Goal: Task Accomplishment & Management: Manage account settings

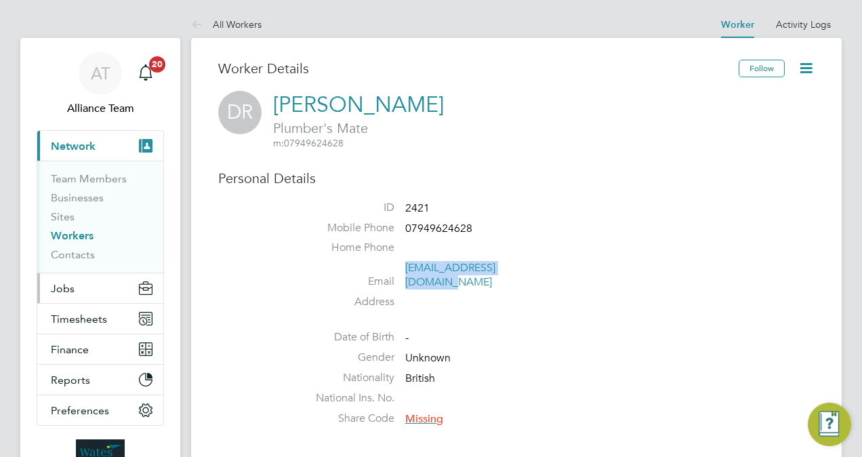
click at [81, 284] on button "Jobs" at bounding box center [100, 288] width 126 height 30
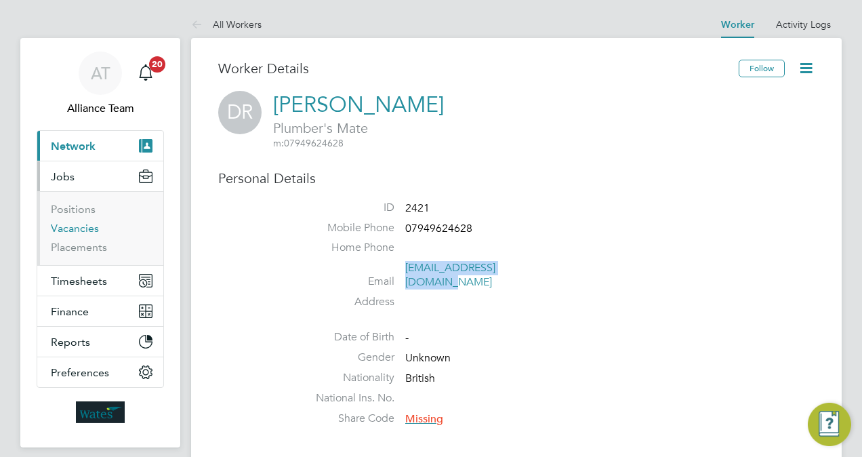
click at [68, 222] on link "Vacancies" at bounding box center [75, 228] width 48 height 13
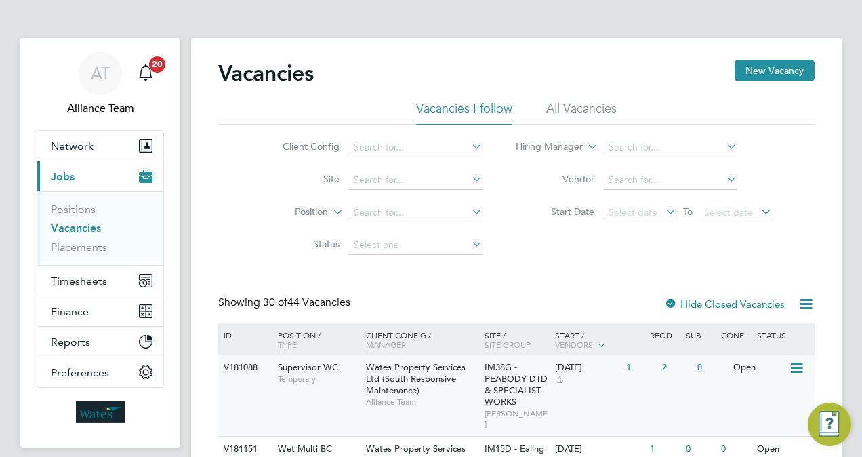
click at [419, 380] on span "Wates Property Services Ltd (South Responsive Maintenance)" at bounding box center [416, 378] width 100 height 35
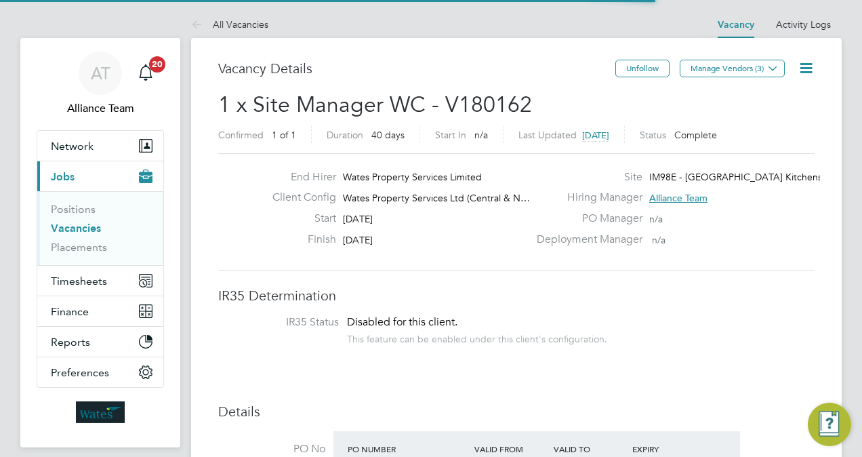
scroll to position [23, 117]
click at [400, 68] on h3 "Vacancy Details" at bounding box center [416, 69] width 397 height 18
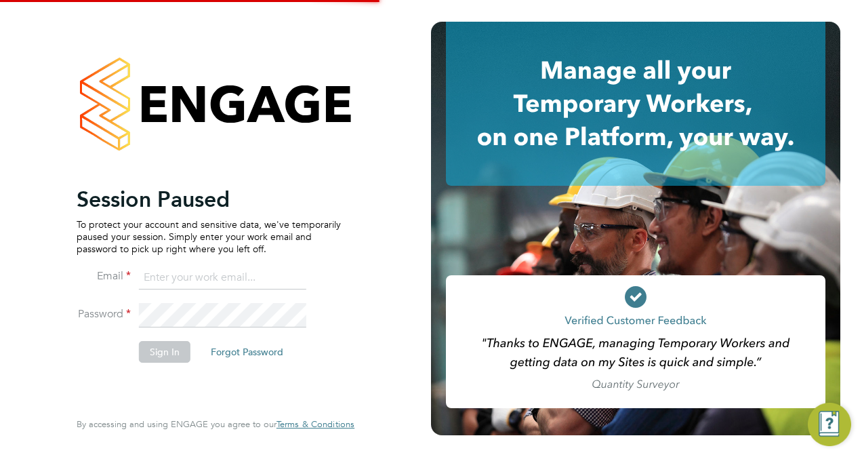
type input "megan.sheppard@alliancemsp.co.uk"
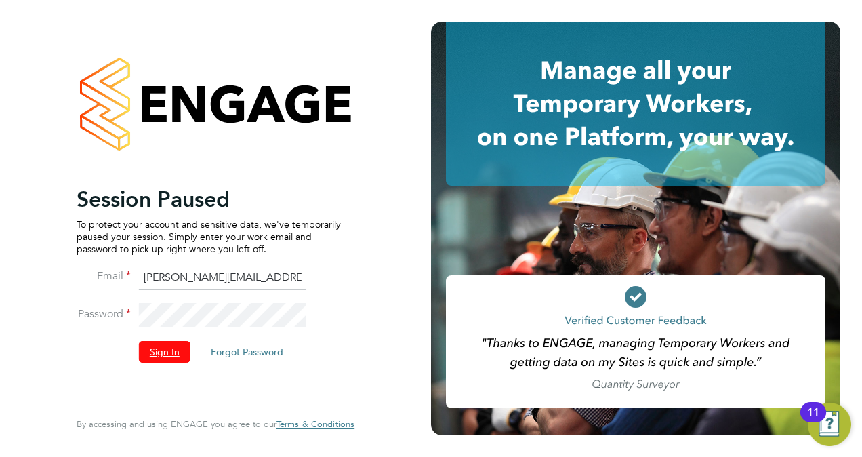
click at [173, 347] on button "Sign In" at bounding box center [165, 352] width 52 height 22
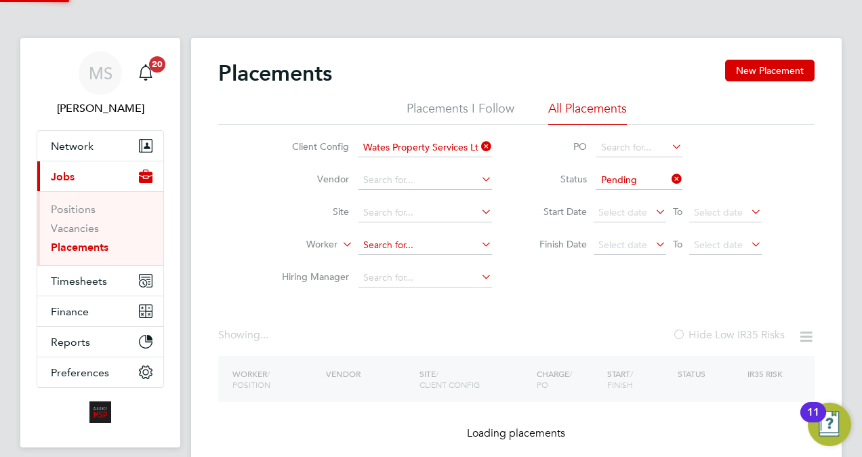
click at [459, 247] on input at bounding box center [426, 245] width 134 height 19
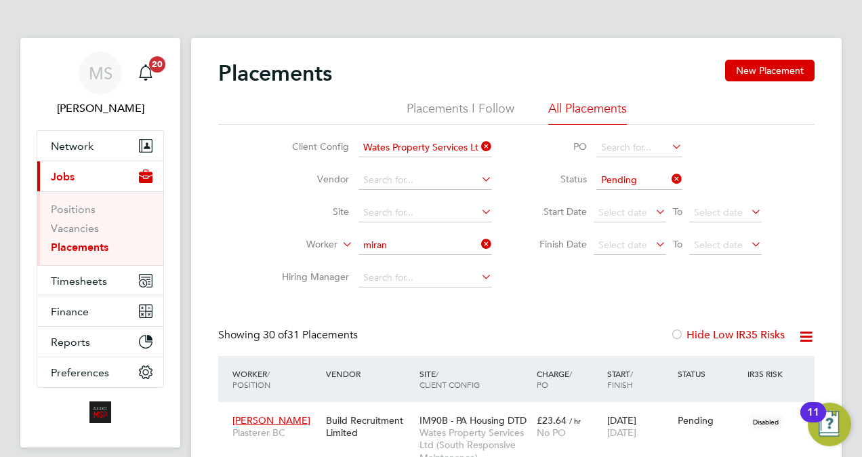
click at [457, 264] on li "Miran da Winter" at bounding box center [426, 263] width 134 height 18
type input "Miranda Winter"
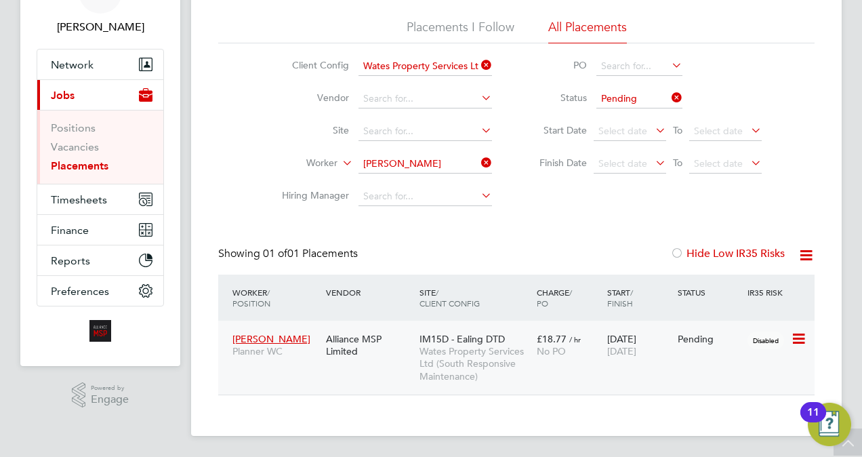
click at [622, 349] on span "24 Dec 2025" at bounding box center [621, 351] width 29 height 12
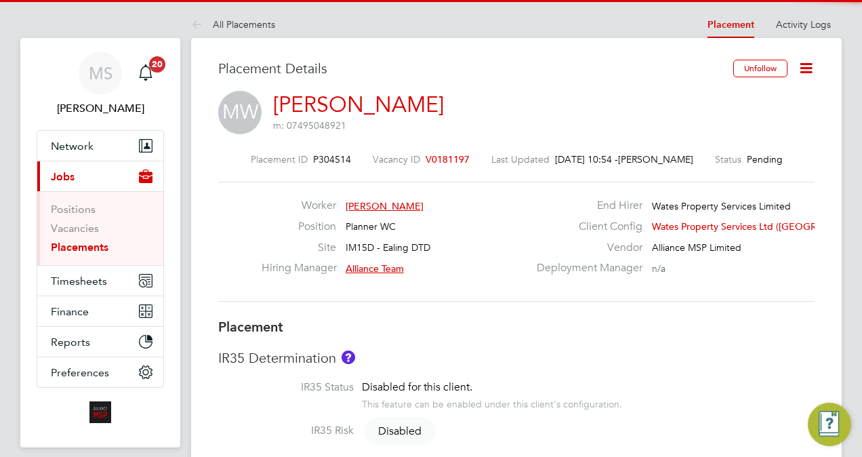
click at [804, 62] on icon at bounding box center [806, 68] width 17 height 17
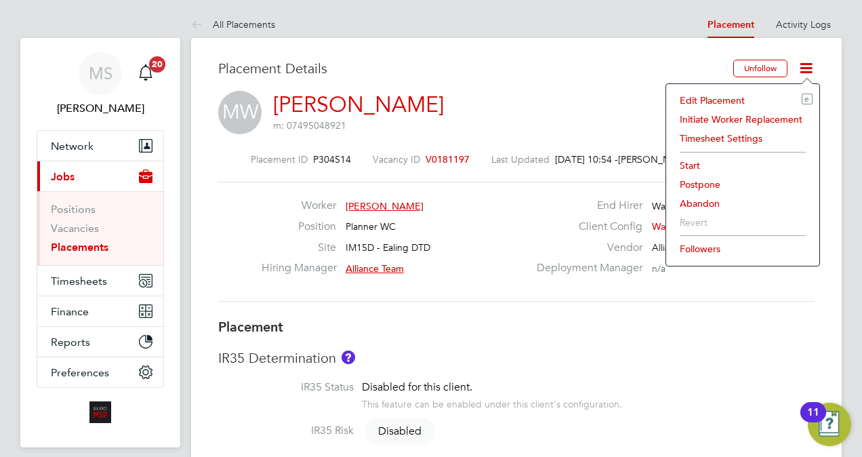
click at [725, 102] on li "Edit Placement e" at bounding box center [743, 100] width 140 height 19
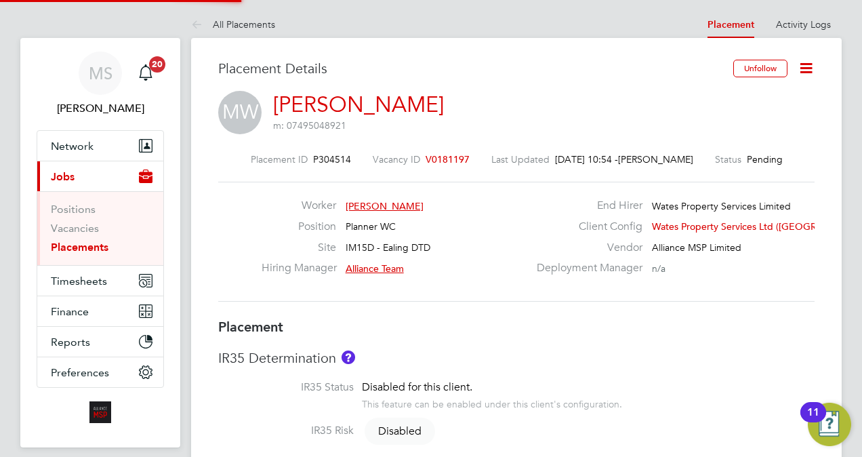
type input "Alliance Team"
type input "Mick Greenwood"
type input "24 Sep 2025"
type input "24 Dec 2025"
type input "08:00"
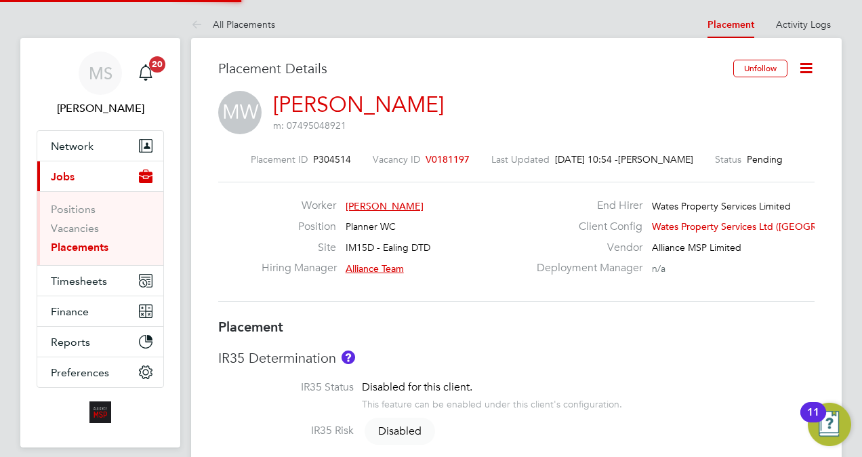
type input "17:00"
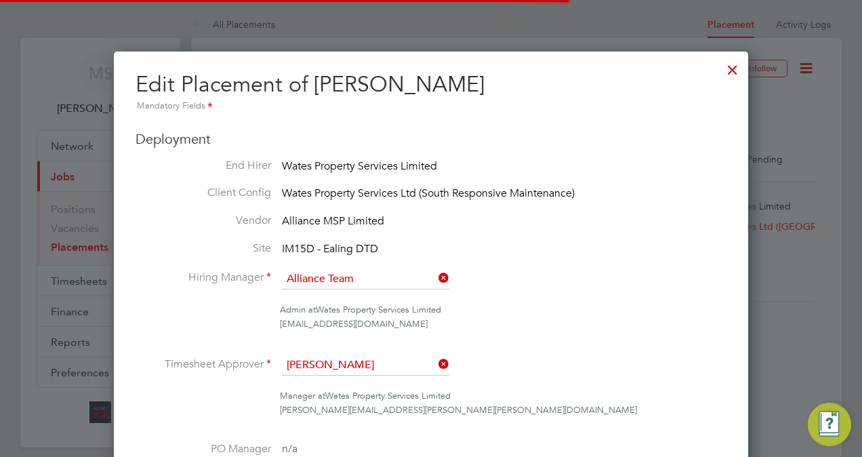
scroll to position [7, 7]
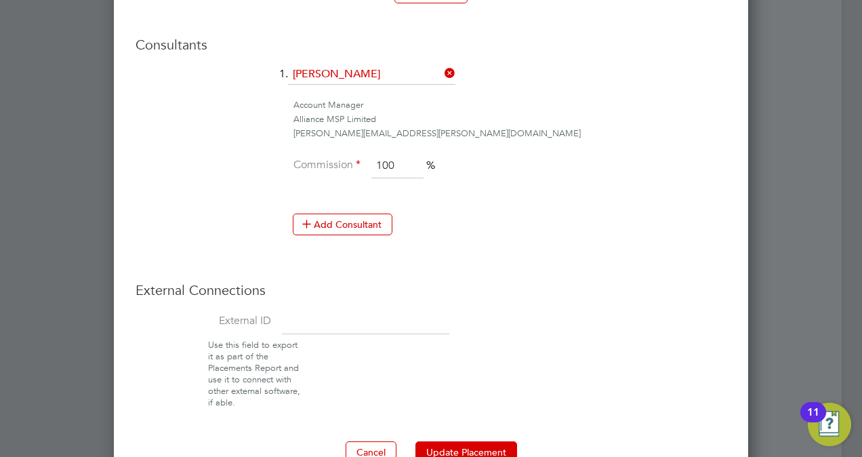
click at [357, 310] on input at bounding box center [365, 322] width 167 height 24
paste input "08277"
type input "08277"
click at [476, 441] on button "Update Placement" at bounding box center [466, 452] width 102 height 22
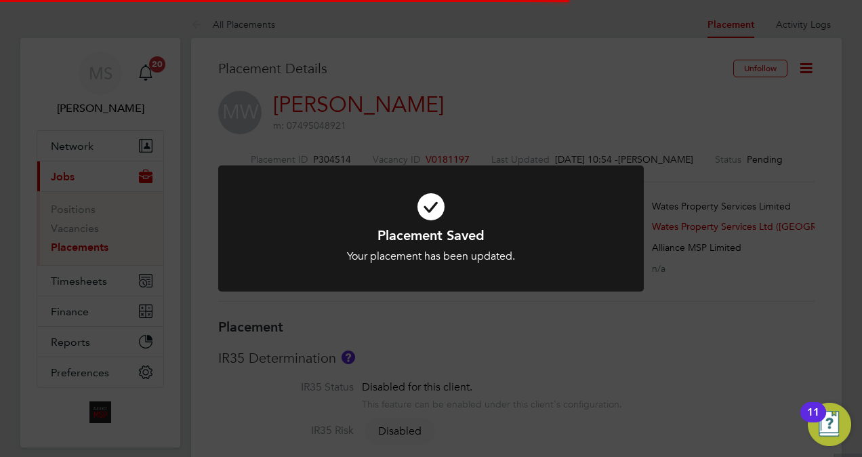
click at [783, 195] on div "Placement Saved Your placement has been updated. Cancel Okay" at bounding box center [431, 228] width 862 height 457
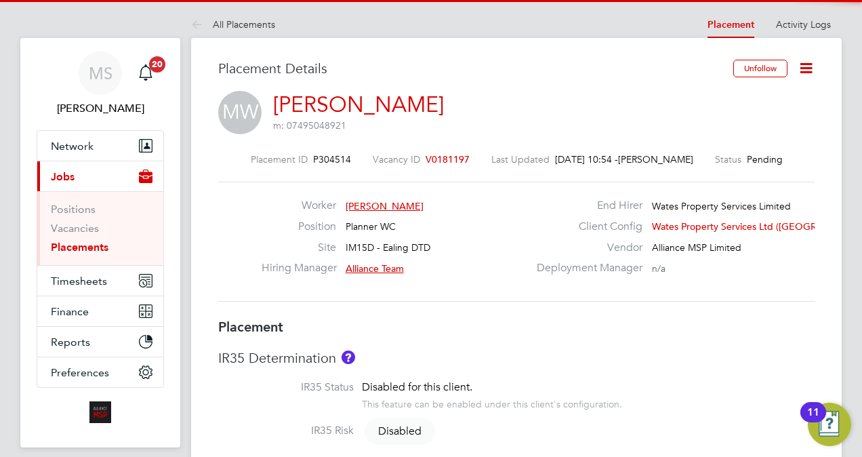
click at [804, 68] on icon at bounding box center [806, 68] width 17 height 17
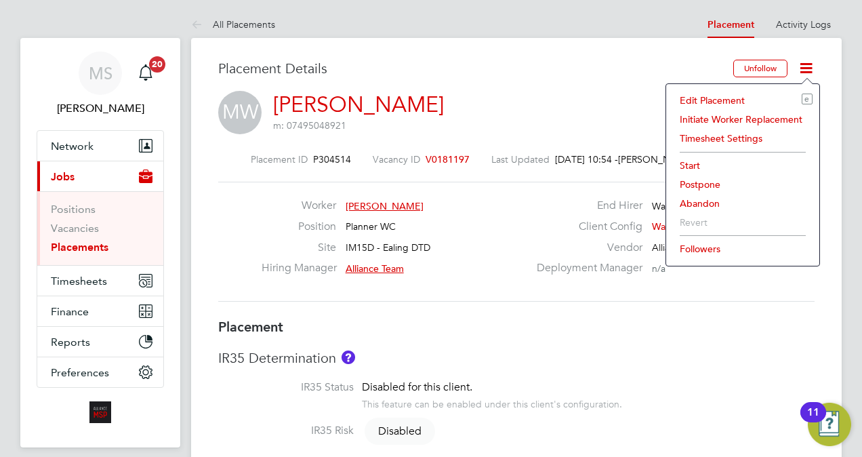
click at [683, 156] on li "Start" at bounding box center [743, 165] width 140 height 19
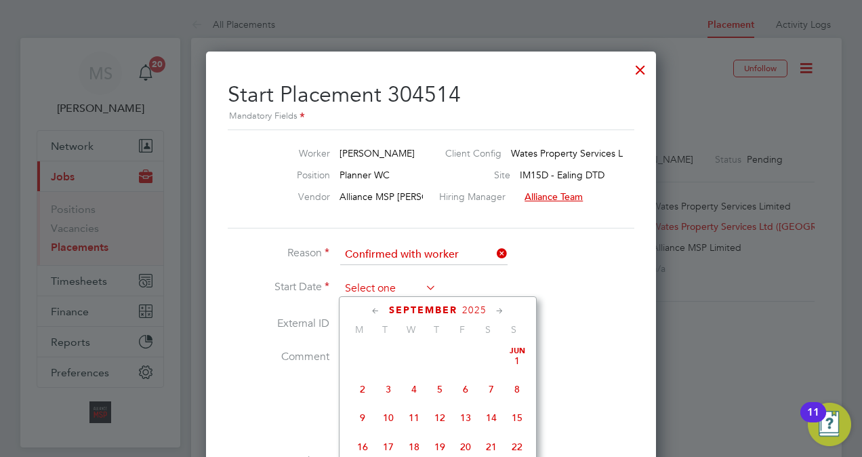
click at [392, 286] on input at bounding box center [388, 289] width 96 height 20
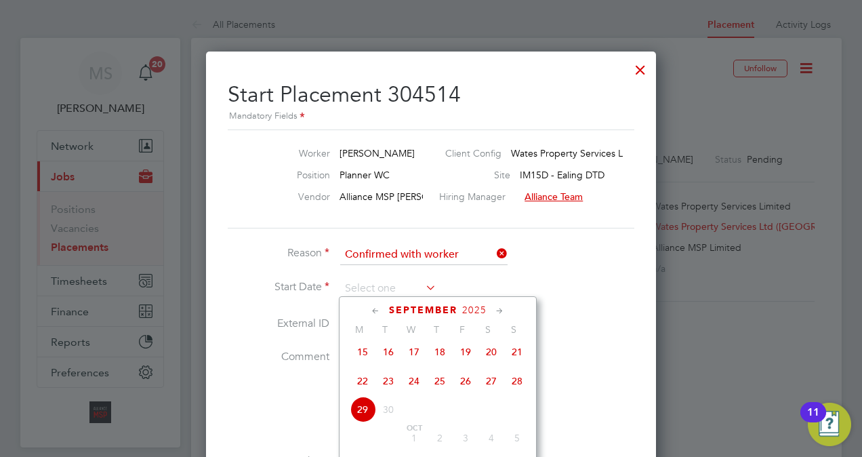
click at [416, 386] on span "24" at bounding box center [414, 381] width 26 height 26
type input "24 Sep 2025"
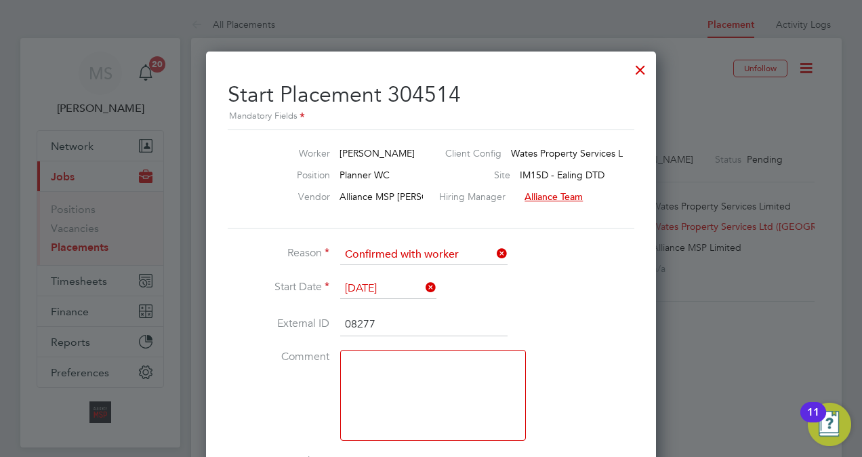
click at [534, 363] on li "Comment" at bounding box center [431, 402] width 407 height 104
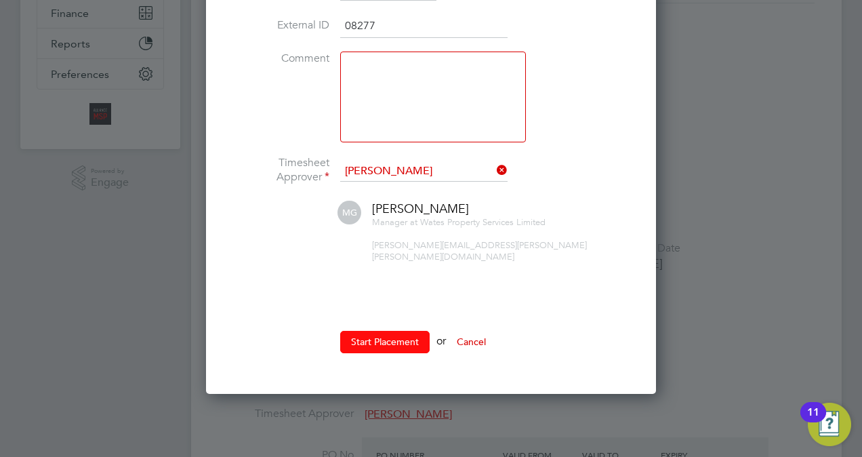
click at [405, 331] on button "Start Placement" at bounding box center [384, 342] width 89 height 22
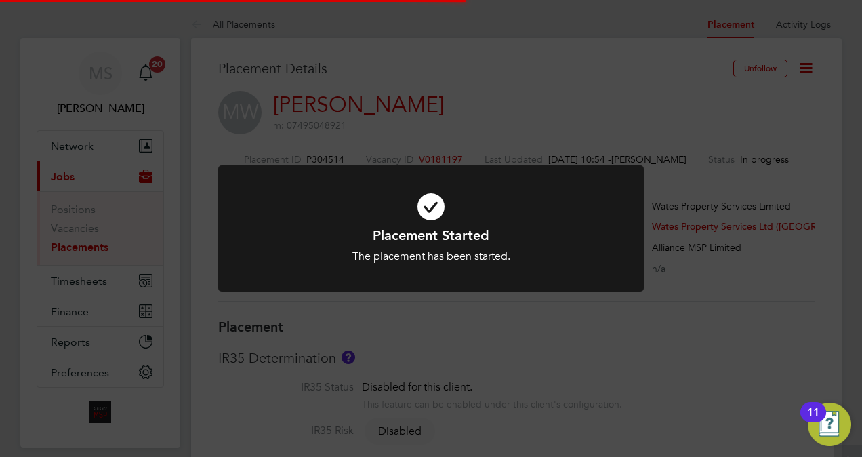
click at [781, 146] on div "Placement Started The placement has been started. Cancel Okay" at bounding box center [431, 228] width 862 height 457
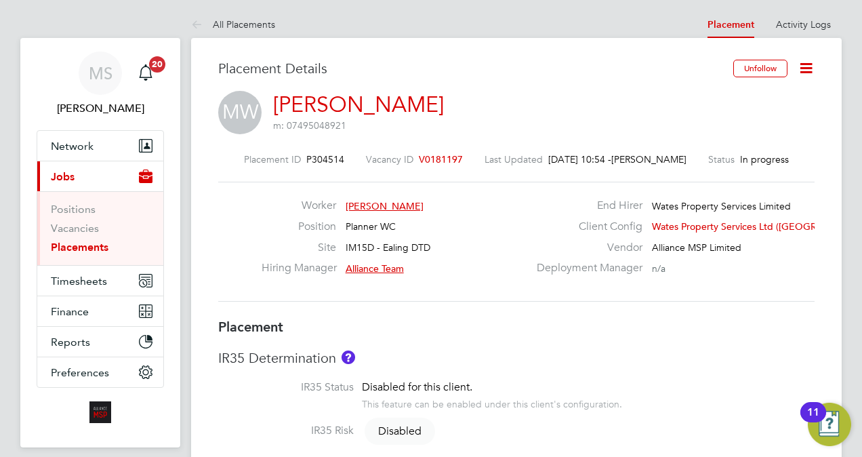
click at [798, 65] on icon at bounding box center [806, 68] width 17 height 17
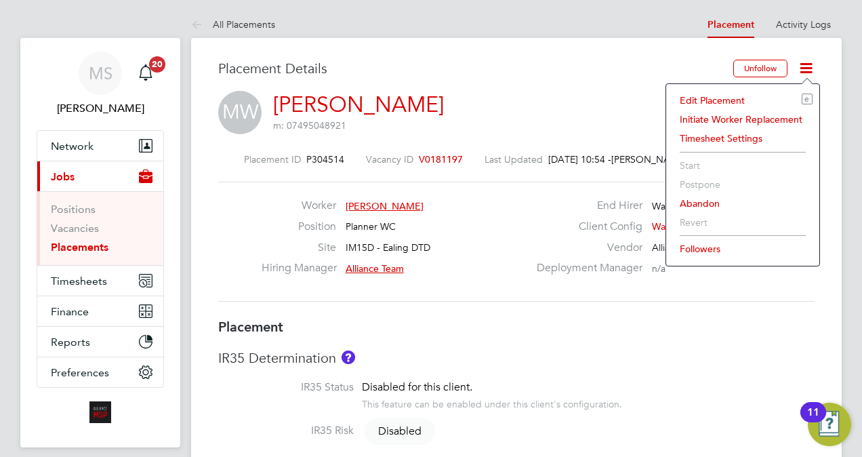
click at [727, 140] on li "Timesheet Settings" at bounding box center [743, 138] width 140 height 19
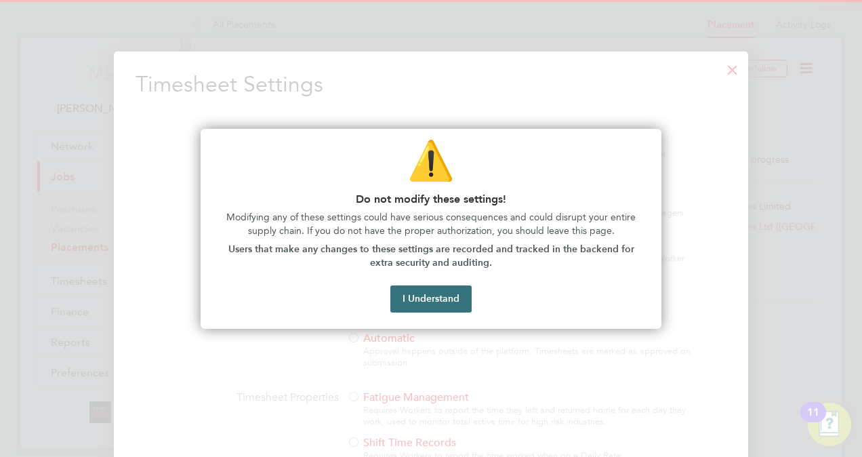
click at [422, 291] on button "I Understand" at bounding box center [430, 298] width 81 height 27
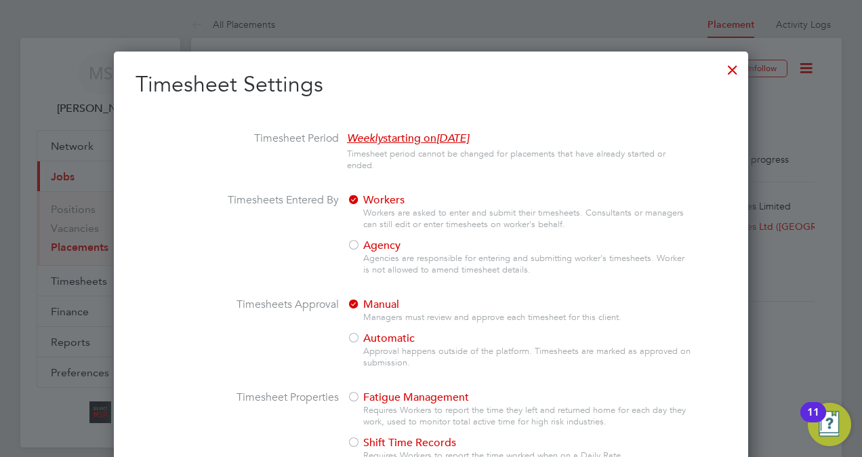
click at [636, 186] on li "Timesheet Period Weekly starting on Saturday, 09 Dec 2023 Timesheet period cann…" at bounding box center [431, 162] width 591 height 62
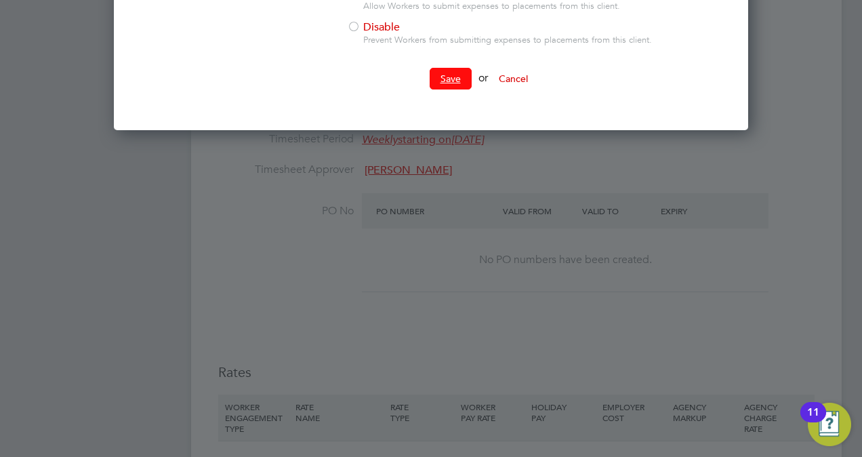
click at [448, 81] on button "Save" at bounding box center [451, 79] width 42 height 22
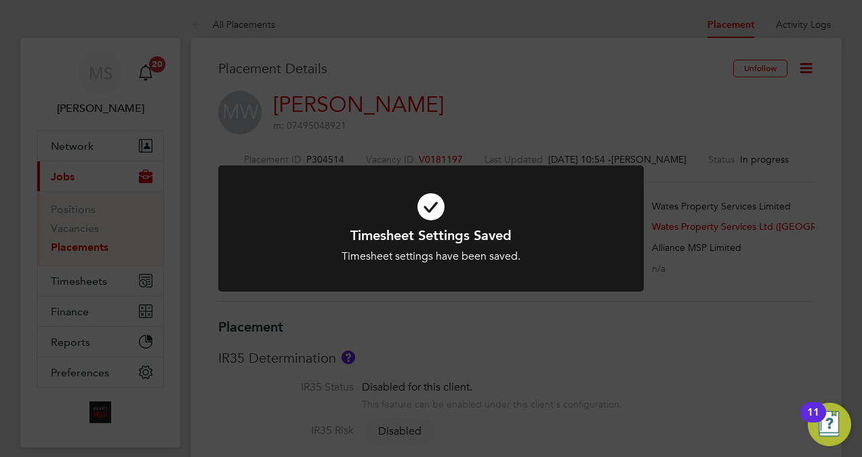
click at [490, 28] on div "Timesheet Settings Saved Timesheet settings have been saved. Cancel Okay" at bounding box center [431, 228] width 862 height 457
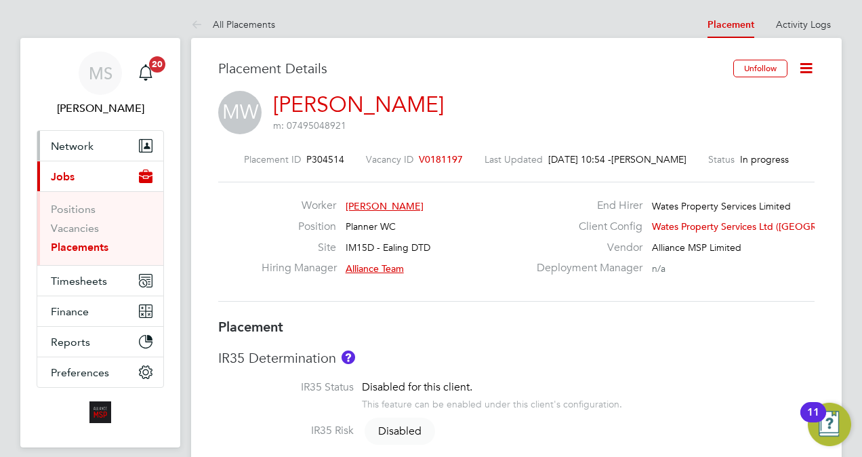
click at [70, 155] on button "Network" at bounding box center [100, 146] width 126 height 30
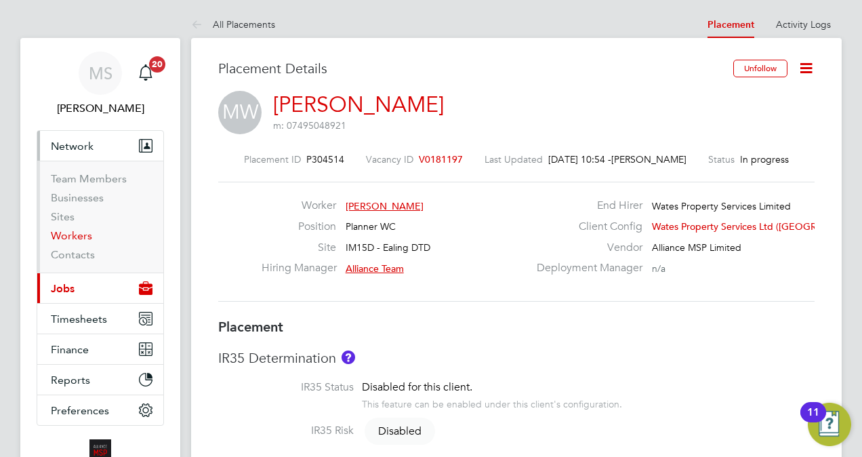
click at [83, 236] on link "Workers" at bounding box center [71, 235] width 41 height 13
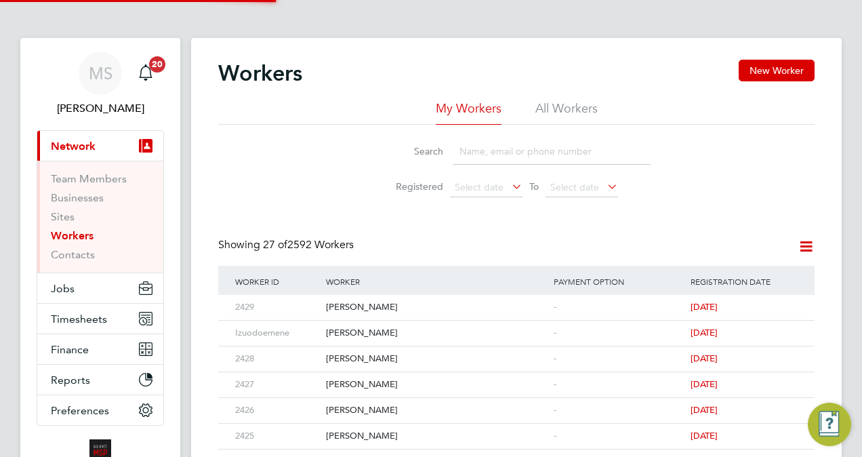
click at [493, 157] on input at bounding box center [552, 151] width 198 height 26
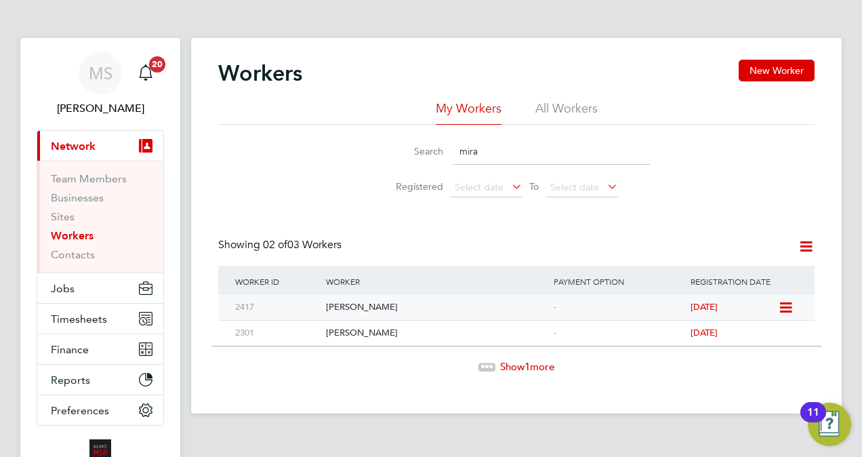
type input "mira"
click at [786, 310] on icon at bounding box center [785, 308] width 14 height 16
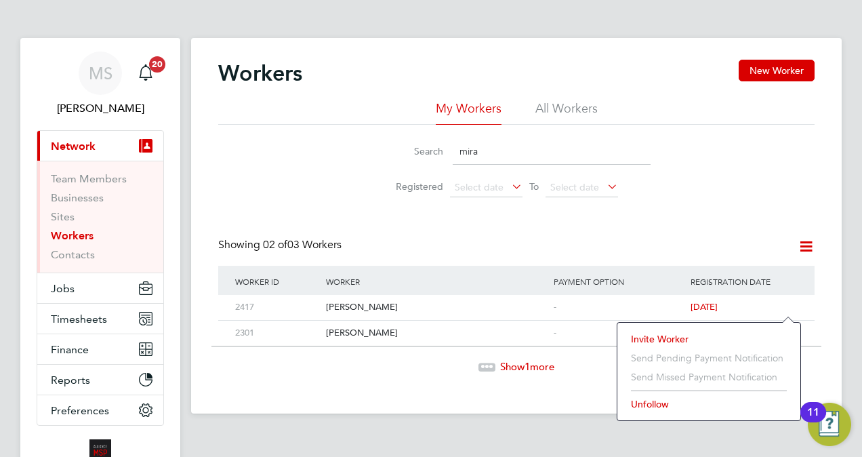
click at [652, 333] on li "Invite Worker" at bounding box center [708, 338] width 169 height 19
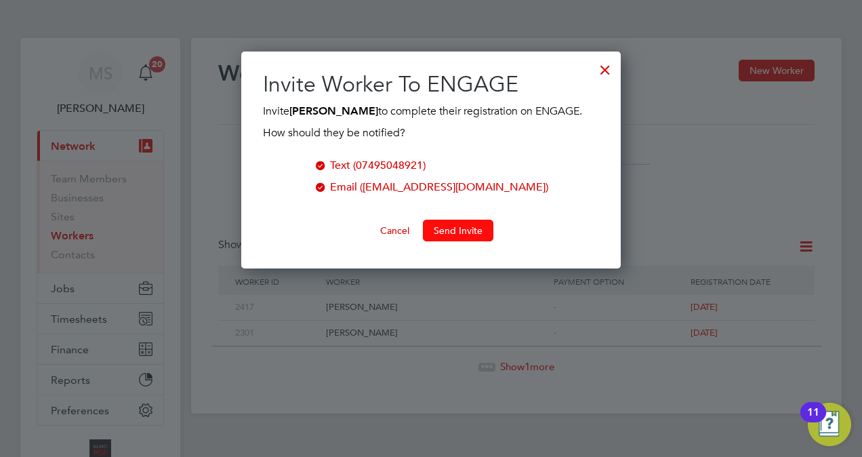
click at [454, 233] on button "Send Invite" at bounding box center [458, 231] width 70 height 22
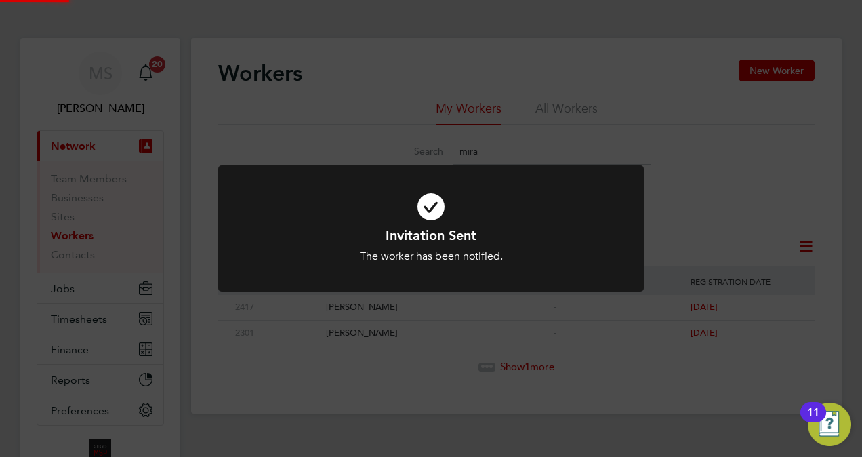
click at [755, 203] on div "Invitation Sent The worker has been notified. Cancel Okay" at bounding box center [431, 228] width 862 height 457
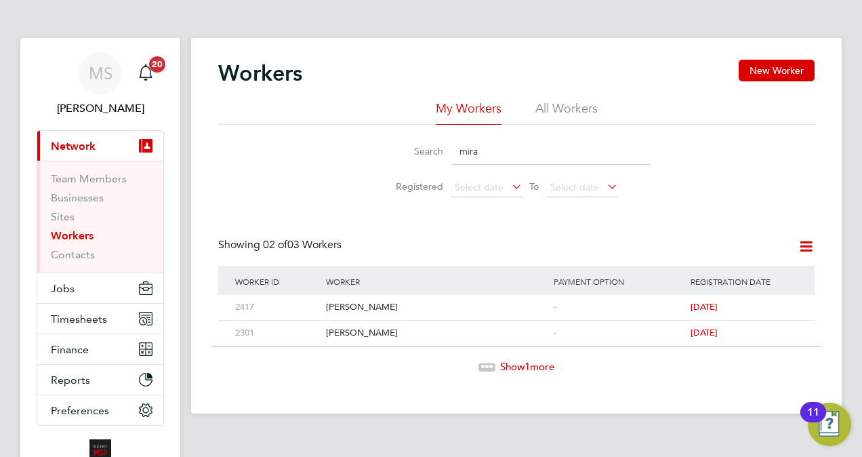
click at [354, 209] on div "Workers New Worker My Workers All Workers Search mira Registered Select date To…" at bounding box center [516, 216] width 596 height 313
click at [67, 297] on button "Jobs" at bounding box center [100, 288] width 126 height 30
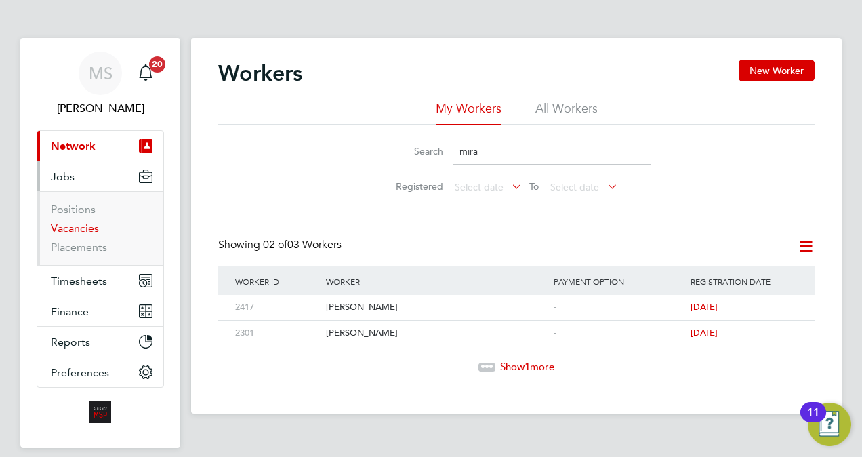
click at [79, 229] on link "Vacancies" at bounding box center [75, 228] width 48 height 13
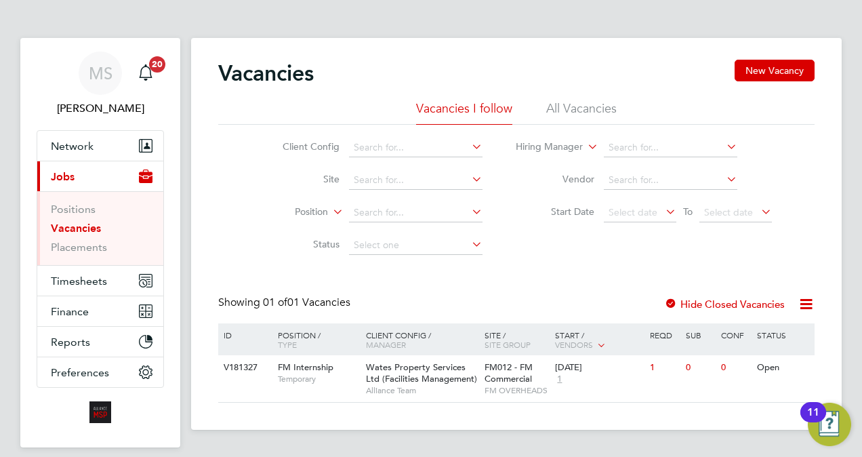
click at [218, 159] on div "Client Config Site Position Status Hiring Manager Vendor Start Date Select date…" at bounding box center [516, 193] width 596 height 137
click at [100, 277] on span "Timesheets" at bounding box center [79, 280] width 56 height 13
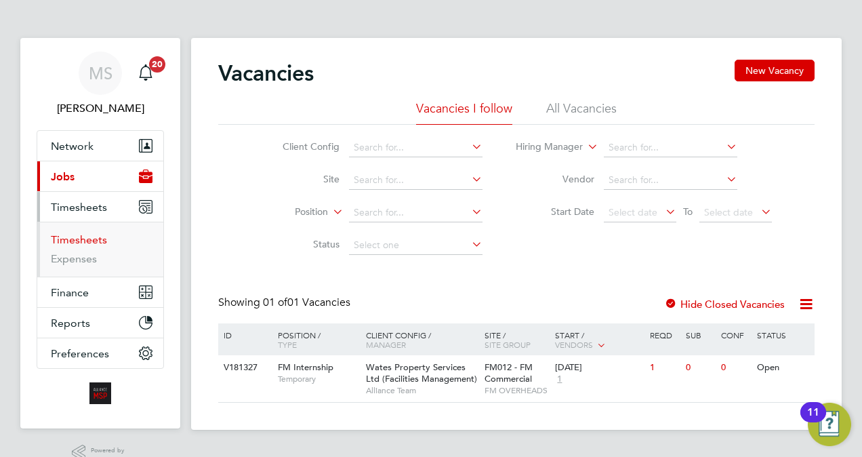
click at [89, 239] on link "Timesheets" at bounding box center [79, 239] width 56 height 13
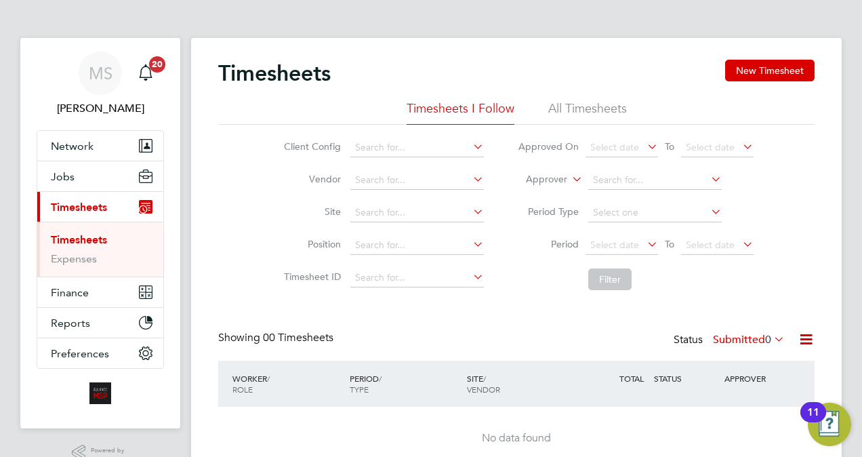
click at [593, 118] on li "All Timesheets" at bounding box center [587, 112] width 79 height 24
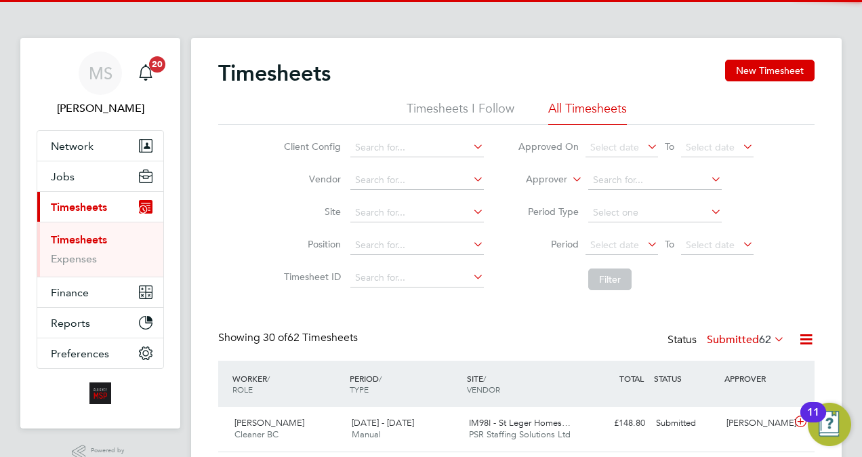
scroll to position [34, 117]
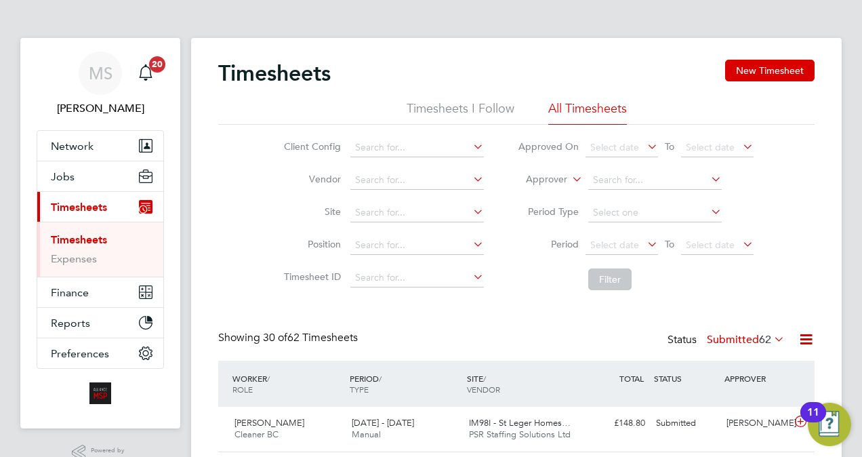
click at [226, 192] on div "Client Config Vendor Site Position Timesheet ID Approved On Select date To Sele…" at bounding box center [516, 211] width 596 height 172
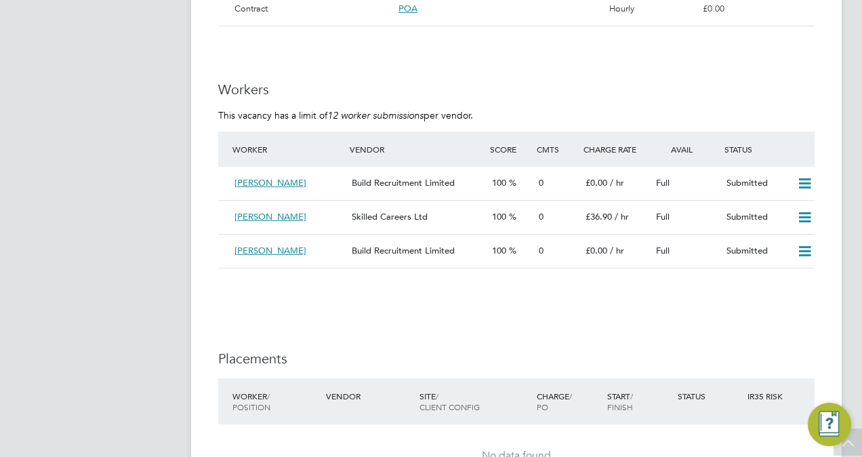
scroll to position [1057, 0]
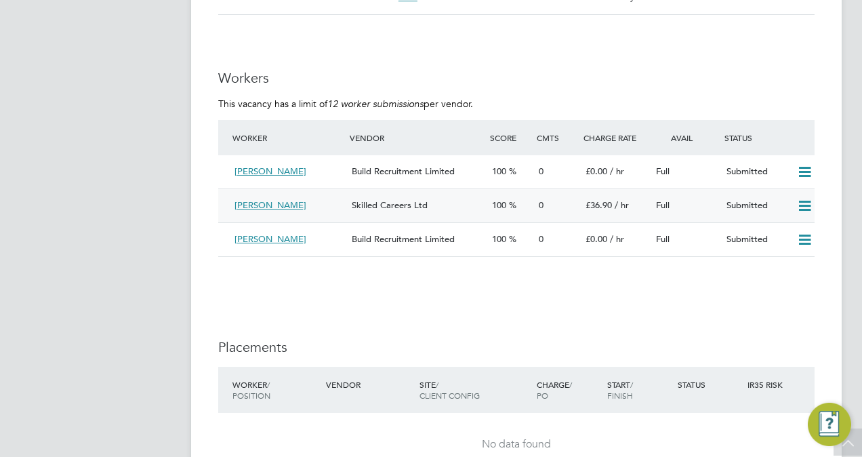
click at [368, 205] on span "Skilled Careers Ltd" at bounding box center [390, 205] width 76 height 12
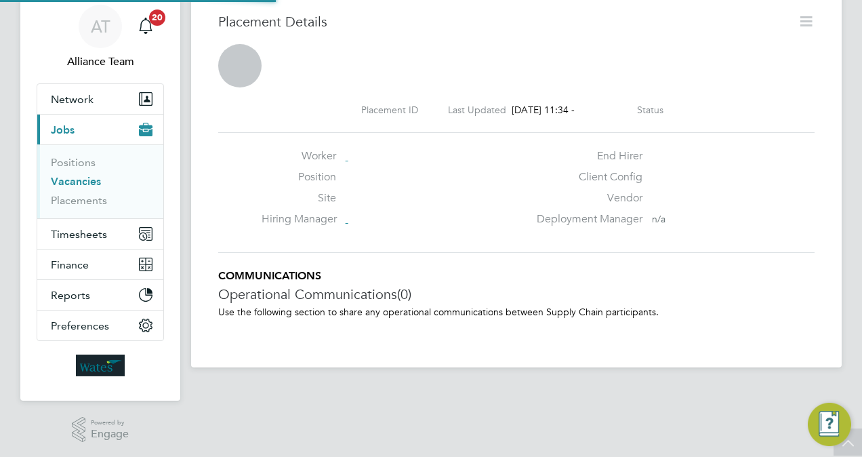
scroll to position [7, 7]
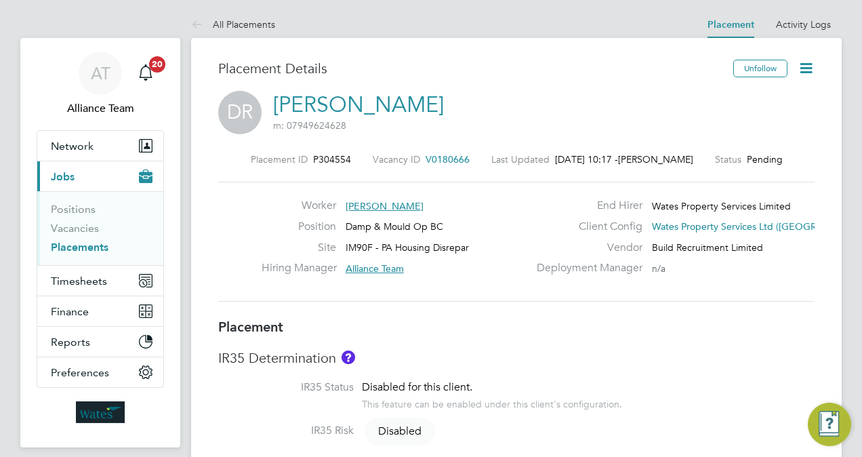
click at [437, 155] on span "V0180666" at bounding box center [448, 159] width 44 height 12
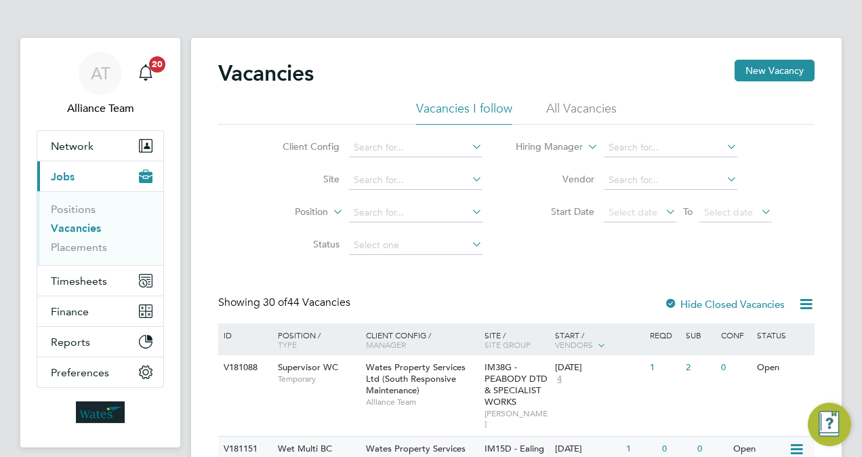
click at [412, 436] on div "Wates Property Services Ltd (South Responsive Maintenance) Alliance Team" at bounding box center [422, 465] width 119 height 58
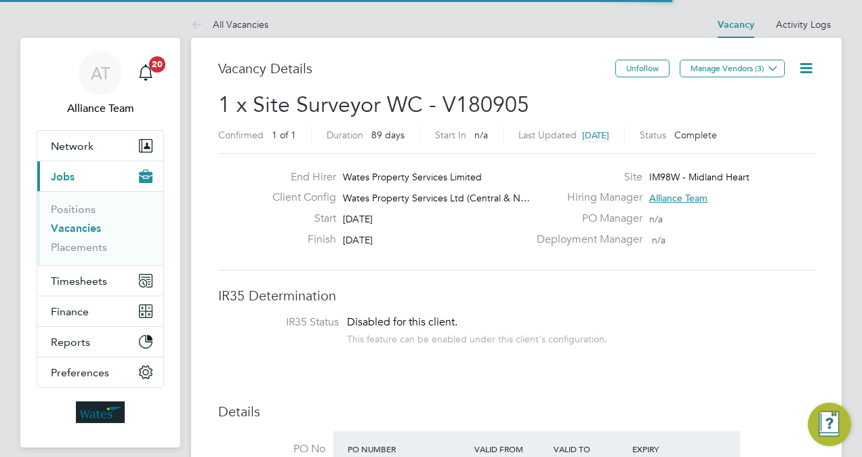
scroll to position [23, 117]
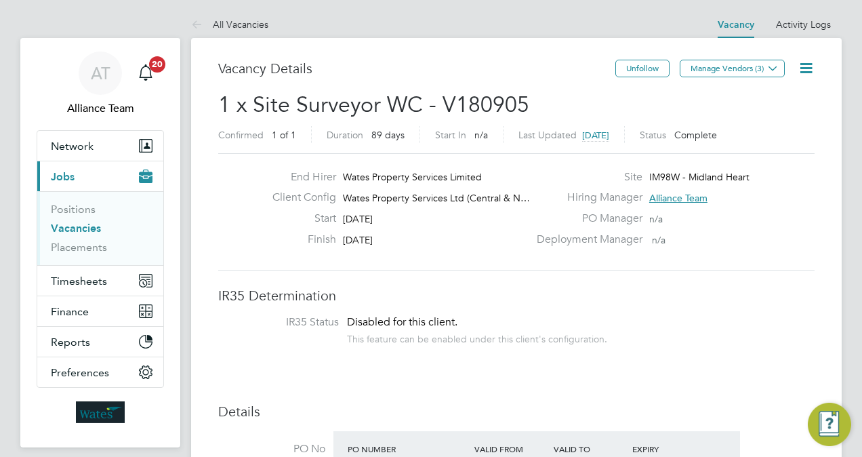
click at [826, 26] on link "Activity Logs" at bounding box center [803, 24] width 55 height 12
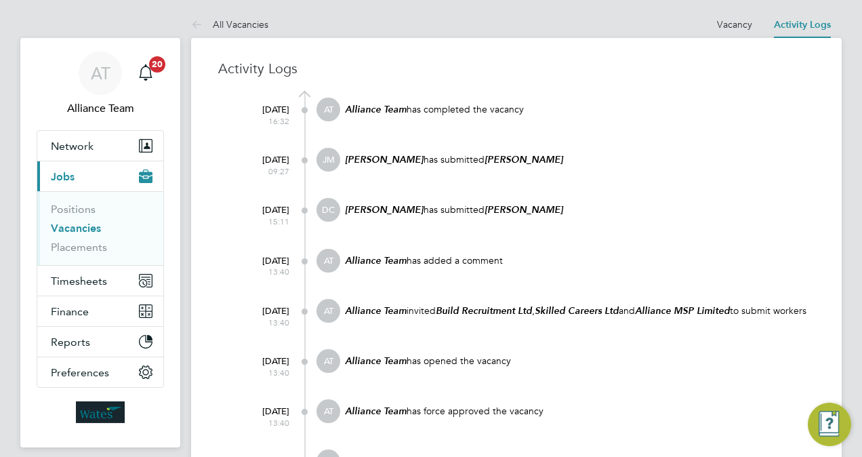
click at [581, 136] on div "26 Sep 2025 16:32 AT Alliance Team has completed the vacancy" at bounding box center [524, 123] width 579 height 50
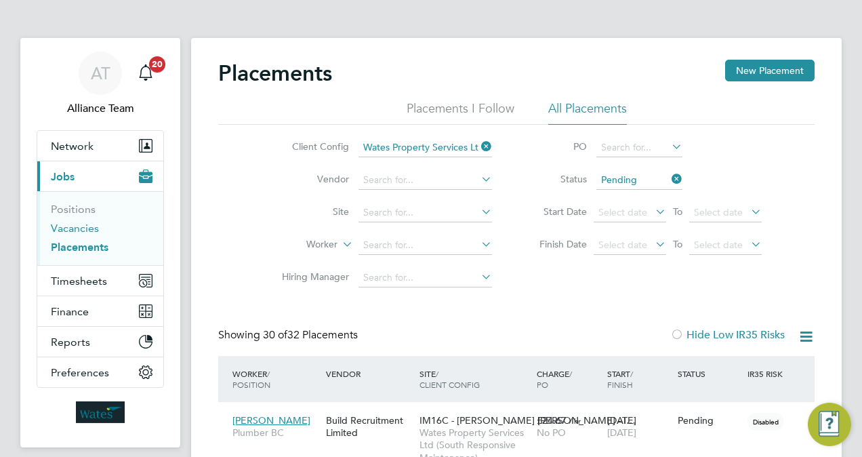
click at [64, 222] on link "Vacancies" at bounding box center [75, 228] width 48 height 13
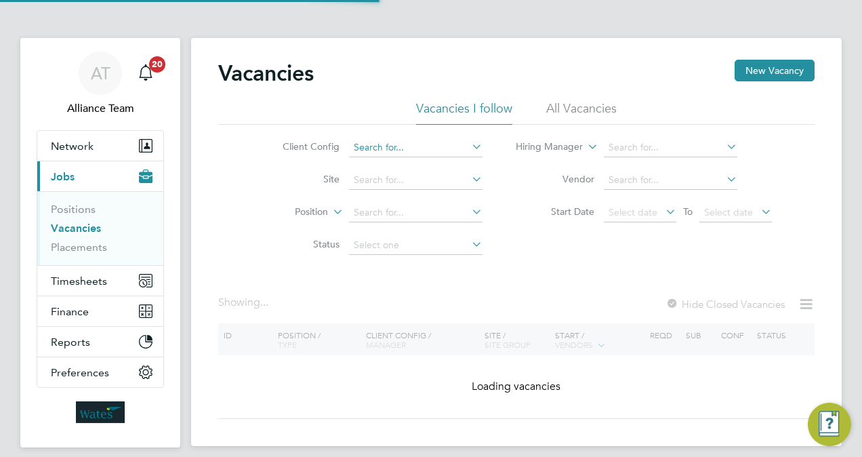
click at [434, 145] on input at bounding box center [416, 147] width 134 height 19
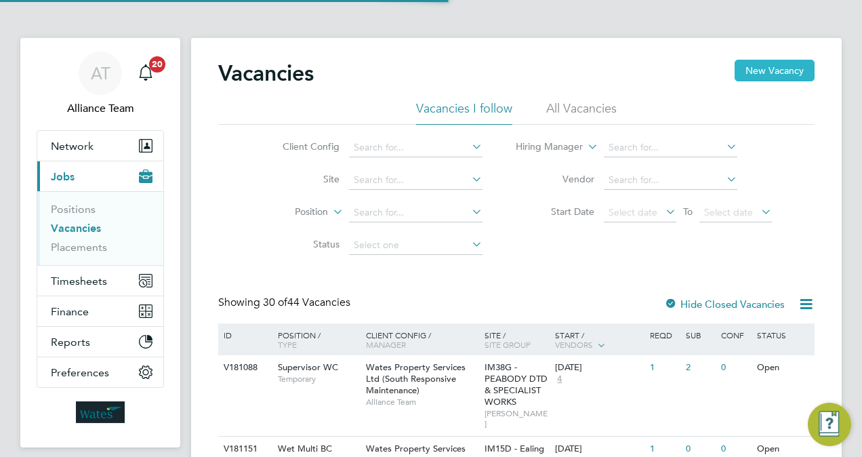
click at [784, 72] on button "New Vacancy" at bounding box center [775, 71] width 80 height 22
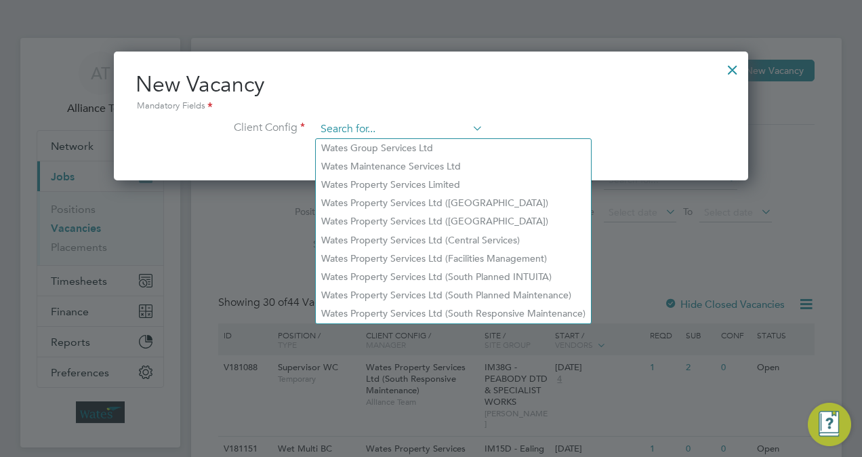
click at [345, 130] on input at bounding box center [399, 129] width 167 height 20
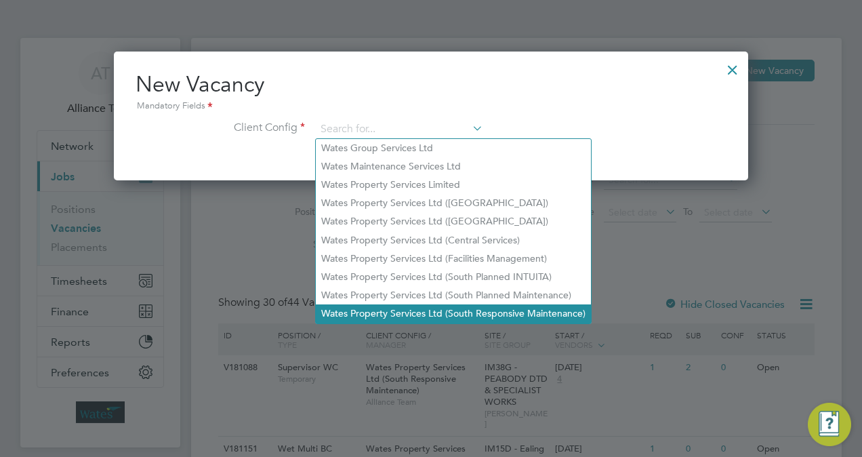
click at [500, 310] on li "Wates Property Services Ltd (South Responsive Maintenance)" at bounding box center [453, 313] width 275 height 18
type input "Wates Property Services Ltd (South Responsive Maintenance)"
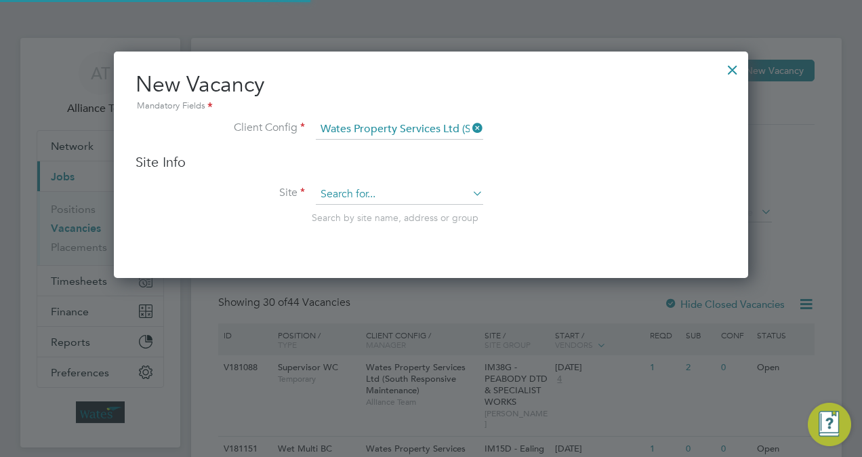
click at [389, 185] on input at bounding box center [399, 194] width 167 height 20
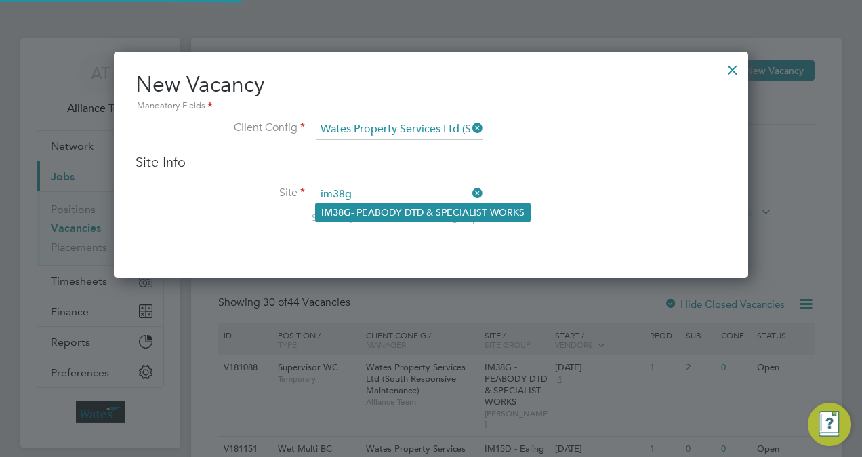
click at [394, 213] on li "IM38G - PEABODY DTD & SPECIALIST WORKS" at bounding box center [423, 212] width 214 height 18
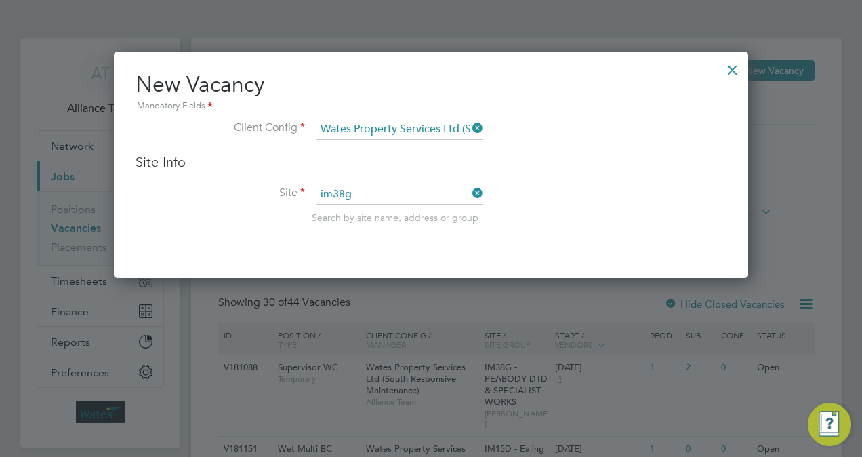
click at [630, 233] on li "Site im38g Search by site name, address or group" at bounding box center [431, 217] width 591 height 66
type input "IM38G - PEABODY DTD & SPECIALIST WORKS"
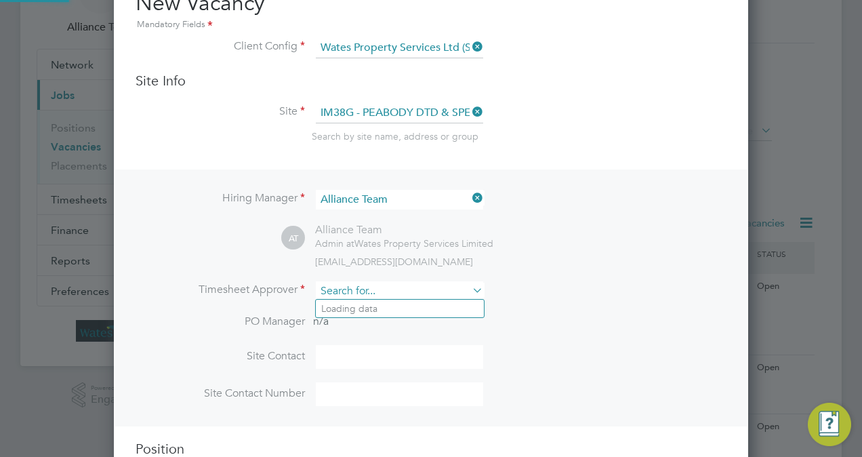
click at [386, 293] on input at bounding box center [399, 291] width 167 height 20
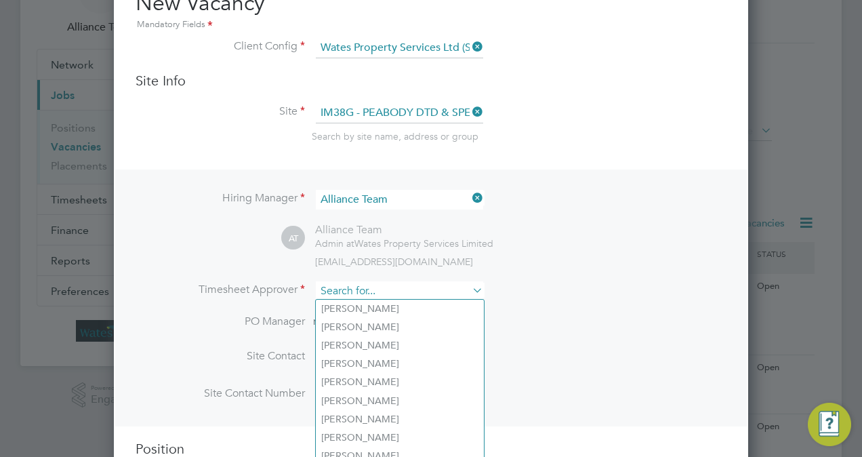
type input "a"
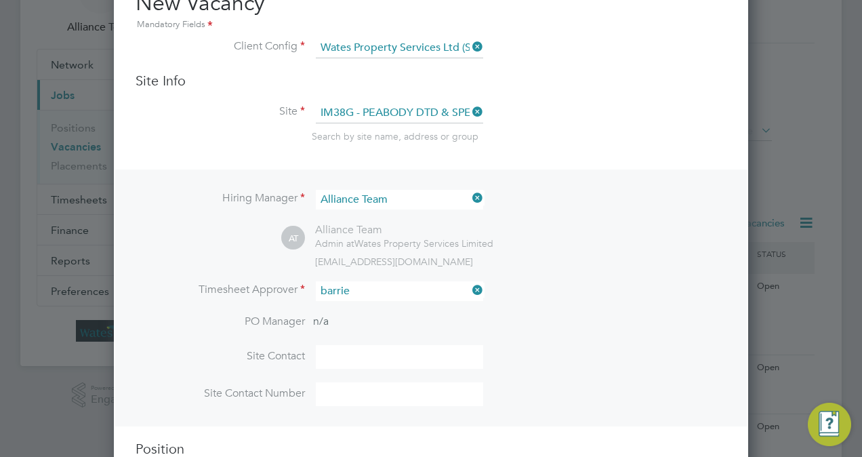
click at [386, 306] on li "Barrie O'Hare" at bounding box center [400, 309] width 168 height 18
type input "[PERSON_NAME]"
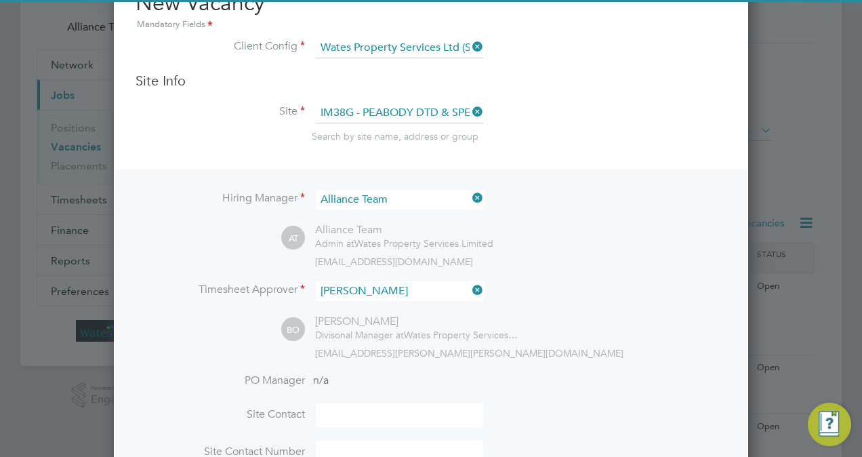
click at [587, 319] on div "BO Barrie O'Hare Divisonal Manager at Wates Property Services Limited barrie.oh…" at bounding box center [503, 336] width 445 height 45
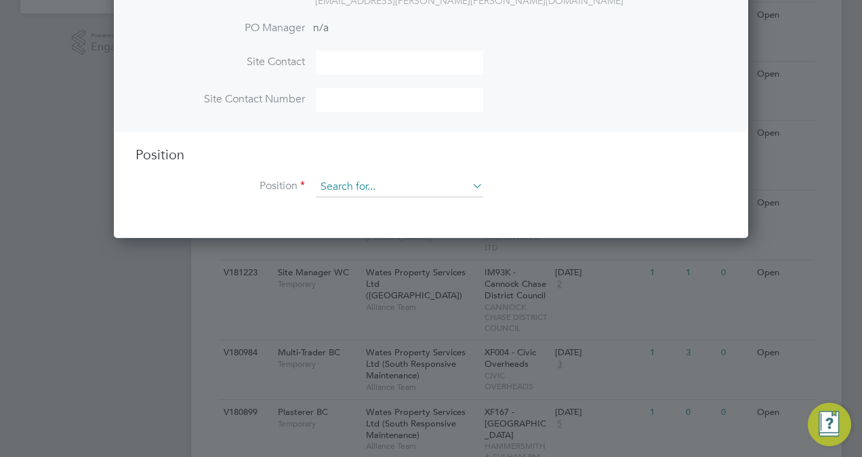
click at [403, 188] on input at bounding box center [399, 187] width 167 height 20
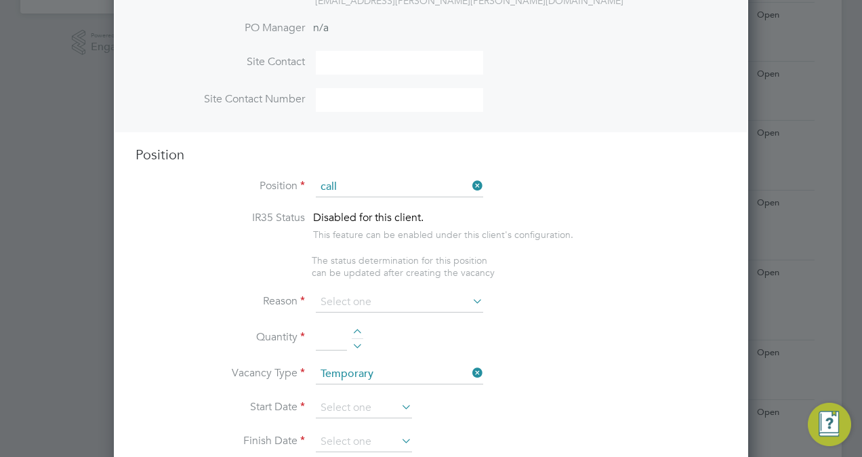
click at [401, 199] on li "Call Handler WC" at bounding box center [400, 204] width 168 height 18
type input "Call Handler WC"
type textarea "Call handler"
click at [388, 306] on input at bounding box center [399, 302] width 167 height 20
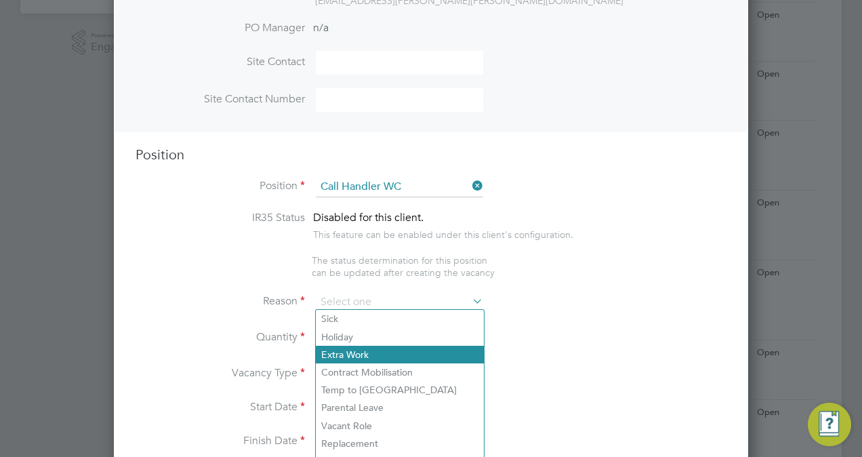
click at [366, 357] on li "Extra Work" at bounding box center [400, 355] width 168 height 18
type input "Extra Work"
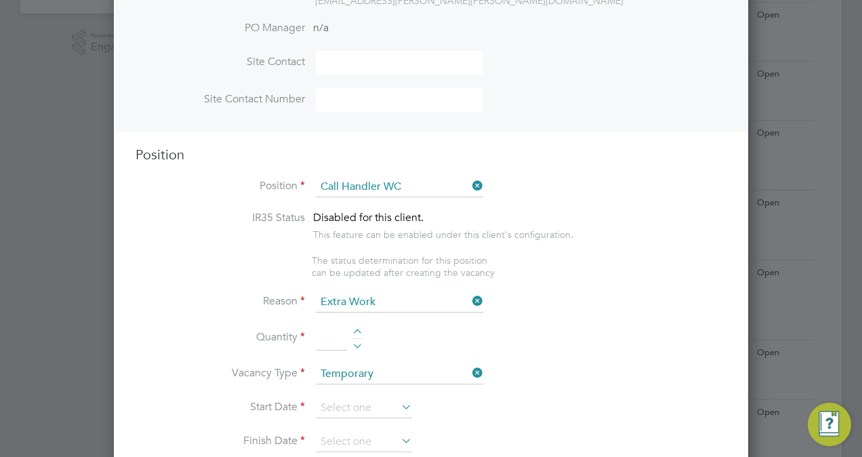
click at [358, 329] on div at bounding box center [358, 333] width 12 height 9
type input "1"
click at [355, 413] on input at bounding box center [364, 408] width 96 height 20
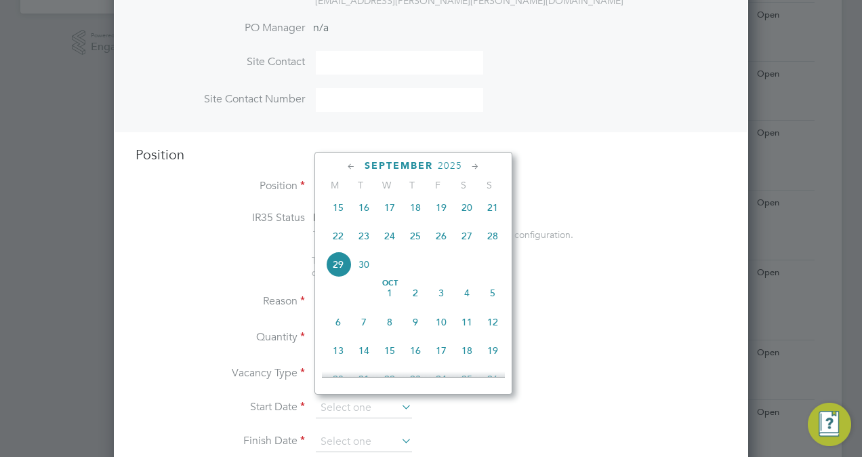
click at [339, 354] on span "13" at bounding box center [338, 351] width 26 height 26
type input "13 Oct 2025"
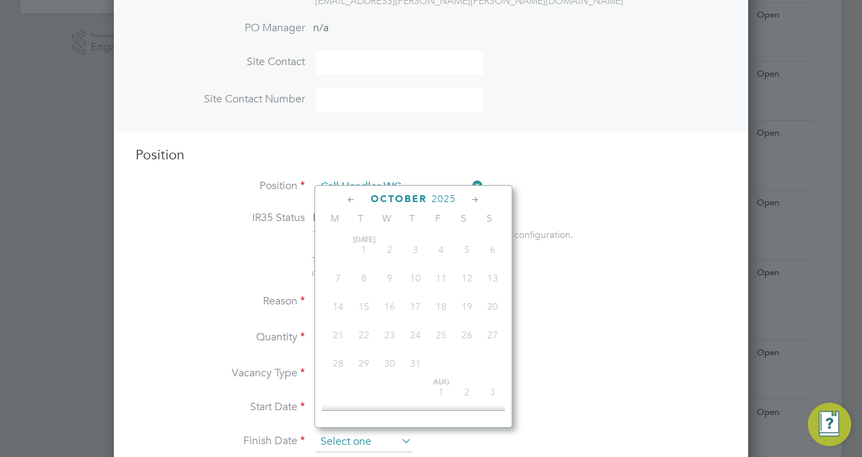
click at [352, 436] on input at bounding box center [364, 442] width 96 height 20
click at [471, 203] on icon at bounding box center [475, 199] width 13 height 15
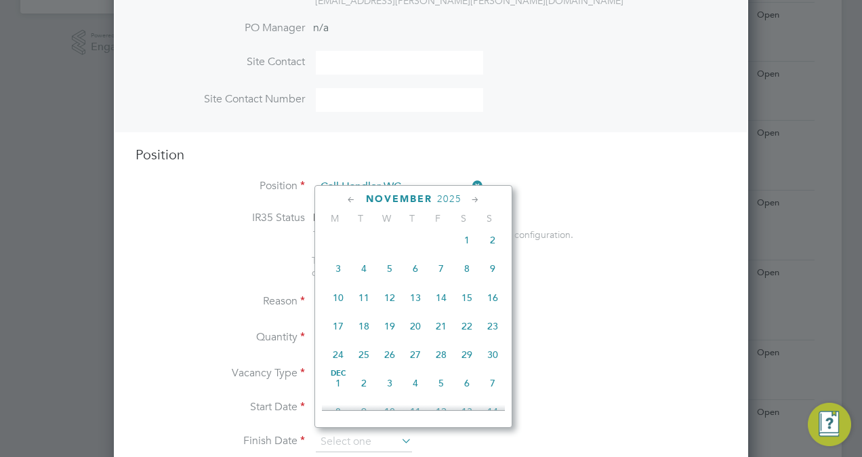
click at [471, 203] on icon at bounding box center [475, 199] width 13 height 15
click at [640, 268] on ul "IR35 Status Disabled for this client. This feature can be enabled under this cl…" at bounding box center [431, 245] width 591 height 68
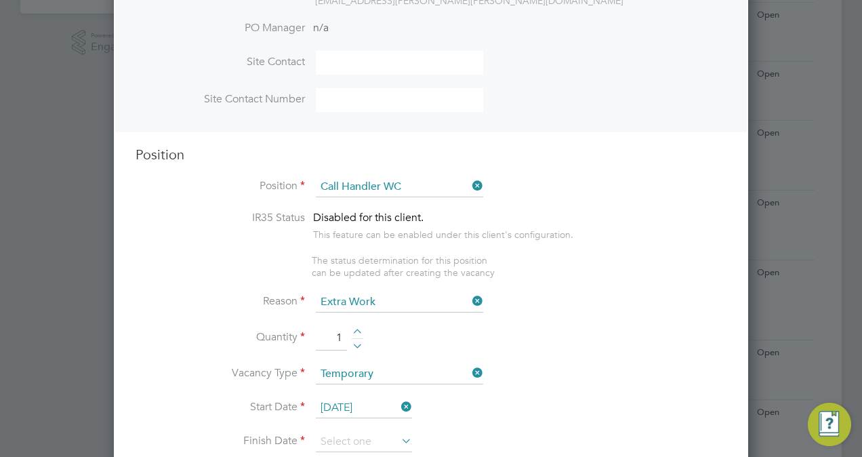
click at [519, 398] on li "Start Date 13 Oct 2025" at bounding box center [431, 415] width 591 height 34
click at [609, 295] on li "Reason Extra Work" at bounding box center [431, 309] width 591 height 34
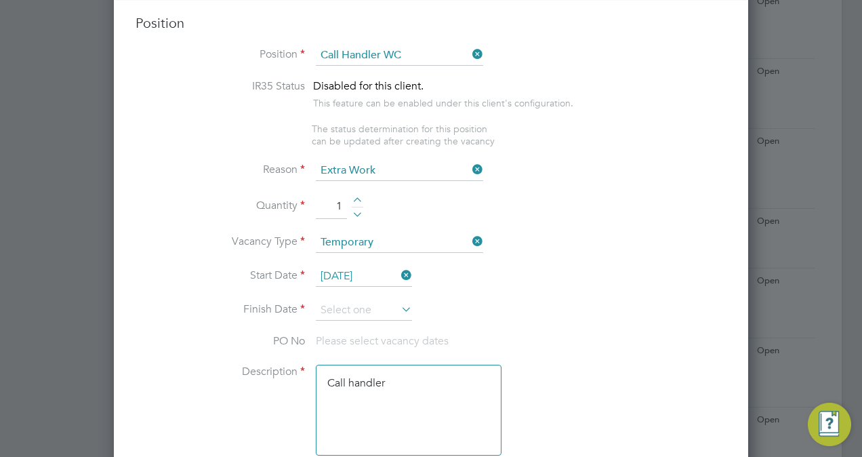
scroll to position [569, 0]
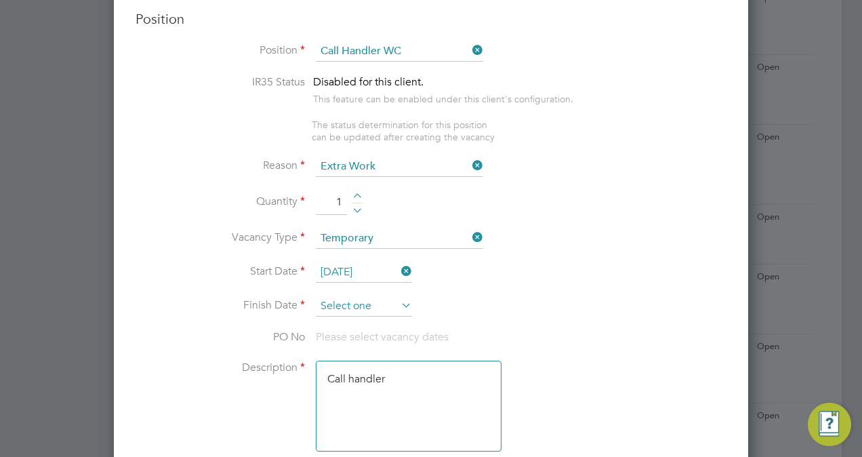
click at [338, 302] on input at bounding box center [364, 306] width 96 height 20
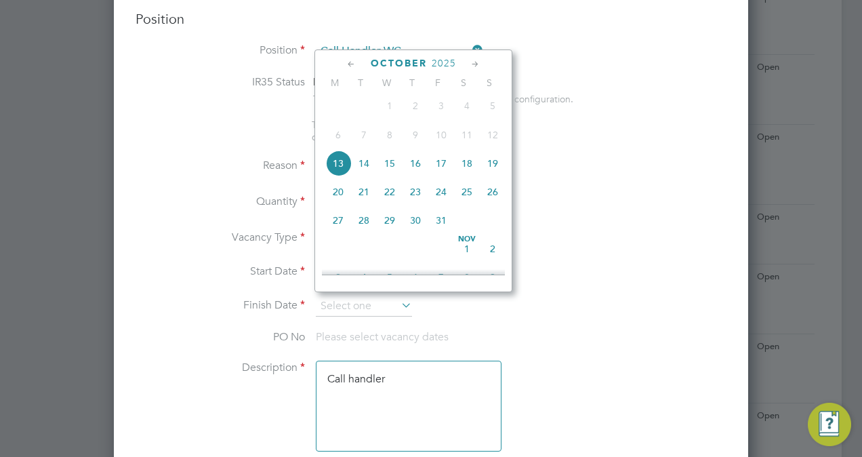
click at [473, 64] on icon at bounding box center [475, 64] width 13 height 15
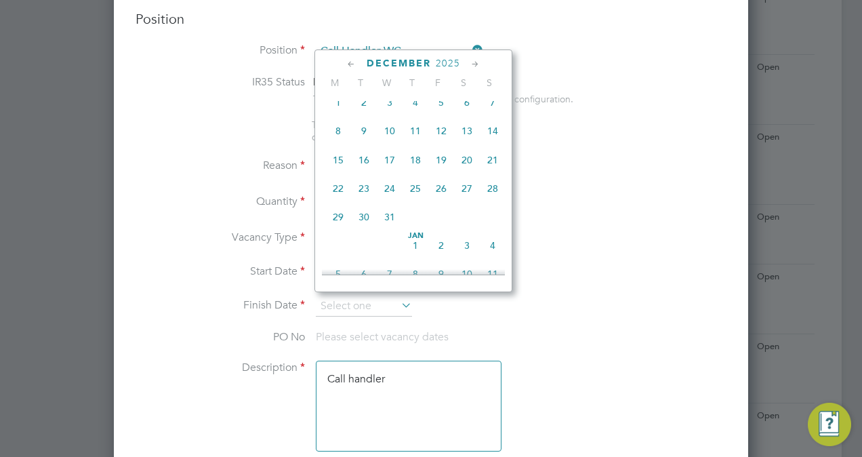
click at [473, 64] on icon at bounding box center [475, 64] width 13 height 15
click at [363, 169] on span "13" at bounding box center [364, 157] width 26 height 26
type input "13 Jan 2026"
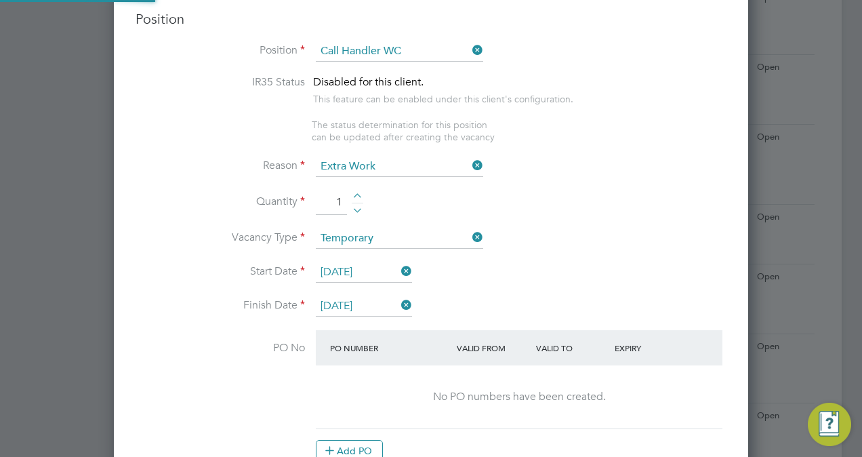
scroll to position [2186, 634]
click at [596, 247] on li "Vacancy Type Temporary" at bounding box center [431, 245] width 591 height 34
click at [576, 251] on li "Vacancy Type Temporary" at bounding box center [431, 245] width 591 height 34
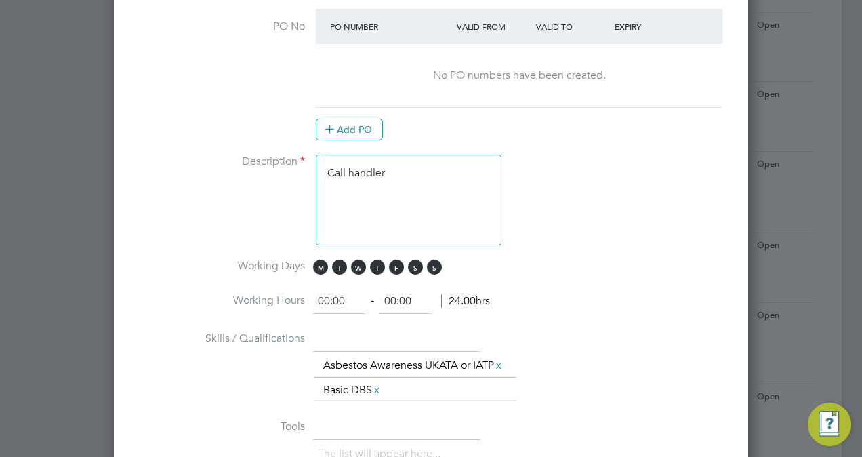
scroll to position [895, 0]
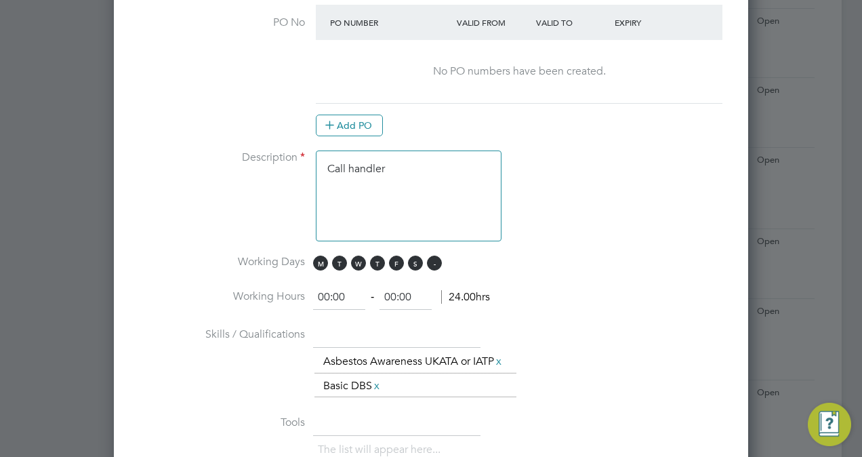
click at [427, 256] on span "S" at bounding box center [434, 263] width 15 height 15
click at [411, 260] on span "S" at bounding box center [415, 263] width 15 height 15
click at [329, 289] on input "00:00" at bounding box center [339, 297] width 52 height 24
type input "08:00"
click at [396, 291] on input "00:00" at bounding box center [406, 297] width 52 height 24
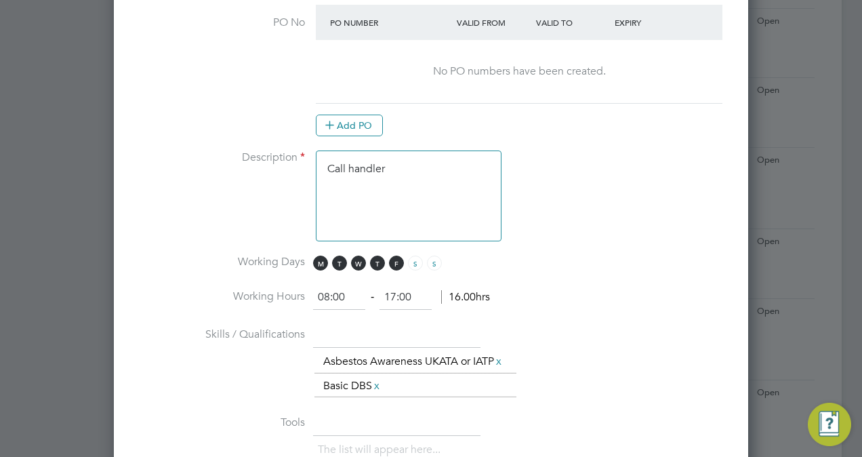
type input "17:00"
click at [589, 323] on li "Skills / Qualifications The list will appear here... Asbestos Awareness UKATA o…" at bounding box center [431, 367] width 591 height 88
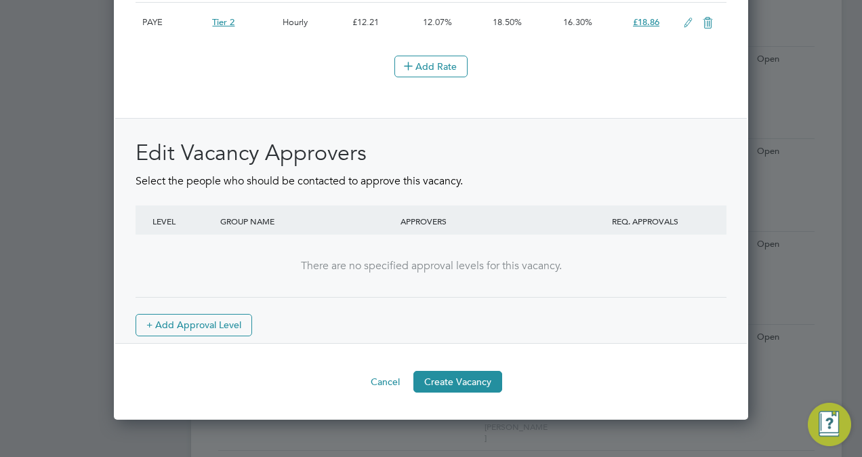
scroll to position [1816, 0]
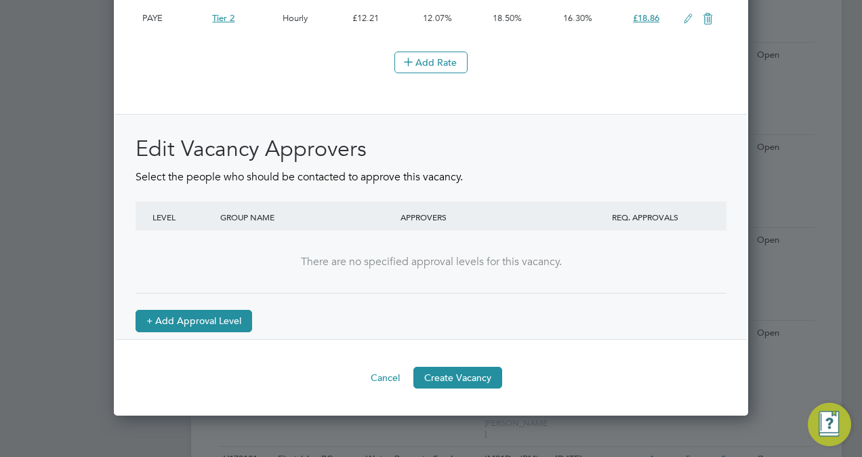
click at [218, 331] on button "+ Add Approval Level" at bounding box center [194, 321] width 117 height 22
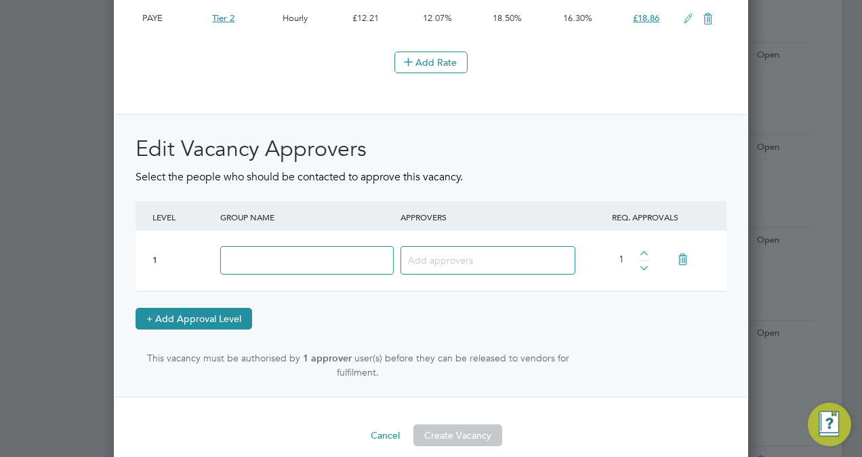
scroll to position [2243, 634]
click at [261, 273] on input at bounding box center [307, 260] width 174 height 29
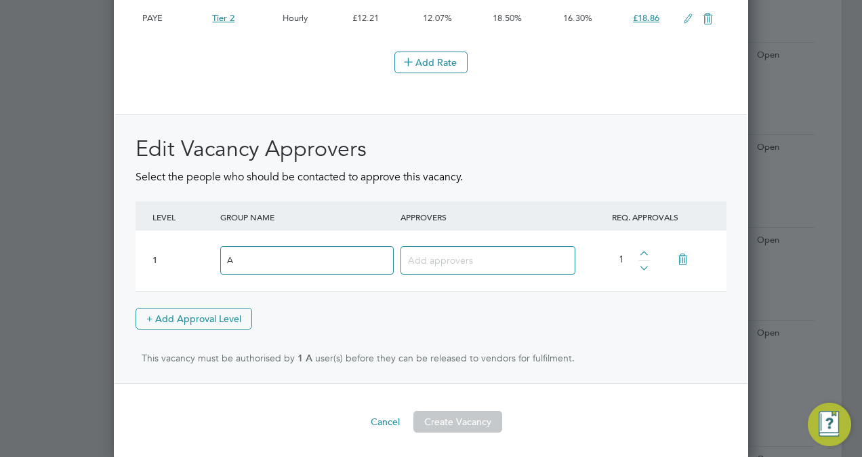
type input "Approve"
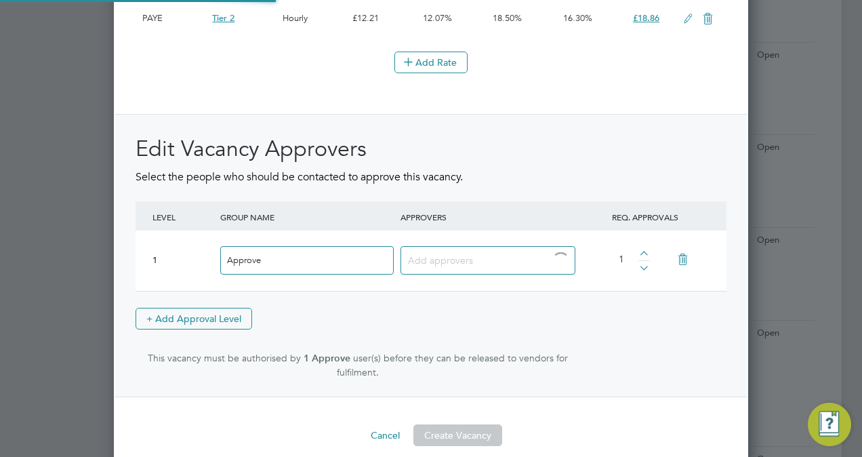
scroll to position [2243, 634]
click at [461, 268] on input at bounding box center [450, 260] width 85 height 18
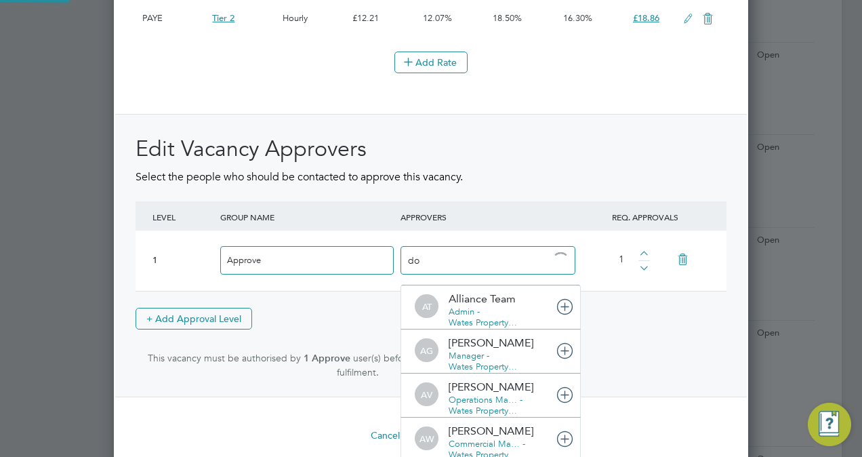
type input "dom"
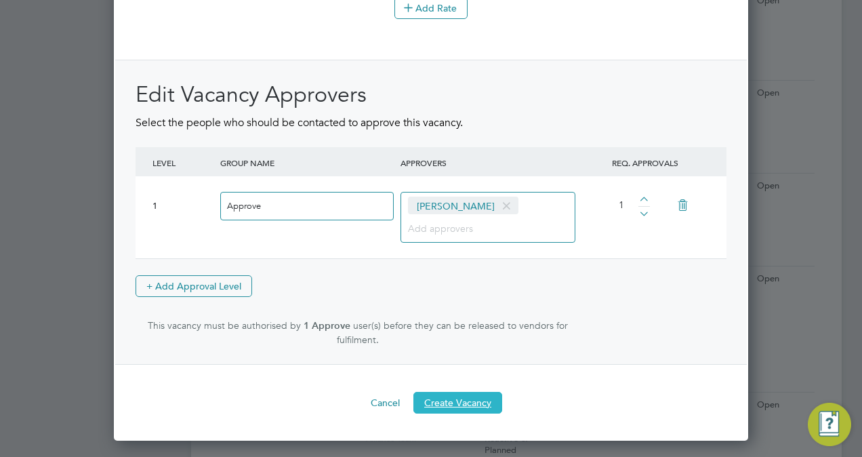
click at [484, 400] on button "Create Vacancy" at bounding box center [457, 403] width 89 height 22
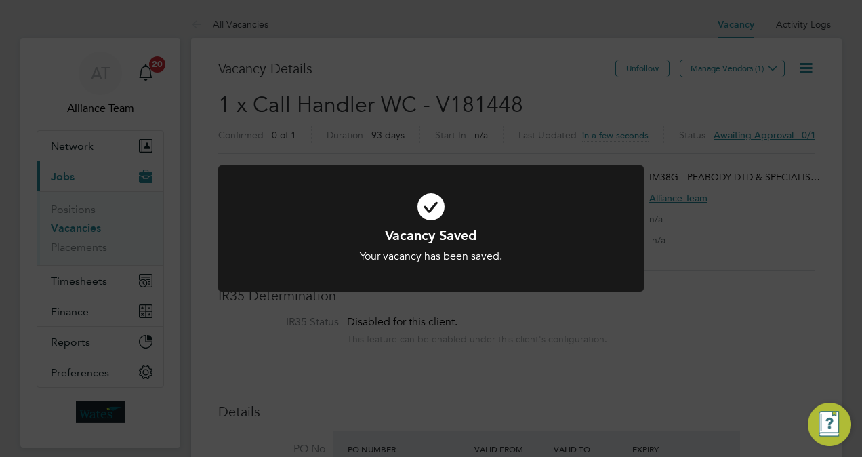
click at [804, 134] on div "Vacancy Saved Your vacancy has been saved. Cancel Okay" at bounding box center [431, 228] width 862 height 457
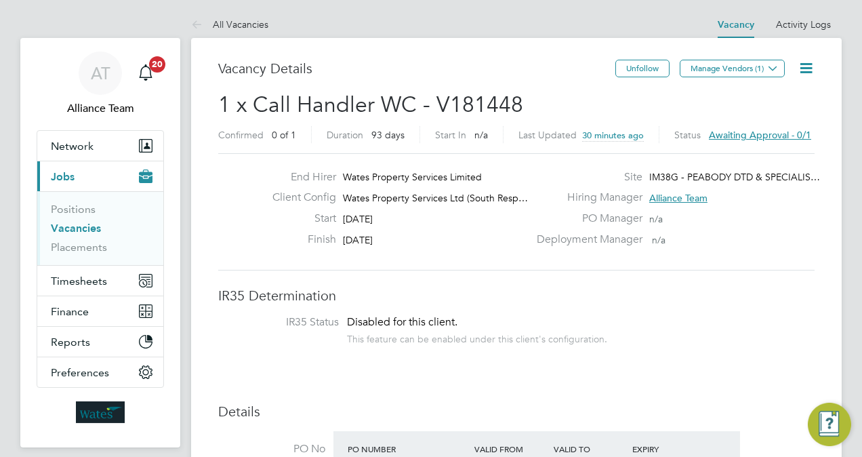
click at [739, 76] on button "Manage Vendors (1)" at bounding box center [732, 69] width 105 height 18
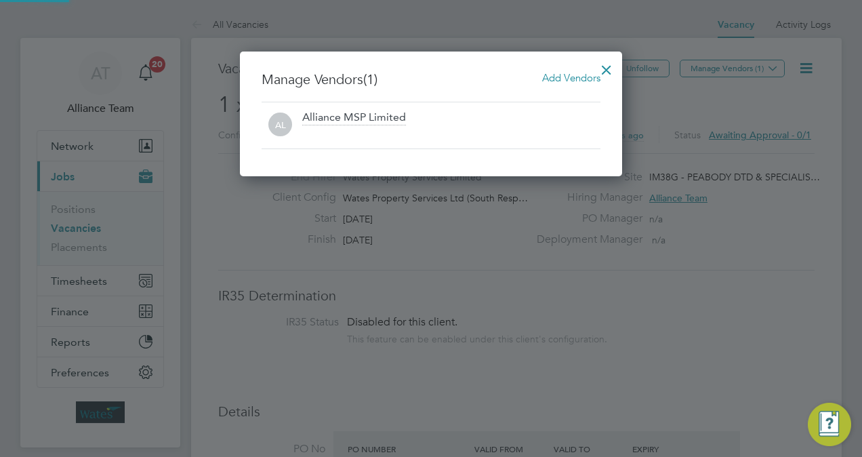
scroll to position [125, 382]
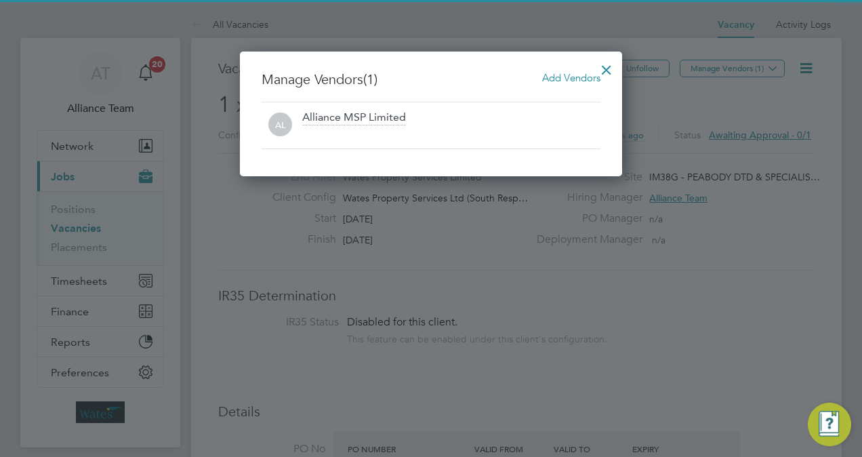
click at [564, 75] on span "Add Vendors" at bounding box center [571, 77] width 58 height 13
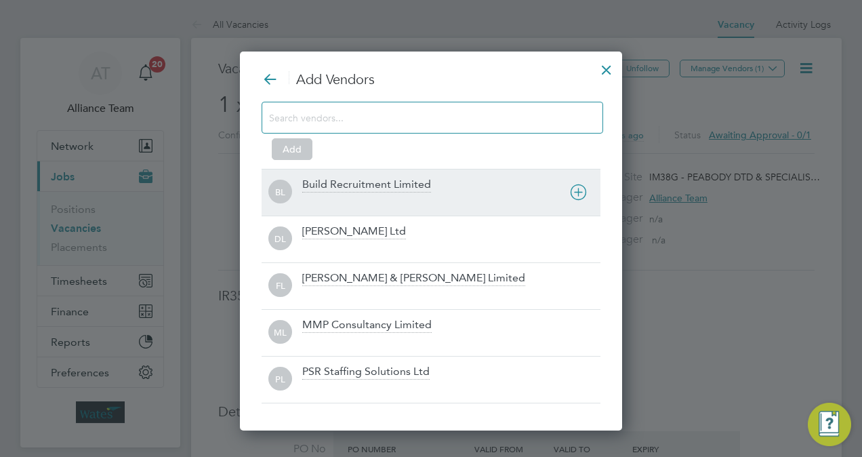
click at [374, 209] on div "BL Build Recruitment Limited" at bounding box center [431, 192] width 339 height 47
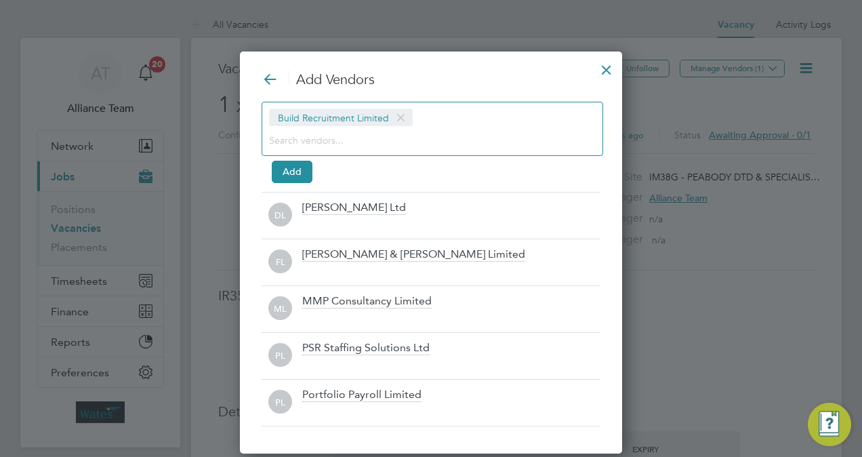
click at [338, 141] on input at bounding box center [421, 140] width 305 height 18
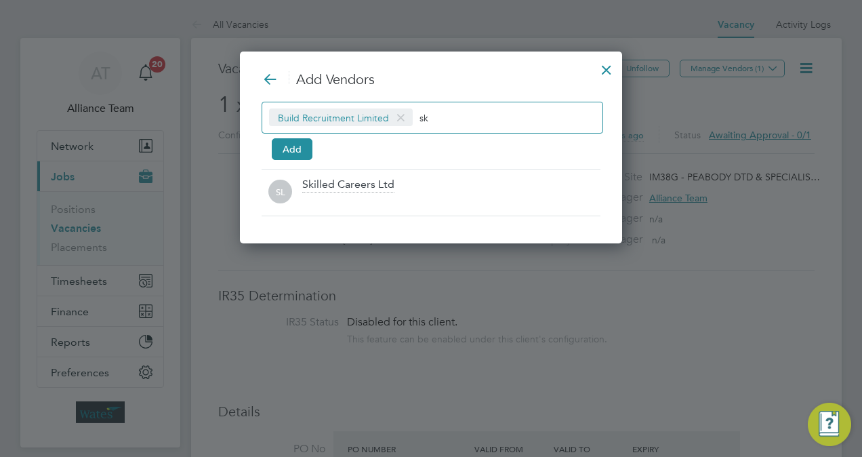
scroll to position [6, 7]
type input "sk"
click at [344, 162] on div "Add Vendors Build Recruitment Limited sk Add SL Skilled Careers Ltd" at bounding box center [431, 143] width 339 height 146
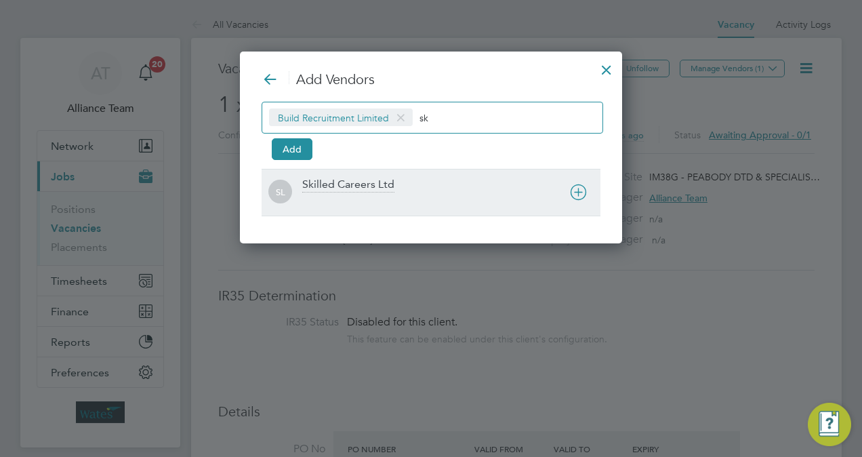
click at [352, 186] on div "Skilled Careers Ltd" at bounding box center [348, 185] width 92 height 15
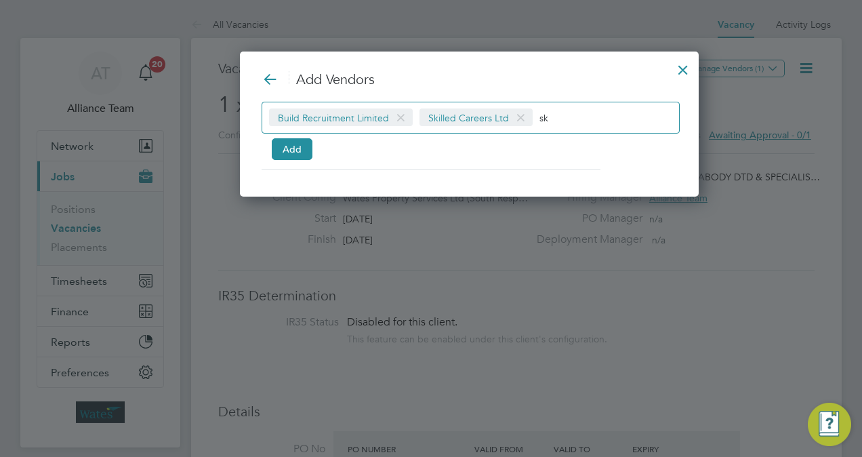
scroll to position [144, 454]
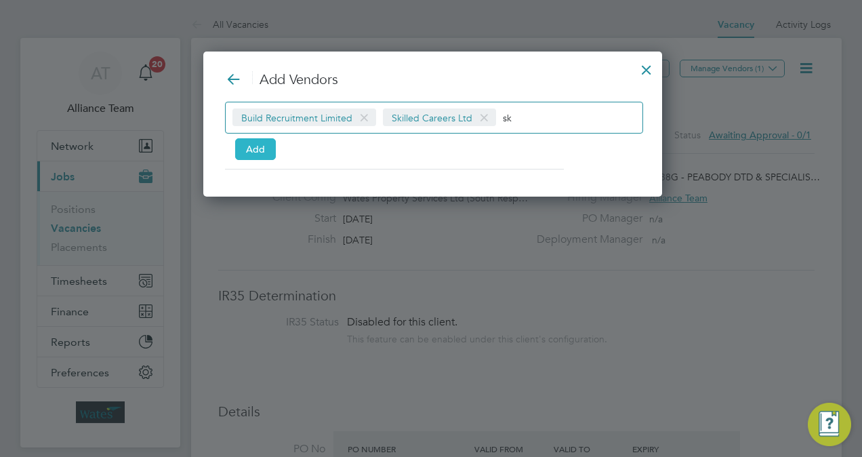
click at [252, 145] on button "Add" at bounding box center [255, 149] width 41 height 22
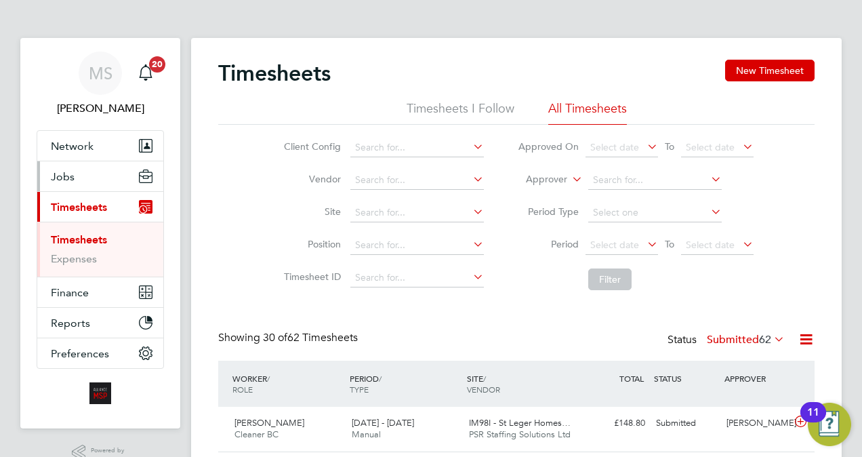
click at [83, 169] on button "Jobs" at bounding box center [100, 176] width 126 height 30
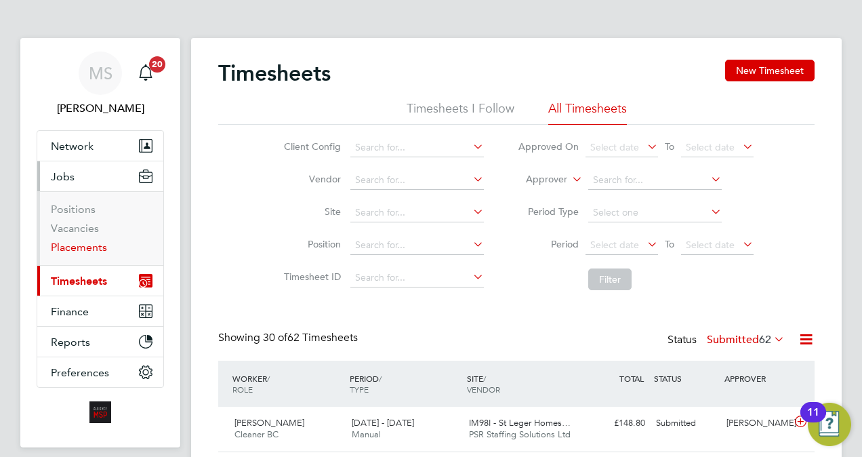
click at [91, 244] on link "Placements" at bounding box center [79, 247] width 56 height 13
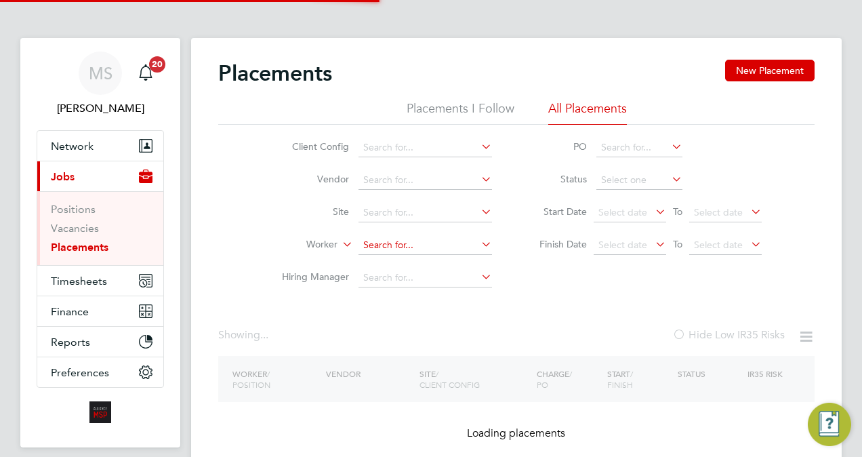
click at [416, 247] on input at bounding box center [426, 245] width 134 height 19
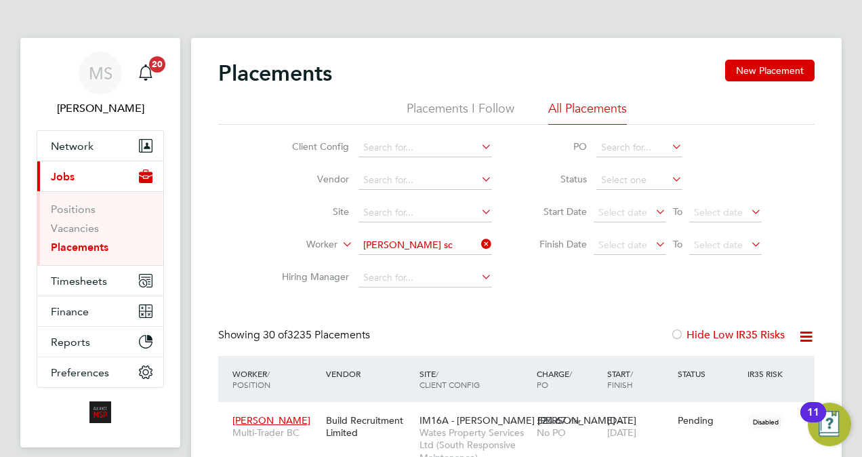
click at [428, 264] on li "[PERSON_NAME] Sc [PERSON_NAME]" at bounding box center [449, 263] width 180 height 18
type input "[PERSON_NAME]"
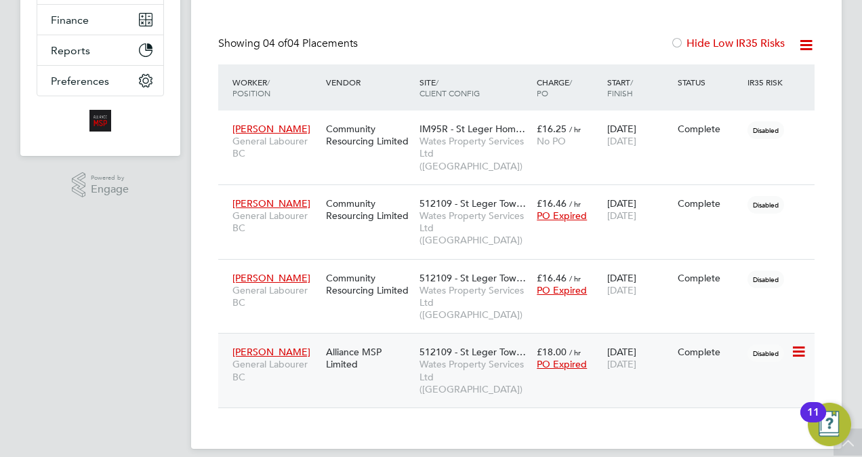
click at [459, 365] on span "Wates Property Services Ltd (Central & North INTUITA)" at bounding box center [475, 376] width 110 height 37
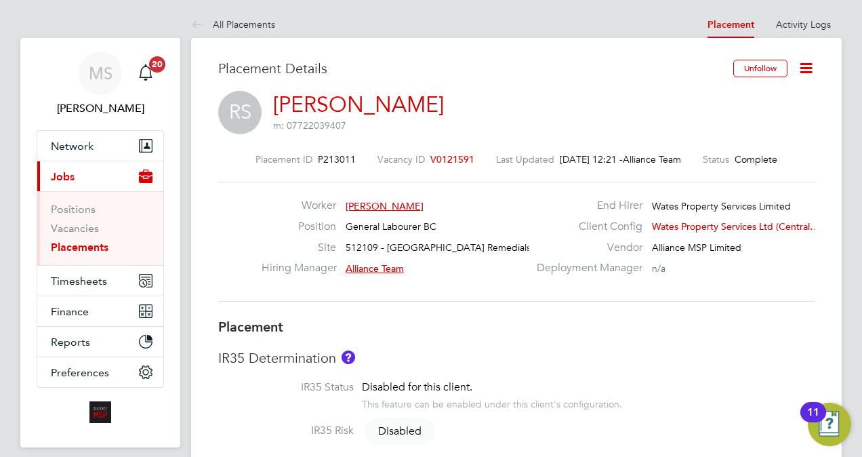
click at [478, 86] on div "Placement Details" at bounding box center [470, 75] width 505 height 31
click at [68, 143] on span "Network" at bounding box center [72, 146] width 43 height 13
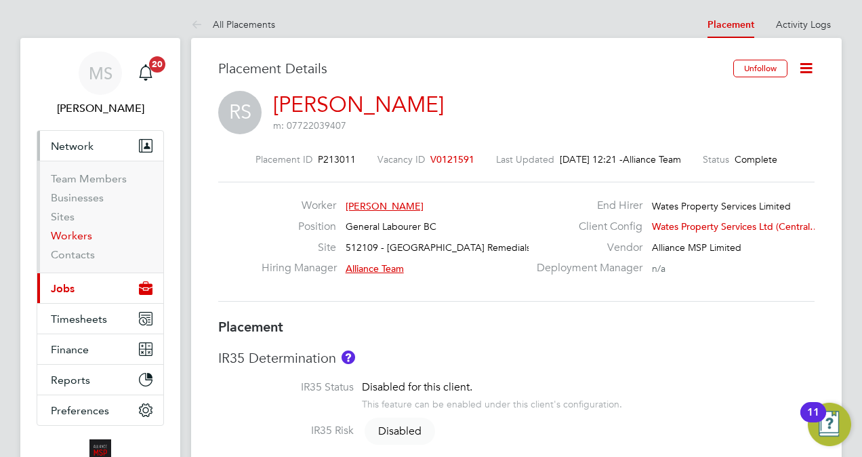
click at [78, 237] on link "Workers" at bounding box center [71, 235] width 41 height 13
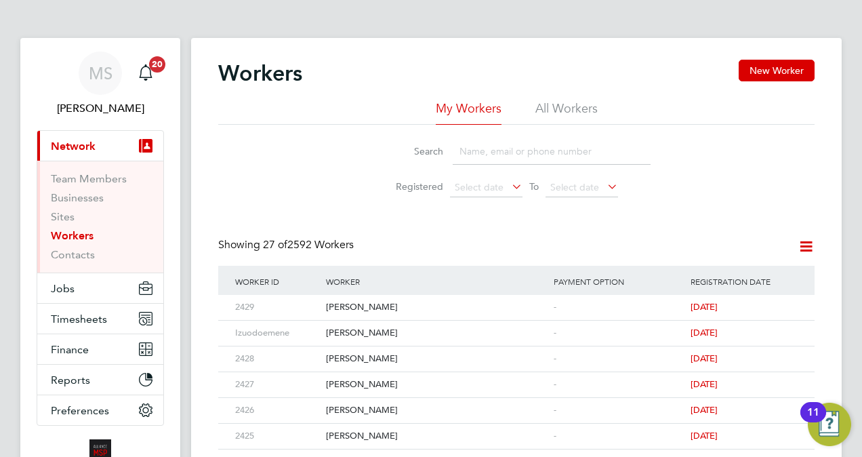
click at [491, 147] on input at bounding box center [552, 151] width 198 height 26
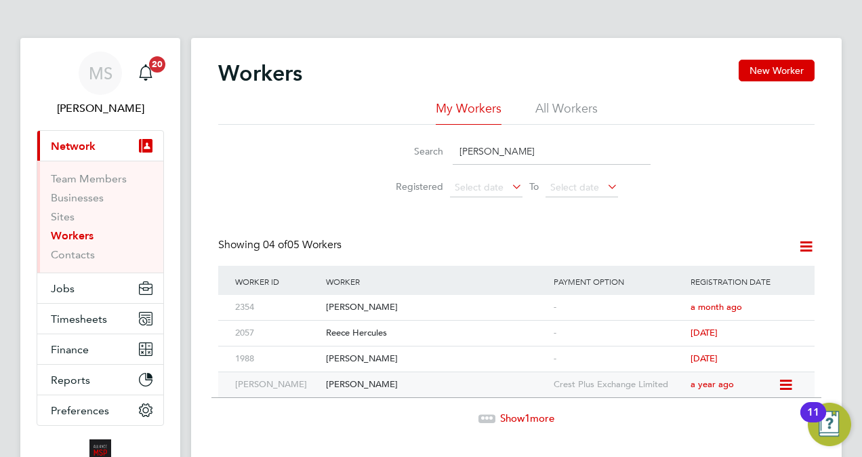
type input "reece"
click at [469, 385] on div "Reece Scamans" at bounding box center [437, 384] width 228 height 25
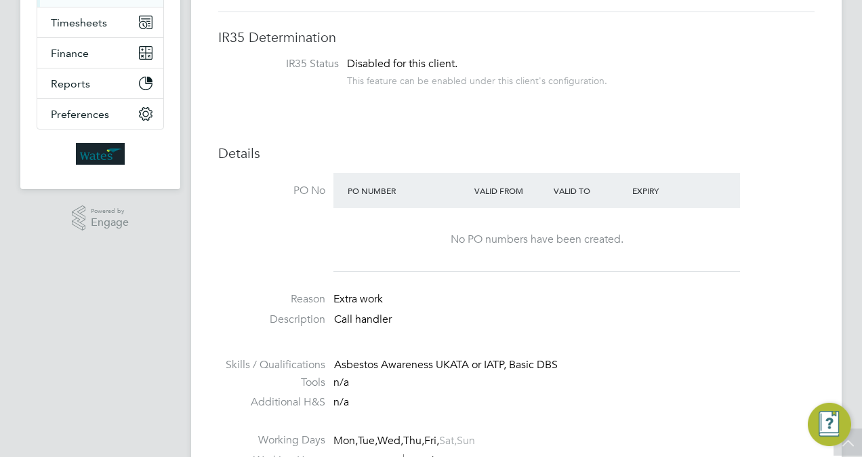
scroll to position [27, 0]
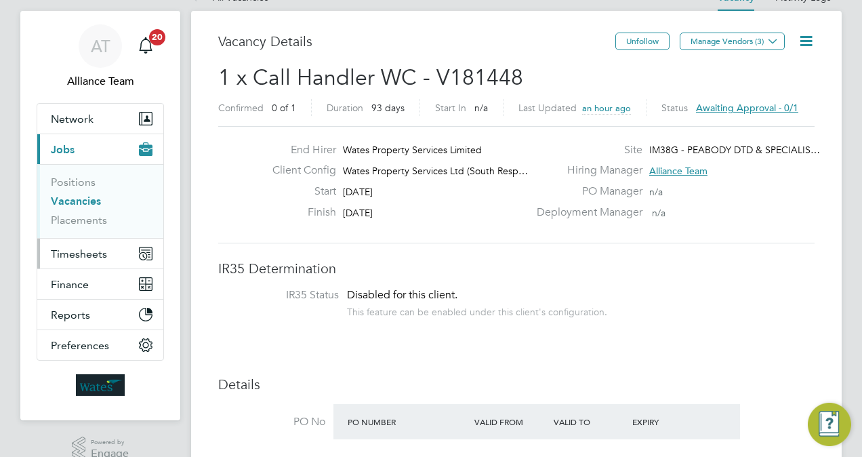
click at [98, 262] on button "Timesheets" at bounding box center [100, 254] width 126 height 30
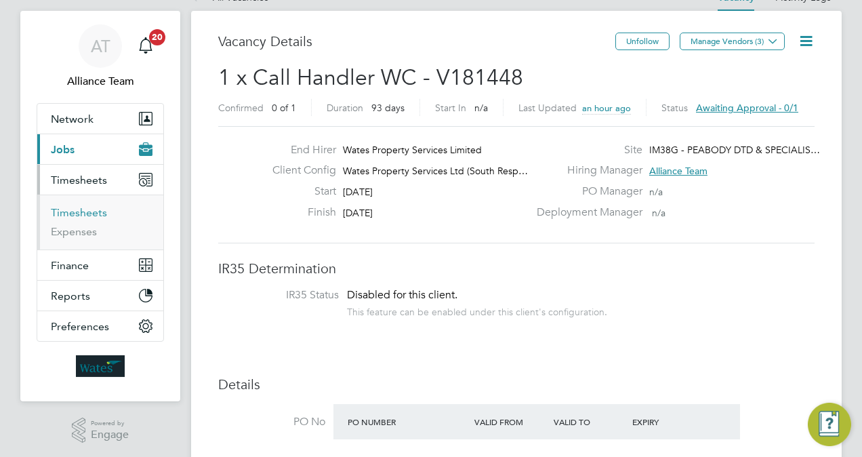
click at [83, 213] on link "Timesheets" at bounding box center [79, 212] width 56 height 13
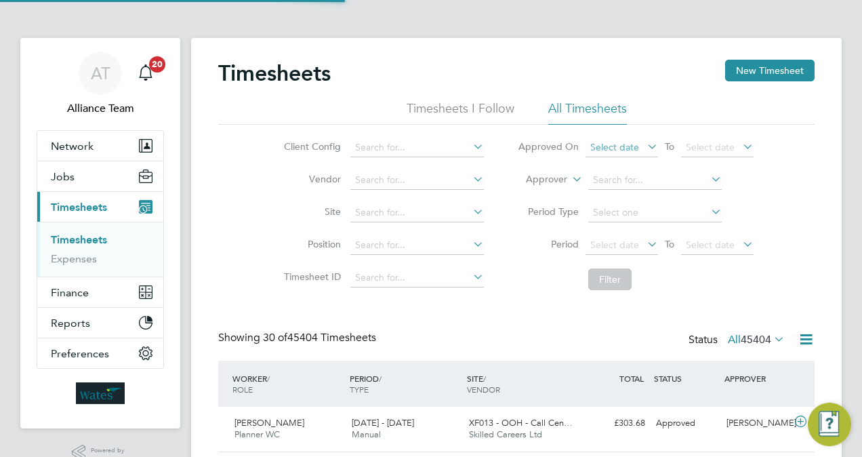
scroll to position [7, 7]
click at [542, 188] on li "Approver" at bounding box center [636, 180] width 270 height 33
click at [540, 179] on label "Approver" at bounding box center [536, 180] width 61 height 14
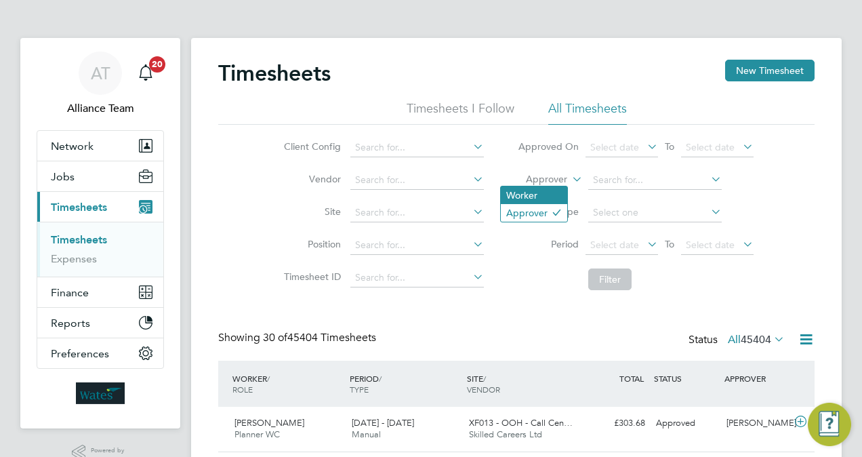
click at [533, 192] on li "Worker" at bounding box center [534, 195] width 66 height 18
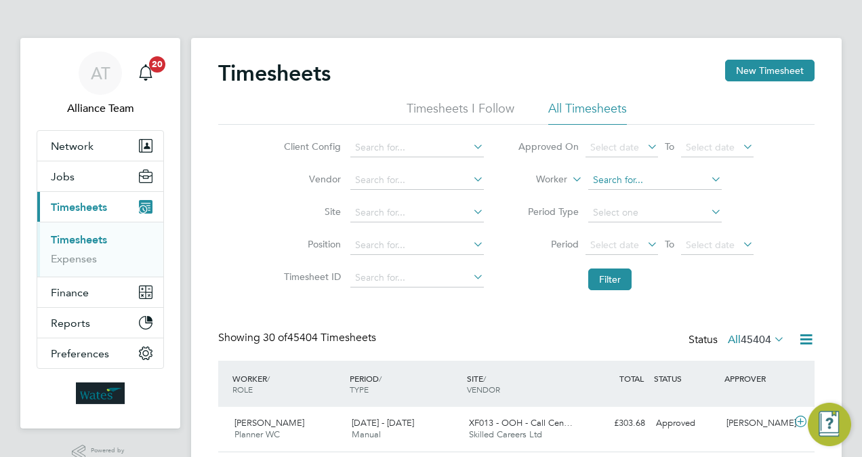
click at [690, 180] on input at bounding box center [655, 180] width 134 height 19
click at [648, 213] on li "Har oon Ah med" at bounding box center [655, 216] width 134 height 18
type input "Haroon Ahmed"
click at [607, 283] on button "Filter" at bounding box center [609, 279] width 43 height 22
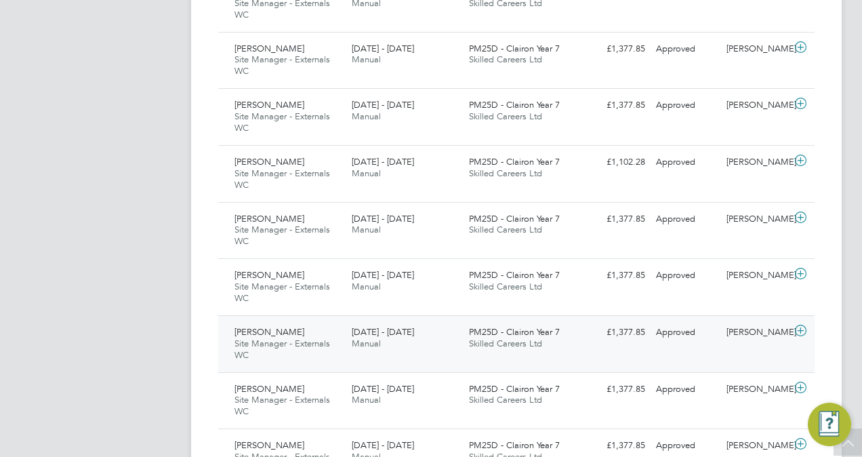
click at [380, 332] on span "2 - 8 Aug 2025" at bounding box center [383, 332] width 62 height 12
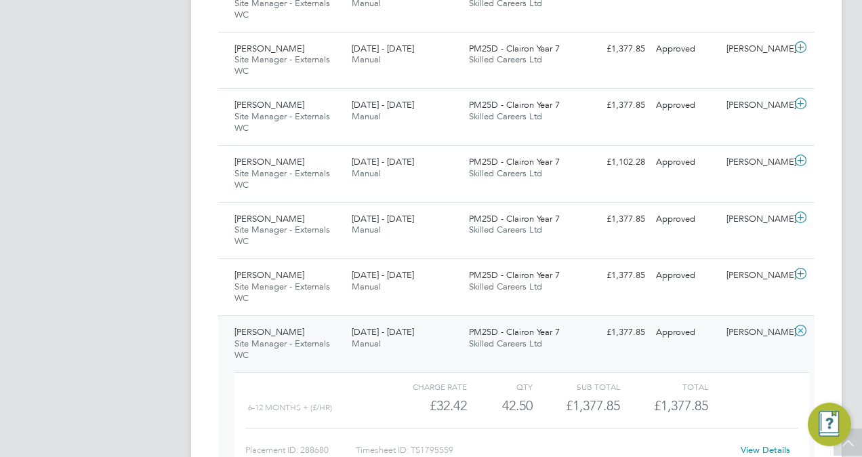
click at [754, 445] on link "View Details" at bounding box center [765, 450] width 49 height 12
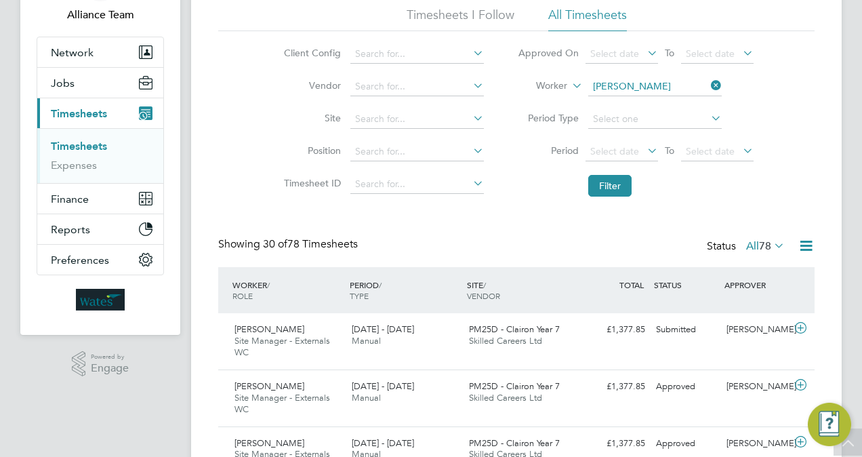
scroll to position [61, 0]
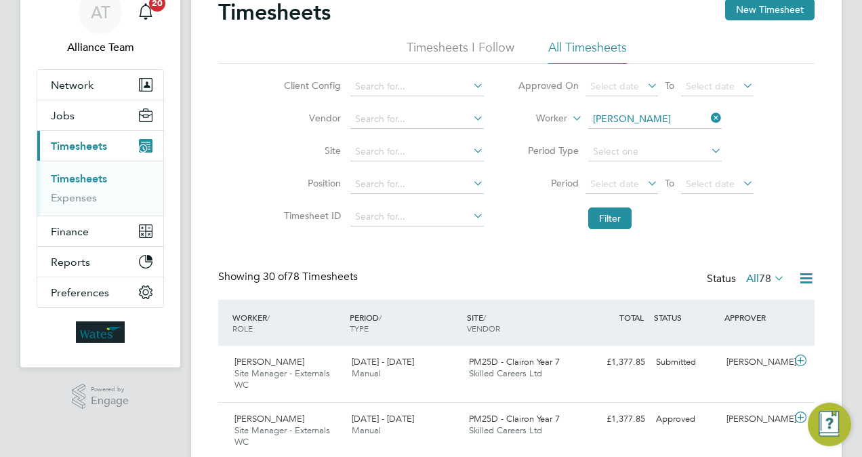
click at [225, 192] on div "Client Config Vendor Site Position Timesheet ID Approved On Select date To Sele…" at bounding box center [516, 150] width 596 height 172
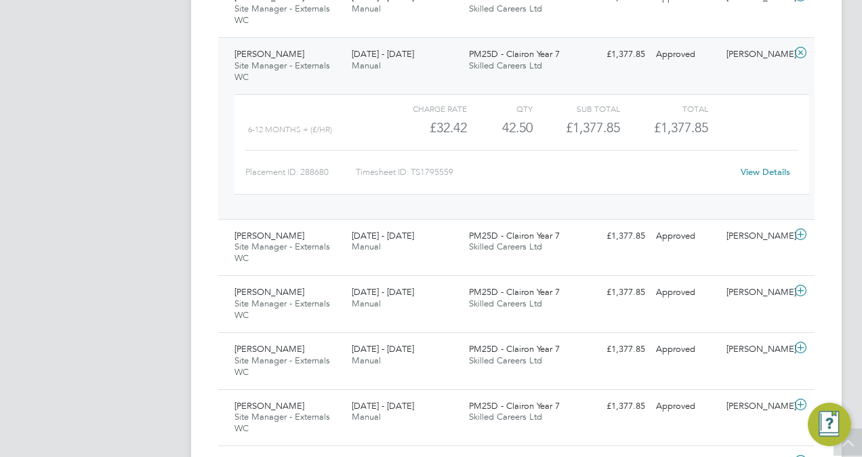
scroll to position [820, 0]
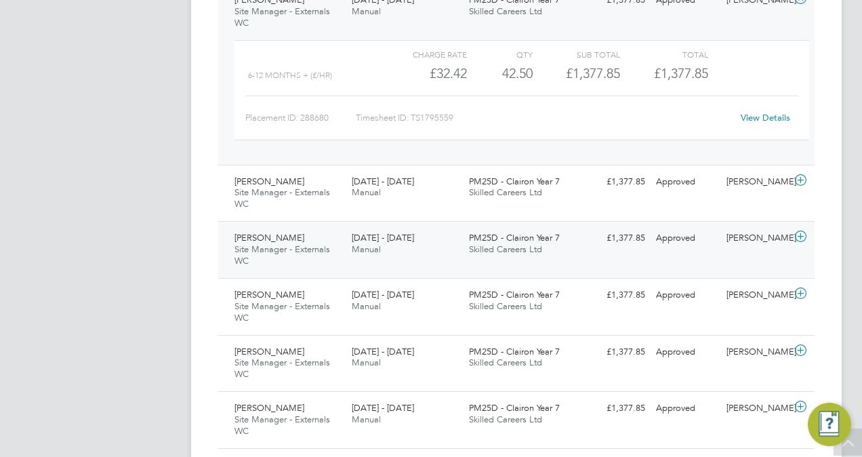
click at [376, 234] on span "19 - 25 Jul 2025" at bounding box center [383, 238] width 62 height 12
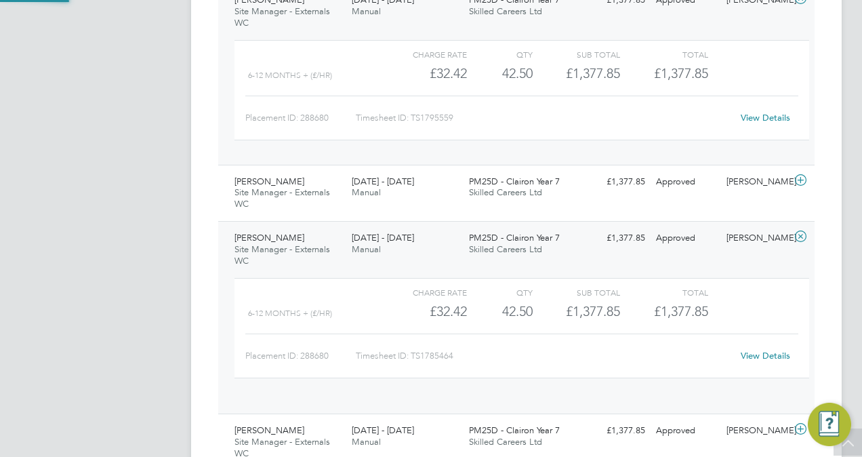
scroll to position [23, 132]
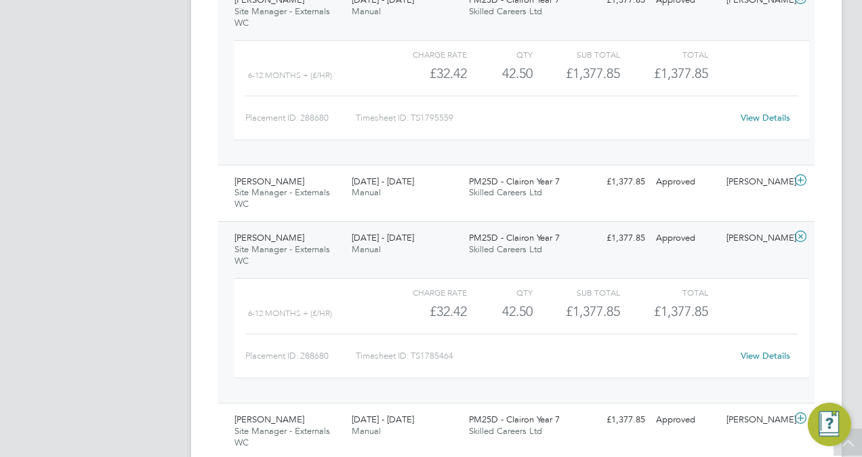
click at [766, 352] on link "View Details" at bounding box center [765, 356] width 49 height 12
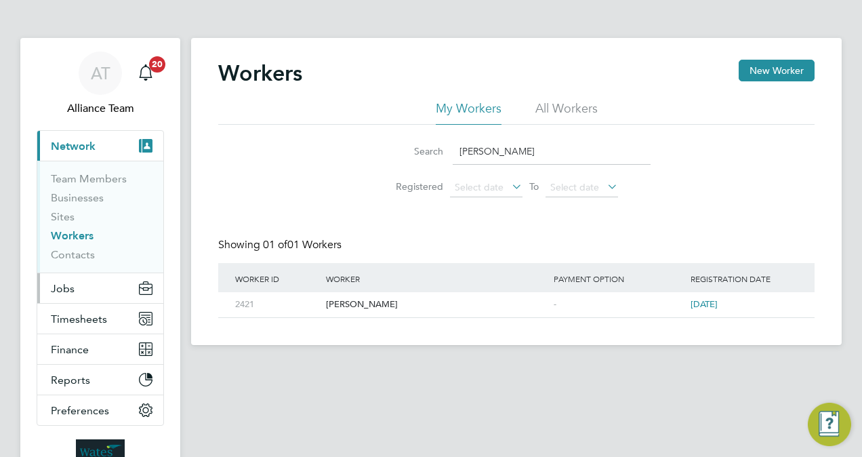
click at [75, 285] on button "Jobs" at bounding box center [100, 288] width 126 height 30
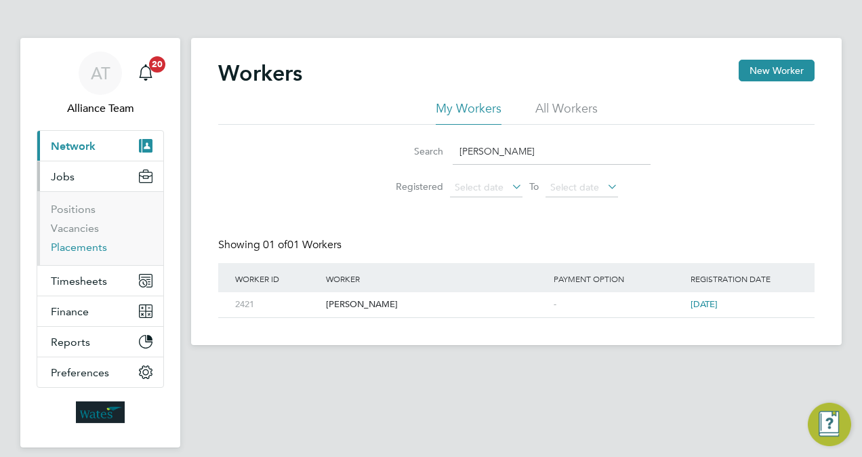
click at [87, 244] on link "Placements" at bounding box center [79, 247] width 56 height 13
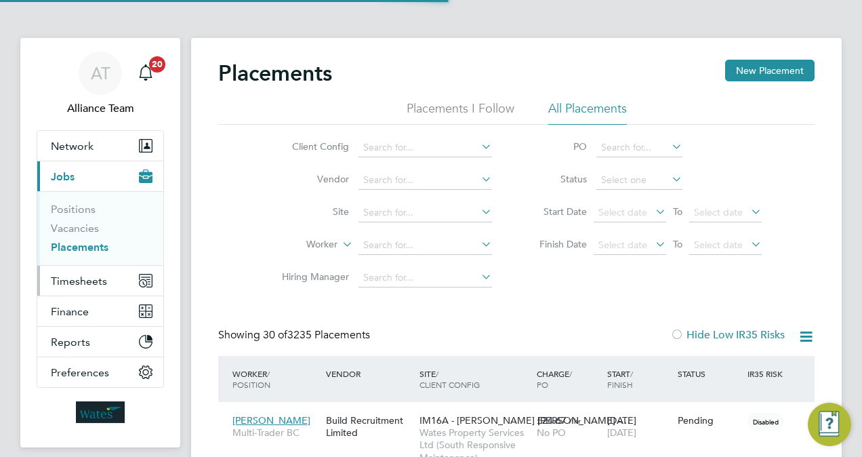
click at [106, 280] on span "Timesheets" at bounding box center [79, 280] width 56 height 13
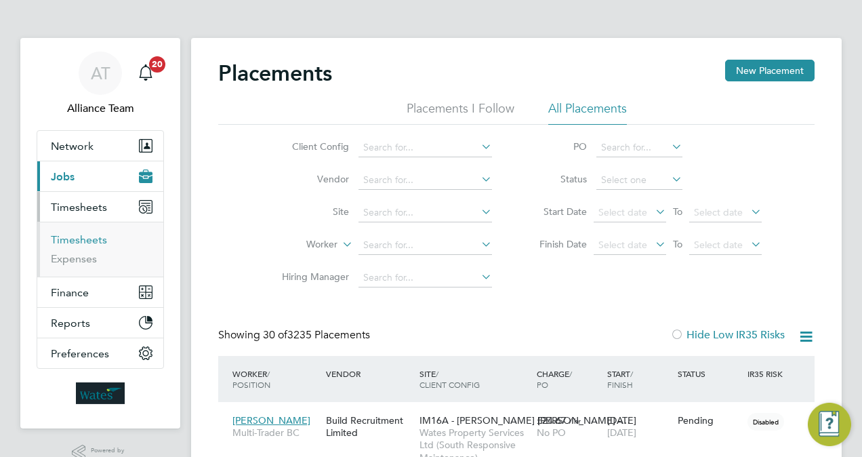
click at [91, 244] on link "Timesheets" at bounding box center [79, 239] width 56 height 13
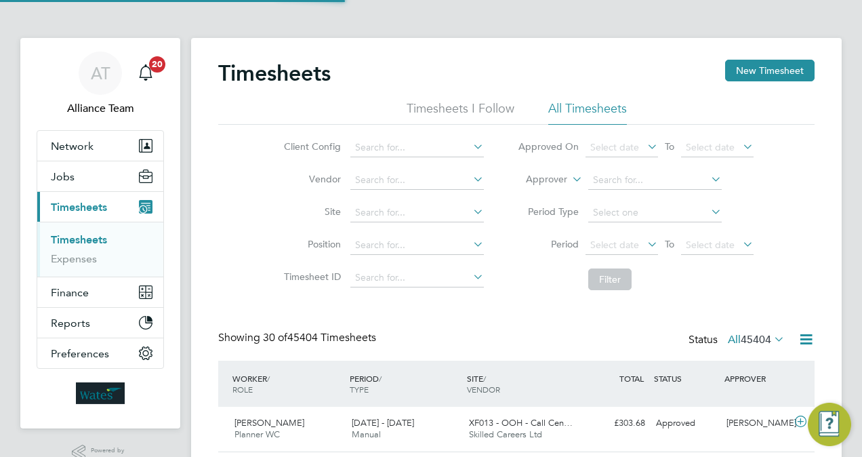
click at [541, 180] on label "Approver" at bounding box center [536, 180] width 61 height 14
click at [537, 187] on li "Worker" at bounding box center [534, 195] width 66 height 18
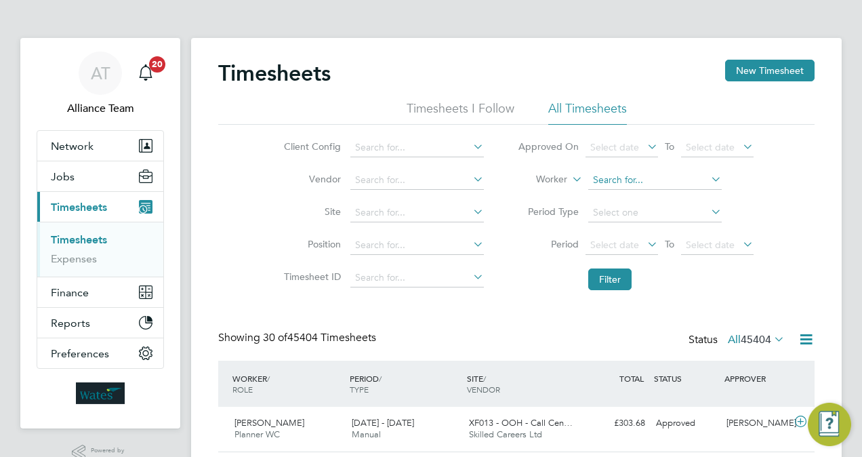
click at [642, 184] on input at bounding box center [655, 180] width 134 height 19
click at [659, 208] on li "Haroon Ahmed" at bounding box center [655, 216] width 134 height 18
type input "Haroon Ahmed"
click at [622, 286] on button "Filter" at bounding box center [609, 279] width 43 height 22
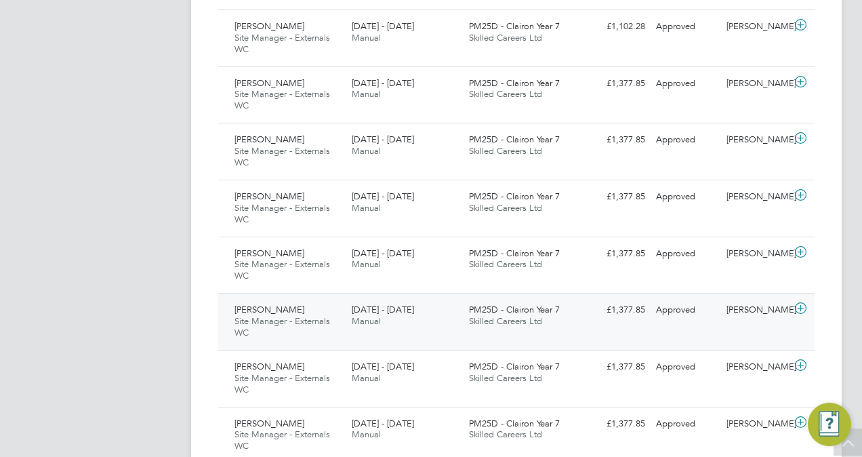
click at [577, 307] on div "PM25D - Clairon Year 7 Skilled Careers Ltd" at bounding box center [522, 316] width 117 height 34
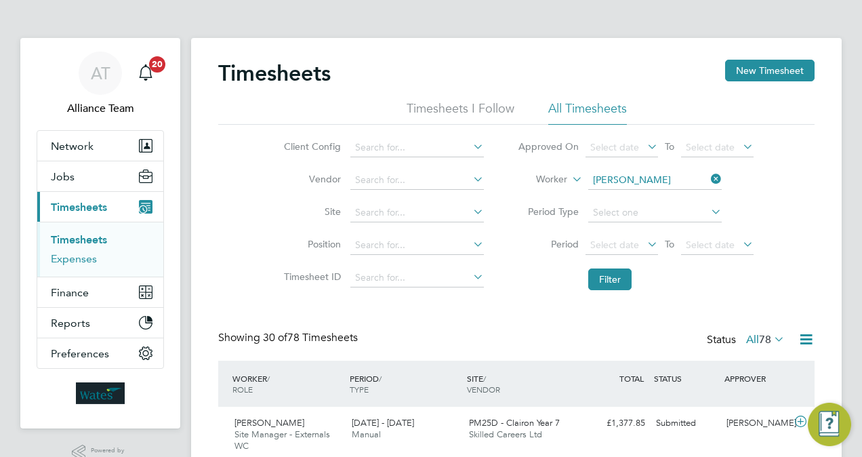
click at [94, 256] on link "Expenses" at bounding box center [74, 258] width 46 height 13
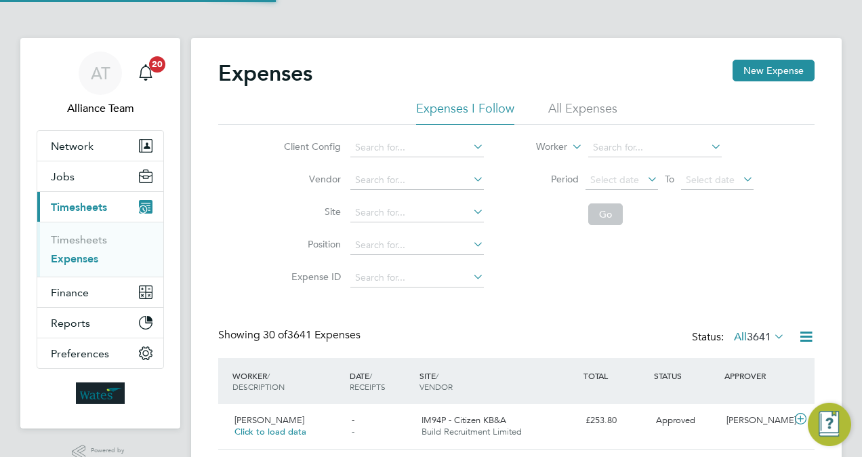
click at [587, 113] on li "All Expenses" at bounding box center [582, 112] width 69 height 24
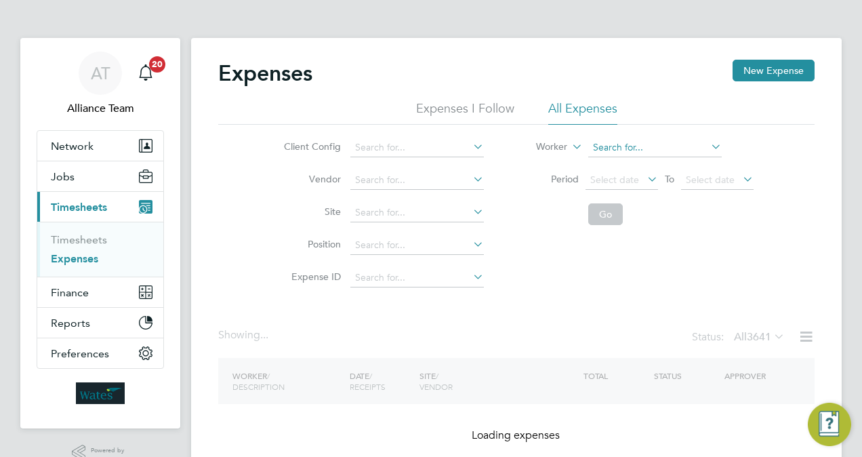
click at [624, 144] on input at bounding box center [655, 147] width 134 height 19
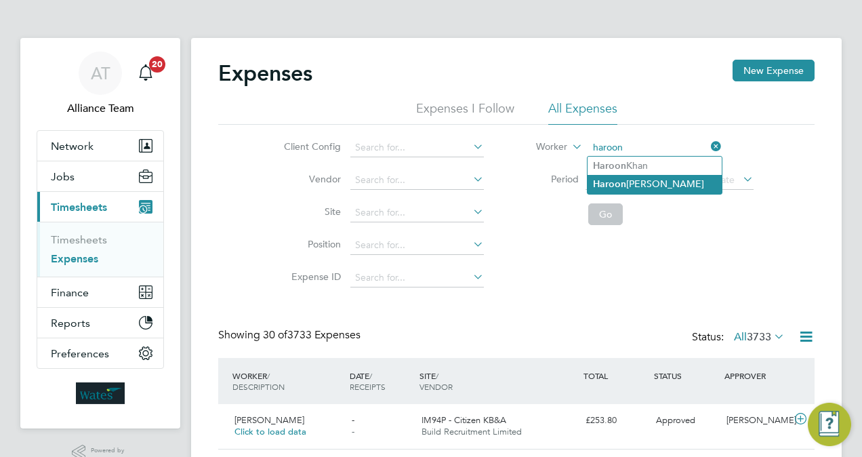
click at [643, 180] on li "Haroon Ahmed" at bounding box center [655, 184] width 134 height 18
type input "Haroon Ahmed"
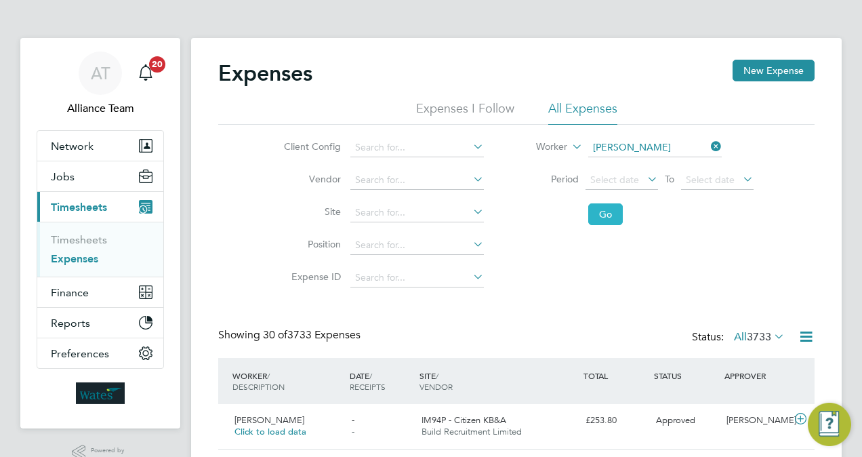
click at [611, 211] on button "Go" at bounding box center [605, 214] width 35 height 22
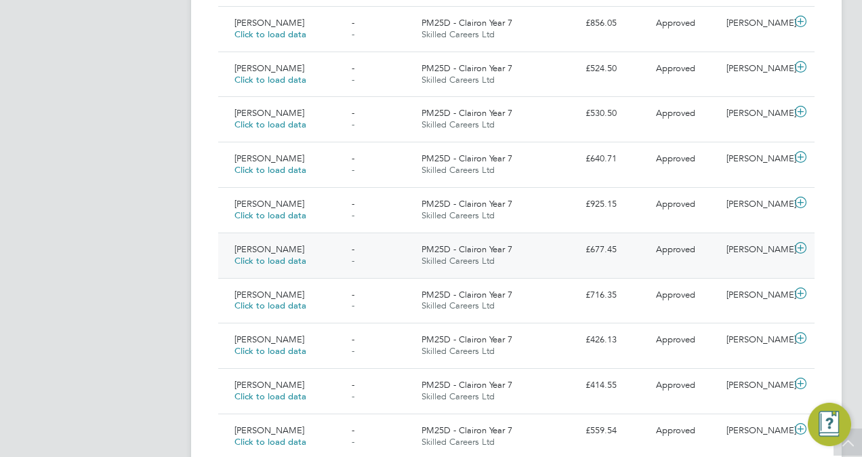
click at [442, 262] on span "Skilled Careers Ltd" at bounding box center [458, 261] width 73 height 12
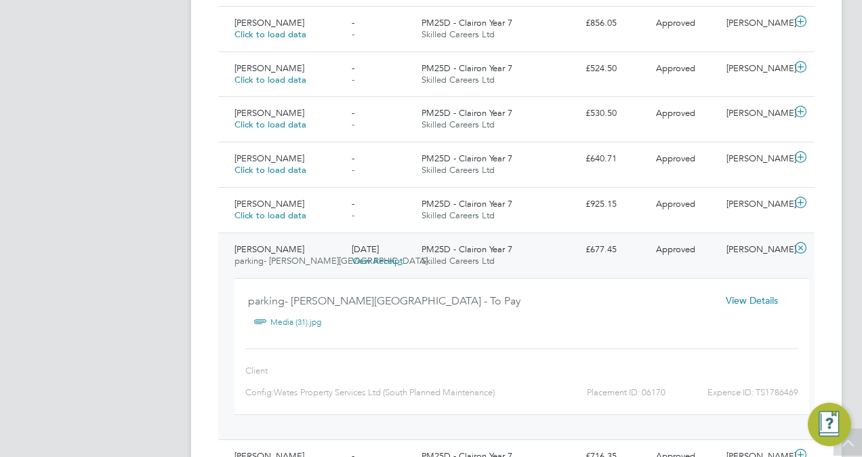
click at [442, 262] on span "Skilled Careers Ltd" at bounding box center [458, 261] width 73 height 12
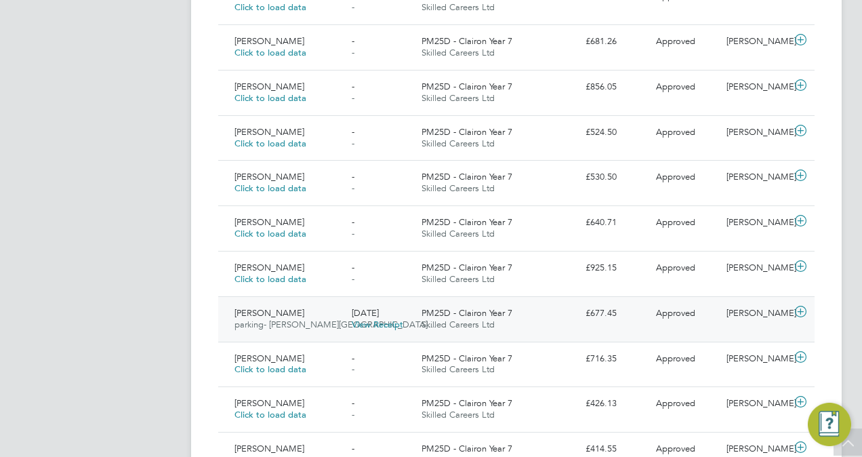
click at [580, 327] on div "PM25D - Clairon Year 7 Skilled Careers Ltd" at bounding box center [498, 319] width 164 height 34
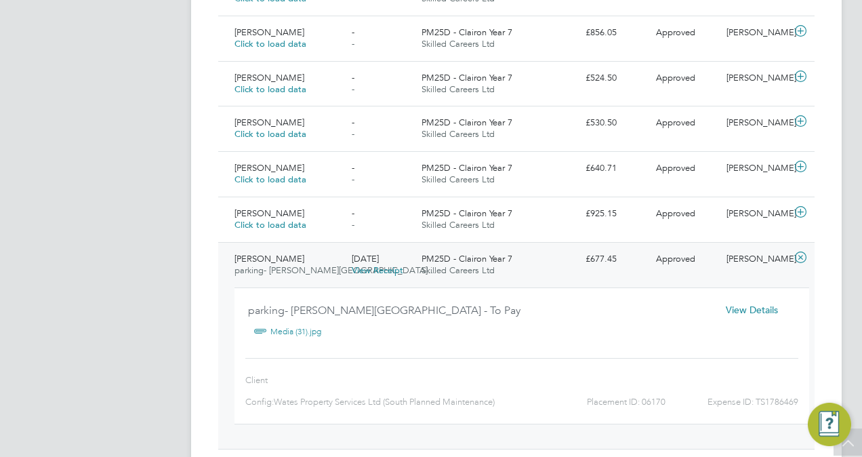
click at [754, 309] on span "View Details" at bounding box center [752, 310] width 52 height 12
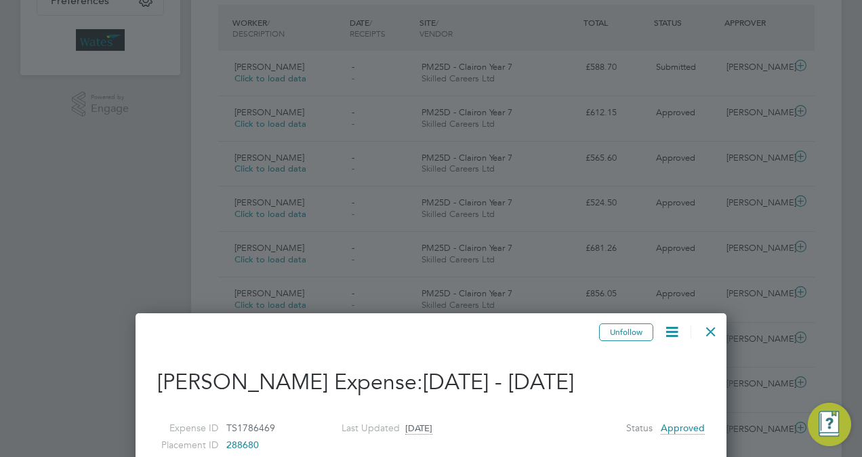
scroll to position [342, 0]
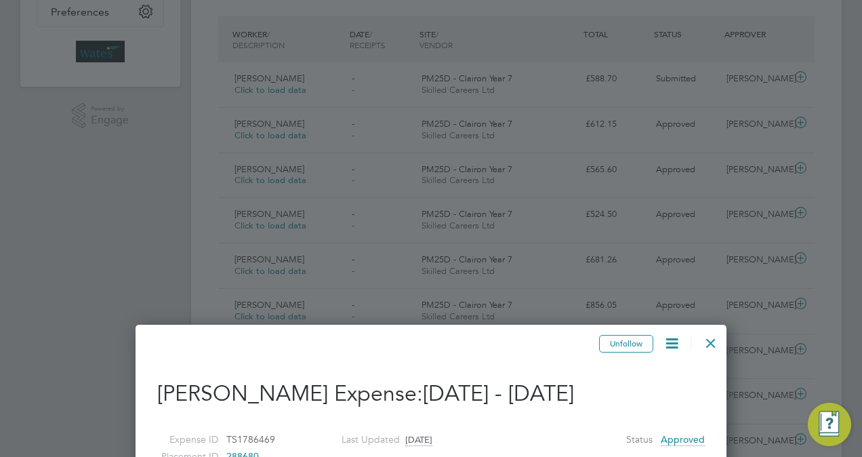
click at [710, 340] on div at bounding box center [711, 339] width 24 height 24
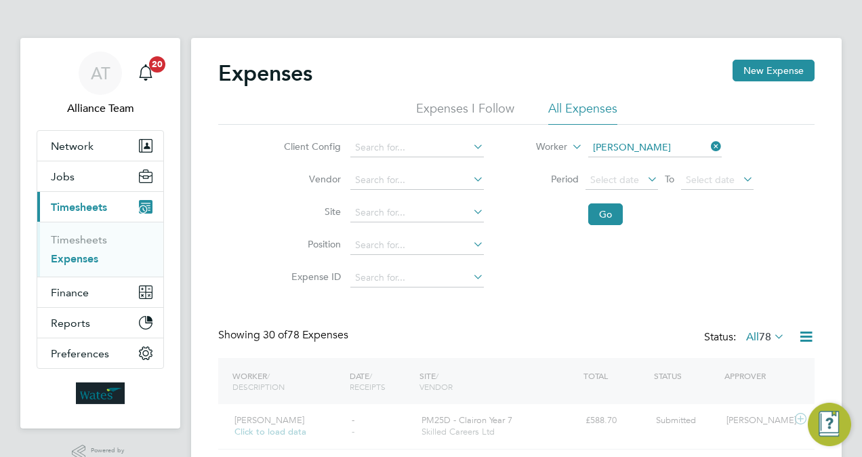
scroll to position [34, 165]
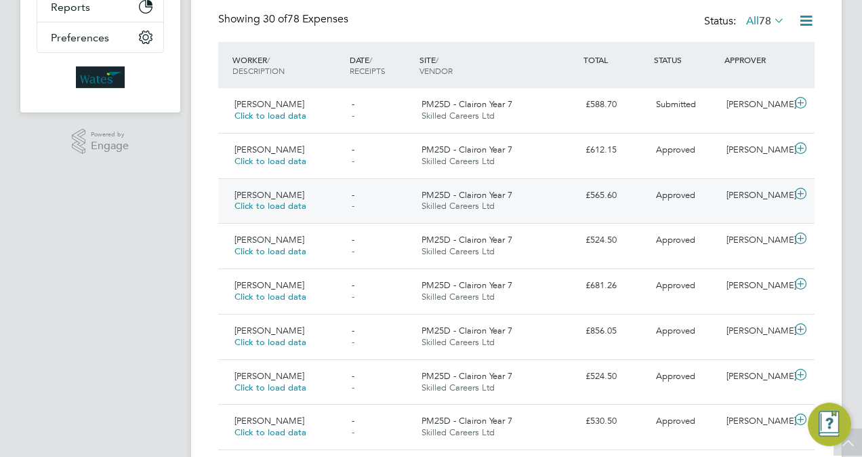
click at [531, 209] on div "PM25D - Clairon Year 7 Skilled Careers Ltd" at bounding box center [498, 201] width 164 height 34
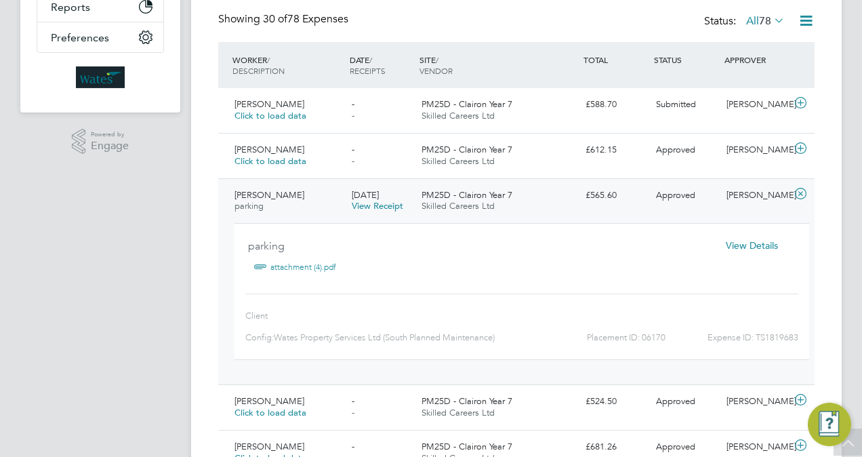
click at [745, 247] on span "View Details" at bounding box center [752, 245] width 52 height 12
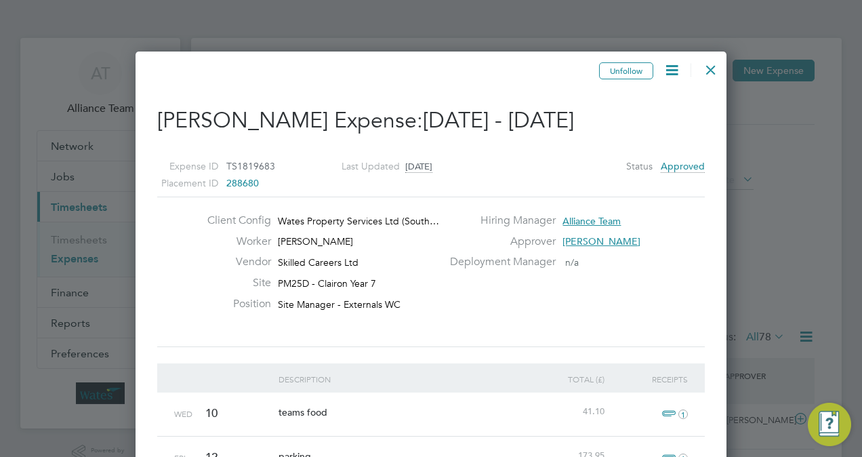
click at [712, 72] on div at bounding box center [711, 66] width 24 height 24
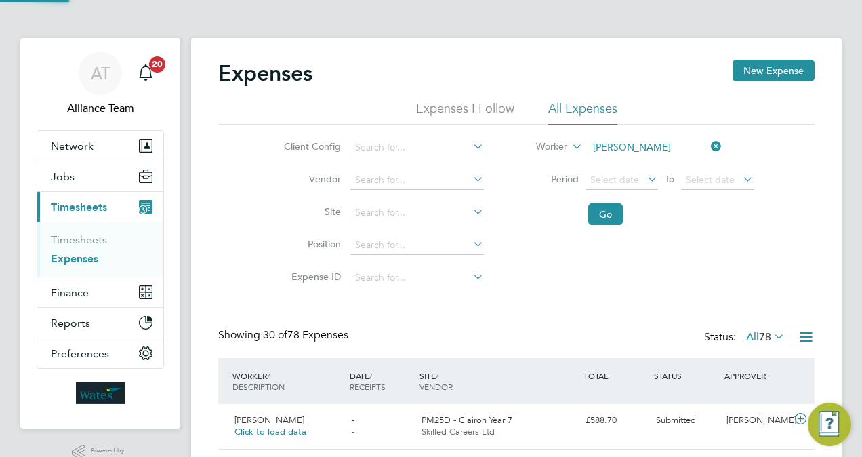
scroll to position [35, 117]
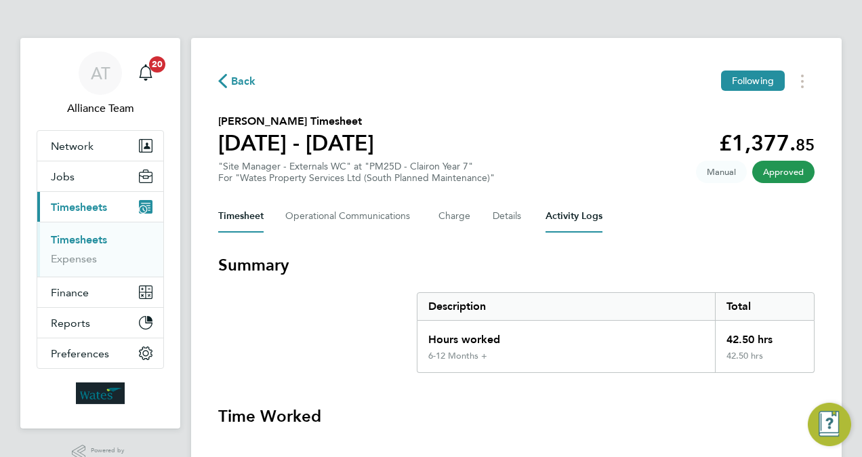
click at [579, 212] on Logs-tab "Activity Logs" at bounding box center [574, 216] width 57 height 33
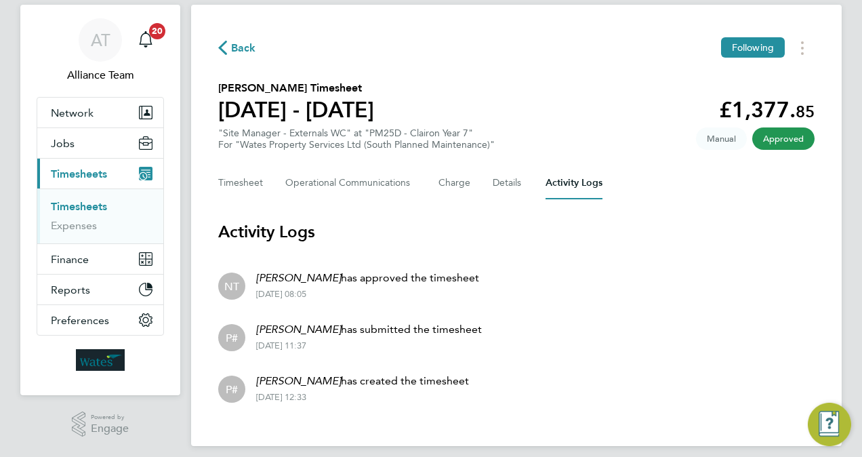
scroll to position [43, 0]
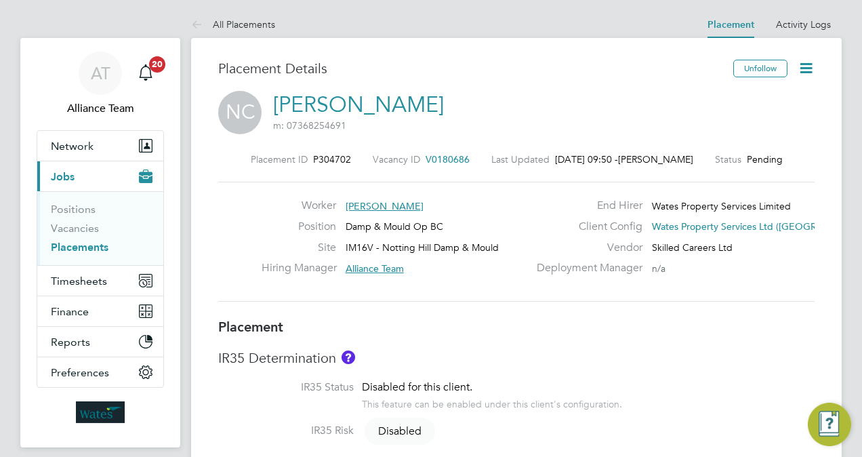
click at [93, 248] on link "Placements" at bounding box center [80, 247] width 58 height 13
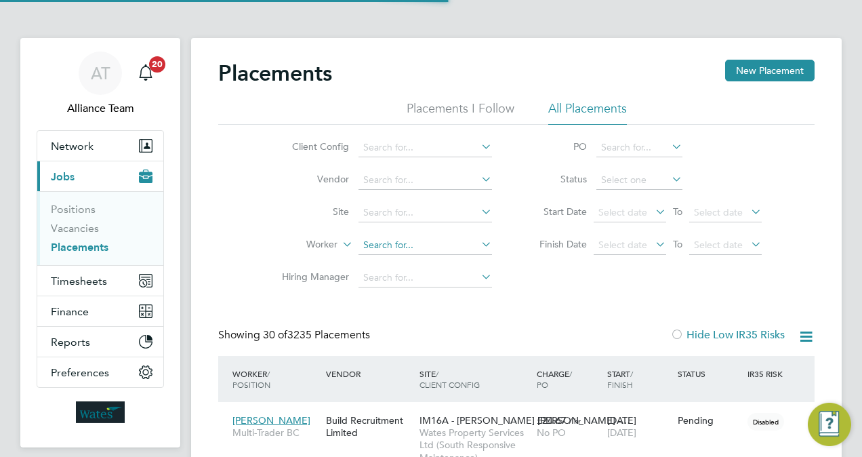
scroll to position [7, 7]
click at [401, 248] on input at bounding box center [426, 245] width 134 height 19
click at [412, 256] on li "Az eese L atiff" at bounding box center [426, 263] width 134 height 18
type input "[PERSON_NAME]"
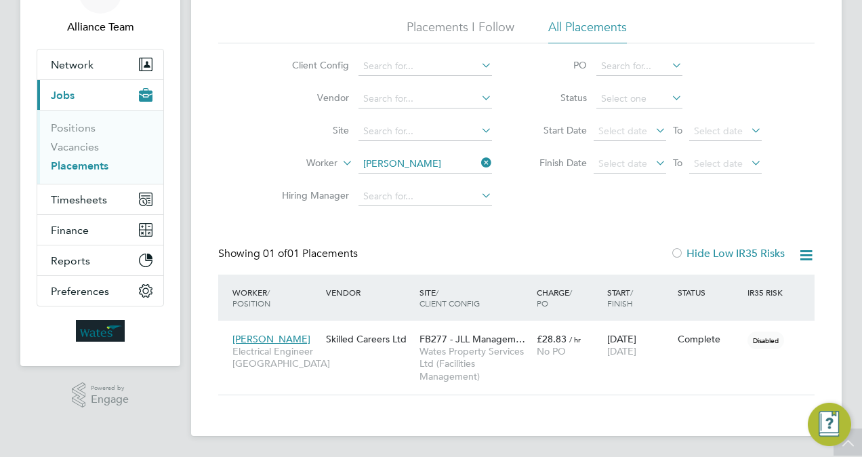
click at [449, 161] on input "[PERSON_NAME]" at bounding box center [426, 164] width 134 height 19
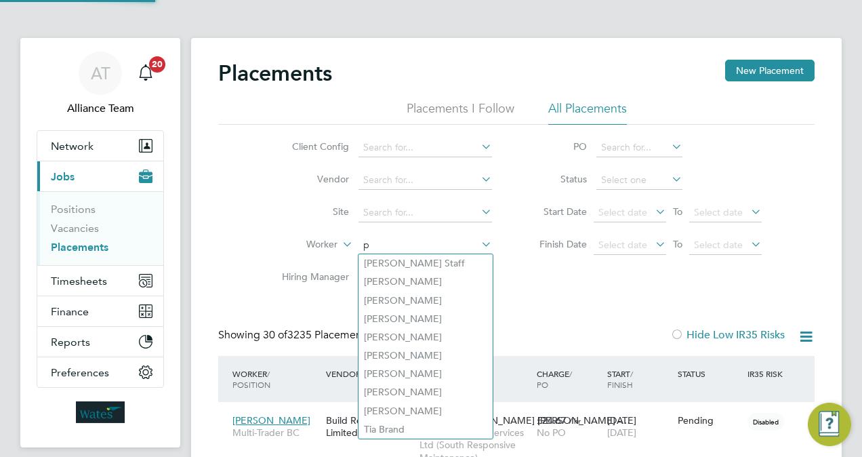
scroll to position [7, 7]
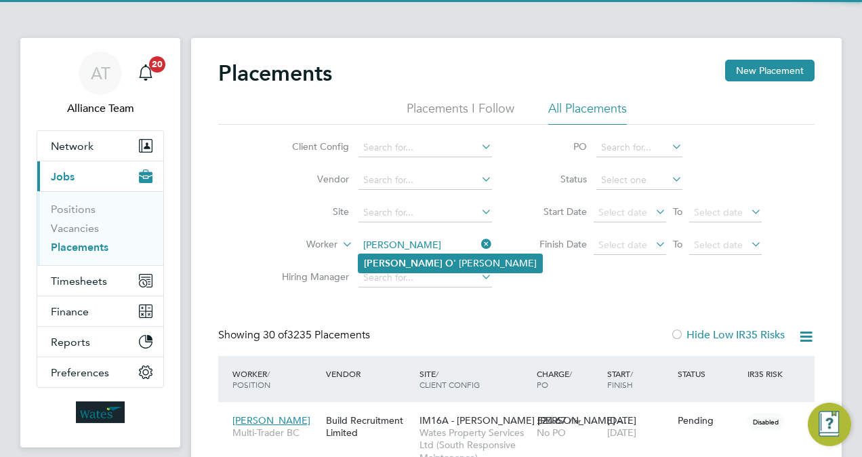
click at [430, 264] on li "[PERSON_NAME]" at bounding box center [451, 263] width 184 height 18
type input "[PERSON_NAME]"
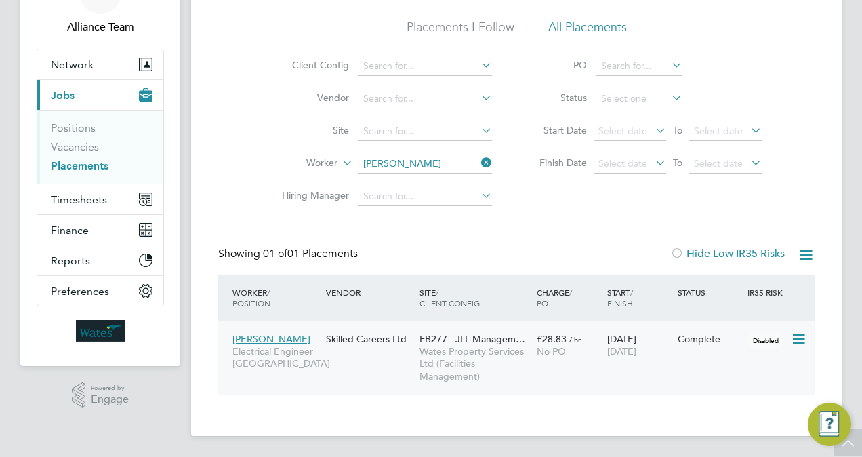
click at [533, 365] on div "FB277 - JLL Managem… Wates Property Services Ltd (Facilities Management)" at bounding box center [474, 357] width 117 height 63
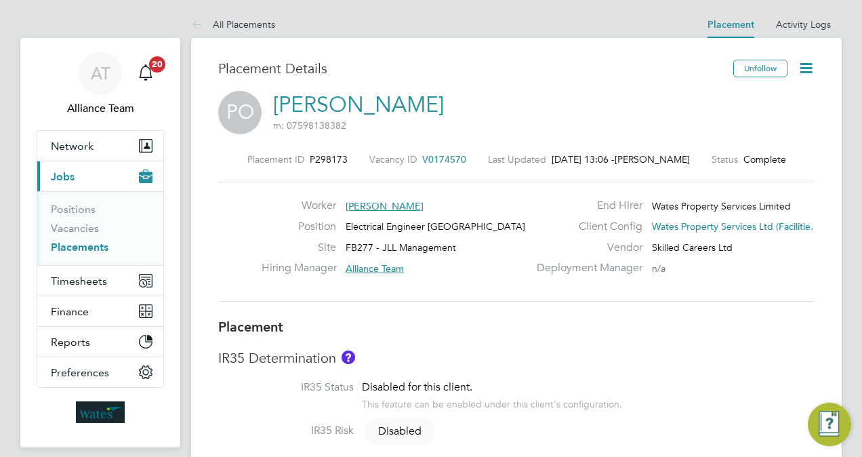
click at [94, 246] on link "Placements" at bounding box center [80, 247] width 58 height 13
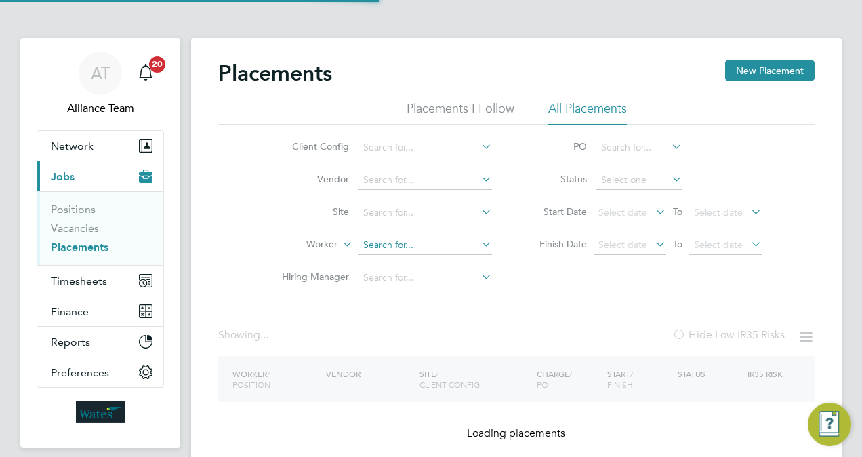
click at [447, 244] on input at bounding box center [426, 245] width 134 height 19
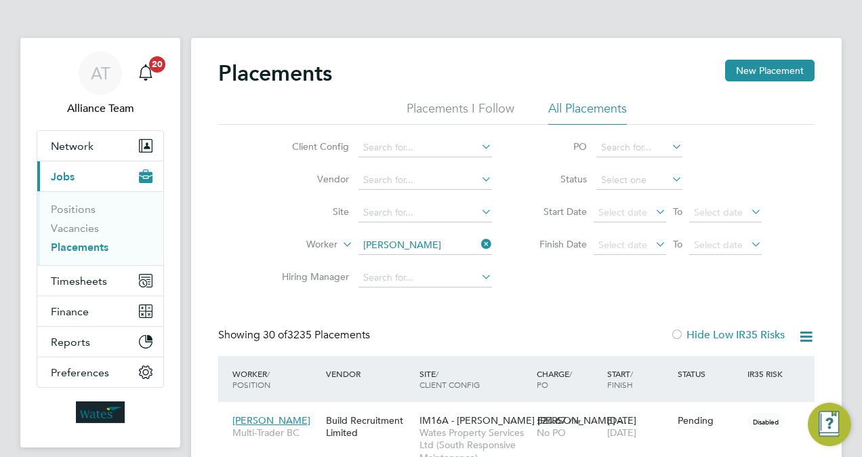
click at [436, 329] on li "Azeese Latiff" at bounding box center [449, 337] width 180 height 18
type input "Azeese Latiff"
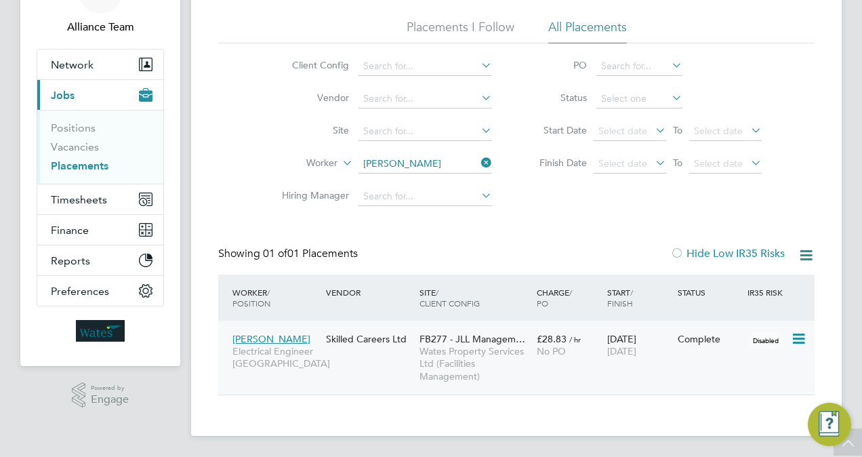
click at [549, 380] on div "Azeese Latiff Electrical Engineer BC Skilled Careers Ltd FB277 - JLL Managem… W…" at bounding box center [516, 358] width 596 height 74
click at [537, 357] on div "£28.83 / hr No PO" at bounding box center [568, 345] width 70 height 38
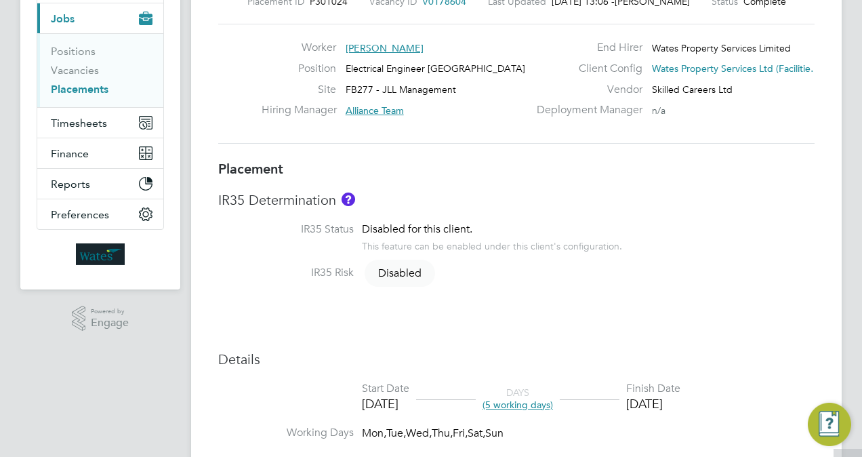
scroll to position [217, 0]
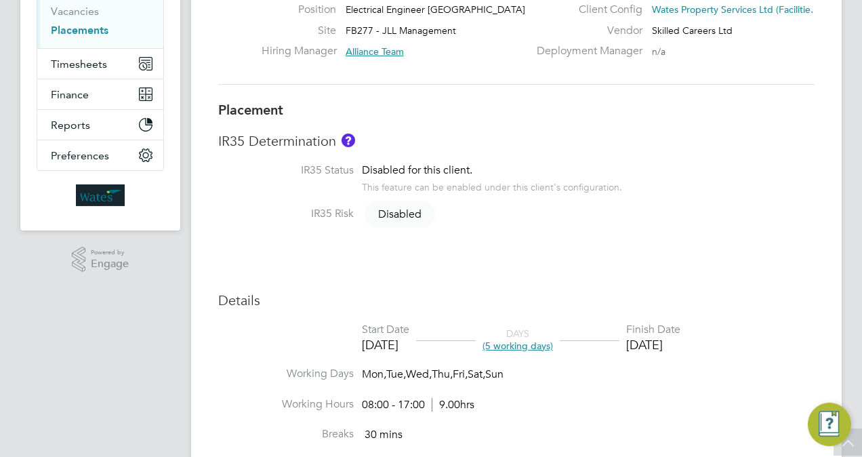
click at [81, 33] on link "Placements" at bounding box center [80, 30] width 58 height 13
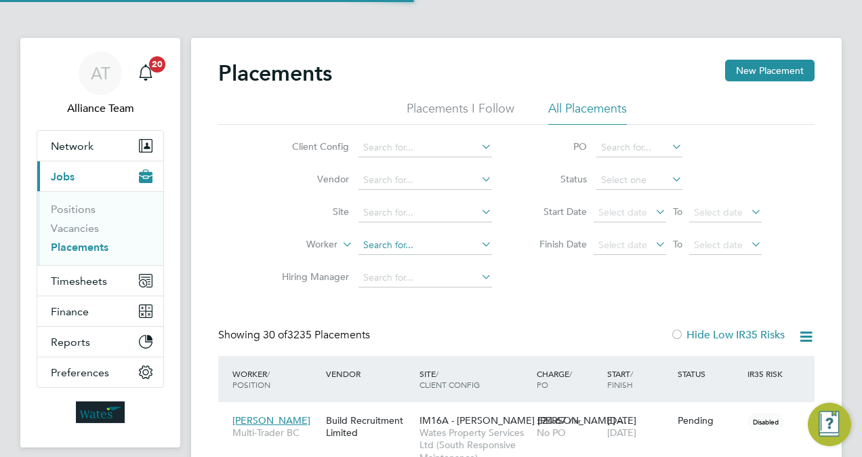
click at [441, 253] on input at bounding box center [426, 245] width 134 height 19
click at [441, 253] on ul "Loading data" at bounding box center [426, 262] width 136 height 19
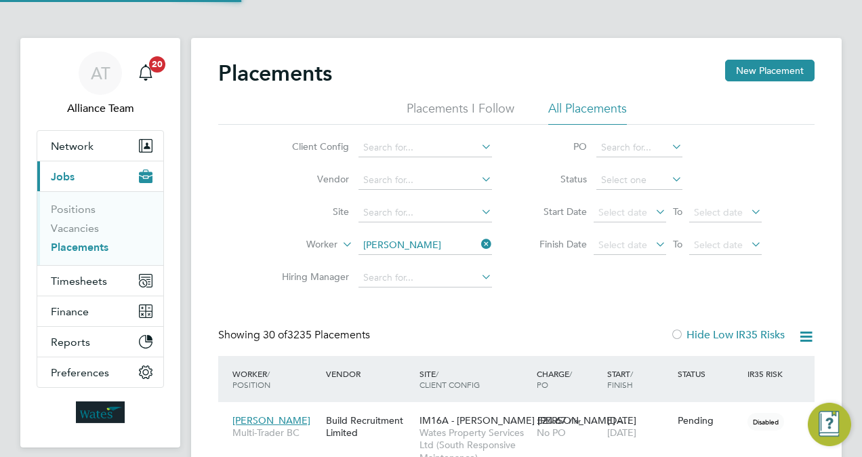
click at [424, 261] on li "Peter O ' Connor" at bounding box center [451, 263] width 184 height 18
type input "Peter O' Connor"
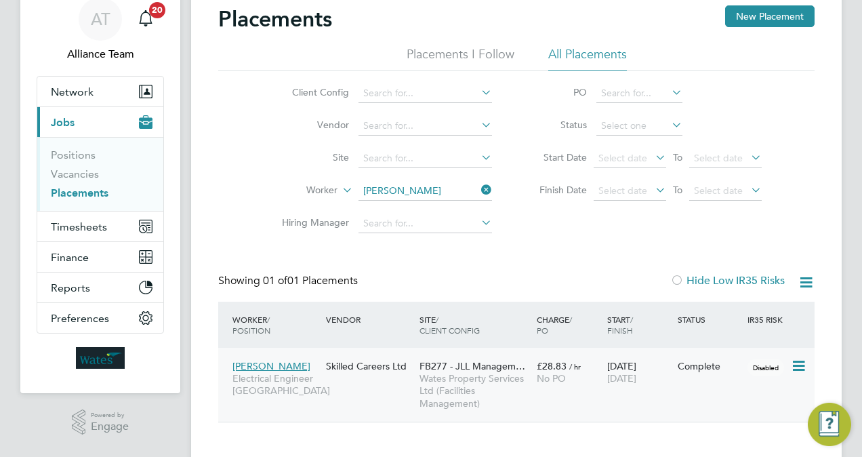
click at [799, 362] on icon at bounding box center [798, 366] width 14 height 16
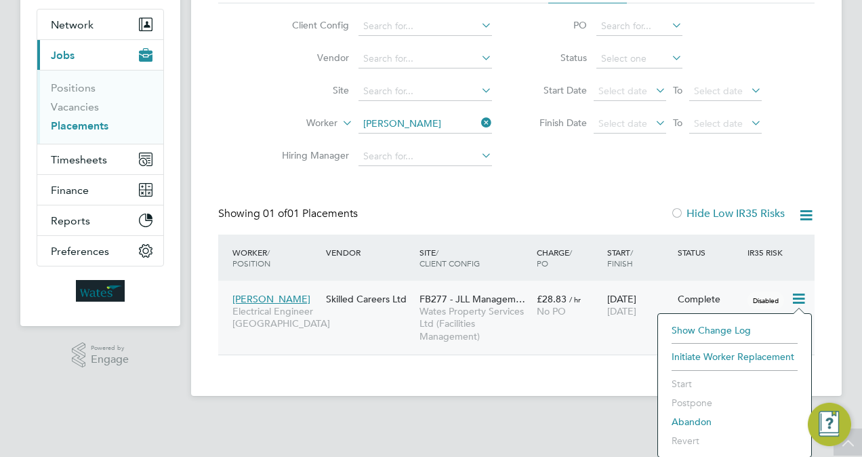
click at [575, 202] on div "Placements New Placement Placements I Follow All Placements Client Config Vendo…" at bounding box center [516, 146] width 596 height 417
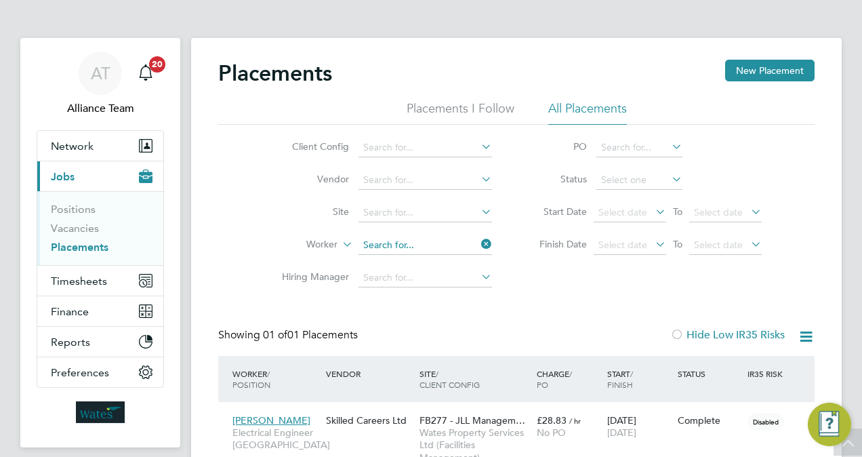
click at [445, 161] on ul "Client Config Vendor Site Worker Hiring Manager" at bounding box center [381, 212] width 255 height 163
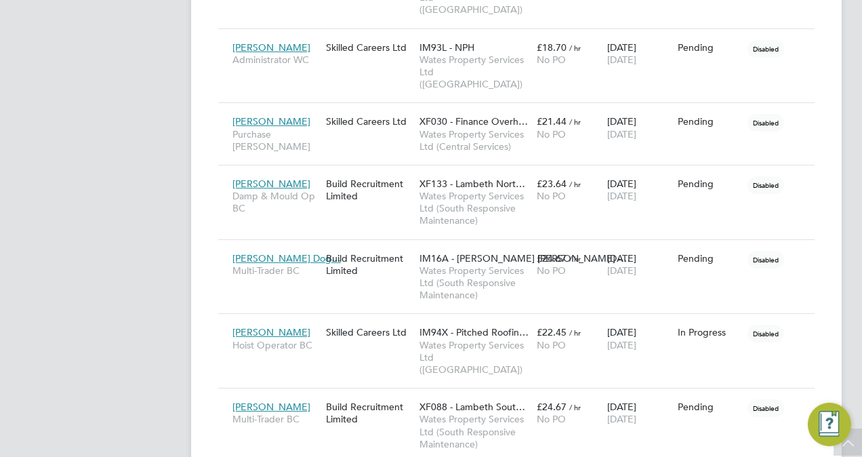
click at [583, 321] on div "Demi Gill Hoist Operator BC Skilled Careers Ltd IM94X - Pitched Roofin… Wates P…" at bounding box center [516, 350] width 596 height 75
click at [526, 326] on span "IM94X - Pitched Roofin…" at bounding box center [474, 332] width 109 height 12
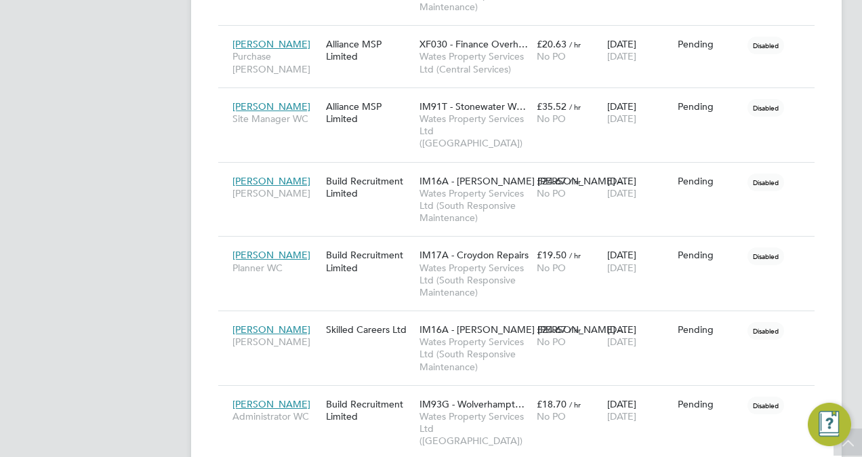
scroll to position [596, 0]
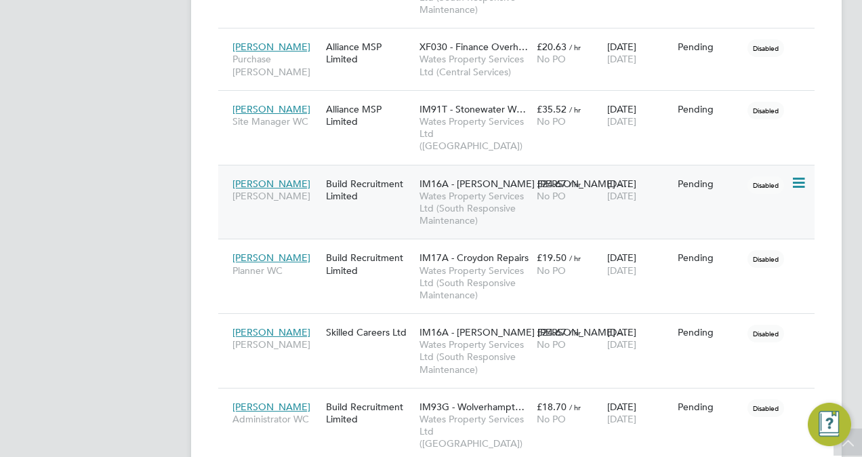
click at [798, 175] on icon at bounding box center [798, 183] width 14 height 16
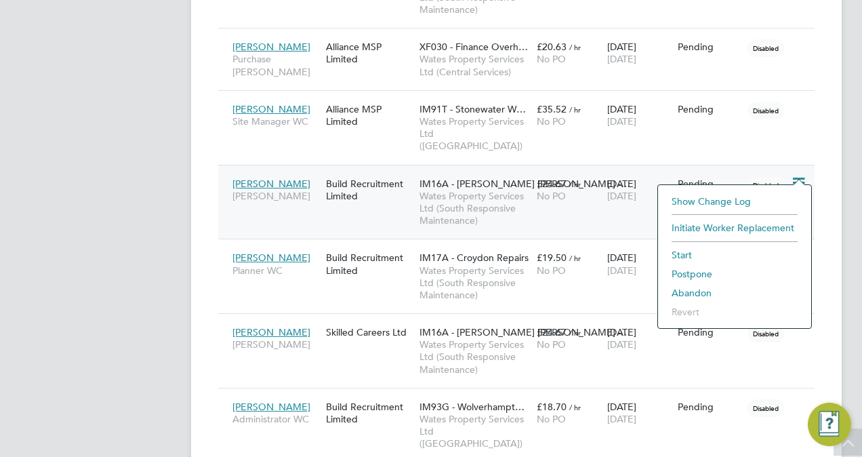
click at [702, 288] on li "Abandon" at bounding box center [735, 292] width 140 height 19
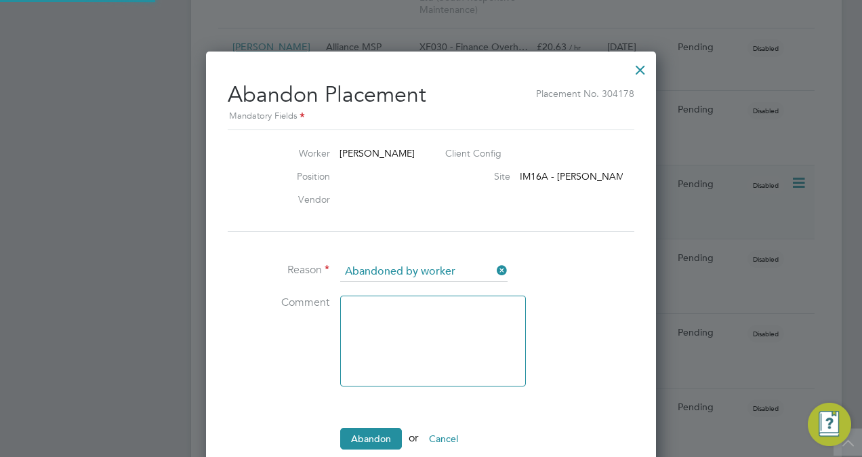
scroll to position [14, 167]
click at [641, 73] on div at bounding box center [640, 66] width 24 height 24
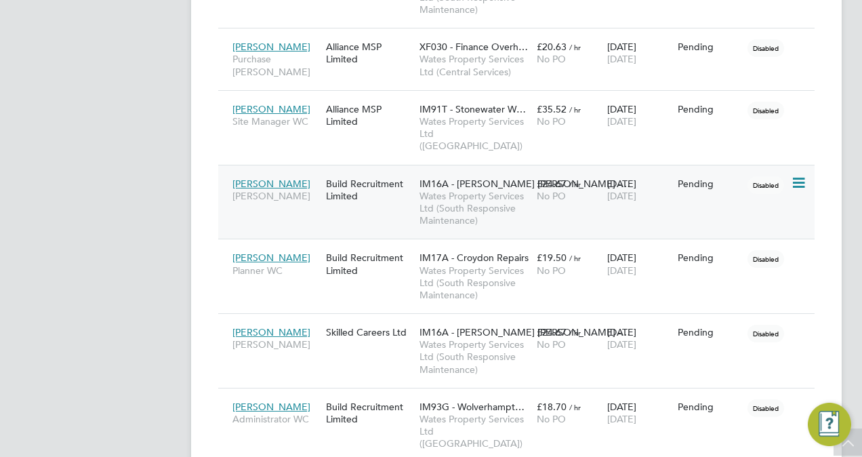
click at [799, 175] on icon at bounding box center [798, 183] width 14 height 16
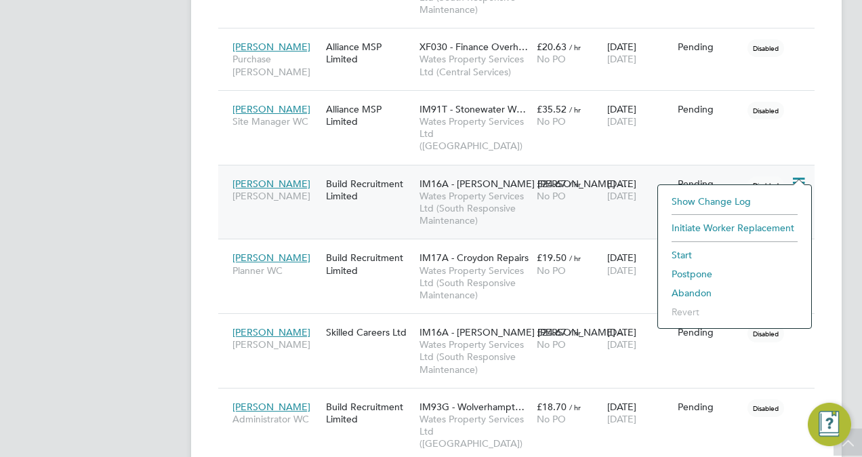
click at [740, 228] on li "Initiate Worker Replacement" at bounding box center [735, 227] width 140 height 19
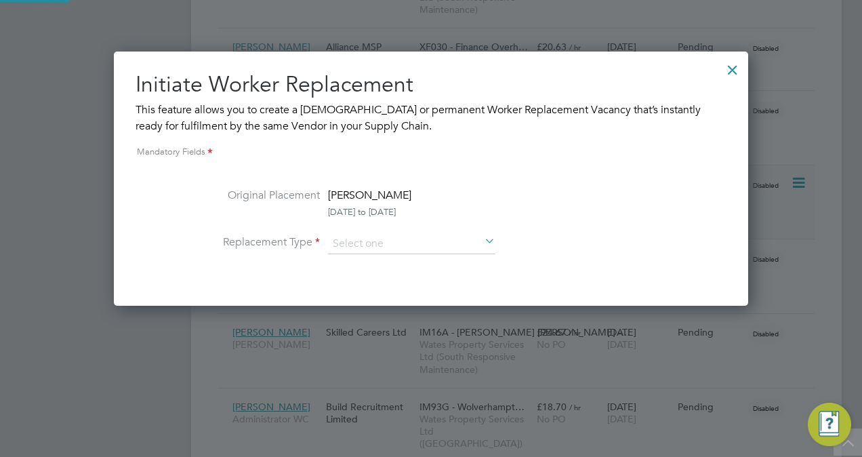
scroll to position [253, 634]
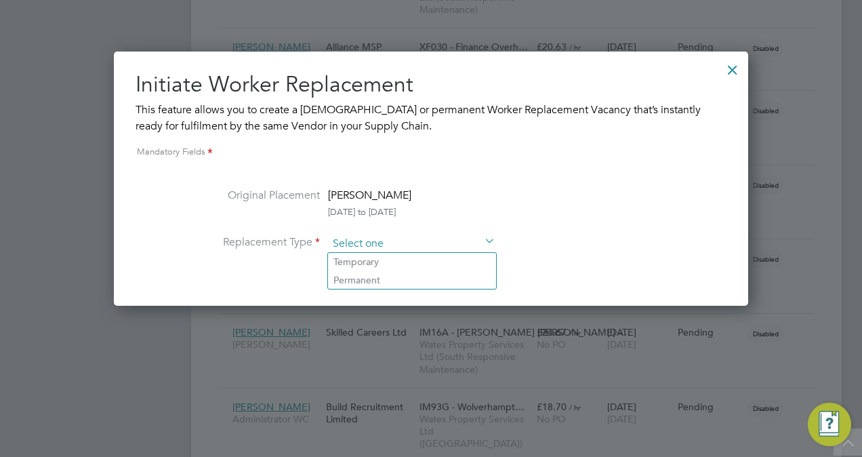
click at [402, 243] on input at bounding box center [411, 244] width 167 height 20
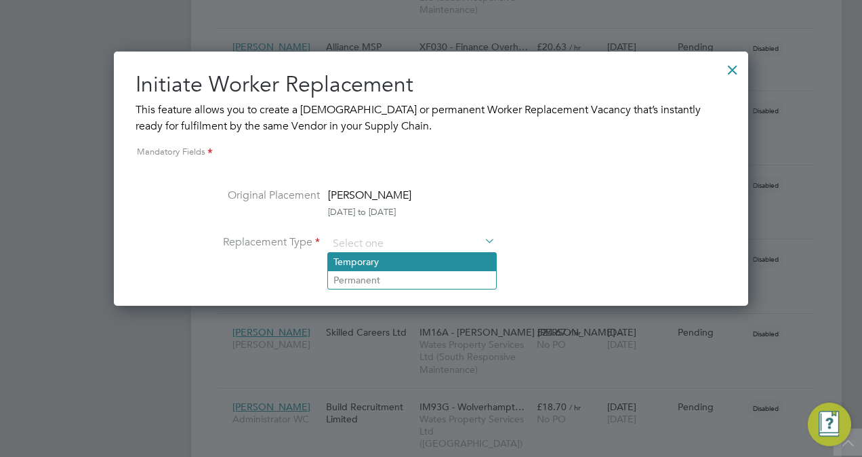
click at [401, 256] on li "Temporary" at bounding box center [412, 262] width 168 height 18
type input "Temporary"
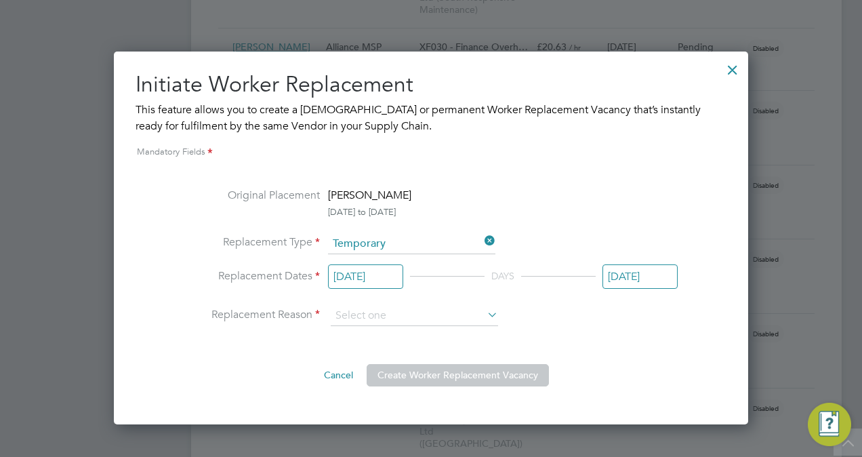
scroll to position [370, 634]
click at [382, 282] on input "29 Sep 2025" at bounding box center [365, 276] width 75 height 25
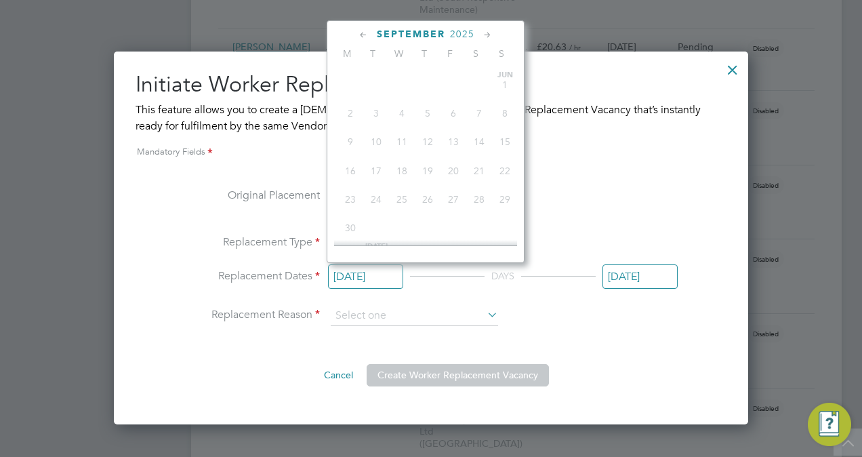
scroll to position [523, 0]
click at [344, 225] on span "13" at bounding box center [351, 219] width 26 height 26
type input "13 Oct 2025"
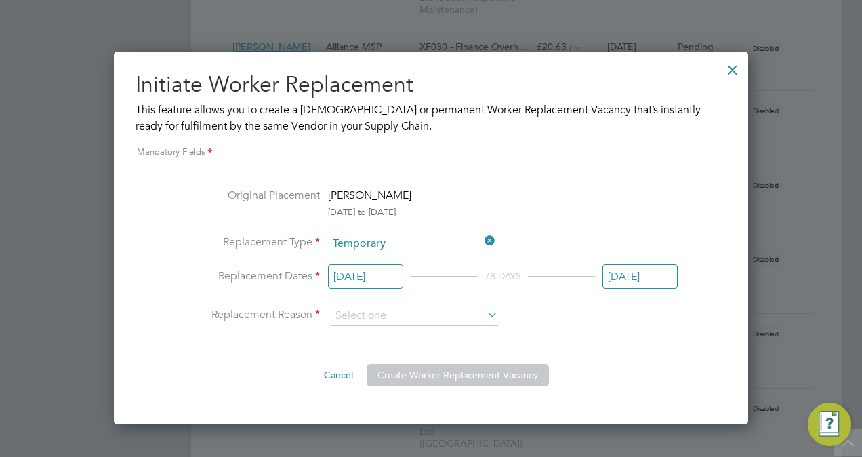
click at [660, 272] on input "29 Dec 2025" at bounding box center [640, 276] width 75 height 25
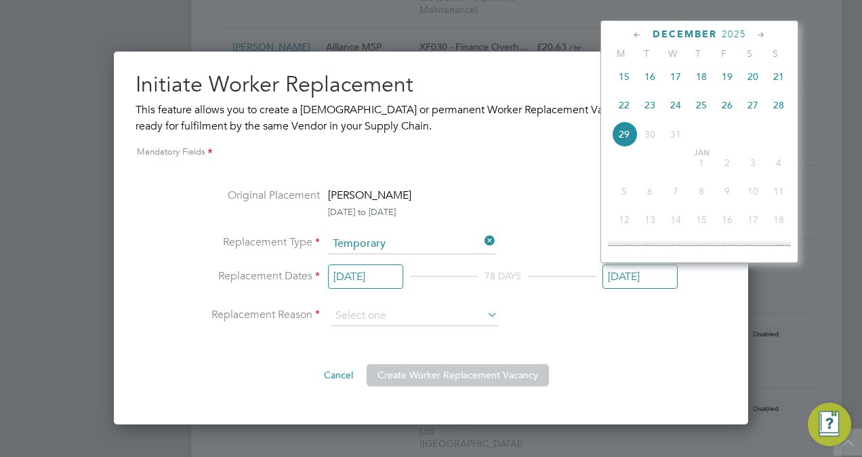
click at [630, 144] on span "29" at bounding box center [624, 134] width 26 height 26
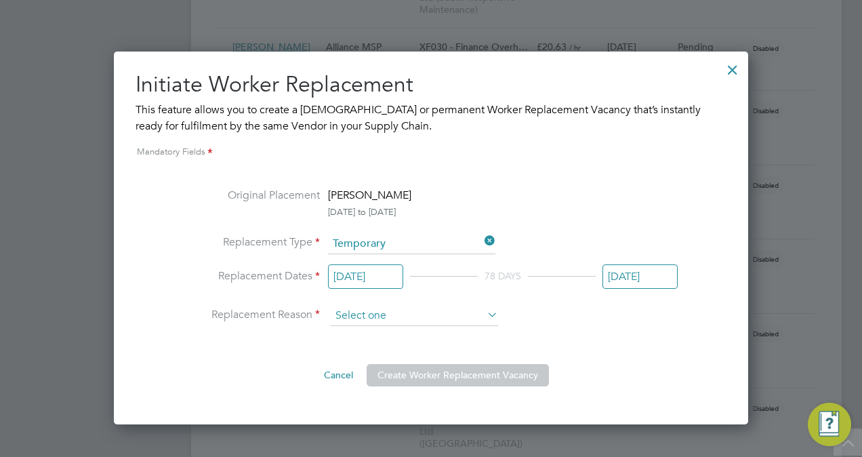
click at [372, 312] on input at bounding box center [414, 316] width 167 height 20
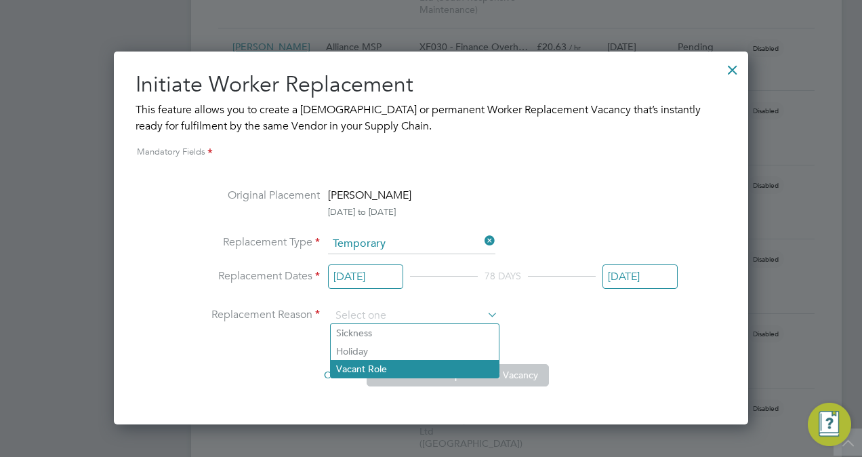
click at [384, 365] on li "Vacant Role" at bounding box center [415, 369] width 168 height 18
type input "Vacant Role"
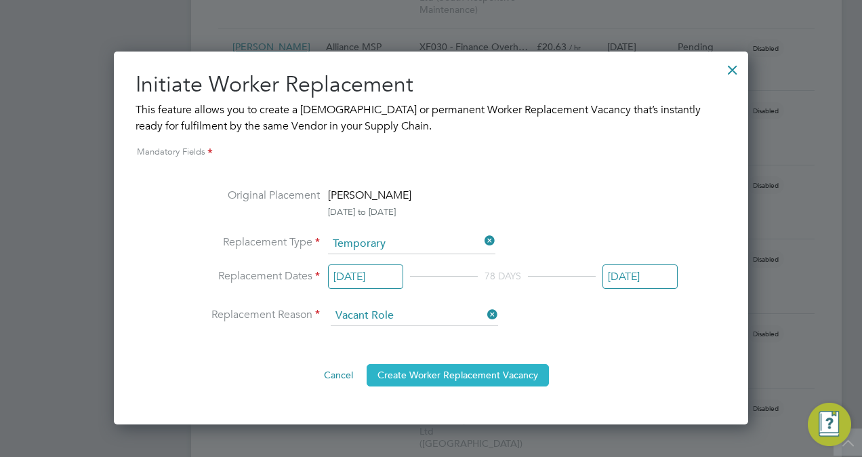
click at [445, 378] on button "Create Worker Replacement Vacancy" at bounding box center [458, 375] width 182 height 22
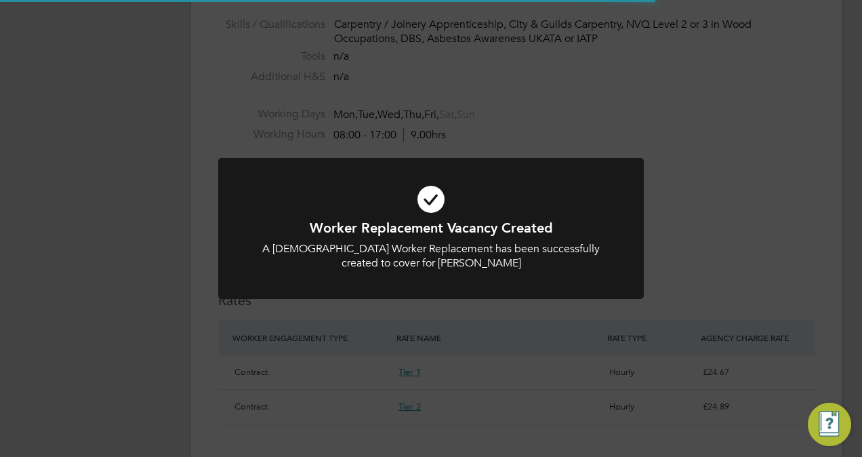
scroll to position [24, 211]
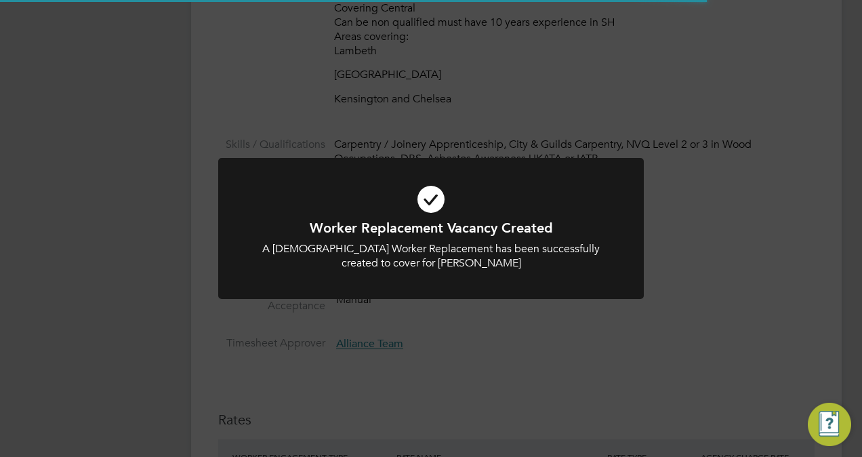
click at [777, 239] on div "Worker Replacement Vacancy Created A Temporary Worker Replacement has been succ…" at bounding box center [431, 228] width 862 height 457
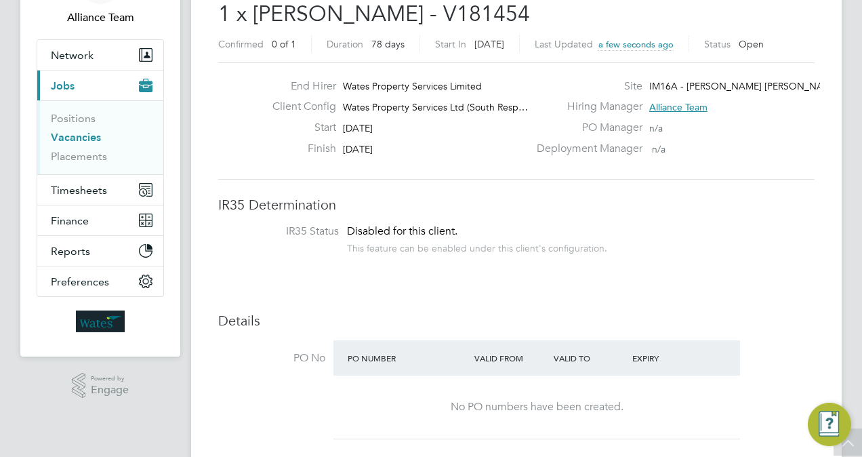
scroll to position [8, 0]
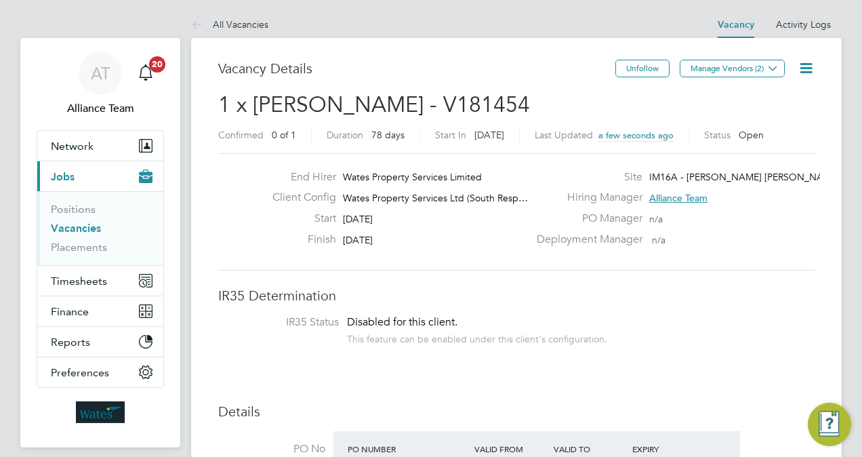
click at [804, 65] on icon at bounding box center [806, 68] width 17 height 17
click at [752, 92] on li "Edit Vacancy" at bounding box center [773, 100] width 79 height 19
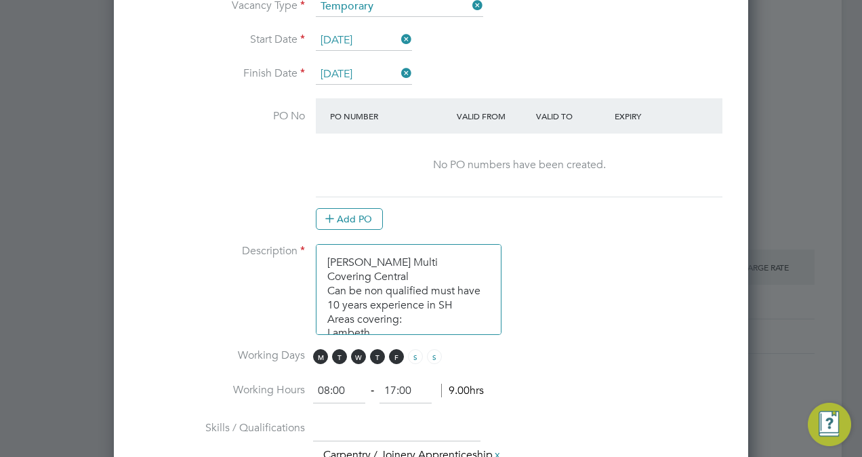
drag, startPoint x: 453, startPoint y: 302, endPoint x: 325, endPoint y: 285, distance: 128.5
click at [325, 285] on textarea "Carpenter Multi Covering Central Can be non qualified must have 10 years experi…" at bounding box center [409, 289] width 186 height 91
type textarea "Carpenter Multi Covering Central Areas covering: Lambeth Westminster Kensington…"
click at [567, 311] on li "Description Carpenter Multi Covering Central Areas covering: Lambeth Westminste…" at bounding box center [431, 296] width 591 height 104
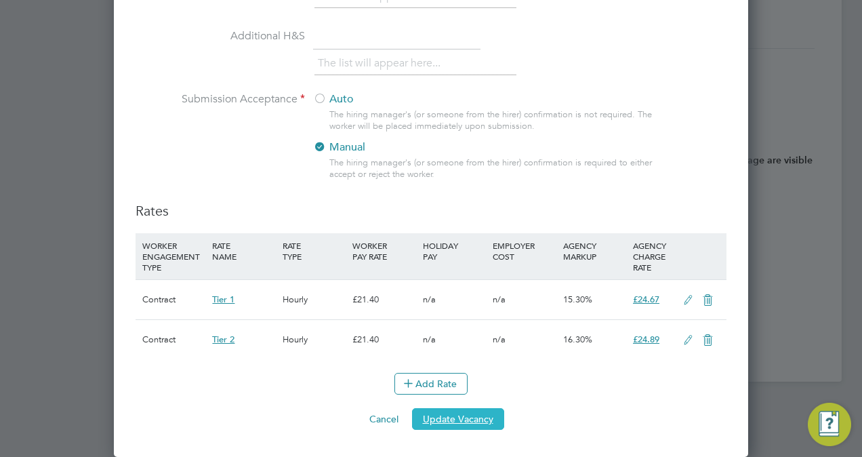
click at [441, 418] on button "Update Vacancy" at bounding box center [458, 419] width 92 height 22
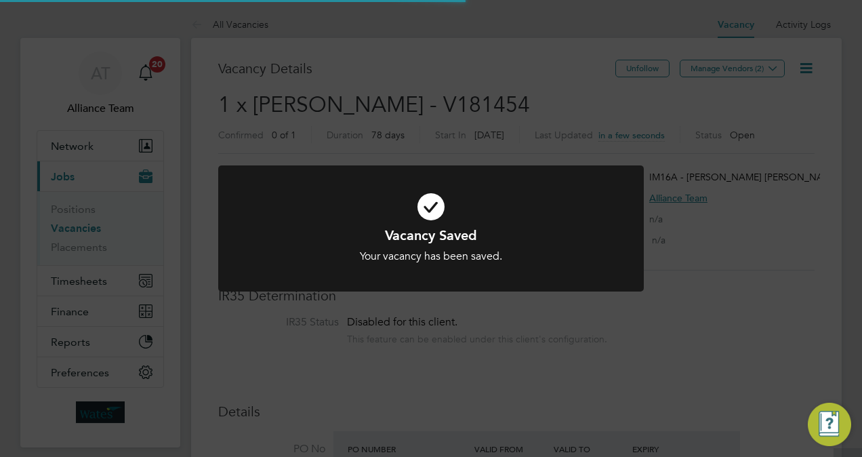
click at [797, 163] on div "Vacancy Saved Your vacancy has been saved. Cancel Okay" at bounding box center [431, 228] width 862 height 457
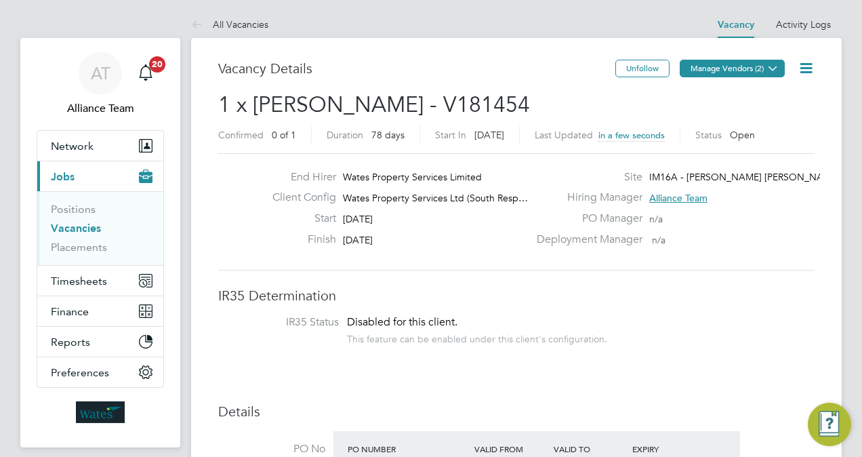
click at [723, 74] on button "Manage Vendors (2)" at bounding box center [732, 69] width 105 height 18
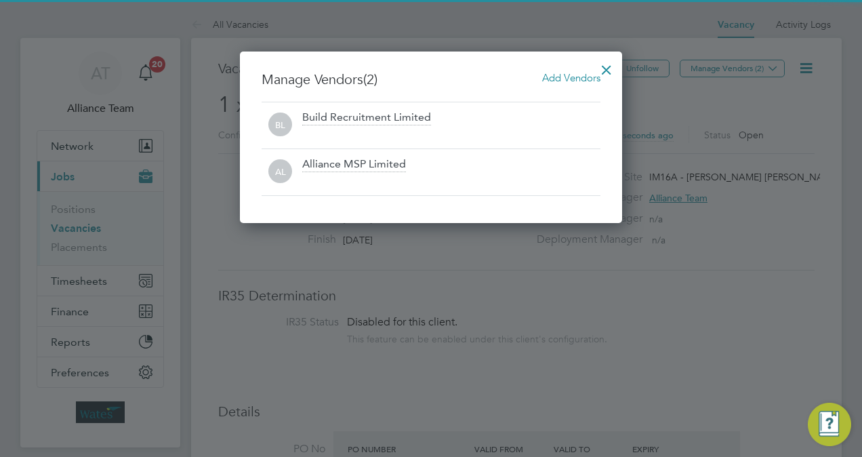
click at [576, 82] on span "Add Vendors" at bounding box center [571, 77] width 58 height 13
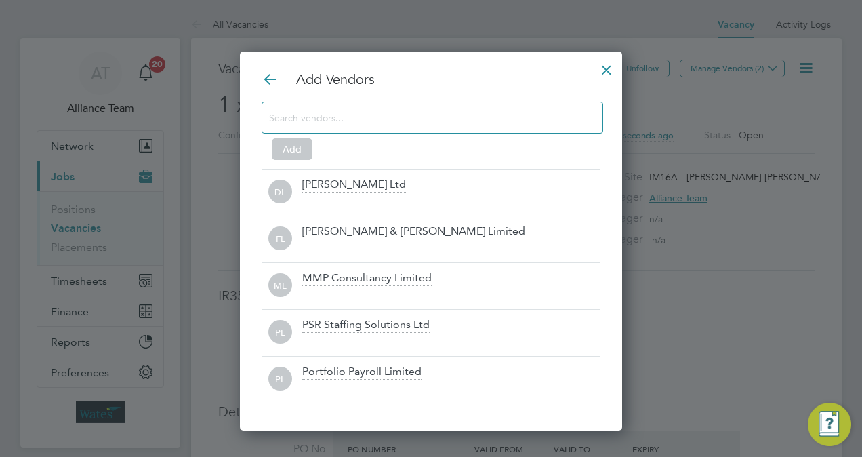
click at [380, 116] on input at bounding box center [421, 117] width 305 height 18
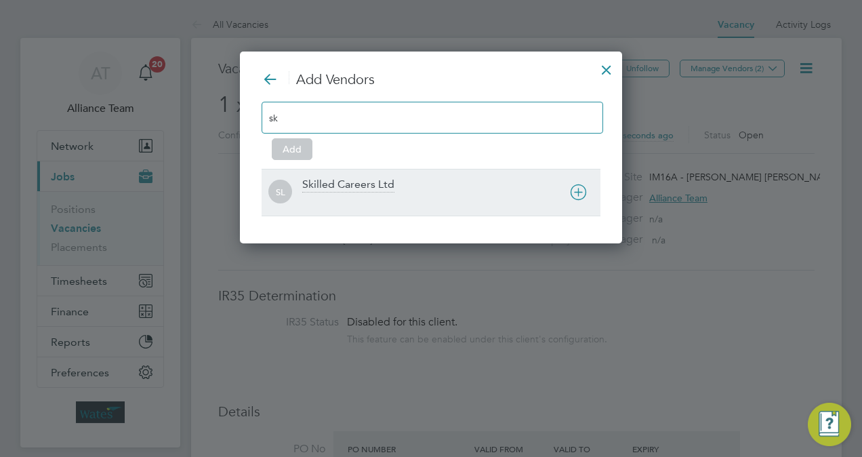
type input "sk"
click at [375, 174] on div "SL Skilled Careers Ltd" at bounding box center [431, 192] width 339 height 47
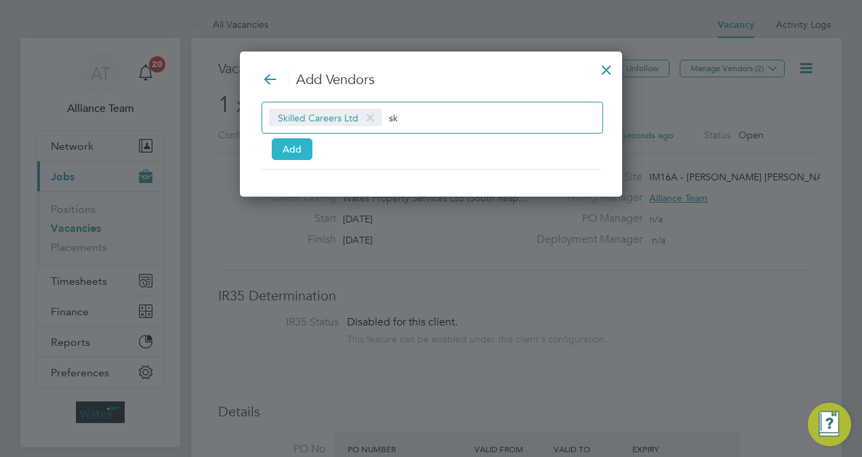
click at [282, 152] on button "Add" at bounding box center [292, 149] width 41 height 22
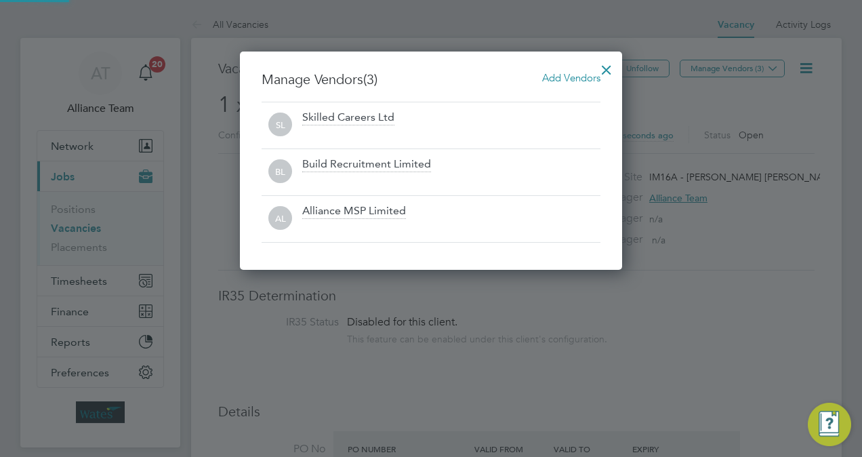
click at [605, 72] on div at bounding box center [606, 66] width 24 height 24
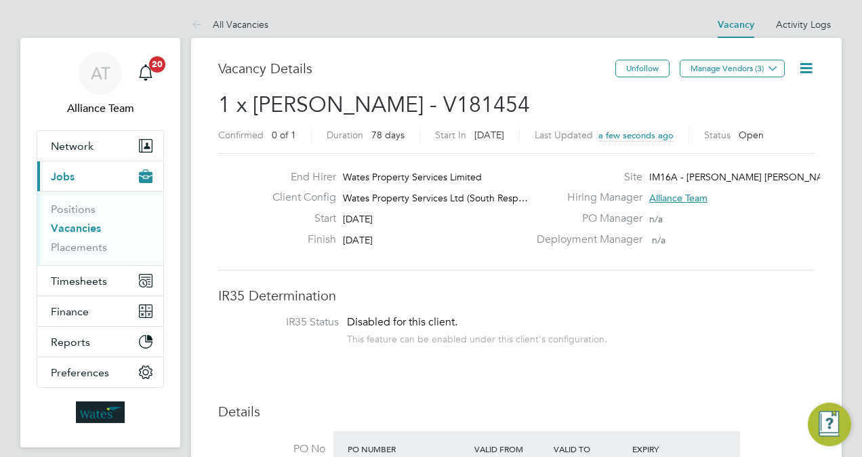
click at [809, 72] on icon at bounding box center [806, 68] width 17 height 17
click at [750, 149] on li "Followers" at bounding box center [773, 145] width 79 height 19
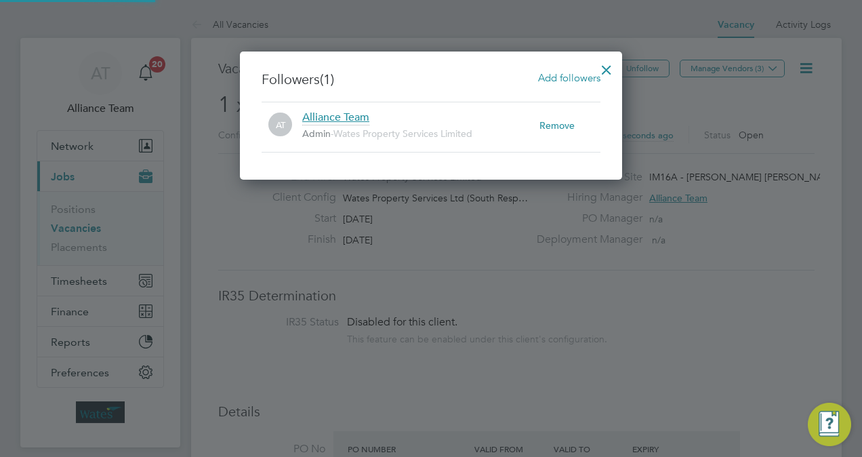
click at [581, 81] on span "Add followers" at bounding box center [569, 77] width 62 height 13
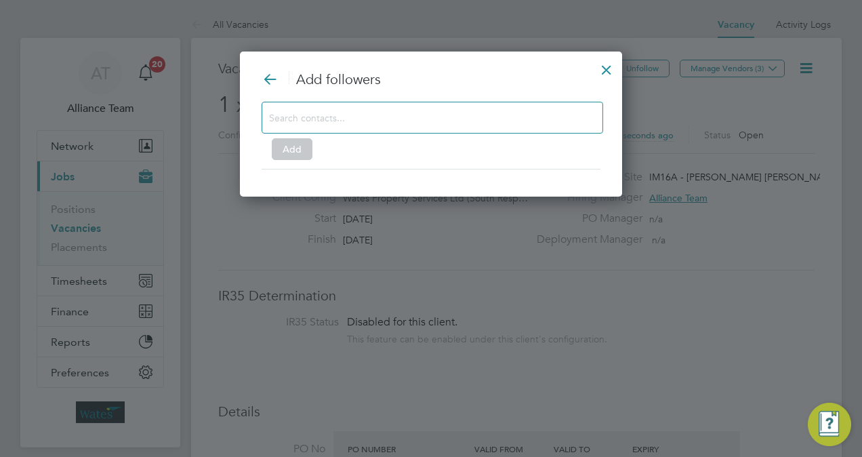
click at [452, 104] on div at bounding box center [433, 118] width 342 height 32
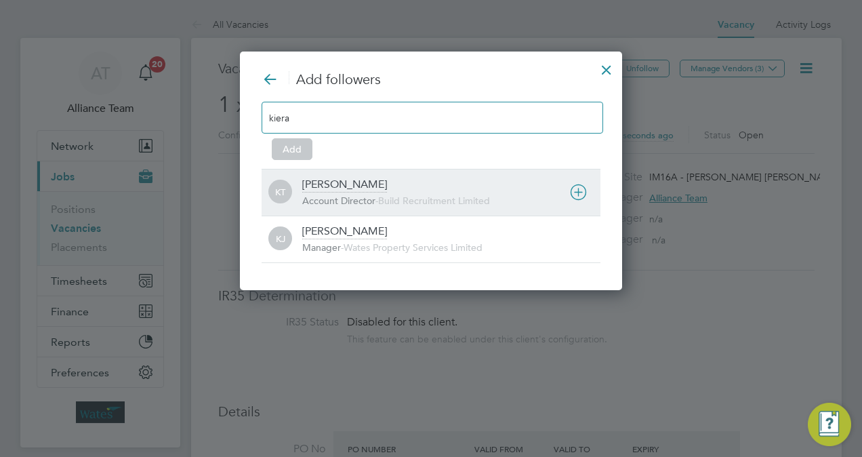
type input "kiera"
click at [399, 191] on div "Kiera Troutt Account Director - Build Recruitment Limited" at bounding box center [451, 193] width 298 height 30
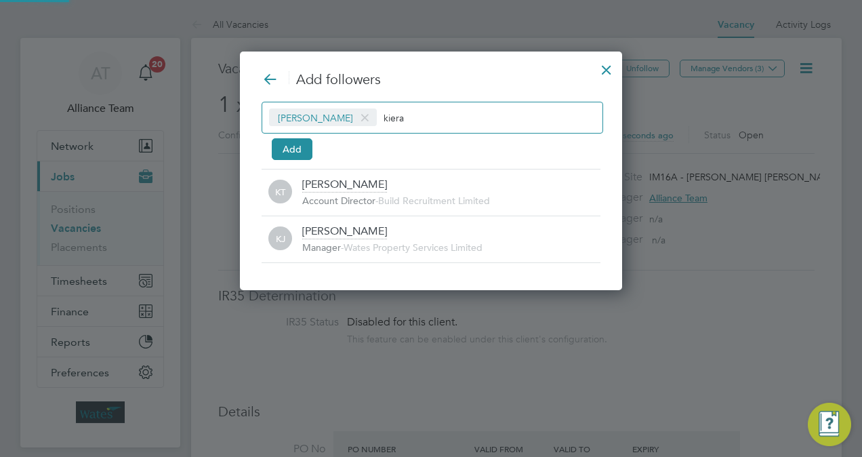
click at [425, 121] on input "kiera" at bounding box center [426, 117] width 85 height 18
type input "k"
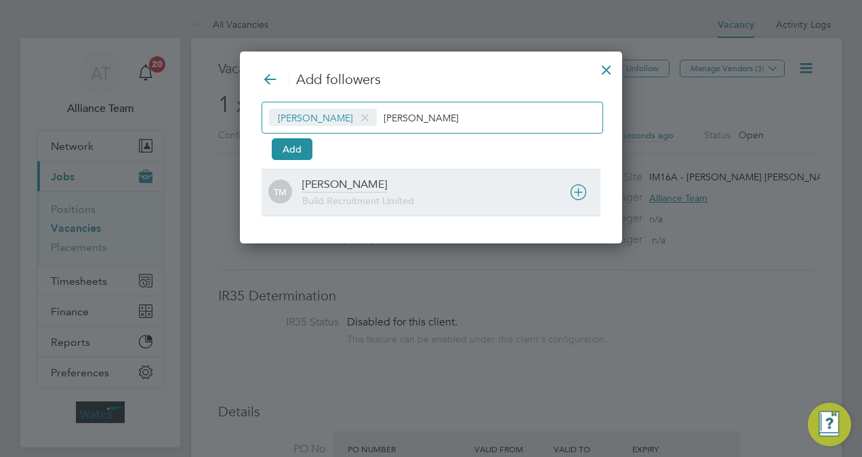
type input "tom mo"
click at [363, 191] on div "Tom Morgan" at bounding box center [344, 185] width 85 height 15
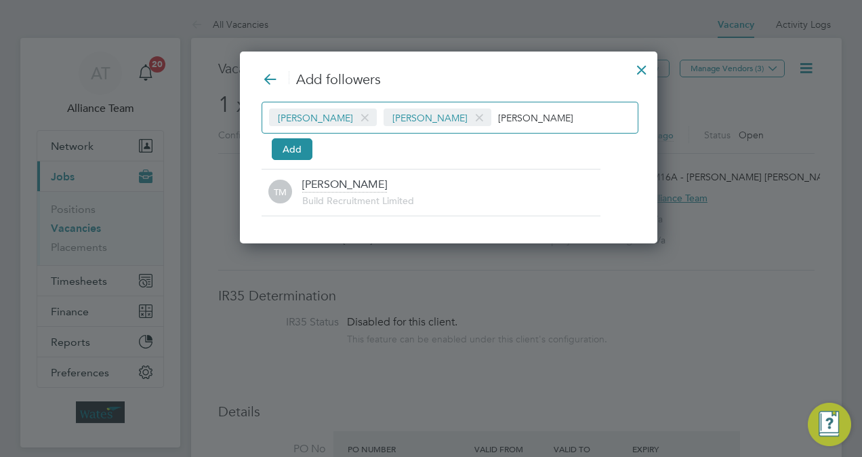
click at [508, 119] on input "tom mo" at bounding box center [540, 117] width 85 height 18
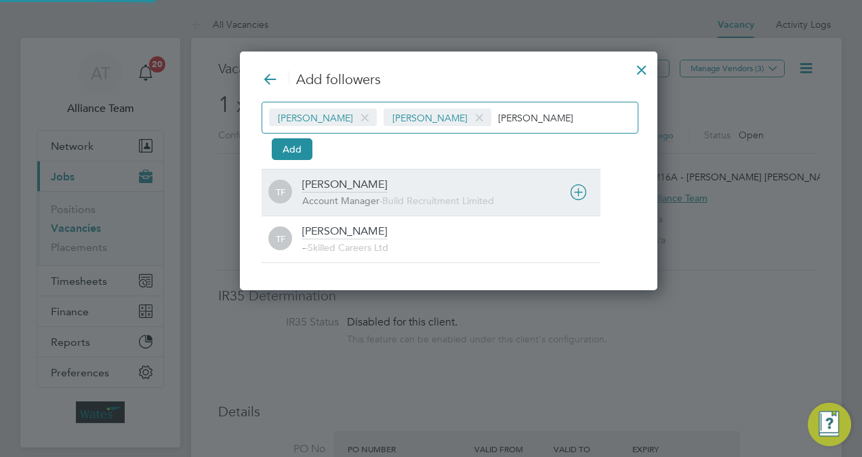
type input "tommie"
click at [400, 200] on span "Build Recruitment Limited" at bounding box center [438, 201] width 112 height 12
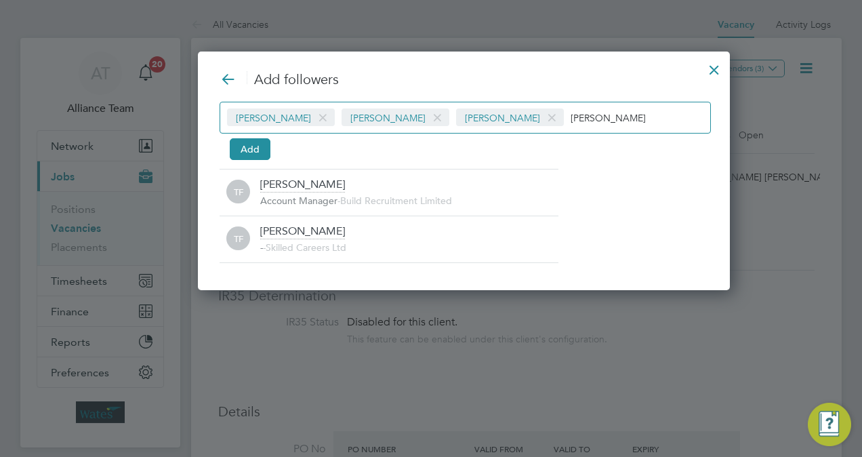
click at [555, 134] on div "Kiera Troutt Tom Morgan Tommie Ferry tommie Add" at bounding box center [464, 129] width 489 height 54
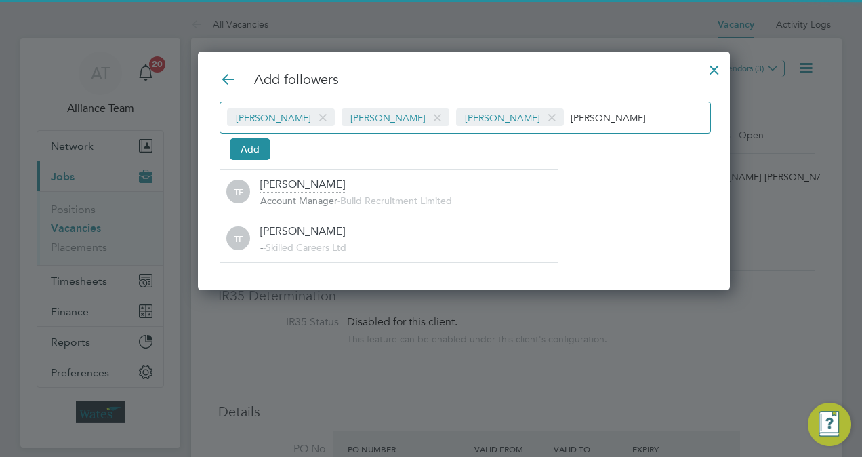
click at [571, 120] on input "tommie" at bounding box center [613, 117] width 85 height 18
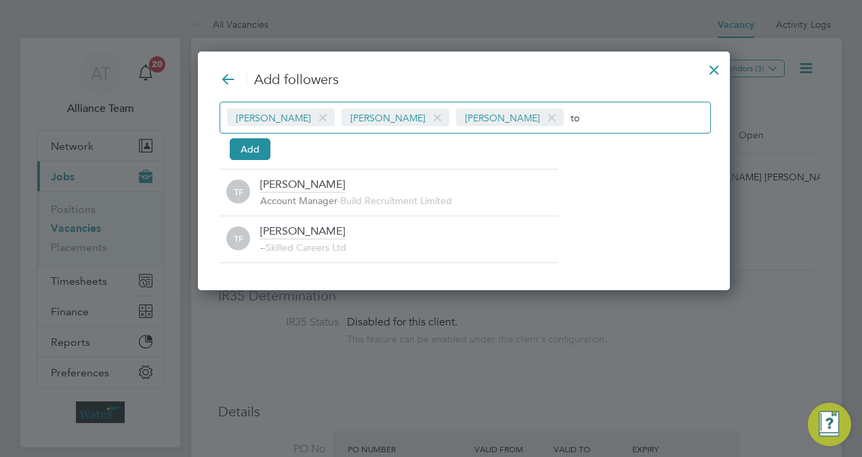
type input "t"
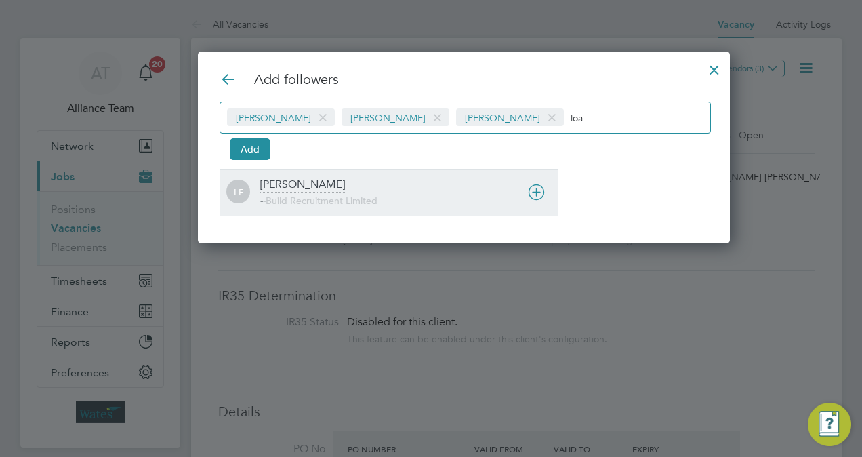
type input "loa"
click at [386, 169] on div "LF Loarda Fregjaj - - Build Recruitment Limited" at bounding box center [389, 192] width 339 height 47
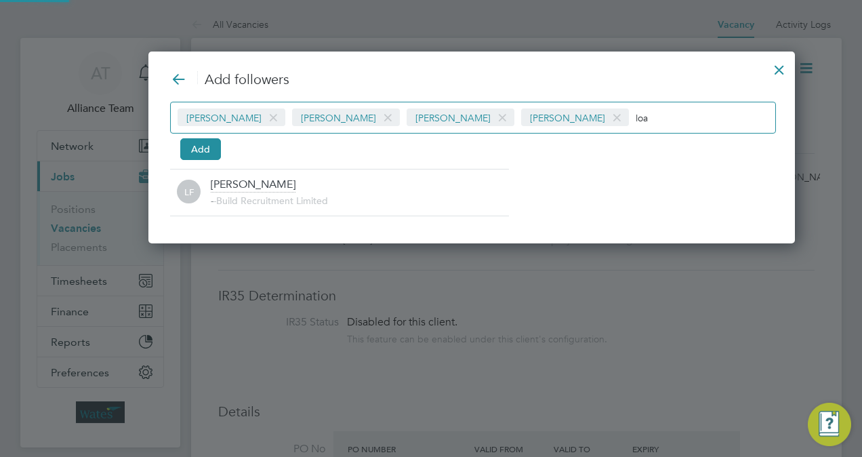
click at [638, 134] on div "Kiera Troutt Tom Morgan Tommie Ferry Loarda Fregjaj loa Add" at bounding box center [471, 129] width 603 height 54
click at [636, 118] on input "loa" at bounding box center [678, 117] width 85 height 18
type input "l"
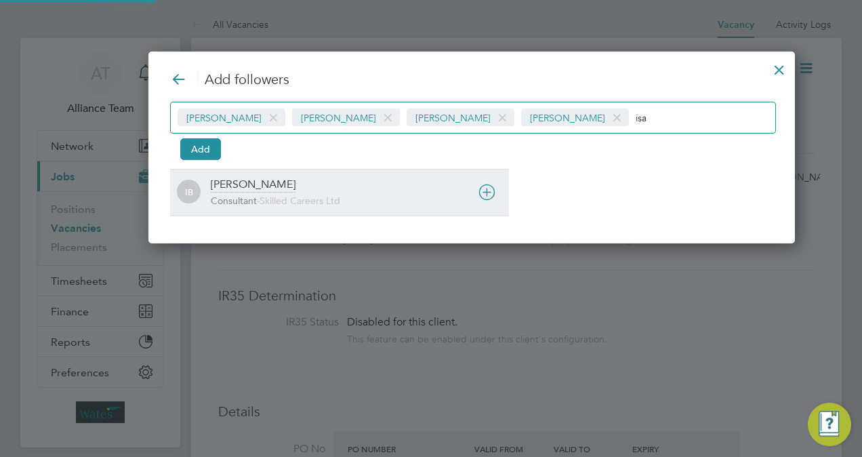
type input "isa"
click at [299, 180] on div "Isabelle Blackhall Consultant - Skilled Careers Ltd" at bounding box center [360, 193] width 298 height 30
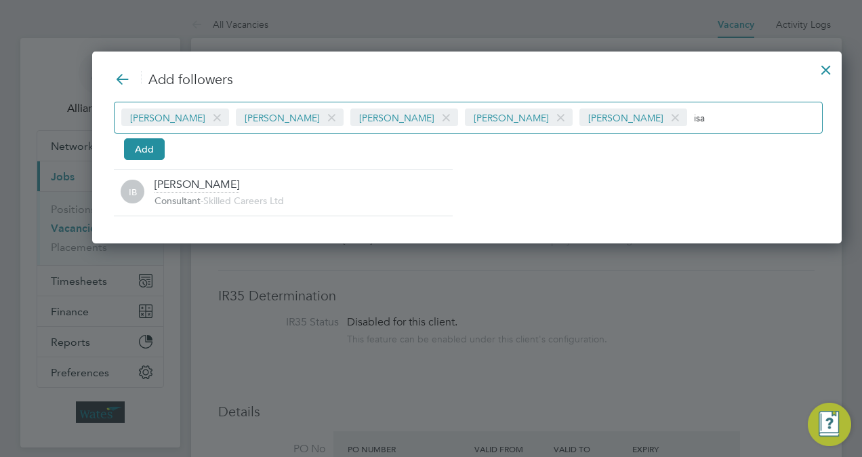
click at [694, 118] on input "isa" at bounding box center [736, 117] width 85 height 18
type input "i"
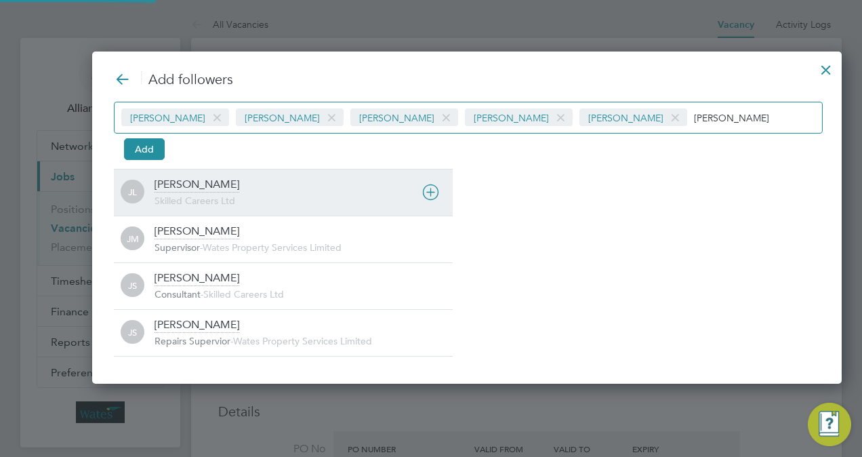
type input "joe"
click at [226, 175] on div "JL Joe Laws Skilled Careers Ltd" at bounding box center [283, 192] width 339 height 47
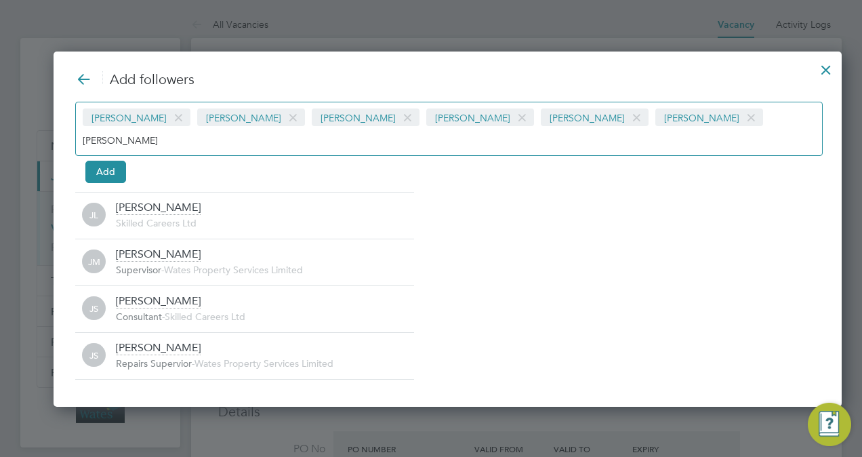
click at [687, 104] on div "Kiera Troutt Tom Morgan Tommie Ferry Loarda Fregjaj Isabelle Blackhall Joe Laws…" at bounding box center [449, 129] width 748 height 54
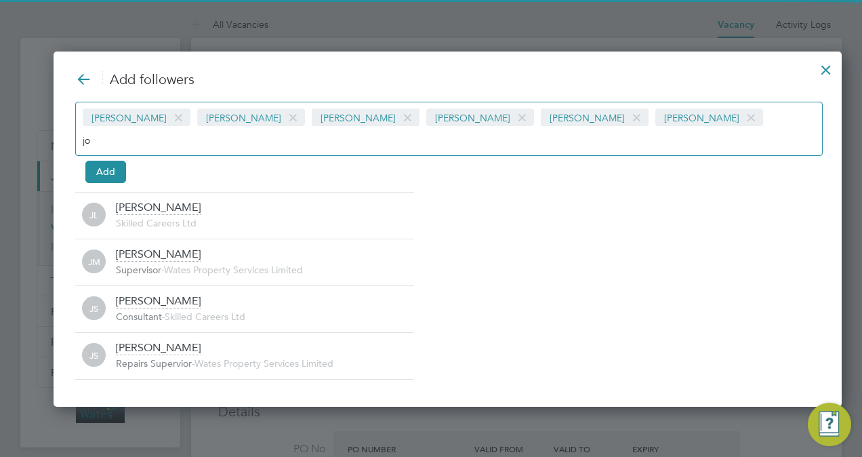
type input "j"
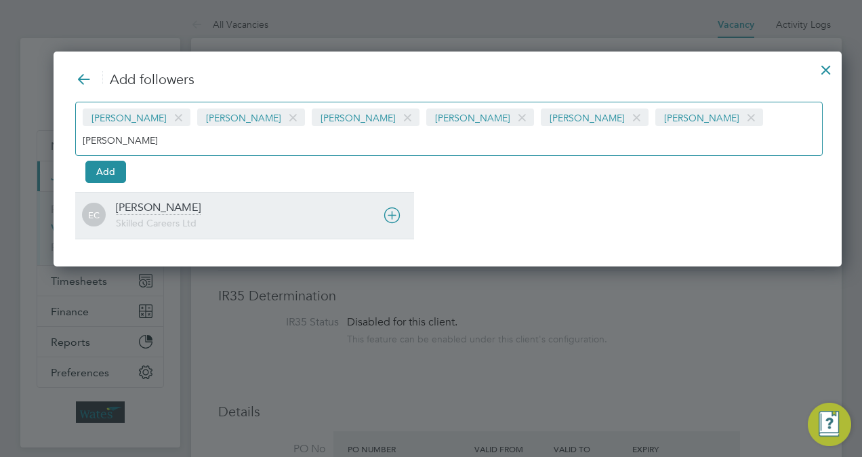
type input "ernie"
click at [176, 201] on div "Ernie Crowe Skilled Careers Ltd" at bounding box center [265, 216] width 298 height 30
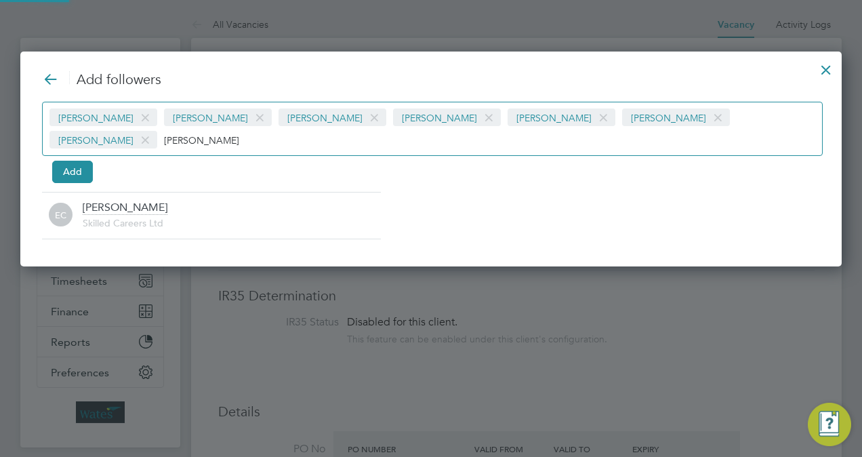
click at [249, 131] on input "ernie" at bounding box center [206, 140] width 85 height 18
type input "e"
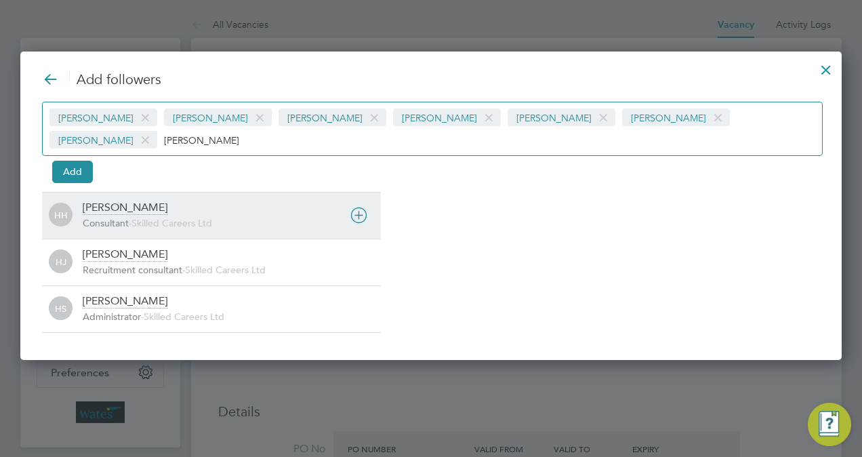
type input "holly"
click at [178, 201] on div "Holly Hammatt Consultant - Skilled Careers Ltd" at bounding box center [232, 216] width 298 height 30
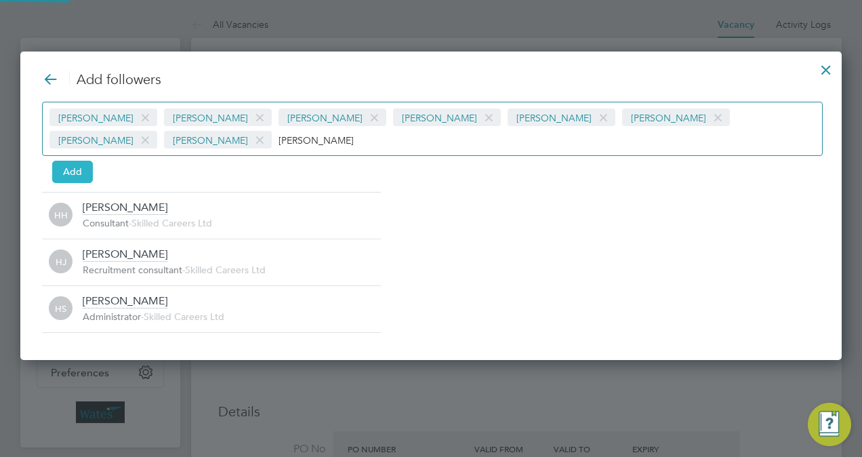
click at [80, 163] on button "Add" at bounding box center [72, 172] width 41 height 22
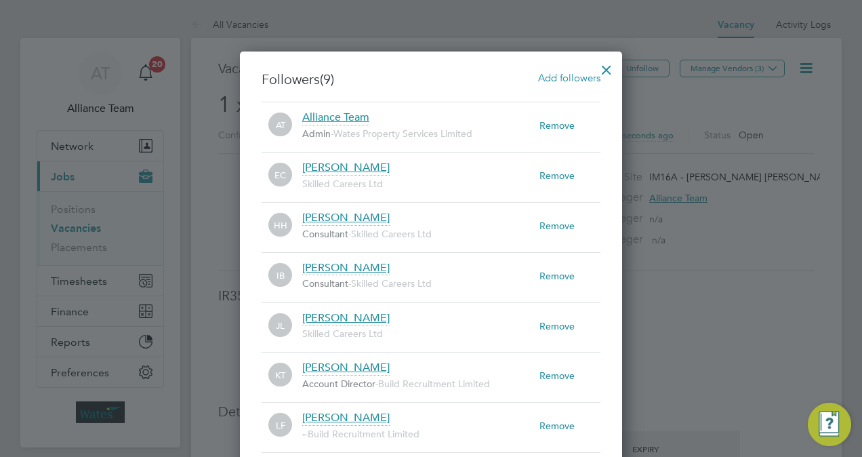
click at [605, 64] on div at bounding box center [606, 66] width 24 height 24
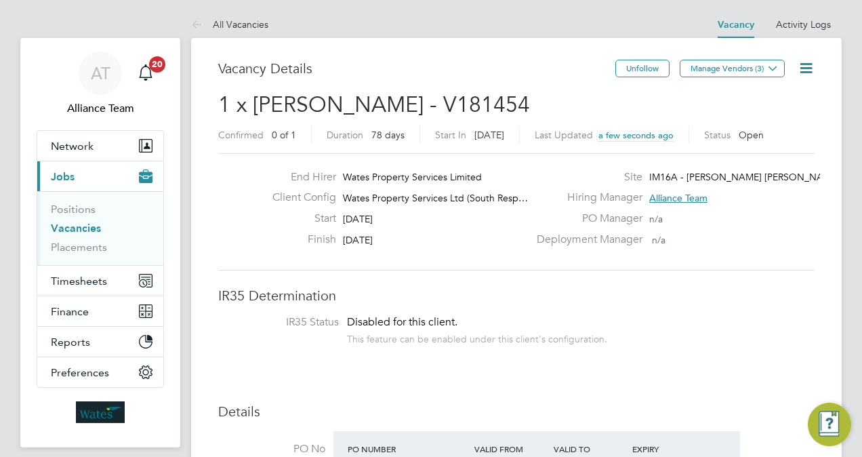
click at [484, 70] on h3 "Vacancy Details" at bounding box center [416, 69] width 397 height 18
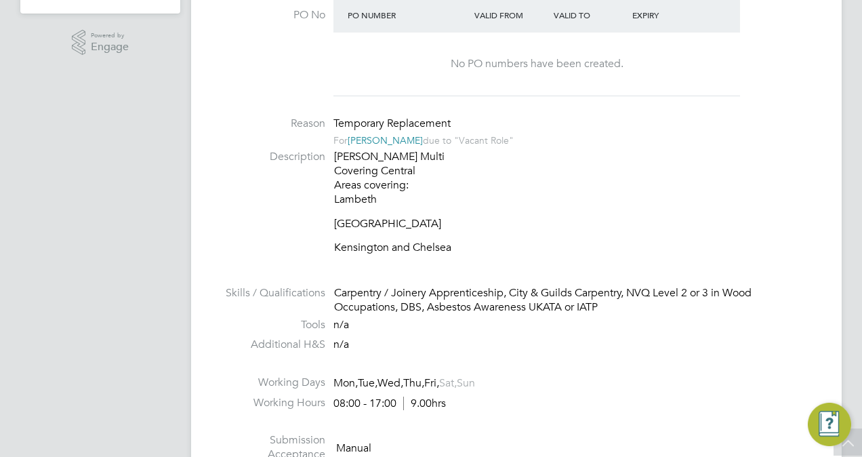
click at [383, 134] on link "[PERSON_NAME]" at bounding box center [385, 140] width 75 height 12
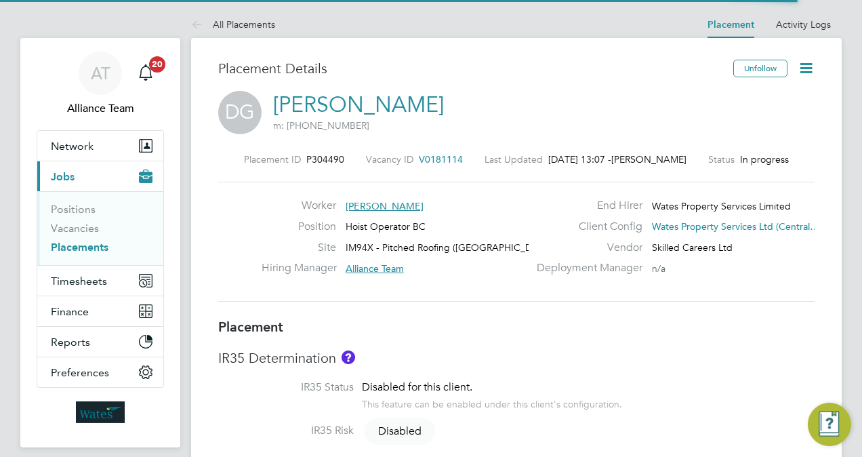
click at [804, 62] on icon at bounding box center [806, 68] width 17 height 17
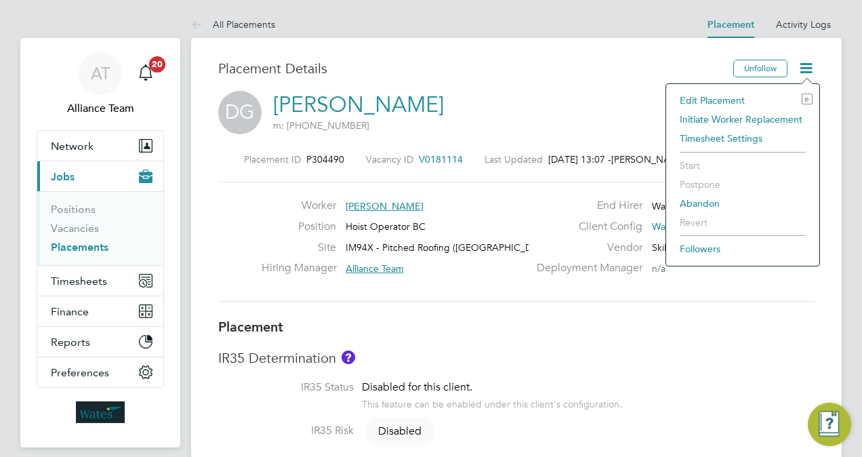
click at [630, 102] on div "DG [PERSON_NAME] m: [PHONE_NUMBER]" at bounding box center [516, 114] width 596 height 46
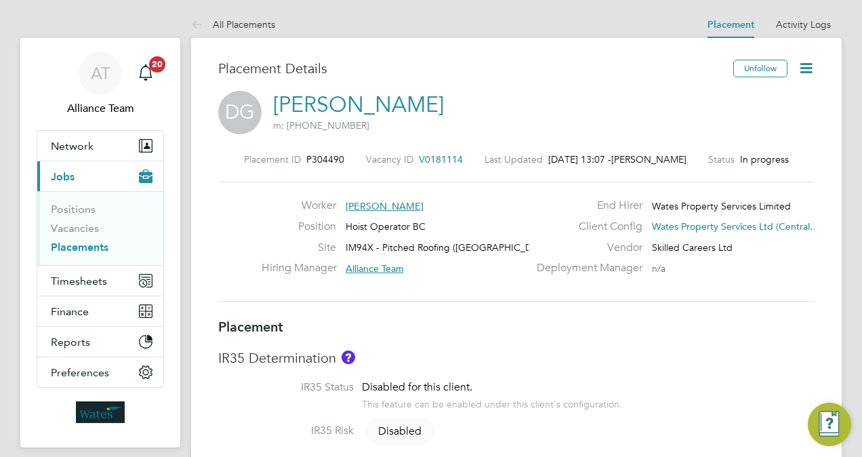
click at [810, 69] on icon at bounding box center [806, 68] width 17 height 17
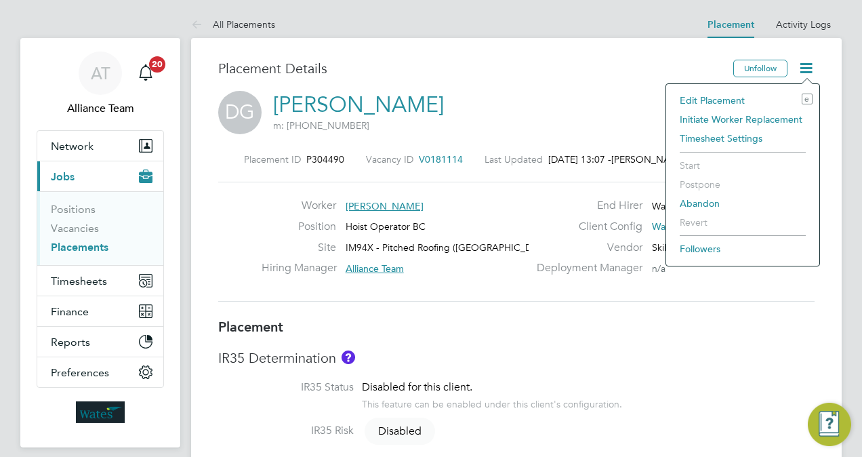
click at [721, 123] on li "Initiate Worker Replacement" at bounding box center [743, 119] width 140 height 19
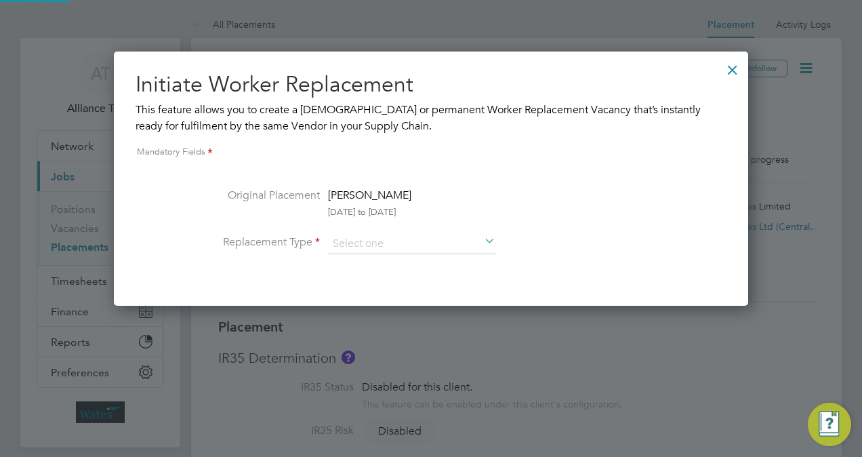
scroll to position [6, 7]
click at [418, 244] on input at bounding box center [411, 244] width 167 height 20
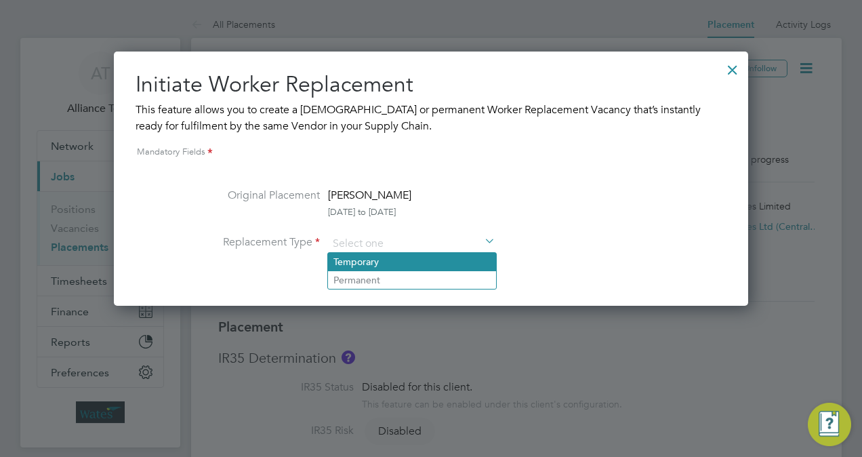
click at [404, 258] on li "Temporary" at bounding box center [412, 262] width 168 height 18
type input "Temporary"
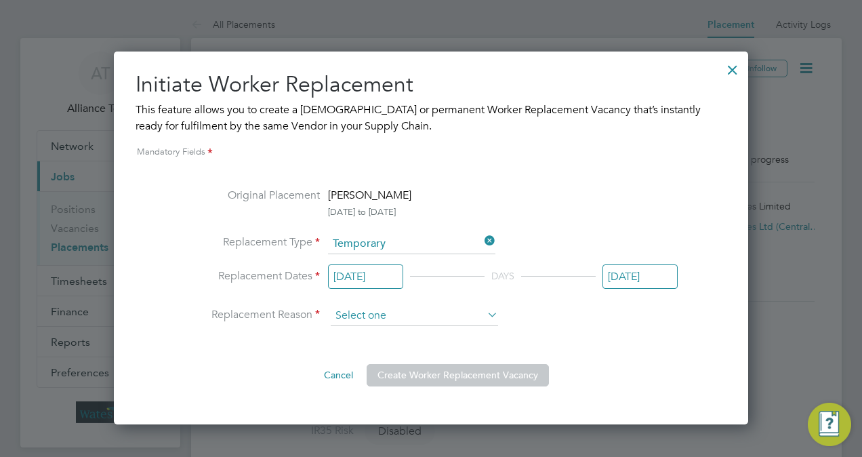
click at [446, 314] on input at bounding box center [414, 316] width 167 height 20
click at [600, 327] on div "Original Placement [PERSON_NAME] [DATE] to [DATE] Replacement Type Temporary Re…" at bounding box center [430, 286] width 493 height 199
click at [347, 313] on input at bounding box center [414, 316] width 167 height 20
click at [537, 314] on li "Replacement Reason" at bounding box center [430, 316] width 493 height 20
click at [731, 71] on div at bounding box center [732, 66] width 24 height 24
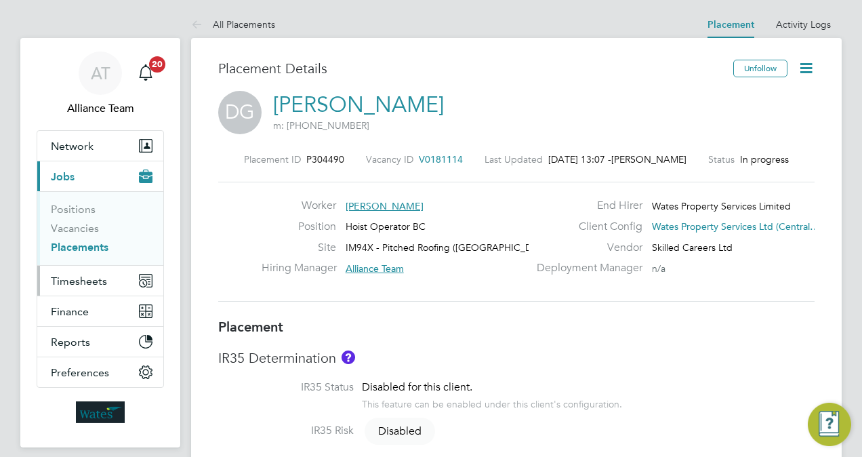
click at [81, 292] on button "Timesheets" at bounding box center [100, 281] width 126 height 30
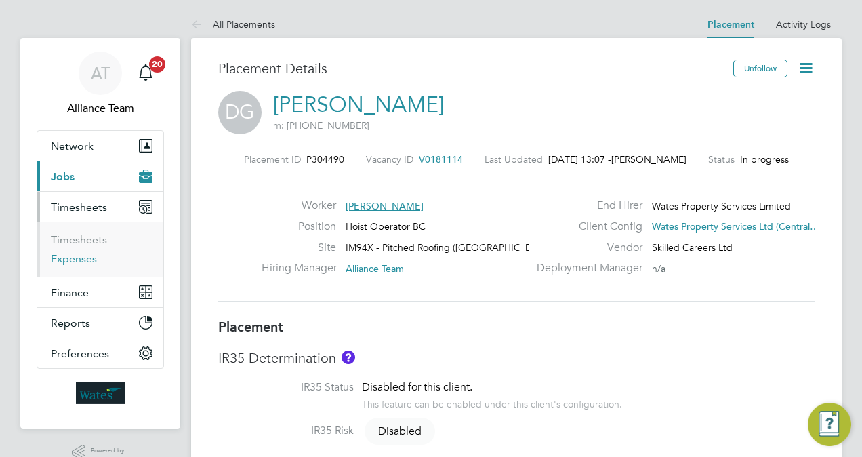
click at [87, 258] on link "Expenses" at bounding box center [74, 258] width 46 height 13
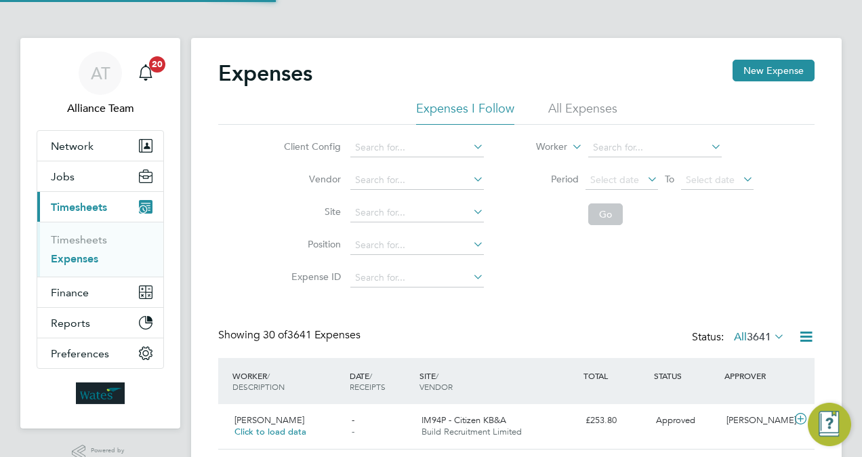
scroll to position [35, 117]
click at [590, 102] on li "All Expenses" at bounding box center [582, 112] width 69 height 24
click at [612, 146] on input at bounding box center [655, 147] width 134 height 19
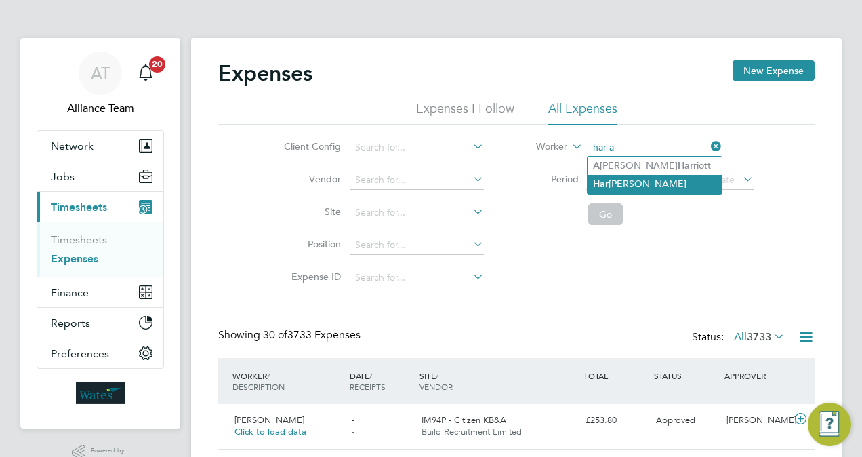
click at [623, 179] on li "H a r [PERSON_NAME]" at bounding box center [655, 184] width 134 height 18
type input "[PERSON_NAME]"
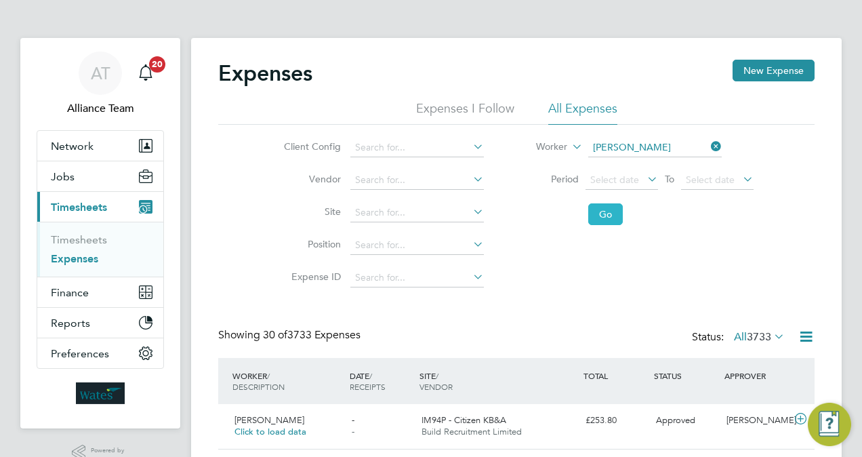
click at [611, 207] on button "Go" at bounding box center [605, 214] width 35 height 22
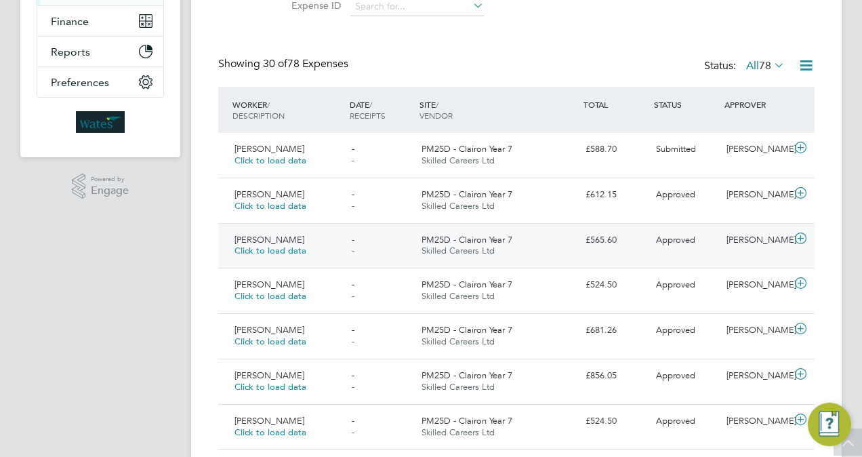
click at [623, 232] on div "£565.60" at bounding box center [615, 240] width 70 height 22
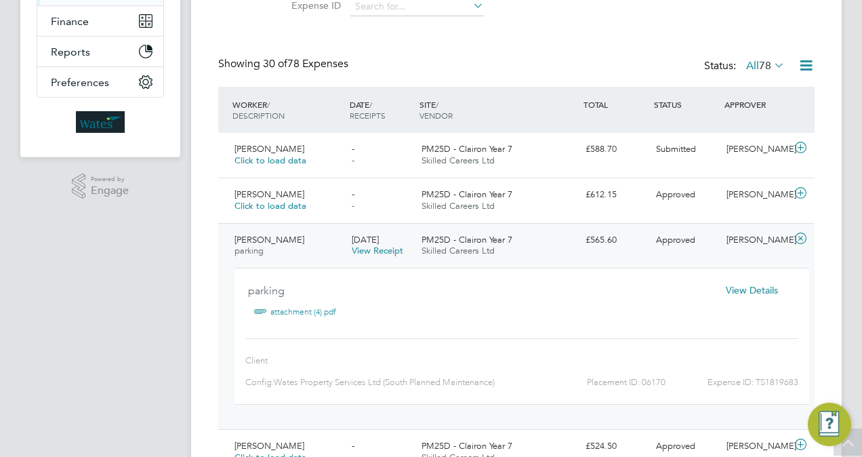
click at [738, 290] on span "View Details" at bounding box center [752, 290] width 52 height 12
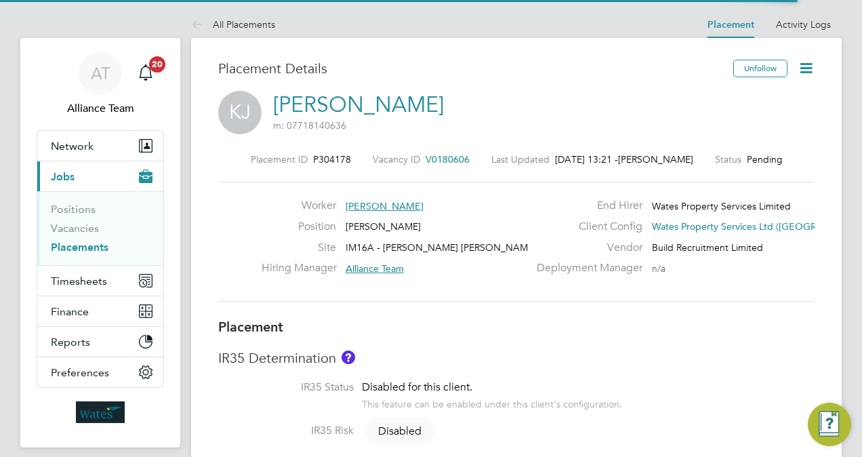
click at [805, 68] on icon at bounding box center [806, 68] width 17 height 17
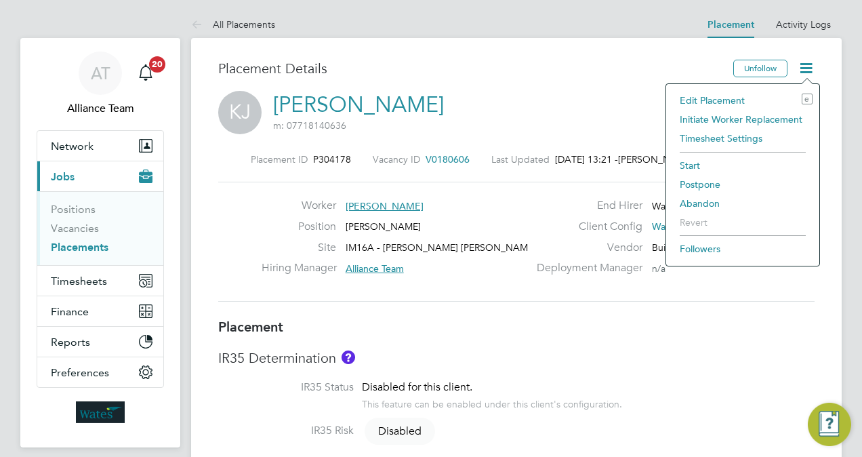
click at [701, 204] on li "Abandon" at bounding box center [743, 203] width 140 height 19
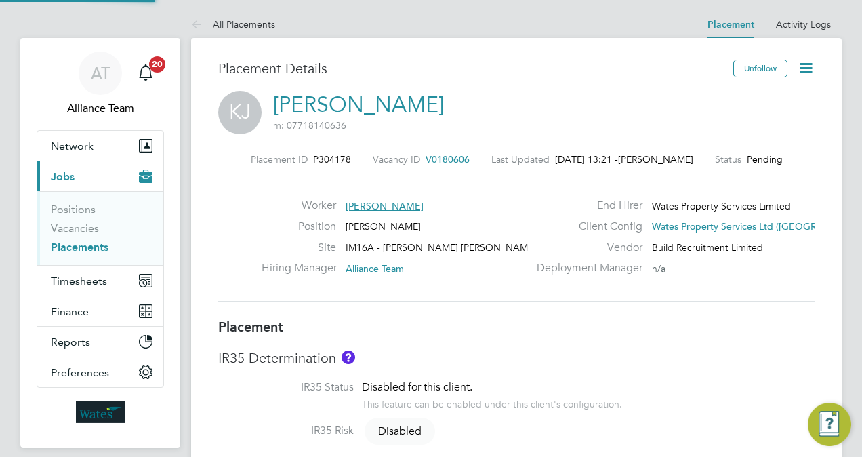
scroll to position [7, 7]
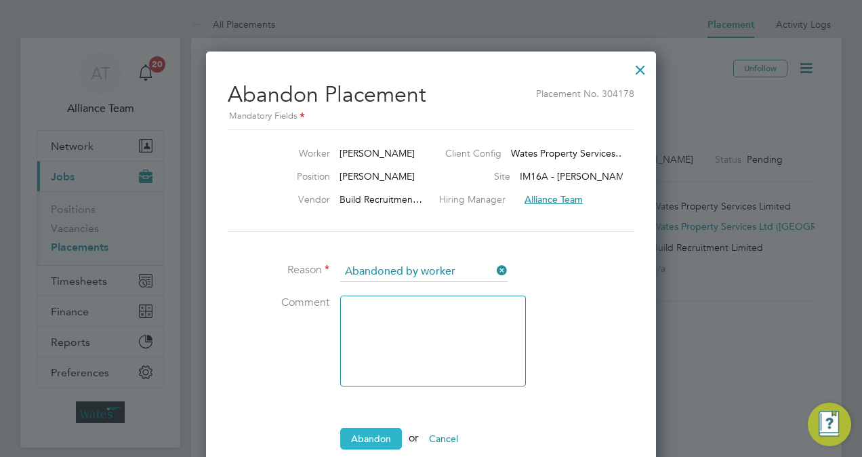
click at [382, 428] on button "Abandon" at bounding box center [371, 439] width 62 height 22
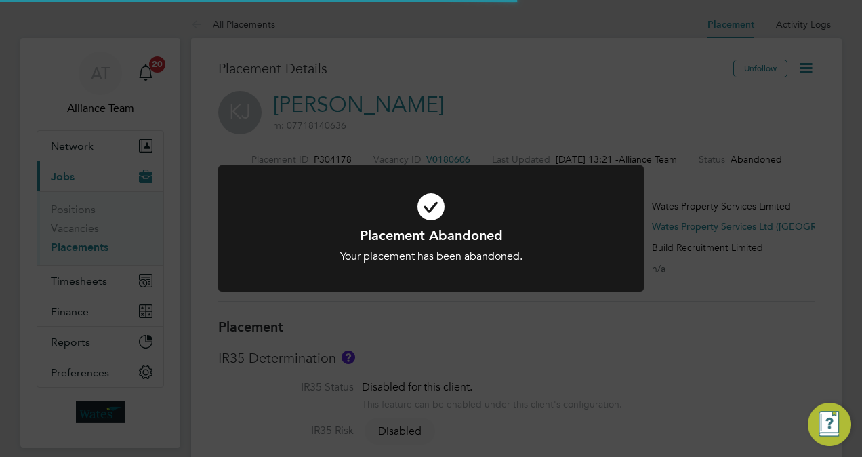
click at [680, 62] on div "Placement Abandoned Your placement has been abandoned. Cancel Okay" at bounding box center [431, 228] width 862 height 457
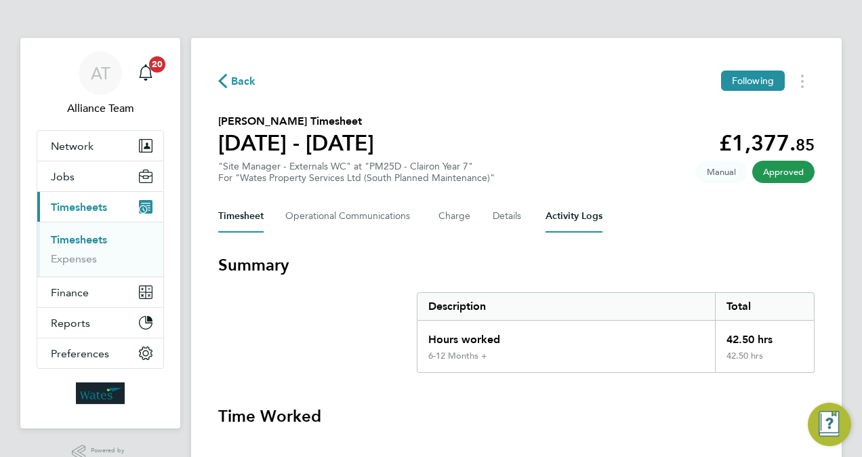
click at [561, 212] on Logs-tab "Activity Logs" at bounding box center [574, 216] width 57 height 33
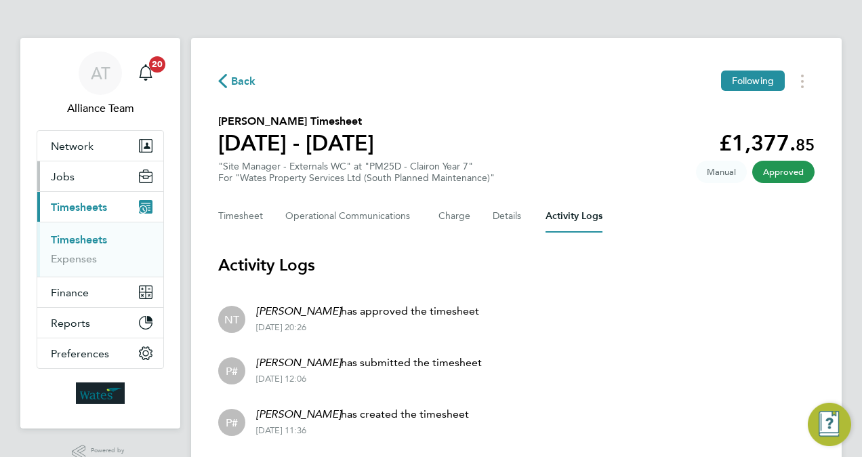
click at [80, 169] on button "Jobs" at bounding box center [100, 176] width 126 height 30
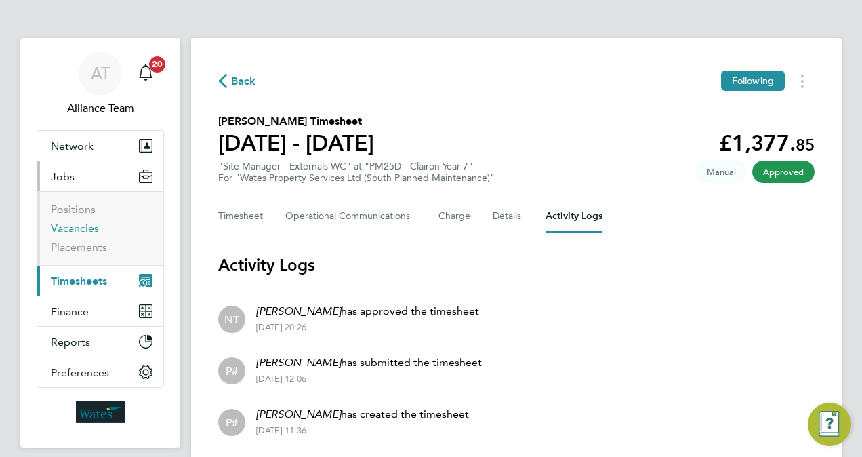
click at [86, 222] on link "Vacancies" at bounding box center [75, 228] width 48 height 13
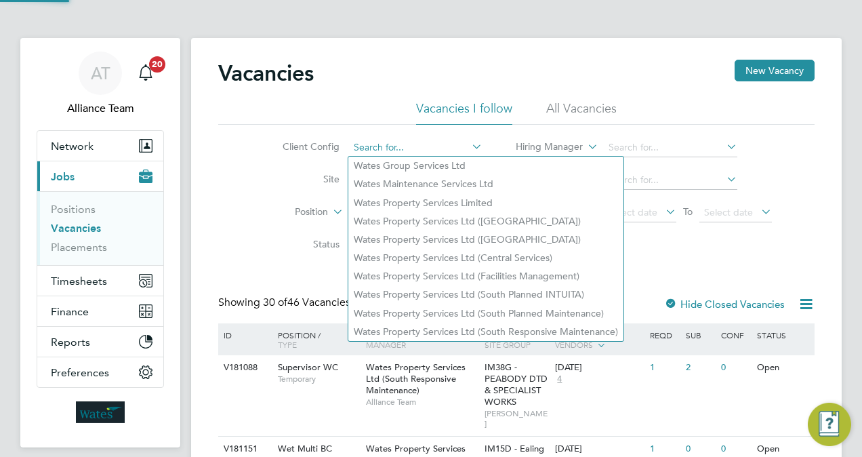
click at [405, 142] on input at bounding box center [416, 147] width 134 height 19
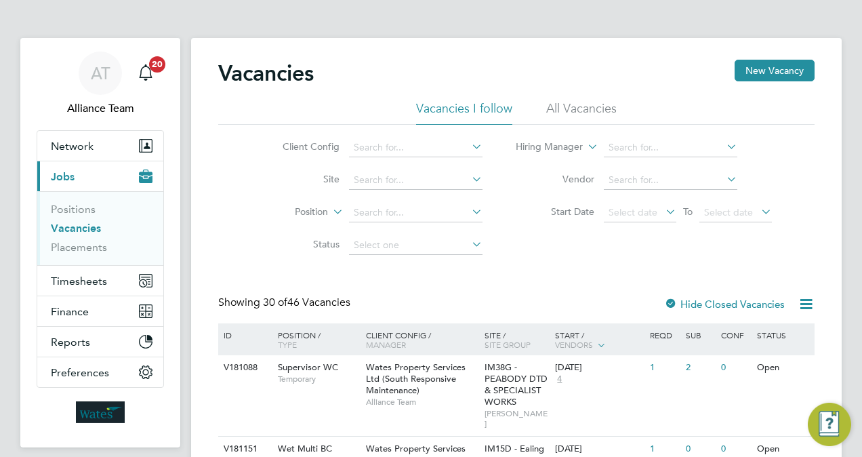
click at [516, 326] on li "Wates Property Services Ltd (South Responsive Maintenance)" at bounding box center [485, 332] width 275 height 18
type input "Wates Property Services Ltd (South Responsive Maintenance)"
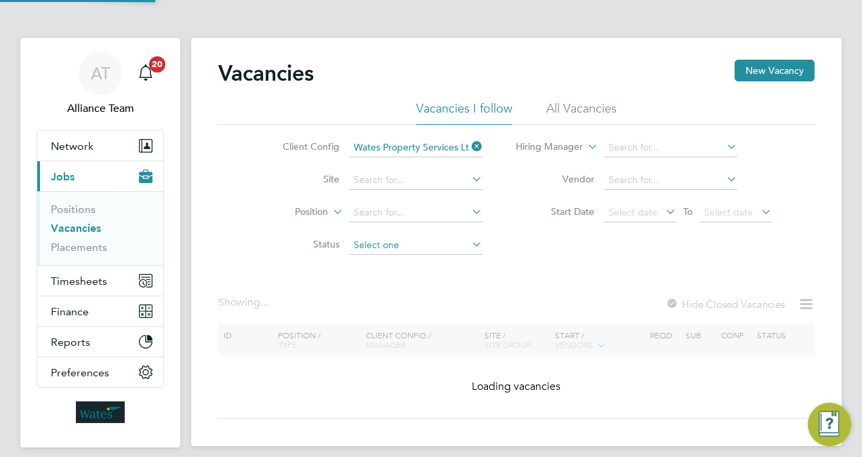
click at [427, 249] on input at bounding box center [416, 245] width 134 height 19
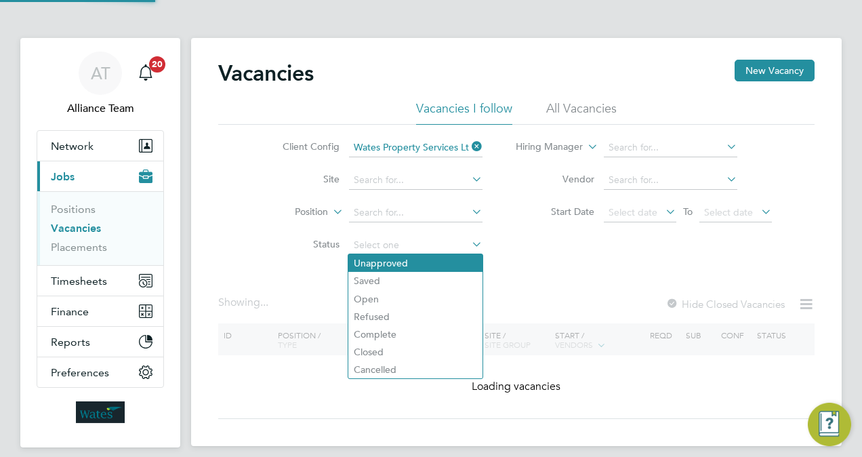
click at [420, 259] on li "Unapproved" at bounding box center [415, 263] width 134 height 18
type input "Unapproved"
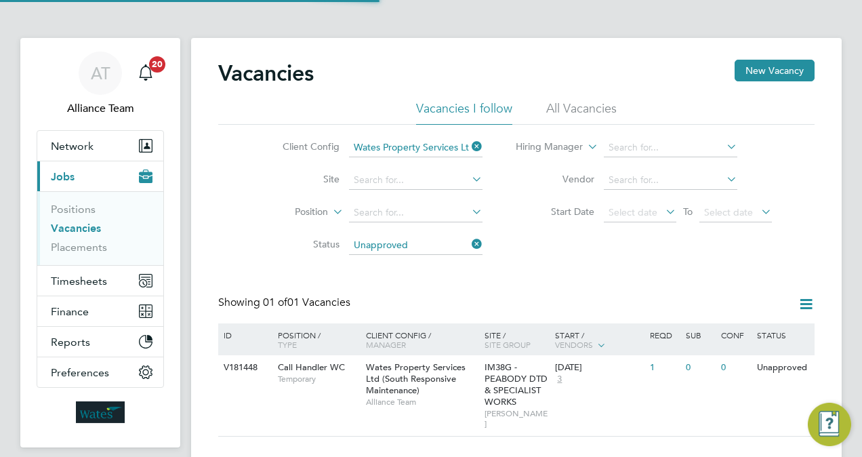
click at [550, 266] on div "Vacancies New Vacancy Vacancies I follow All Vacancies Client Config Wates Prop…" at bounding box center [516, 248] width 596 height 377
click at [90, 239] on li "Vacancies" at bounding box center [102, 231] width 102 height 19
click at [92, 249] on link "Placements" at bounding box center [79, 247] width 56 height 13
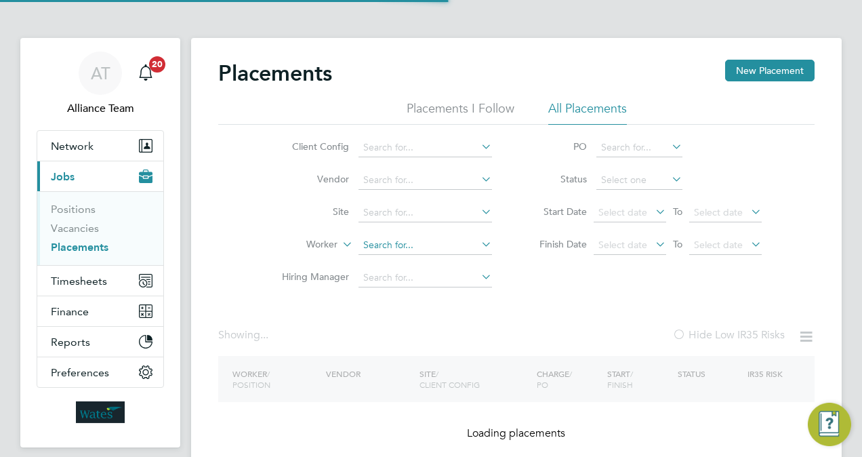
click at [411, 245] on input at bounding box center [426, 245] width 134 height 19
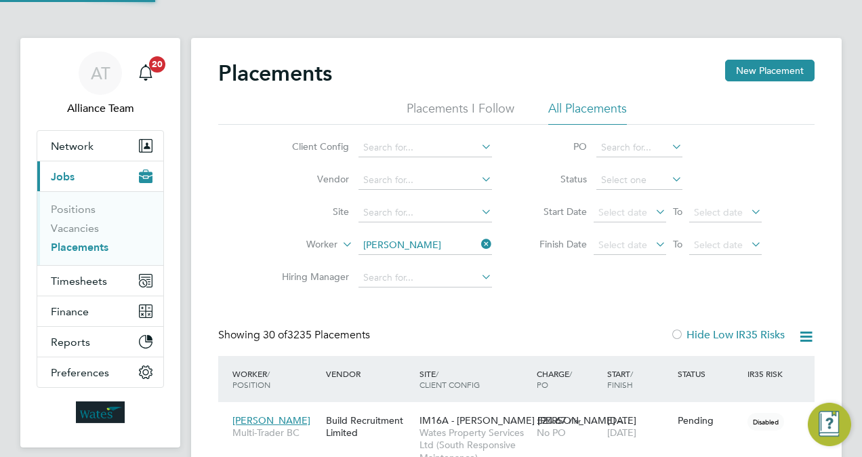
click at [422, 266] on li "Aw ale Hussein" at bounding box center [426, 263] width 134 height 18
type input "Awale Hussein"
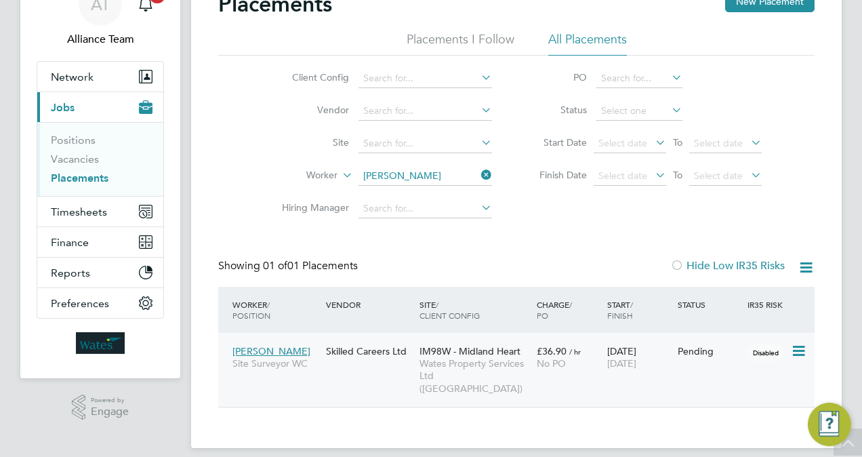
click at [495, 372] on span "Wates Property Services Ltd (Central & North)" at bounding box center [475, 375] width 110 height 37
click at [443, 178] on input "Awale Hussein" at bounding box center [426, 176] width 134 height 19
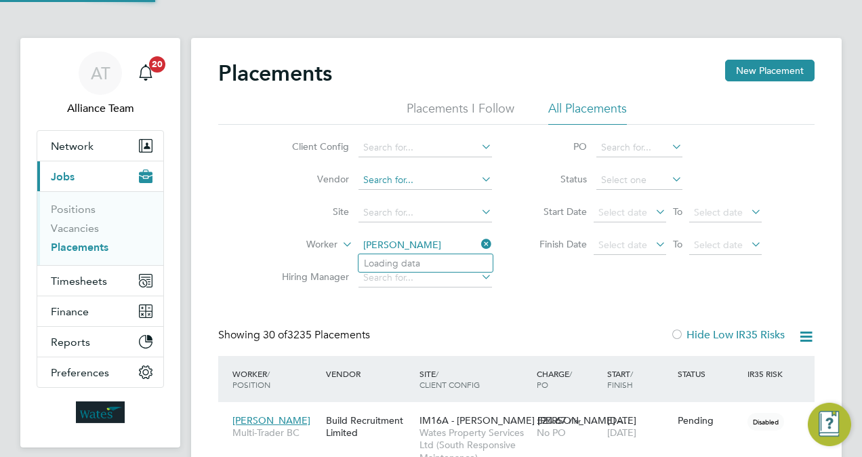
scroll to position [7, 7]
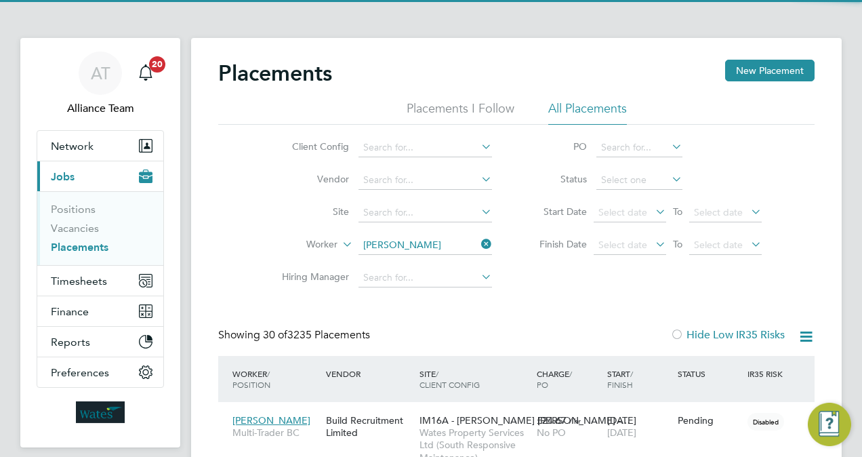
click at [434, 267] on li "Erica Oforiatta" at bounding box center [426, 263] width 134 height 18
type input "Erica Oforiatta"
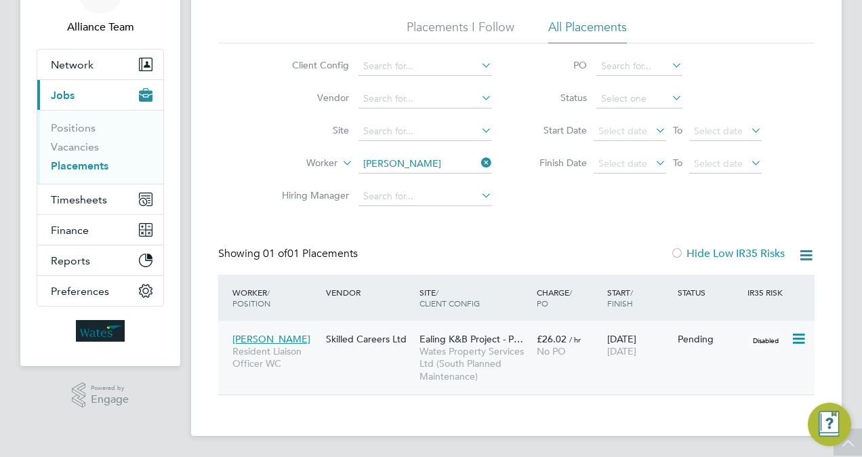
click at [513, 351] on span "Wates Property Services Ltd (South Planned Maintenance)" at bounding box center [475, 363] width 110 height 37
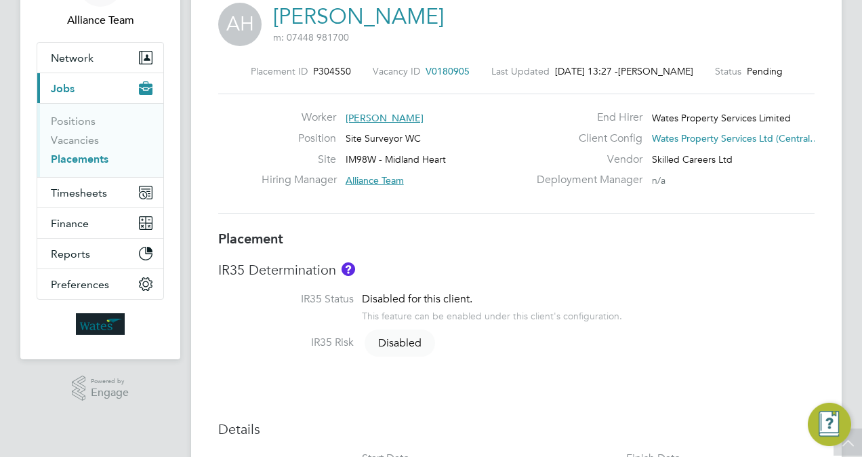
scroll to position [115, 0]
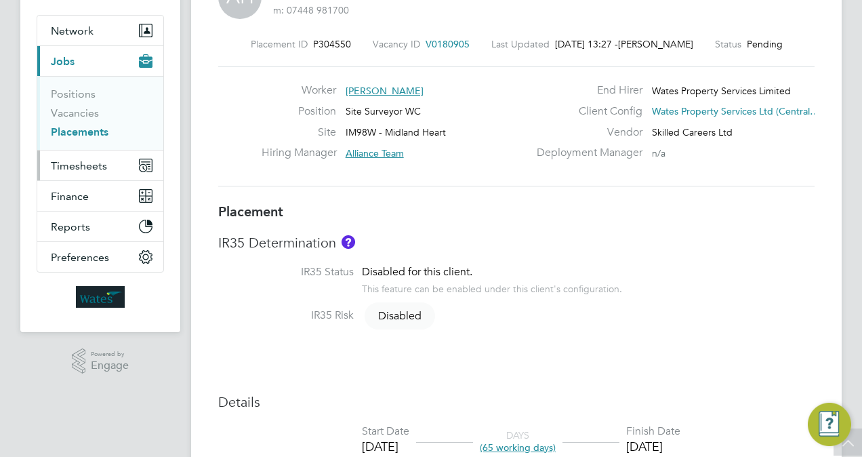
click at [83, 160] on span "Timesheets" at bounding box center [79, 165] width 56 height 13
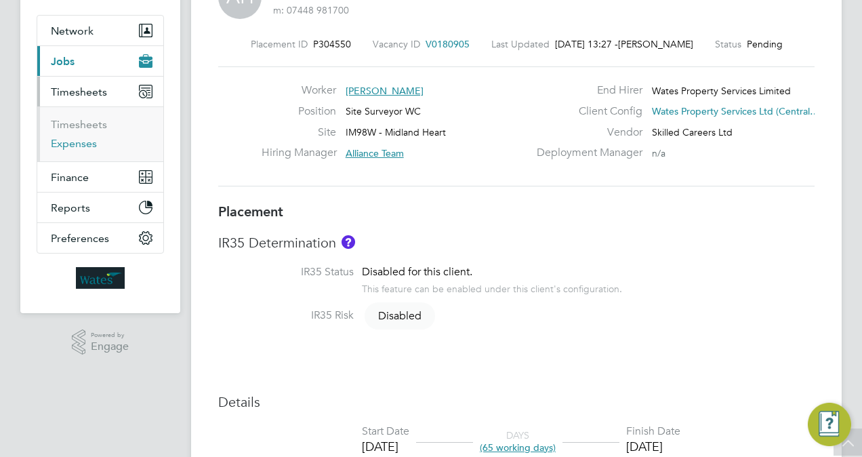
click at [91, 141] on link "Expenses" at bounding box center [74, 143] width 46 height 13
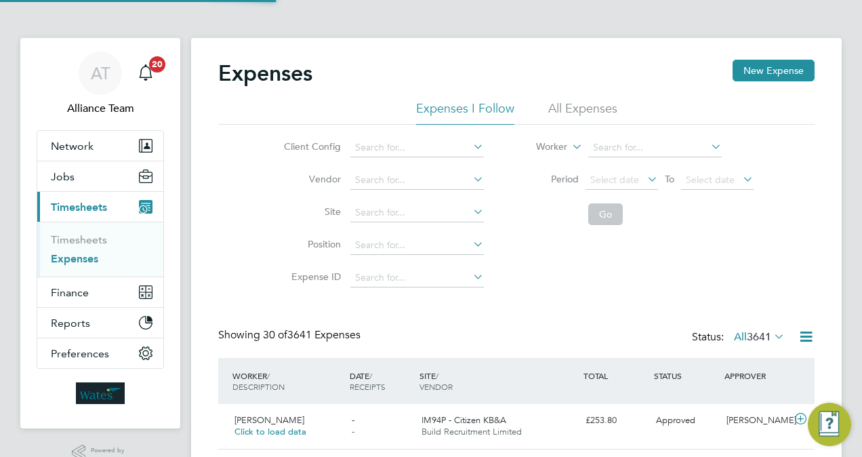
scroll to position [7, 7]
click at [579, 106] on li "All Expenses" at bounding box center [582, 112] width 69 height 24
click at [651, 154] on input at bounding box center [655, 147] width 134 height 19
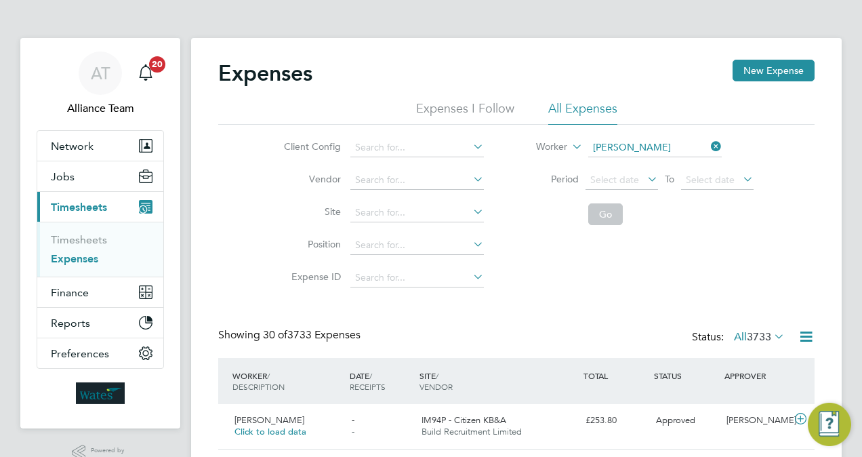
click at [652, 161] on li "[PERSON_NAME]" at bounding box center [671, 166] width 167 height 18
type input "[PERSON_NAME]"
click at [616, 206] on button "Go" at bounding box center [605, 214] width 35 height 22
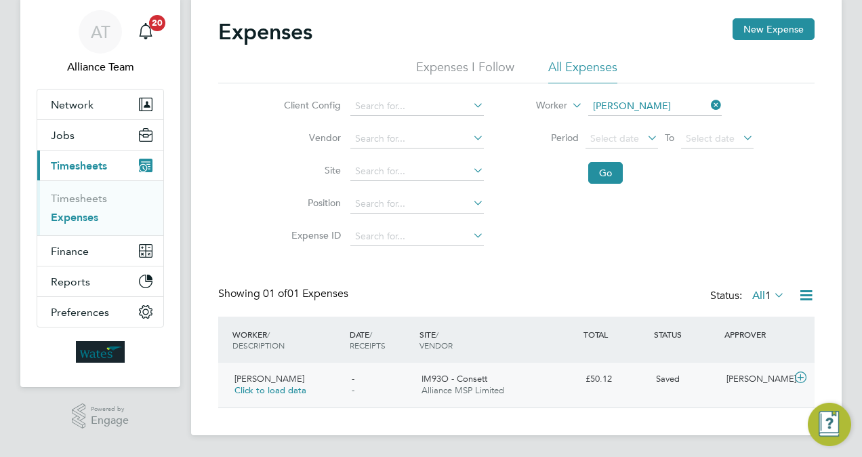
click at [598, 393] on div "[PERSON_NAME] Click to load data - - IM93O - Consett Alliance MSP Limited £50.1…" at bounding box center [516, 385] width 596 height 45
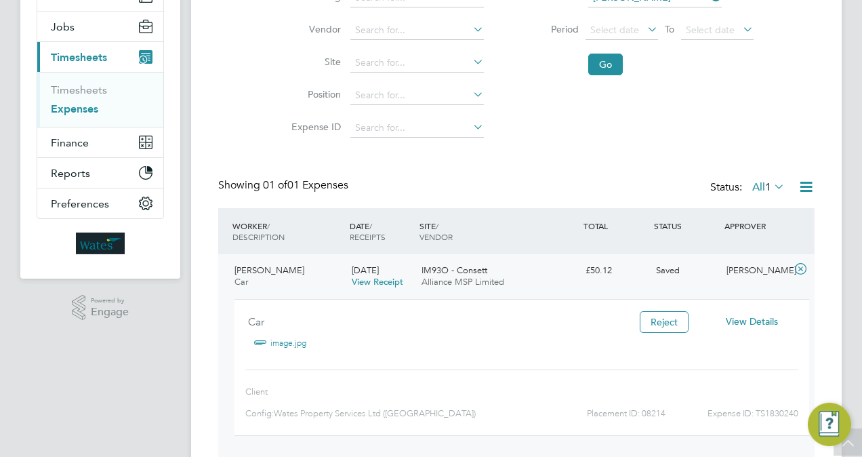
click at [291, 343] on link "image.jpg" at bounding box center [288, 343] width 36 height 20
click at [631, 163] on div "Expenses New Expense Expenses I Follow All Expenses Client Config Vendor Site P…" at bounding box center [516, 185] width 596 height 551
click at [764, 324] on span "View Details" at bounding box center [752, 321] width 52 height 12
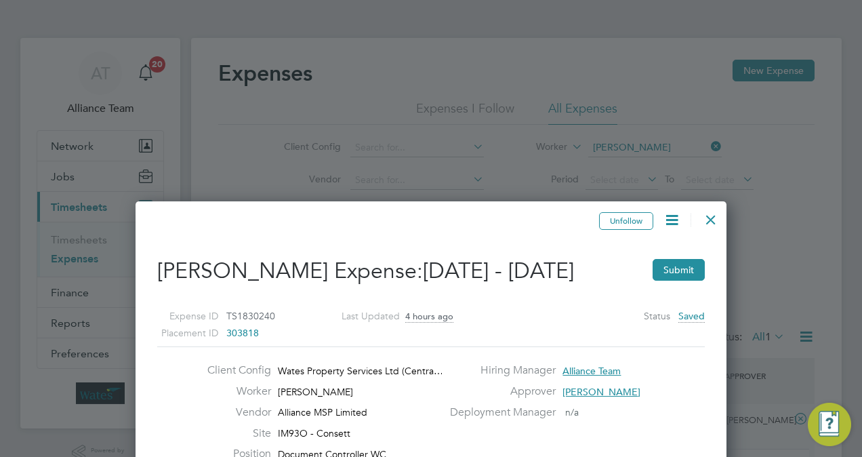
click at [714, 217] on div at bounding box center [711, 216] width 24 height 24
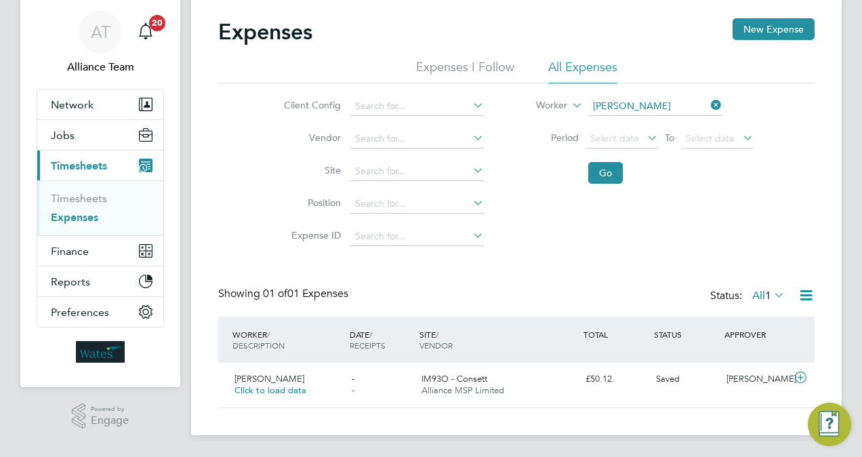
scroll to position [34, 165]
click at [561, 376] on div "IM93O - Consett Alliance MSP Limited" at bounding box center [498, 385] width 164 height 34
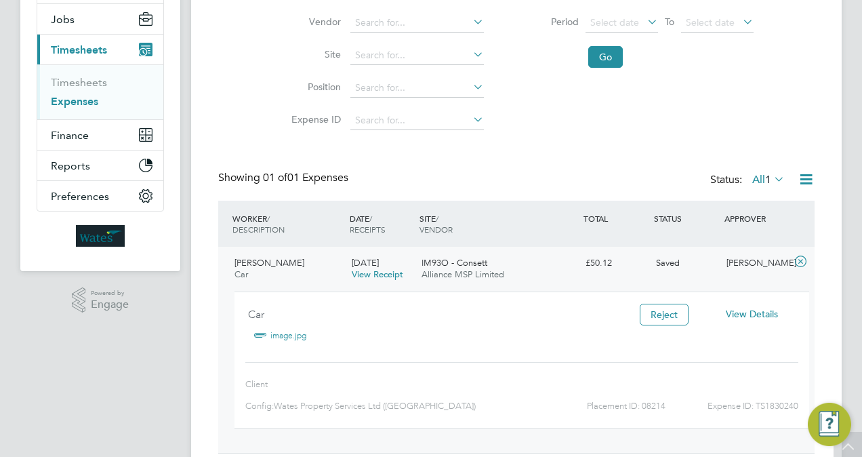
scroll to position [163, 0]
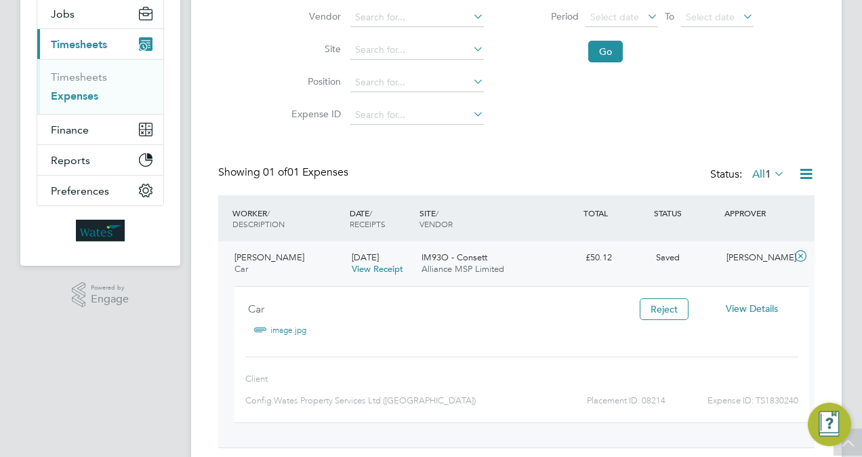
click at [770, 310] on span "View Details" at bounding box center [752, 308] width 52 height 12
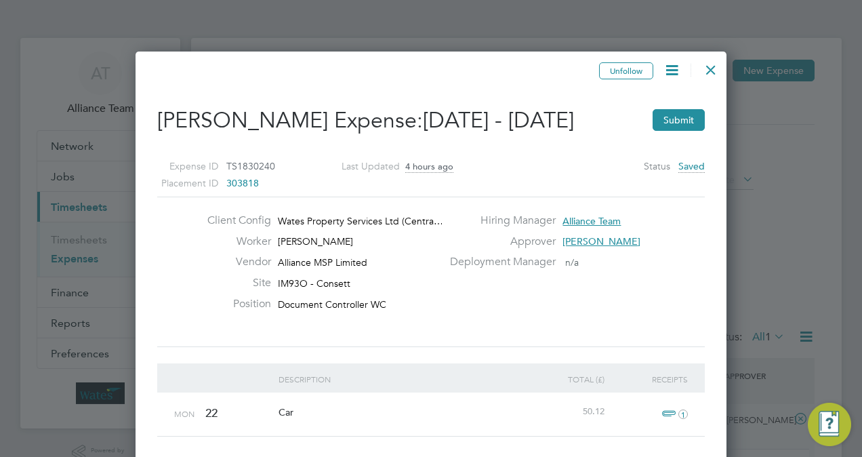
click at [713, 61] on div at bounding box center [711, 66] width 24 height 24
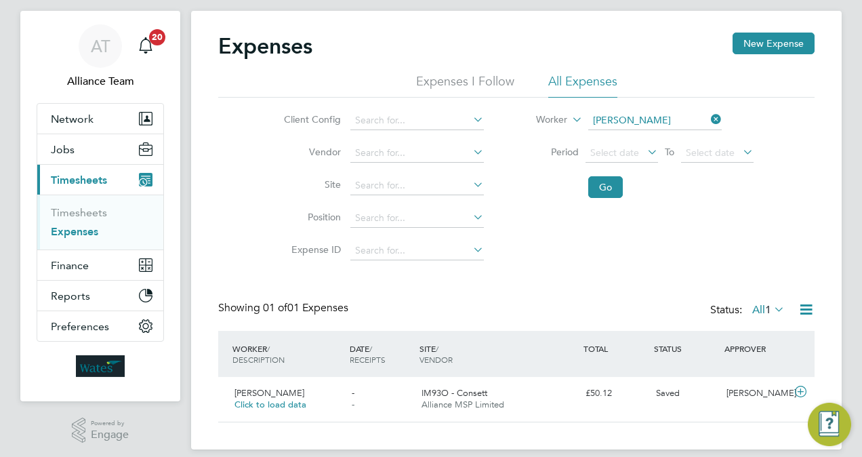
scroll to position [41, 0]
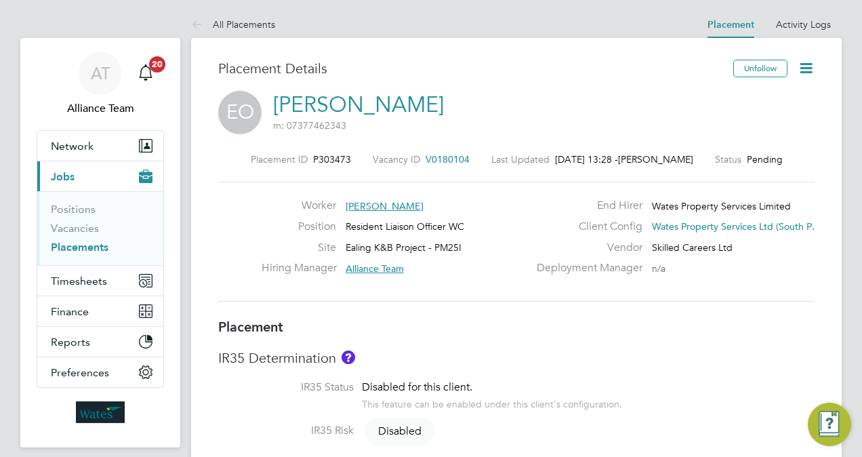
click at [596, 357] on h3 "IR35 Determination" at bounding box center [516, 358] width 596 height 18
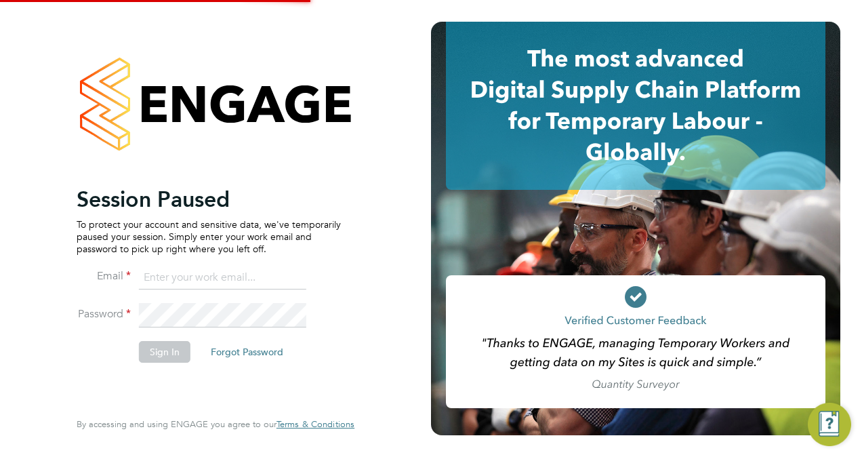
type input "[PERSON_NAME][EMAIL_ADDRESS][PERSON_NAME][DOMAIN_NAME]"
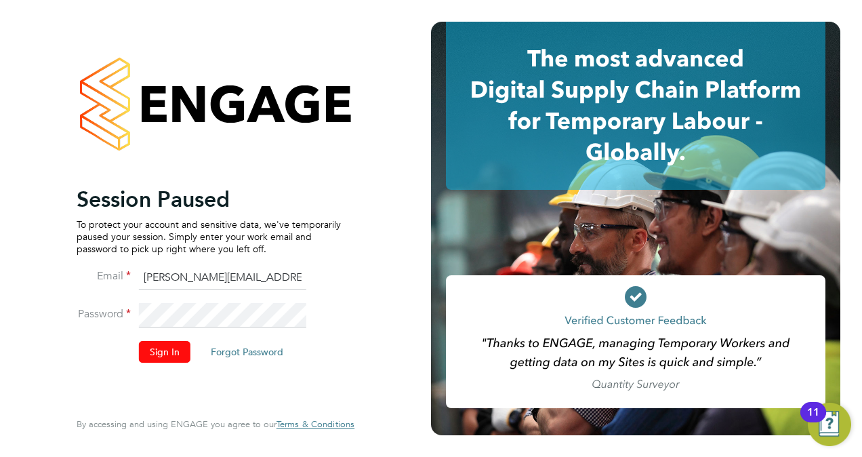
click at [159, 348] on button "Sign In" at bounding box center [165, 352] width 52 height 22
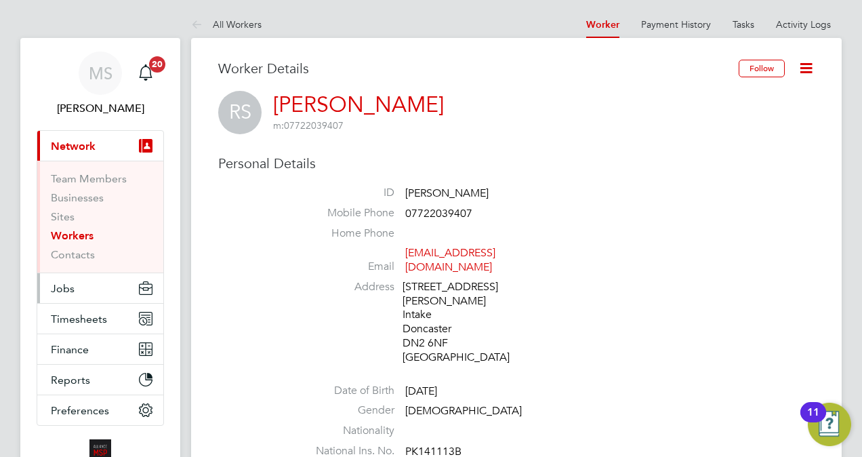
click at [74, 285] on button "Jobs" at bounding box center [100, 288] width 126 height 30
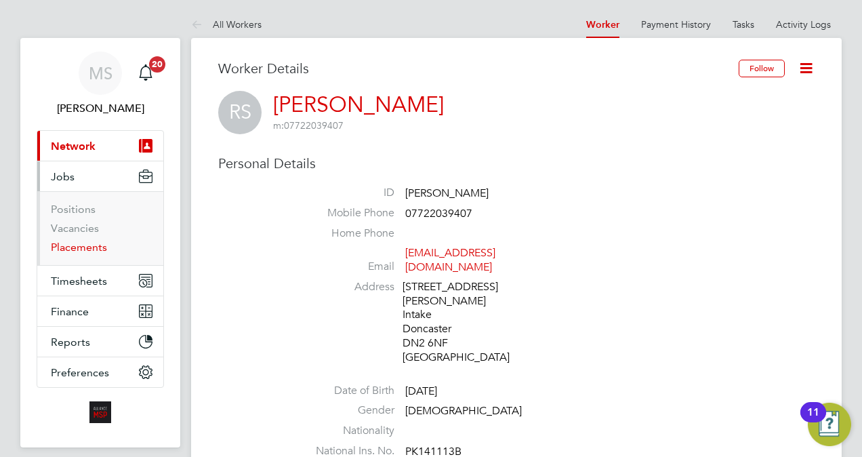
click at [92, 245] on link "Placements" at bounding box center [79, 247] width 56 height 13
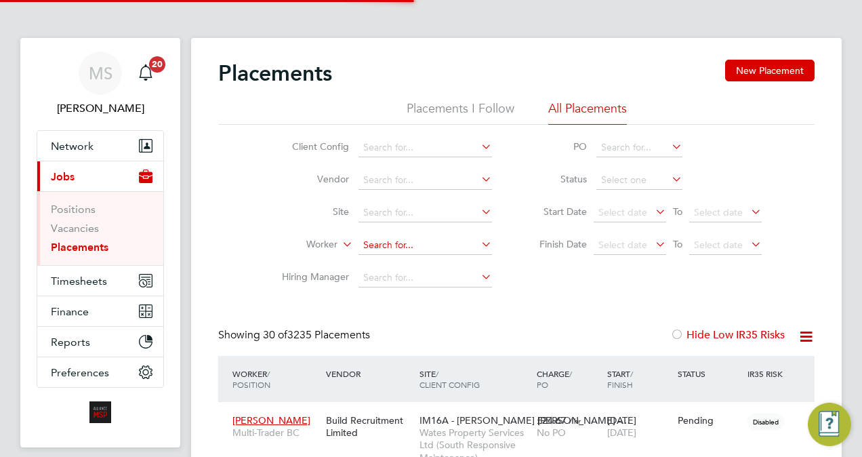
click at [422, 252] on input at bounding box center [426, 245] width 134 height 19
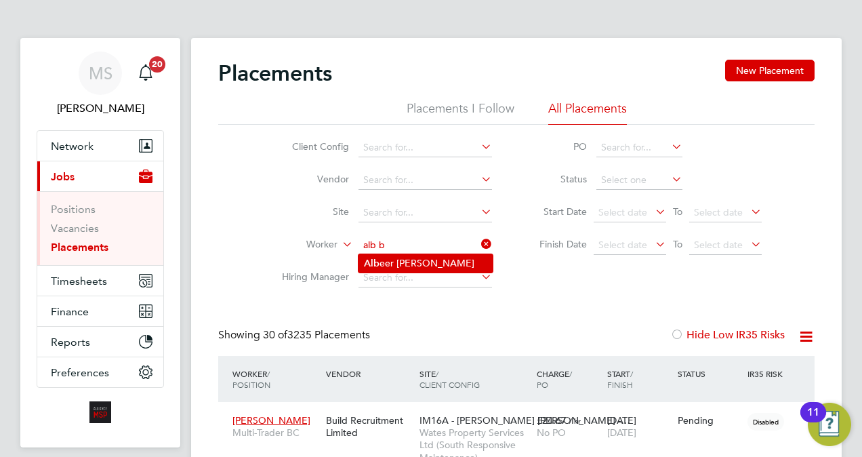
click at [441, 264] on li "Al b eer [PERSON_NAME]" at bounding box center [426, 263] width 134 height 18
type input "[PERSON_NAME]"
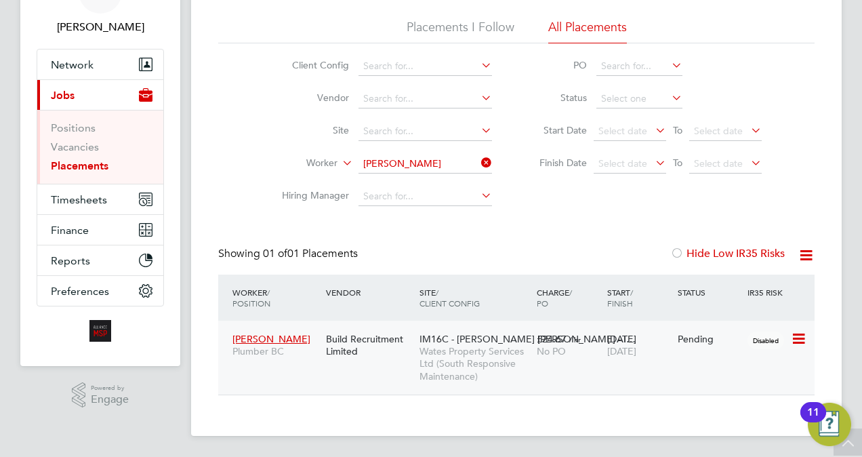
click at [541, 369] on div "[PERSON_NAME] Plumber BC Build Recruitment Limited IM16C - [PERSON_NAME] [PERSO…" at bounding box center [516, 358] width 596 height 74
click at [544, 333] on span "£24.67" at bounding box center [552, 339] width 30 height 12
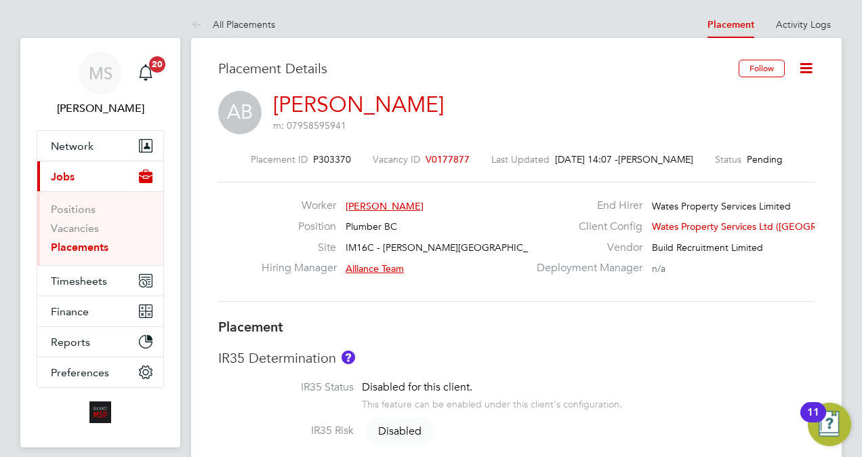
click at [809, 67] on icon at bounding box center [806, 68] width 17 height 17
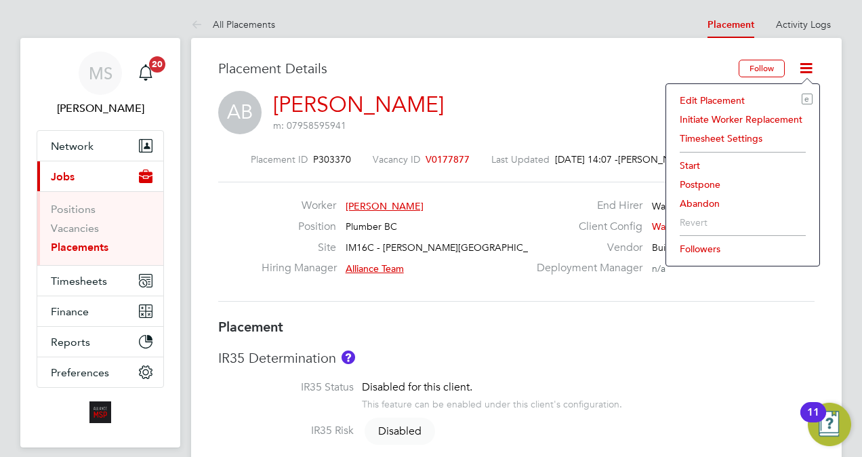
click at [733, 94] on li "Edit Placement e" at bounding box center [743, 100] width 140 height 19
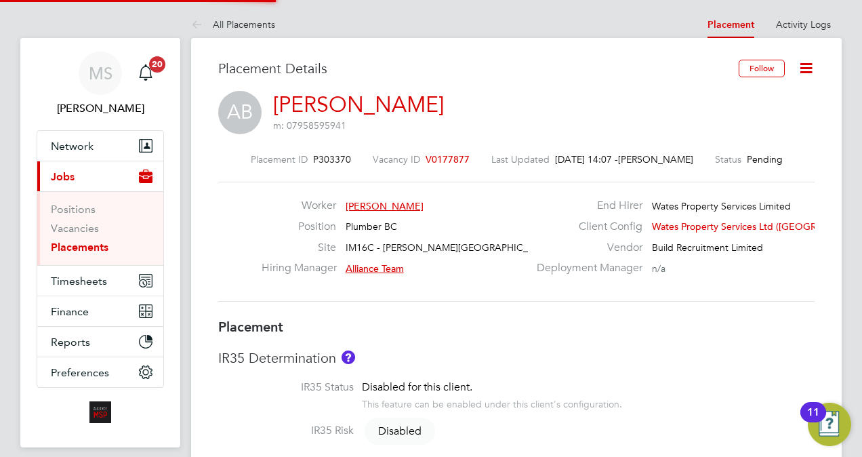
type input "Alliance Team"
type input "[DATE]"
type input "08:00"
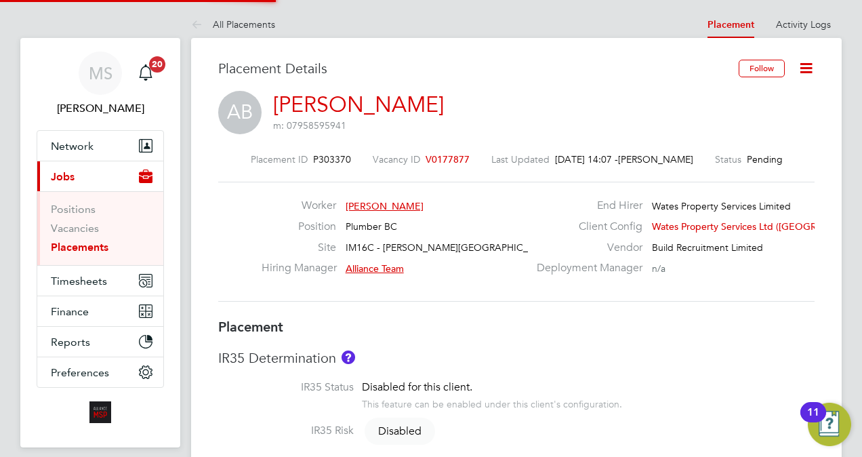
type input "17:00"
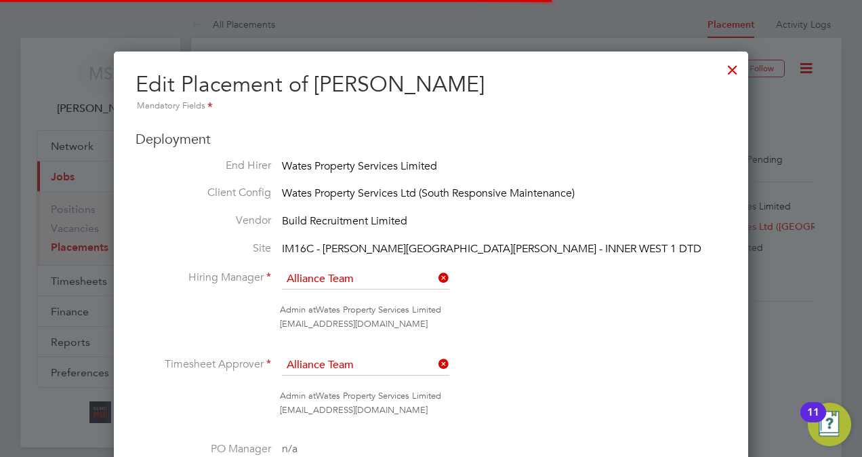
scroll to position [7, 7]
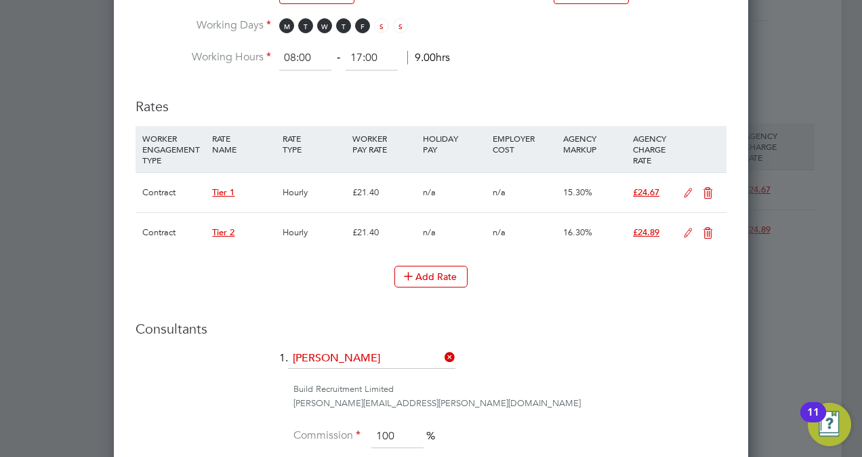
click at [687, 188] on icon at bounding box center [688, 193] width 17 height 11
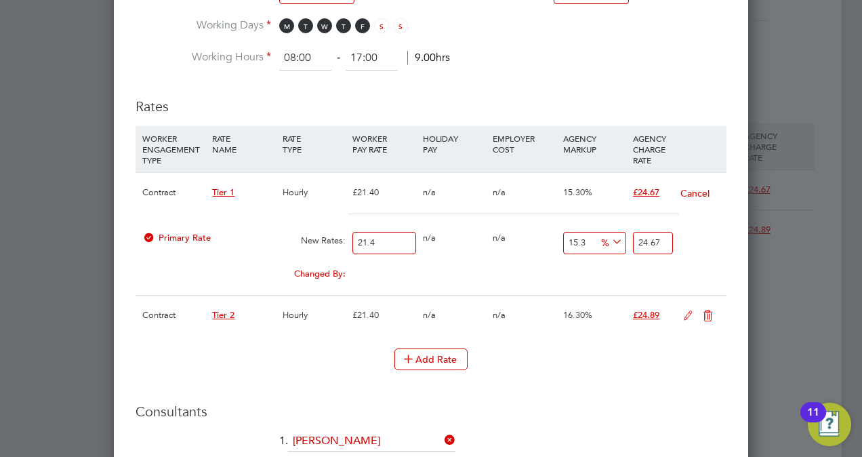
click at [706, 310] on icon at bounding box center [707, 315] width 17 height 11
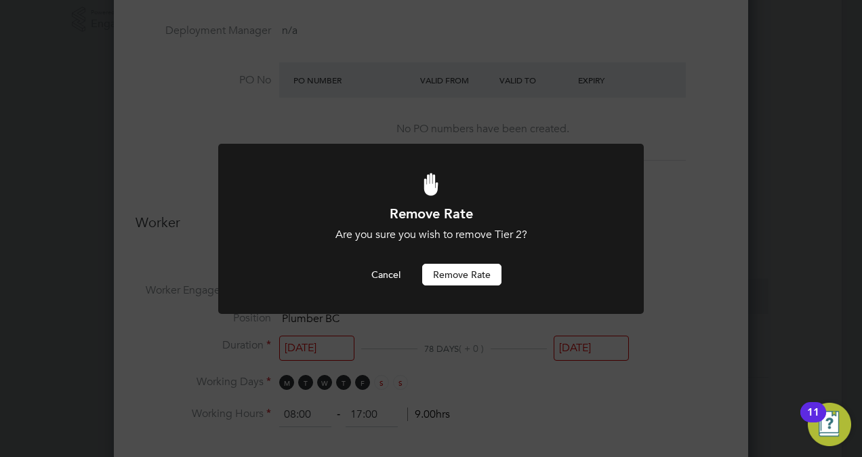
click at [483, 275] on button "Remove rate" at bounding box center [461, 275] width 79 height 22
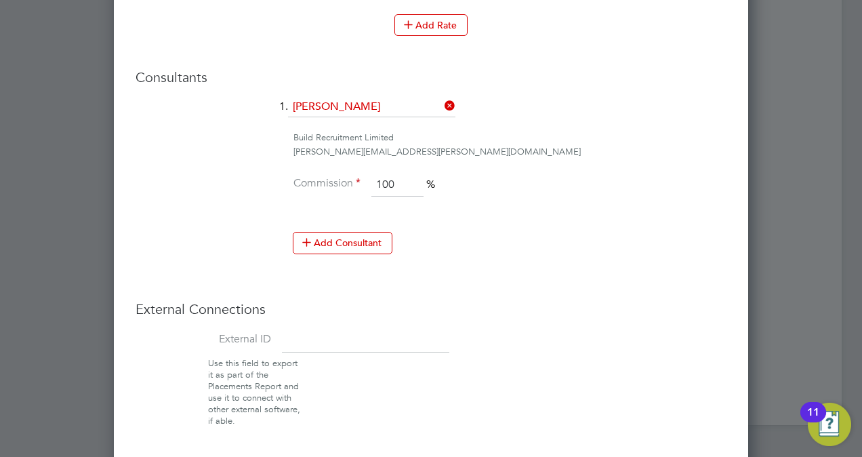
click at [338, 319] on div "External Connections External ID Use this field to export it as part of the Pla…" at bounding box center [431, 363] width 591 height 127
click at [331, 334] on input at bounding box center [365, 341] width 167 height 24
paste input "8236"
type input "8236"
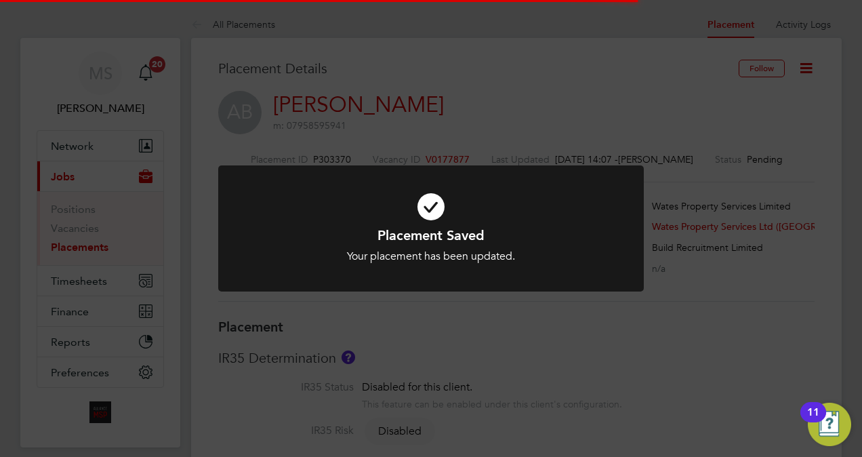
click at [817, 113] on div "Placement Saved Your placement has been updated. Cancel Okay" at bounding box center [431, 228] width 862 height 457
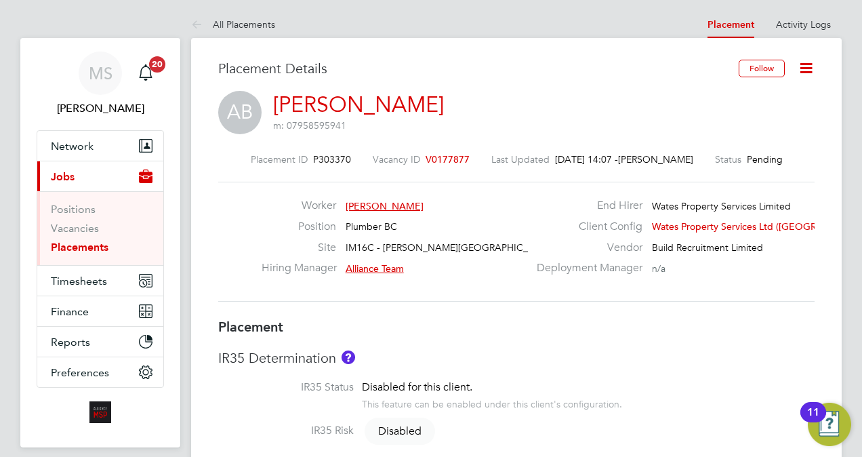
click at [809, 64] on icon at bounding box center [806, 68] width 17 height 17
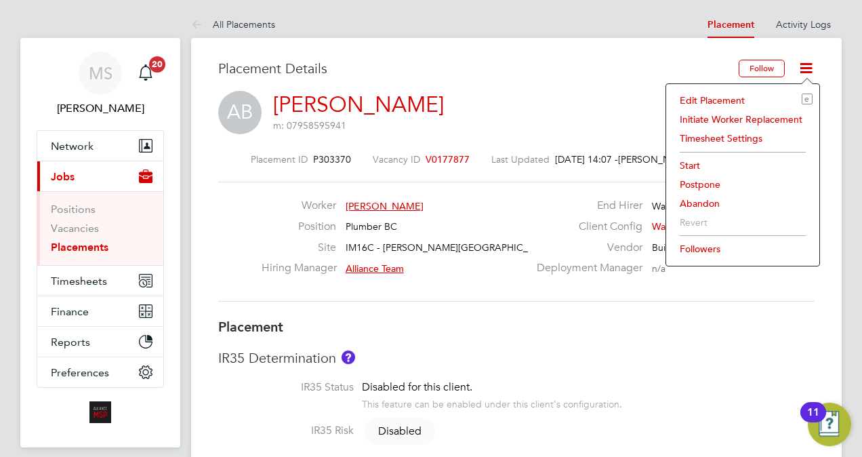
click at [691, 165] on li "Start" at bounding box center [743, 165] width 140 height 19
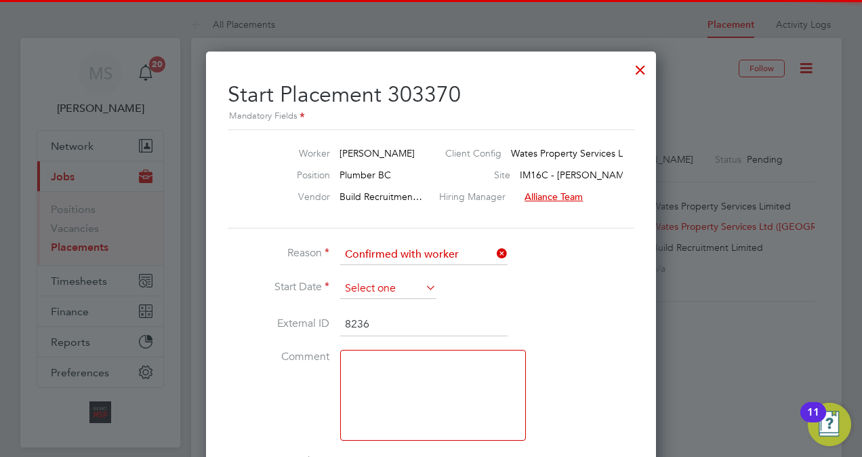
click at [371, 293] on input at bounding box center [388, 289] width 96 height 20
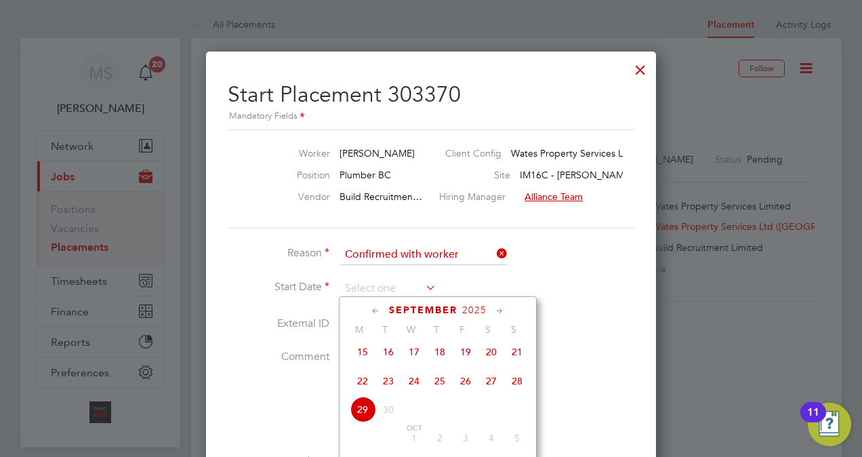
click at [361, 386] on span "22" at bounding box center [363, 381] width 26 height 26
type input "[DATE]"
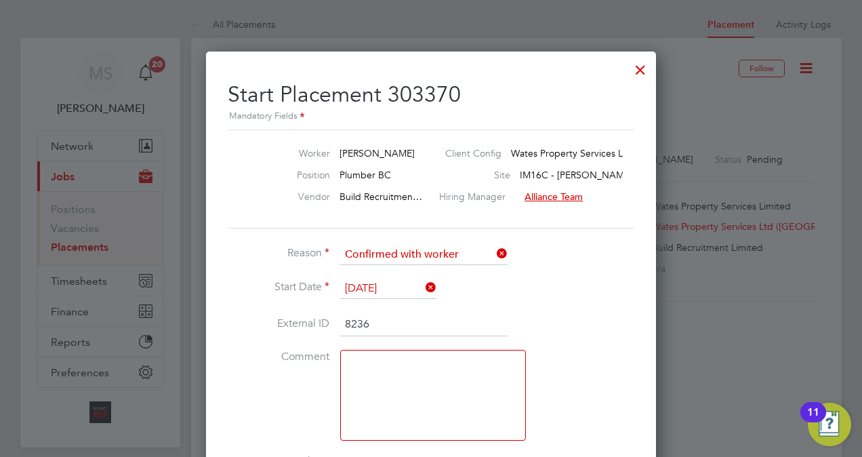
click at [544, 298] on li "Start Date [DATE]" at bounding box center [431, 296] width 407 height 34
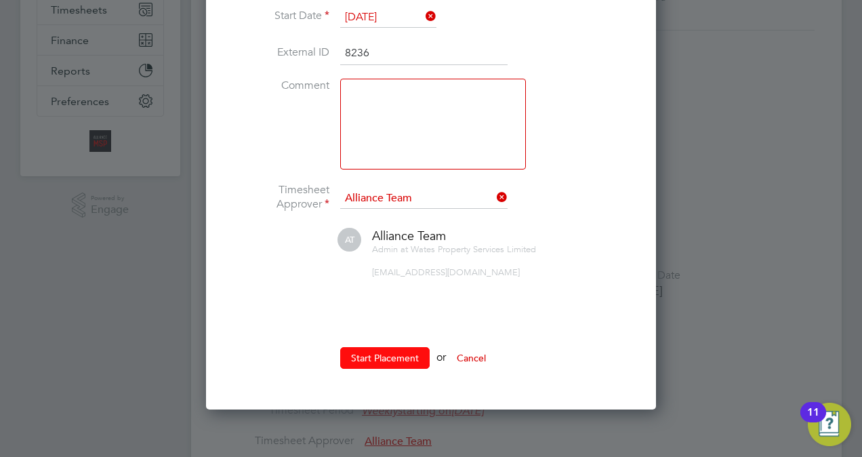
click at [388, 355] on button "Start Placement" at bounding box center [384, 358] width 89 height 22
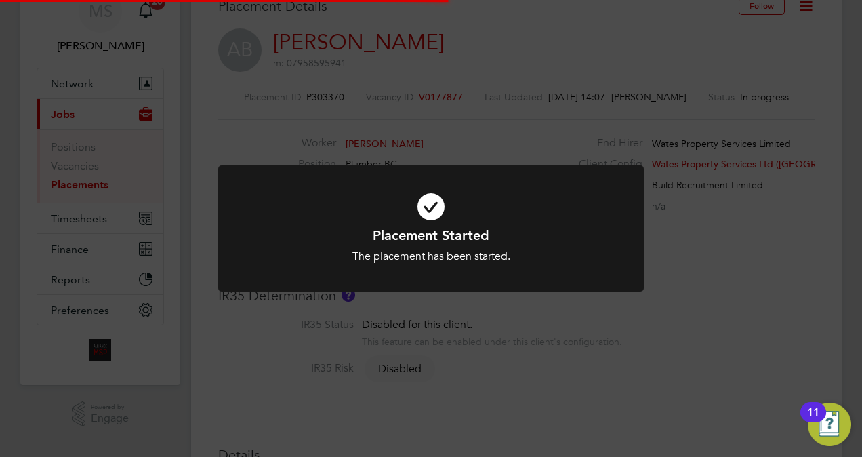
click at [722, 298] on div "Placement Started The placement has been started. Cancel Okay" at bounding box center [431, 228] width 862 height 457
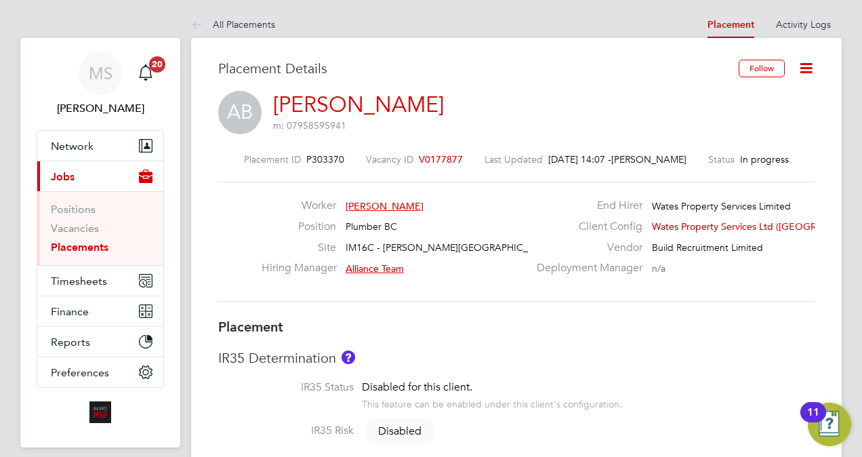
click at [65, 243] on link "Placements" at bounding box center [80, 247] width 58 height 13
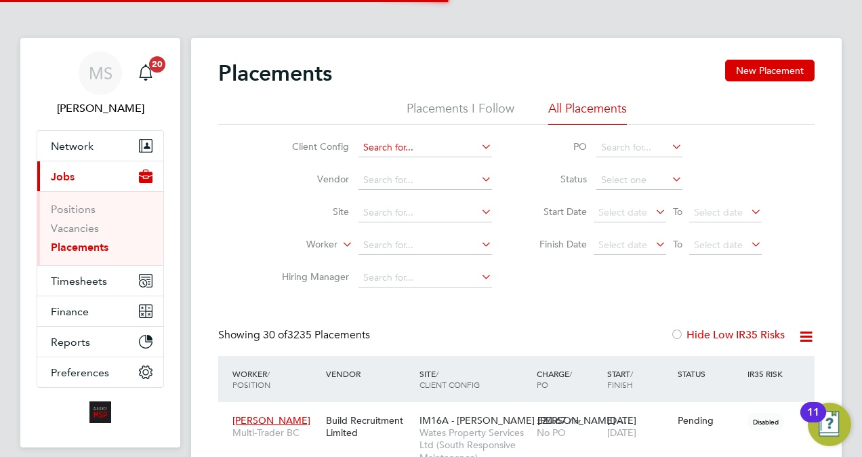
click at [432, 144] on input at bounding box center [426, 147] width 134 height 19
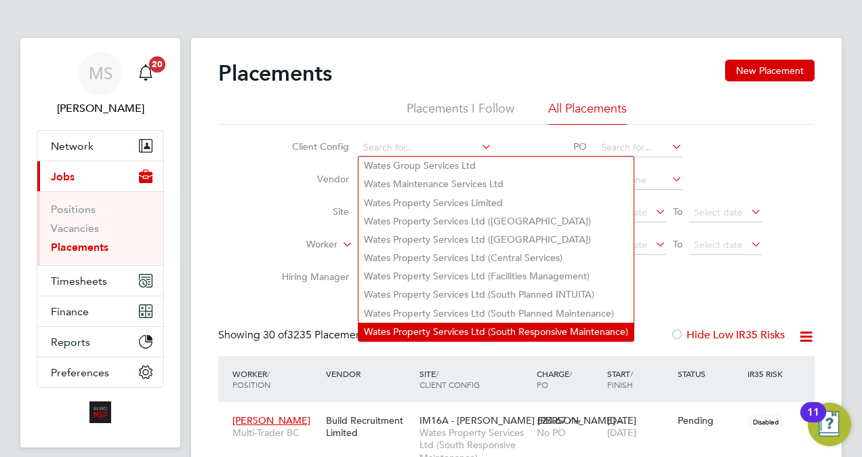
click at [519, 325] on li "Wates Property Services Ltd (South Responsive Maintenance)" at bounding box center [496, 332] width 275 height 18
type input "Wates Property Services Ltd (South Responsive Maintenance)"
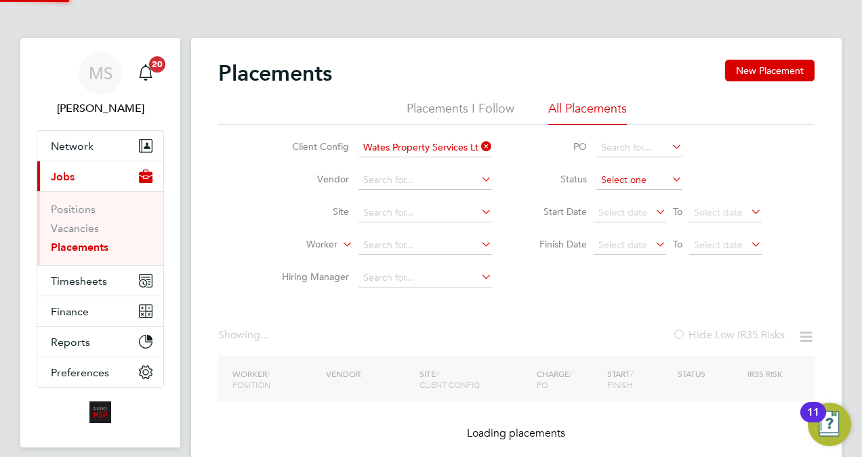
click at [632, 174] on input at bounding box center [639, 180] width 86 height 19
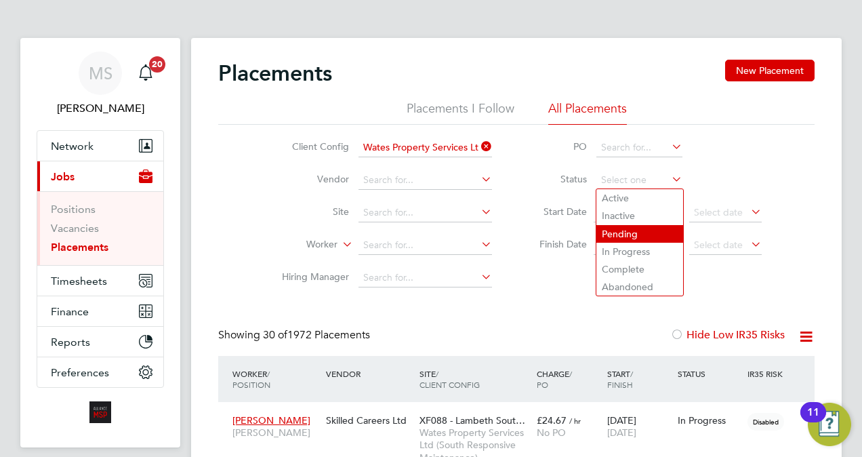
click at [629, 241] on li "Pending" at bounding box center [639, 234] width 87 height 18
type input "Pending"
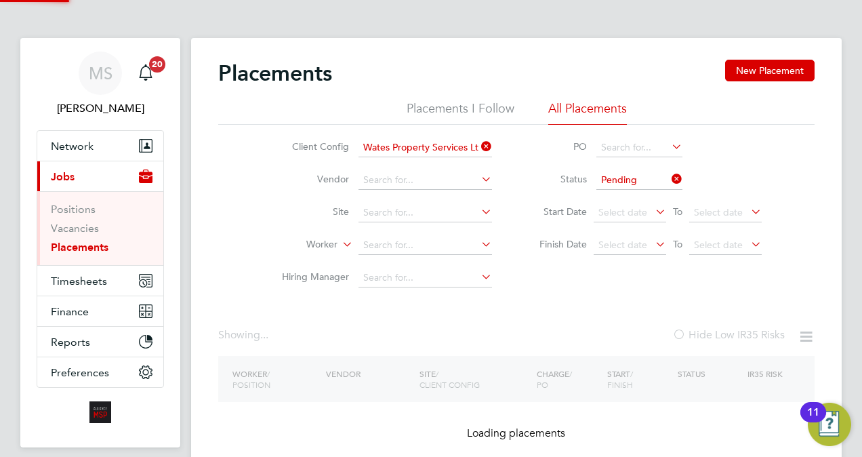
click at [576, 300] on div "Placements New Placement Placements I Follow All Placements Client Config Wates…" at bounding box center [516, 263] width 596 height 406
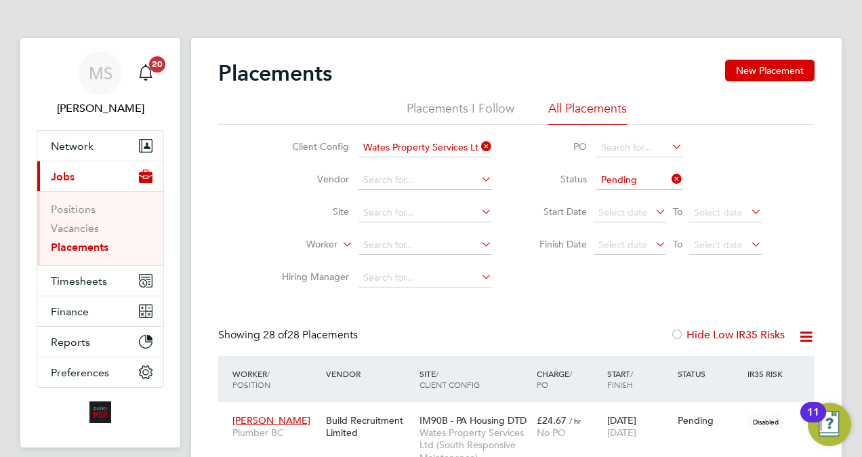
click at [805, 337] on icon at bounding box center [806, 336] width 17 height 17
click at [760, 369] on li "Download Placements Report" at bounding box center [740, 368] width 144 height 19
click at [363, 420] on div "Build Recruitment Limited" at bounding box center [370, 426] width 94 height 38
click at [226, 180] on div "Client Config Wates Property Services Ltd (South Responsive Maintenance) Vendor…" at bounding box center [516, 209] width 596 height 169
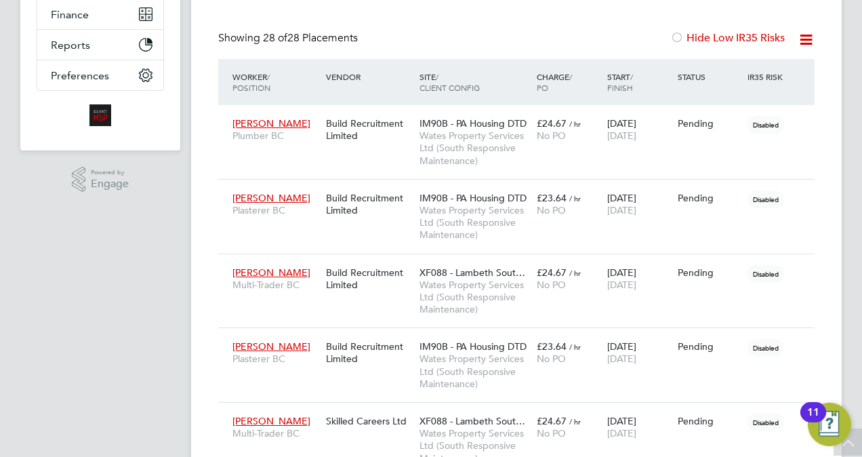
scroll to position [352, 0]
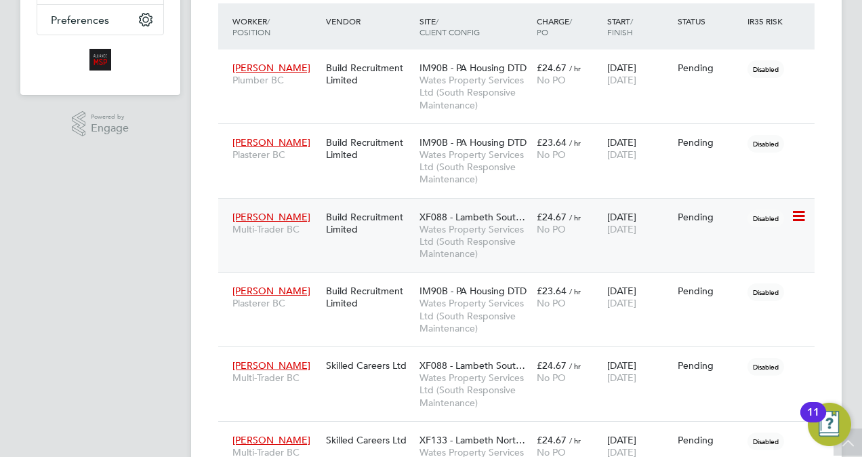
click at [347, 236] on div "Build Recruitment Limited" at bounding box center [370, 223] width 94 height 38
click at [522, 304] on span "Wates Property Services Ltd (South Responsive Maintenance)" at bounding box center [475, 315] width 110 height 37
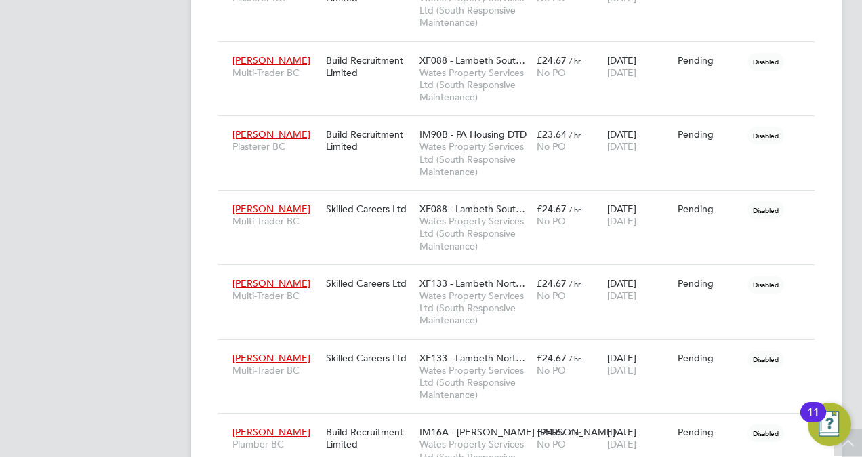
scroll to position [569, 0]
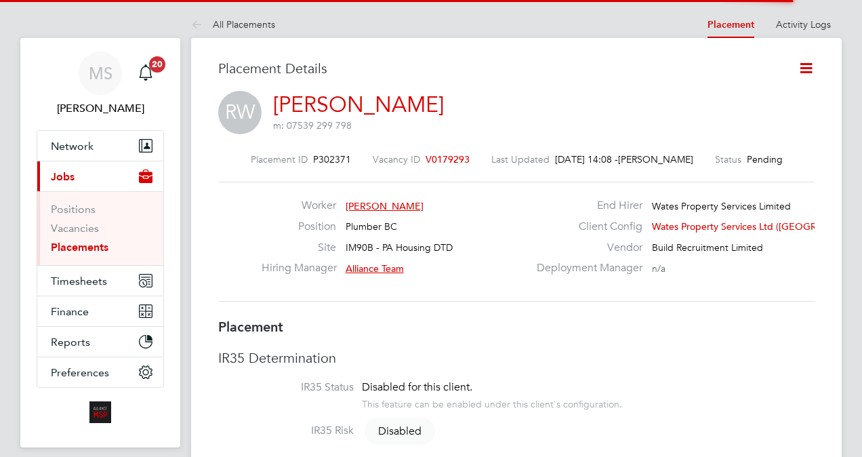
click at [803, 64] on icon at bounding box center [806, 68] width 17 height 17
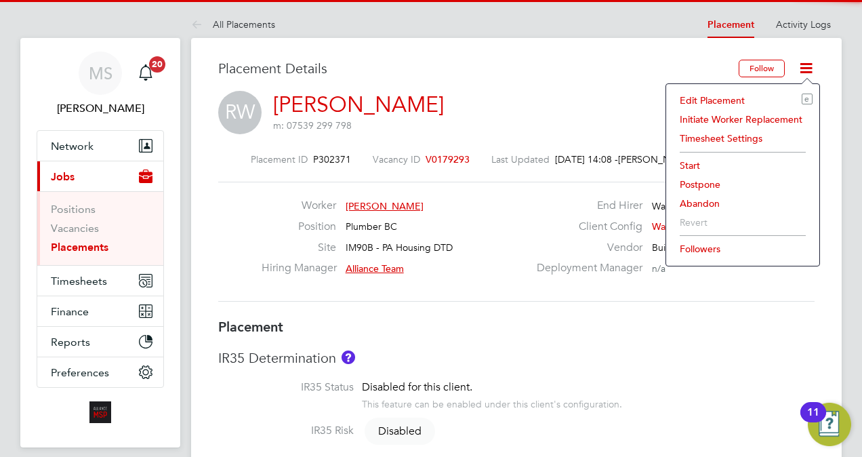
click at [697, 101] on li "Edit Placement e" at bounding box center [743, 100] width 140 height 19
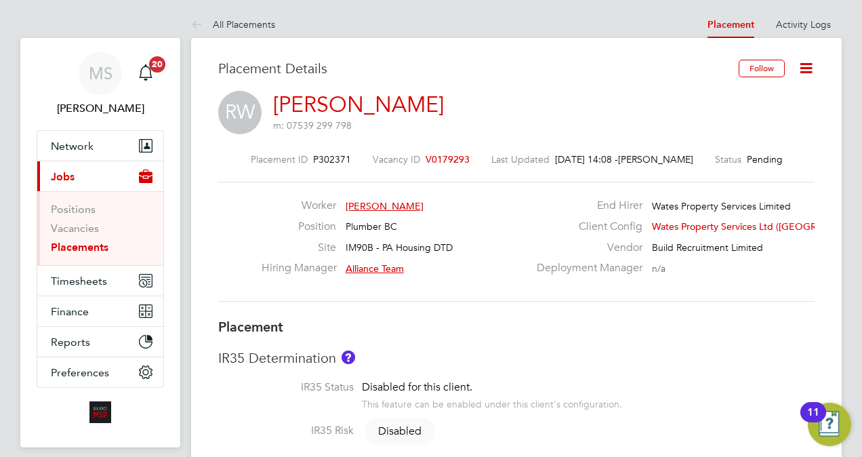
type input "Alliance Team"
type input "[DATE]"
type input "10 Dec 2025"
type input "08:00"
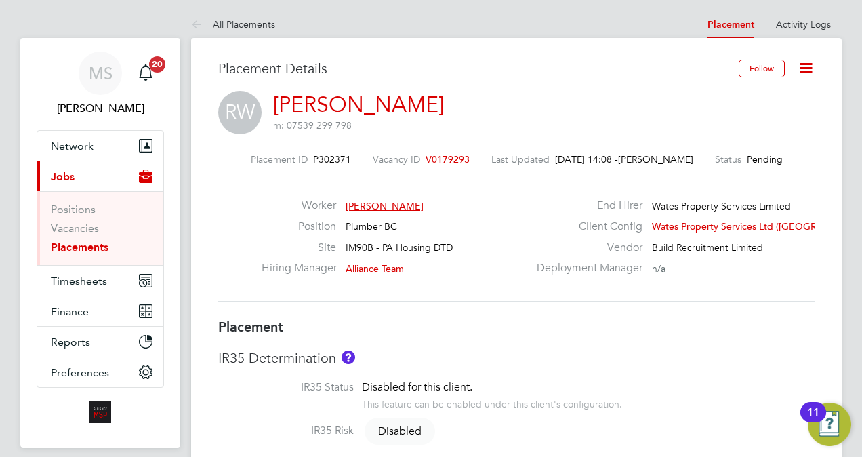
type input "17:00"
type input "08209"
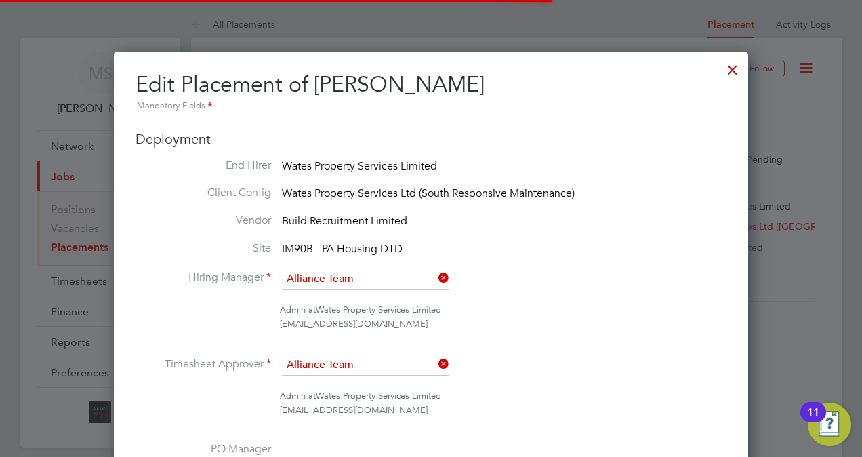
scroll to position [7, 7]
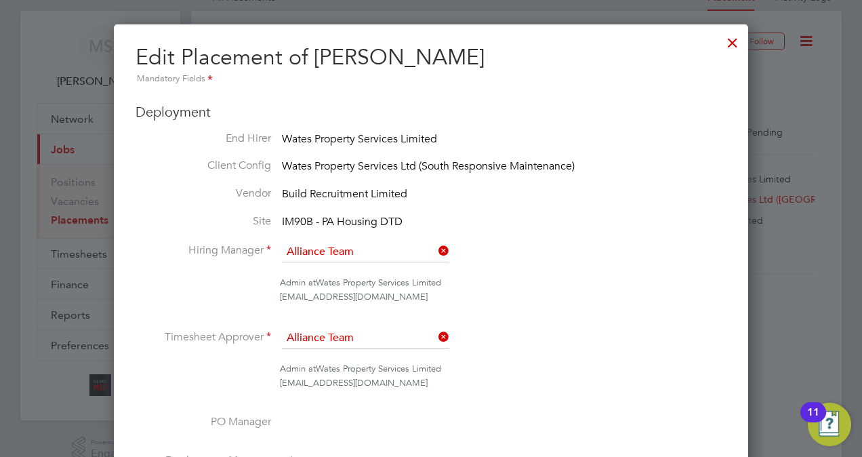
click at [556, 286] on div "Admin at Wates Property Services Limited" at bounding box center [503, 283] width 447 height 14
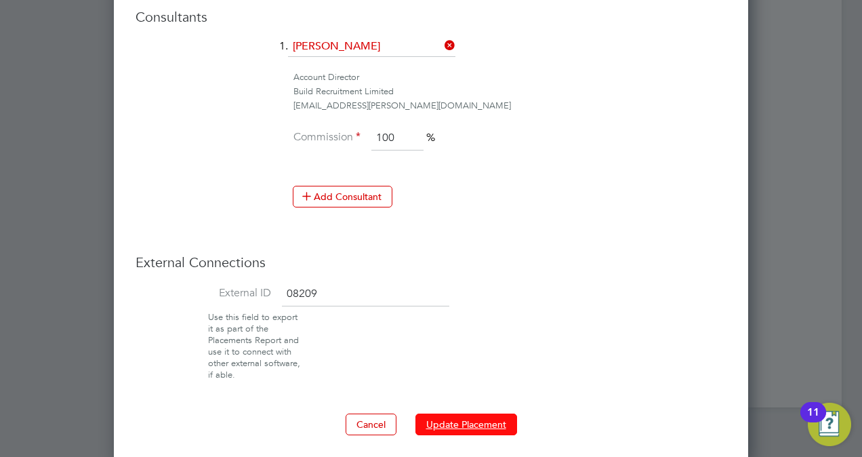
click at [462, 415] on button "Update Placement" at bounding box center [466, 424] width 102 height 22
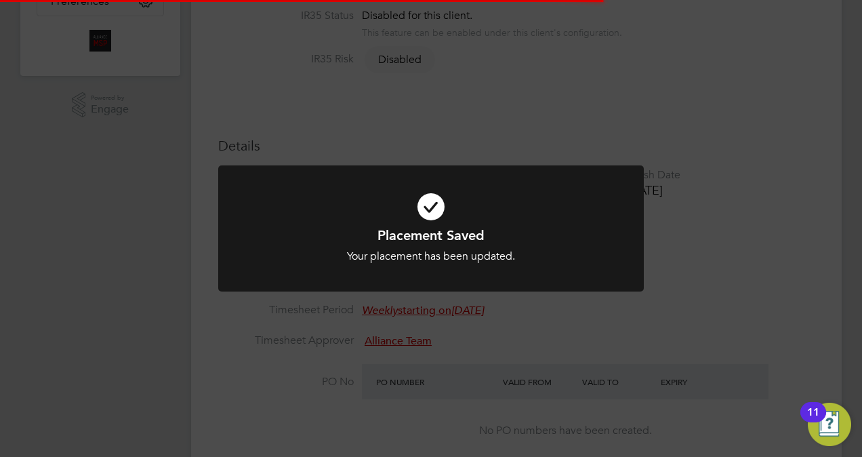
click at [813, 190] on div "Placement Saved Your placement has been updated. Cancel Okay" at bounding box center [431, 228] width 862 height 457
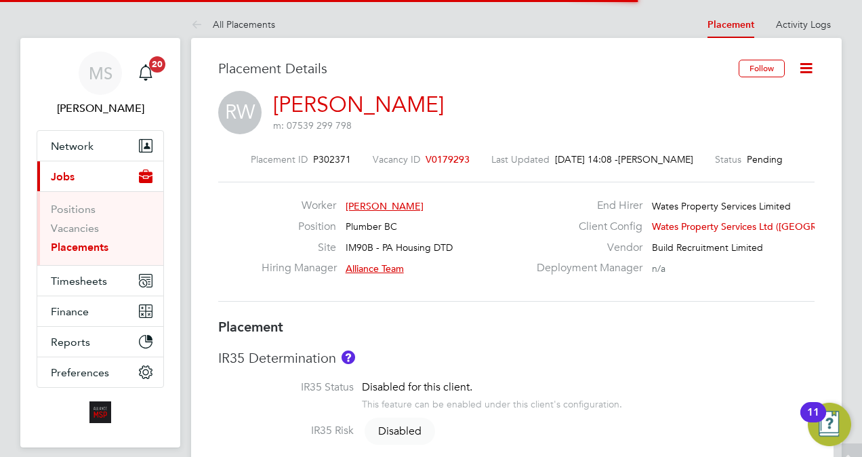
scroll to position [40, 95]
click at [807, 68] on icon at bounding box center [806, 68] width 17 height 17
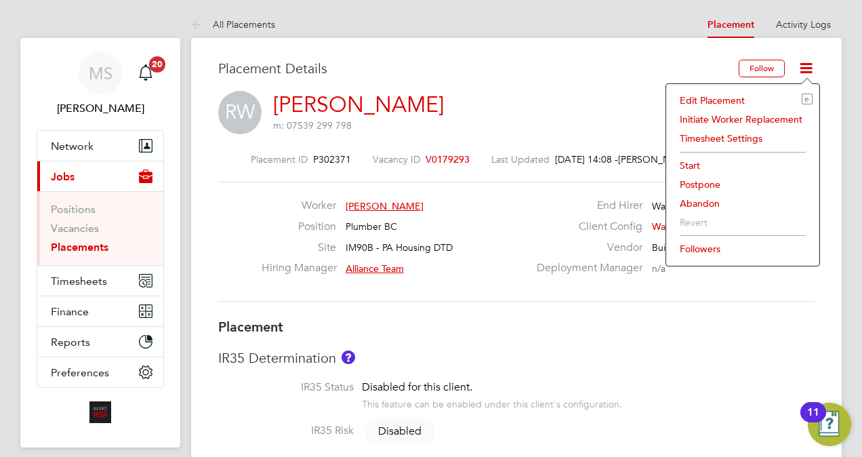
click at [695, 168] on li "Start" at bounding box center [743, 165] width 140 height 19
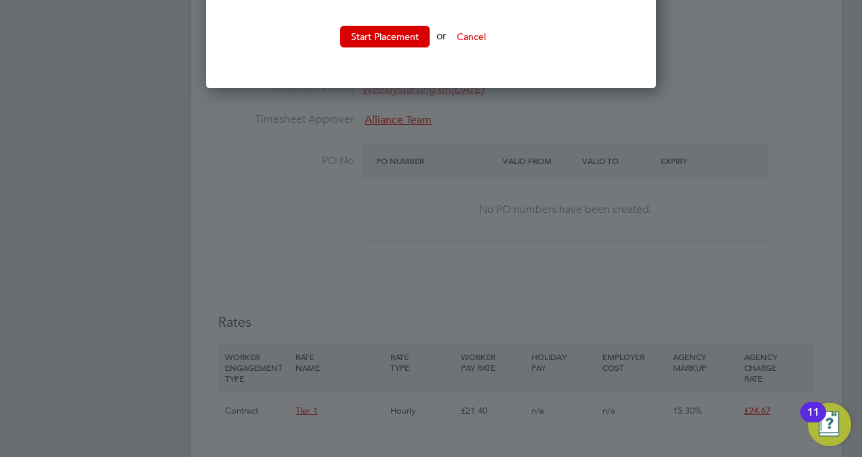
scroll to position [596, 0]
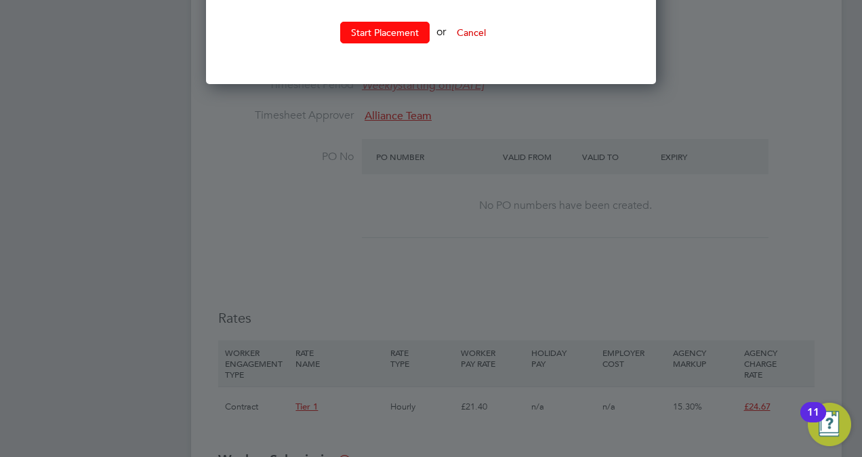
click at [405, 37] on button "Start Placement" at bounding box center [384, 33] width 89 height 22
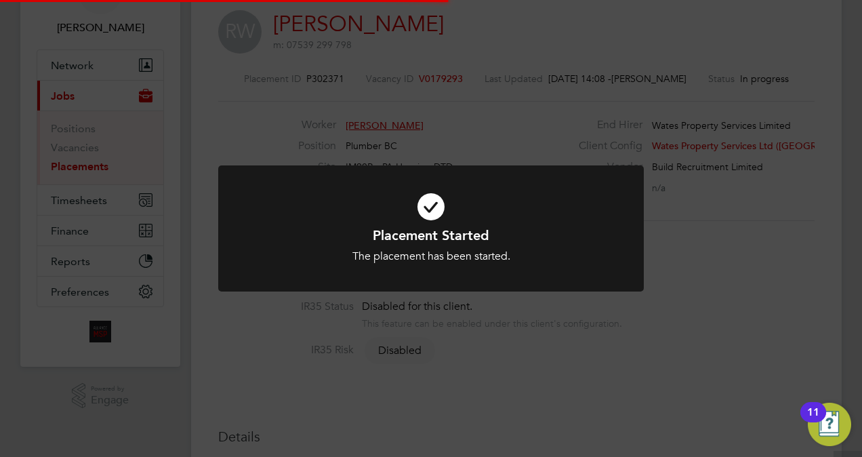
scroll to position [0, 0]
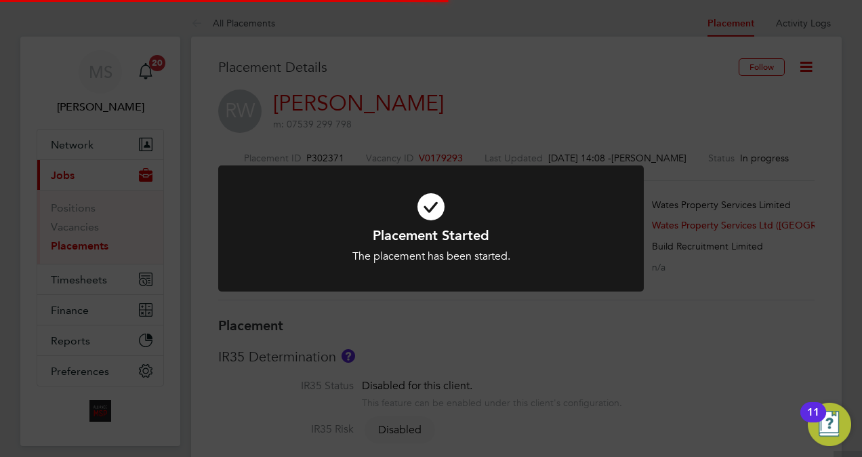
click at [737, 250] on div "Placement Started The placement has been started. Cancel Okay" at bounding box center [431, 228] width 862 height 457
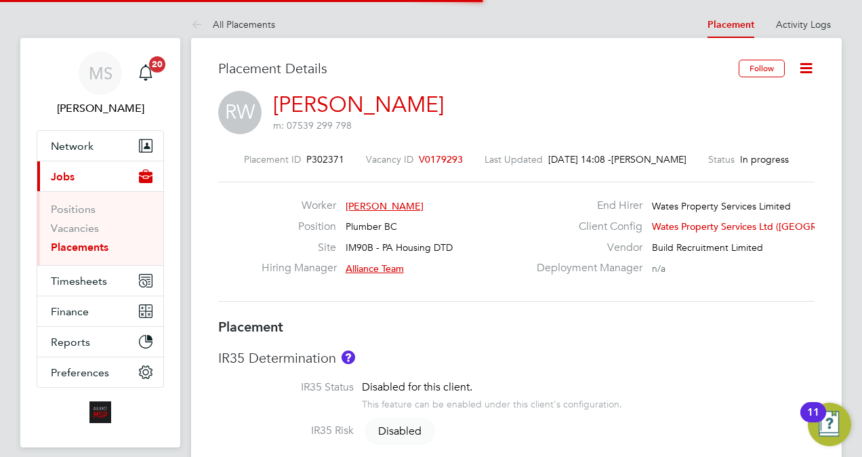
scroll to position [7, 7]
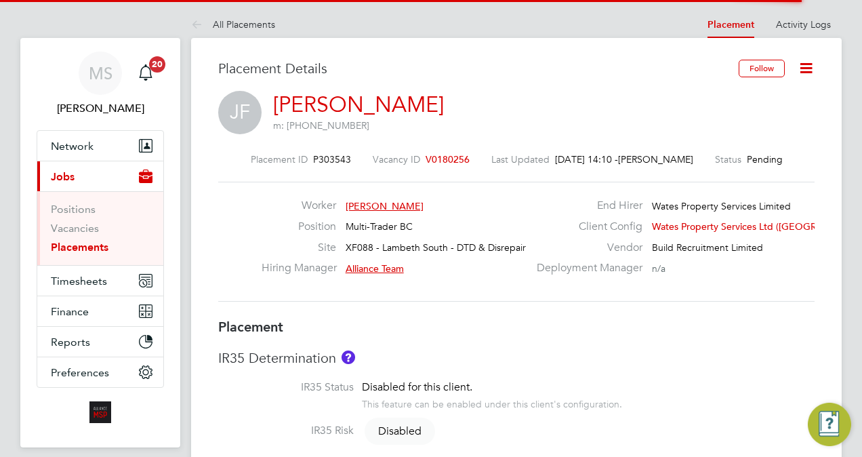
click at [807, 65] on icon at bounding box center [806, 68] width 17 height 17
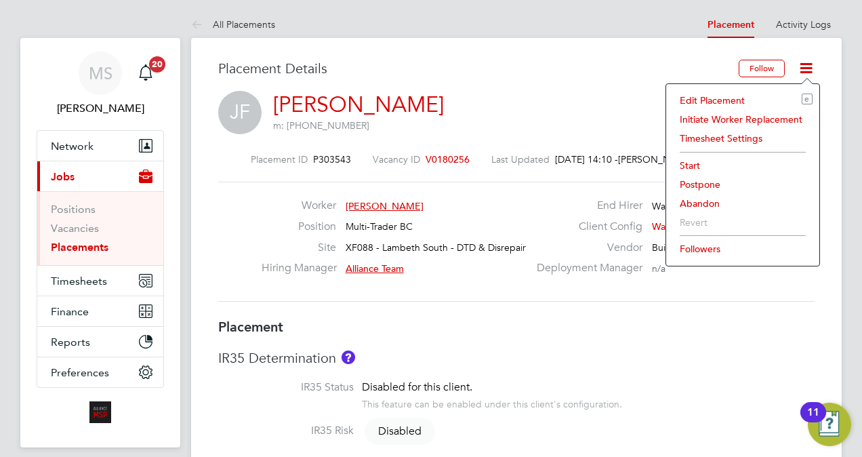
click at [710, 98] on li "Edit Placement e" at bounding box center [743, 100] width 140 height 19
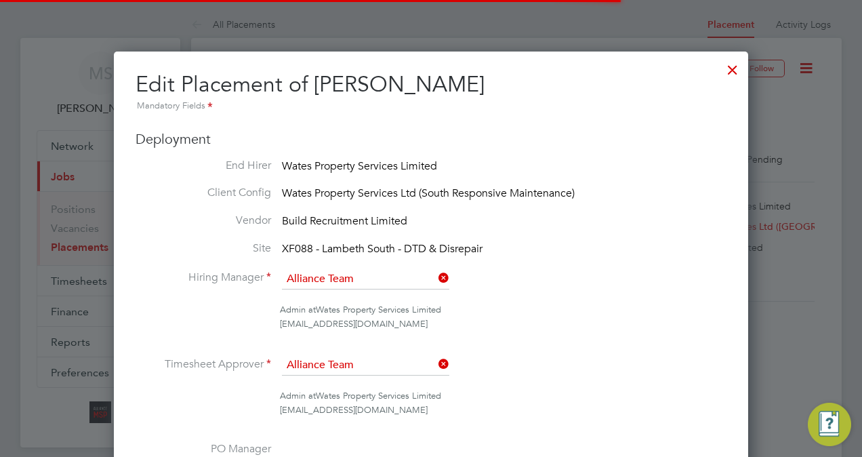
scroll to position [7, 7]
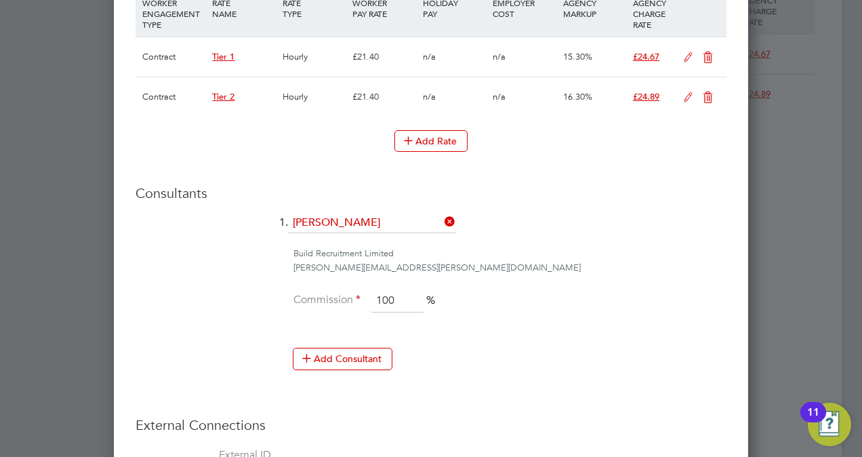
click at [687, 58] on icon at bounding box center [688, 57] width 17 height 11
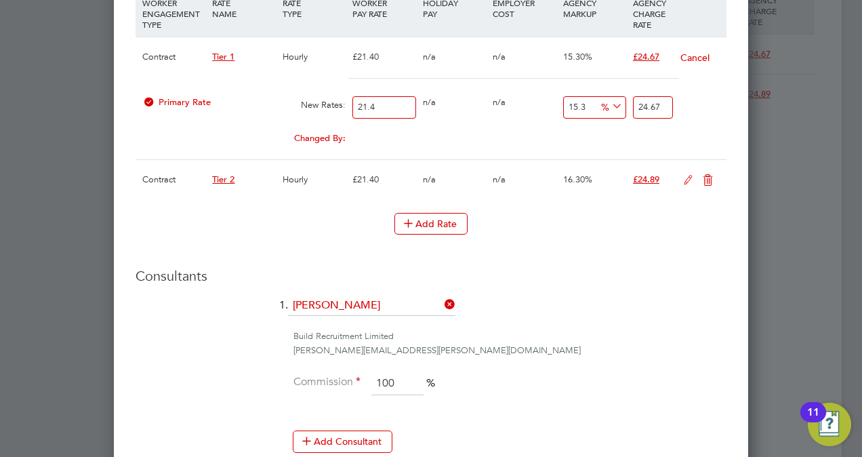
click at [707, 175] on icon at bounding box center [707, 180] width 17 height 11
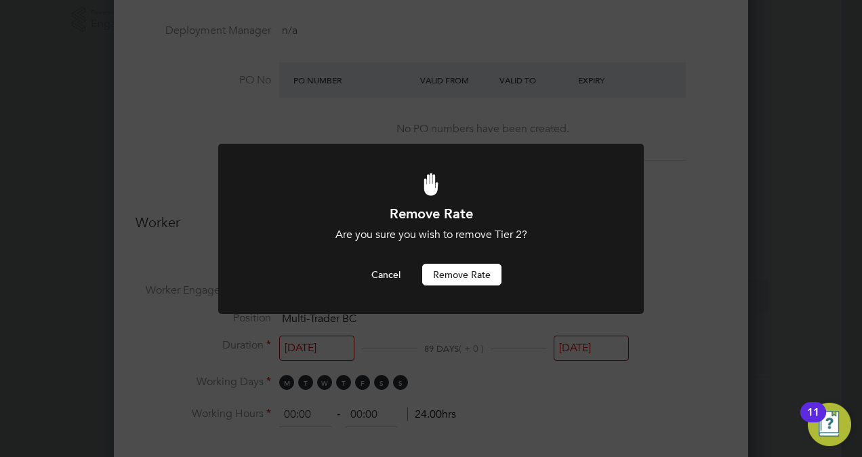
click at [481, 266] on button "Remove rate" at bounding box center [461, 275] width 79 height 22
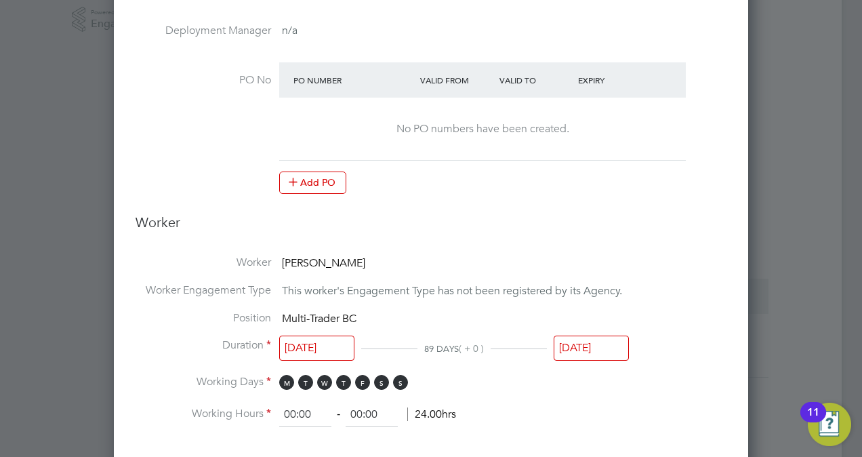
click at [481, 266] on li "Worker Jack Fisher" at bounding box center [431, 270] width 591 height 28
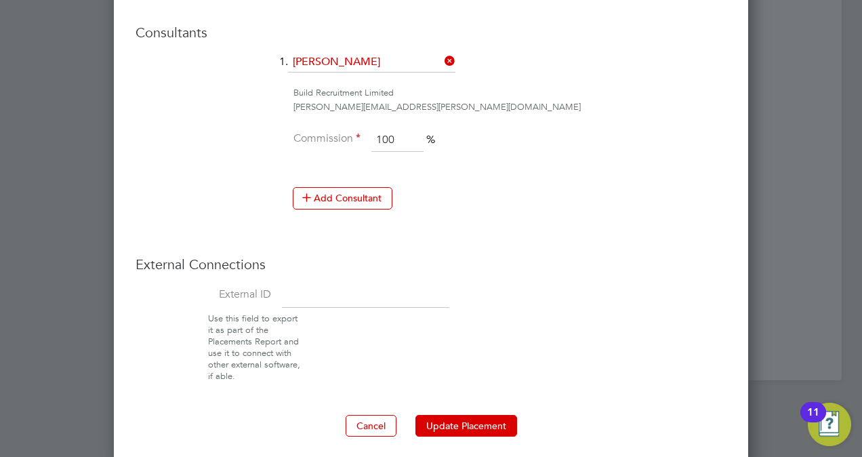
click at [309, 287] on input at bounding box center [365, 296] width 167 height 24
paste input "8251"
type input "8251"
click at [445, 423] on button "Update Placement" at bounding box center [466, 426] width 102 height 22
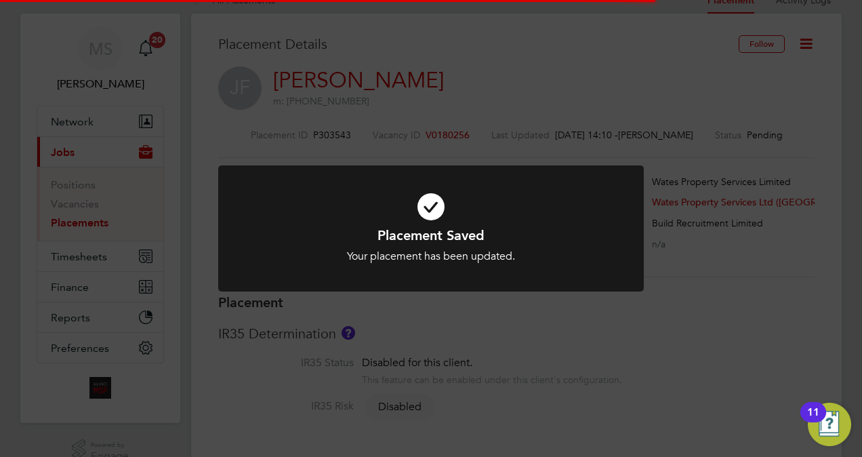
click at [789, 197] on div "Placement Saved Your placement has been updated. Cancel Okay" at bounding box center [431, 228] width 862 height 457
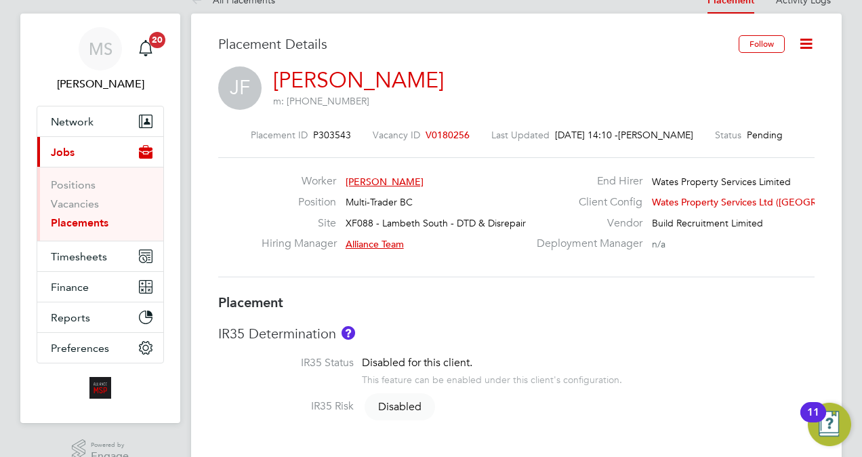
click at [808, 43] on icon at bounding box center [806, 43] width 17 height 17
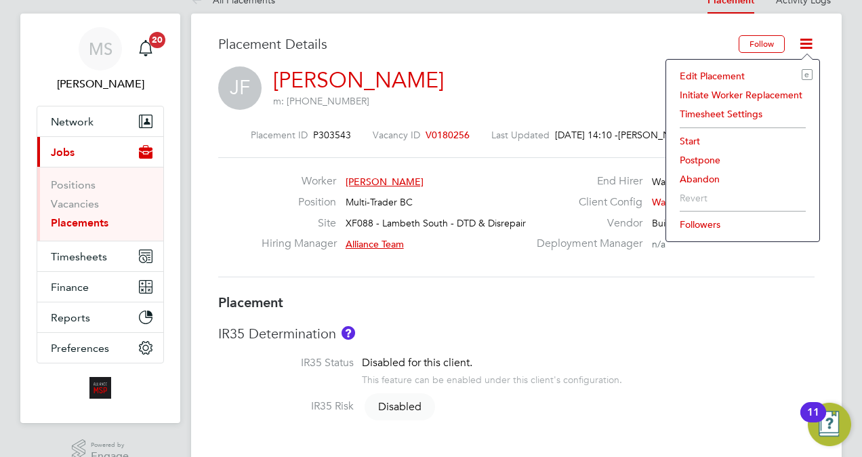
click at [693, 133] on li "Start" at bounding box center [743, 140] width 140 height 19
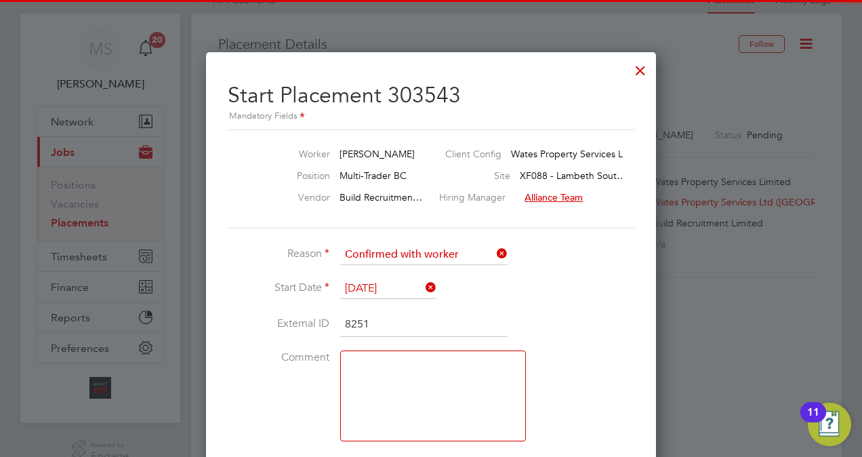
click at [519, 309] on li "Start Date 29 Sep 2025" at bounding box center [431, 296] width 407 height 34
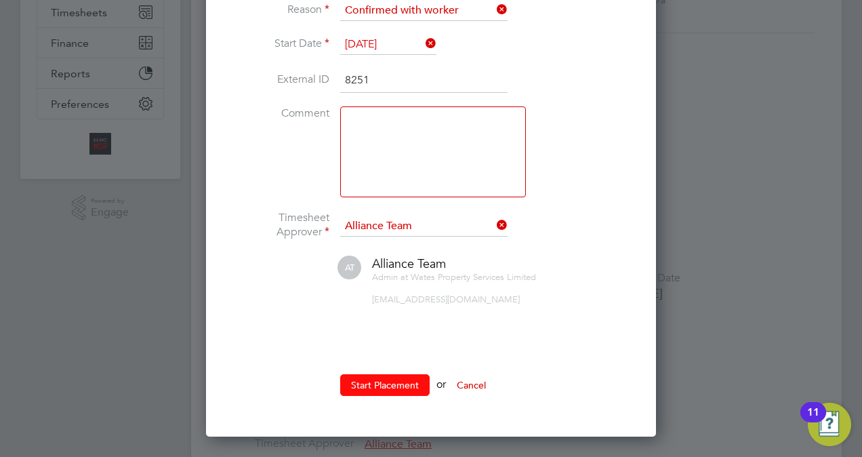
click at [393, 386] on button "Start Placement" at bounding box center [384, 385] width 89 height 22
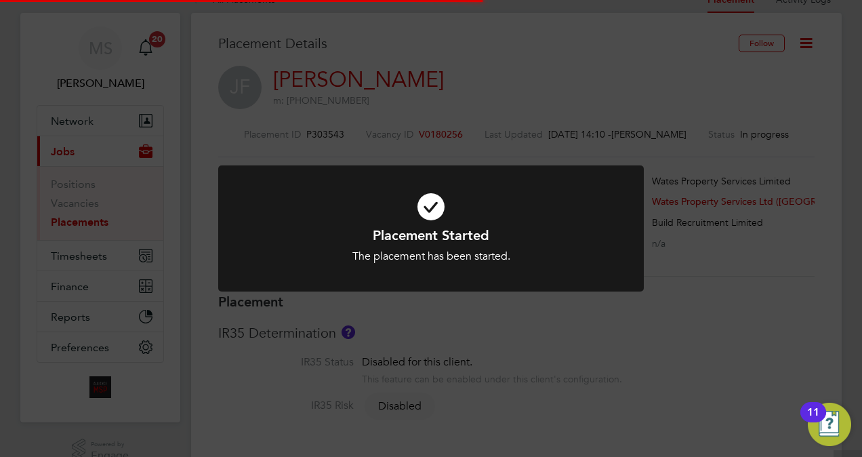
click at [698, 145] on div "Placement Started The placement has been started. Cancel Okay" at bounding box center [431, 228] width 862 height 457
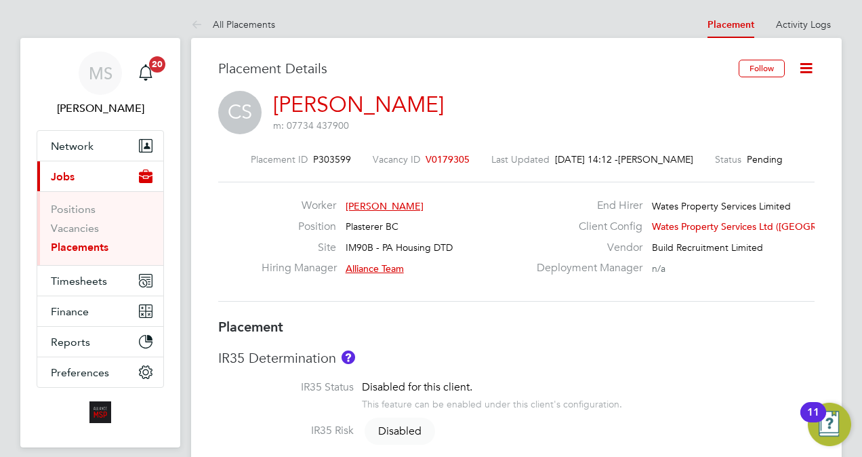
click at [807, 62] on icon at bounding box center [806, 68] width 17 height 17
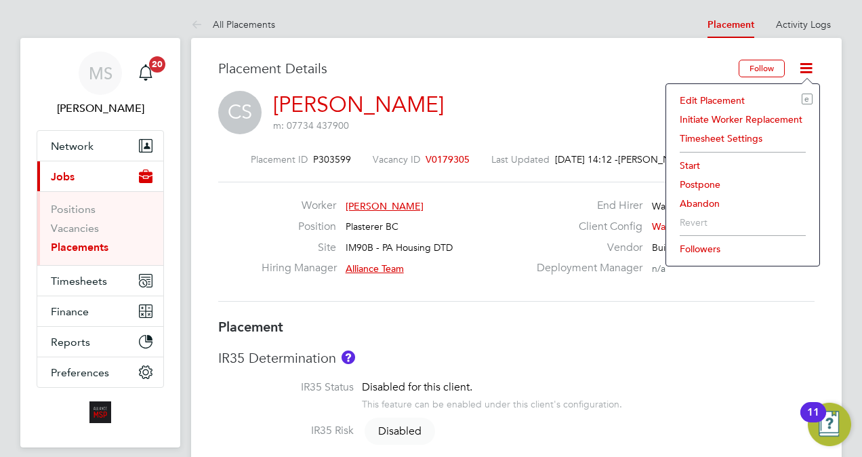
click at [710, 98] on li "Edit Placement e" at bounding box center [743, 100] width 140 height 19
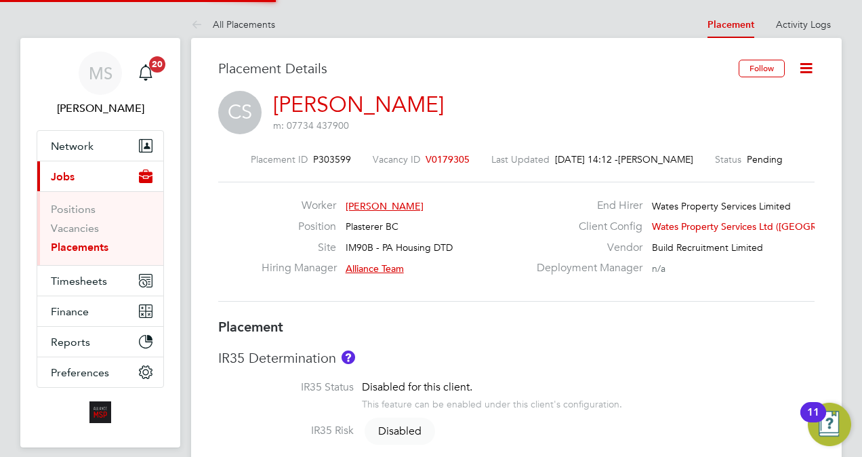
type input "Alliance Team"
type input "[DATE]"
type input "08:00"
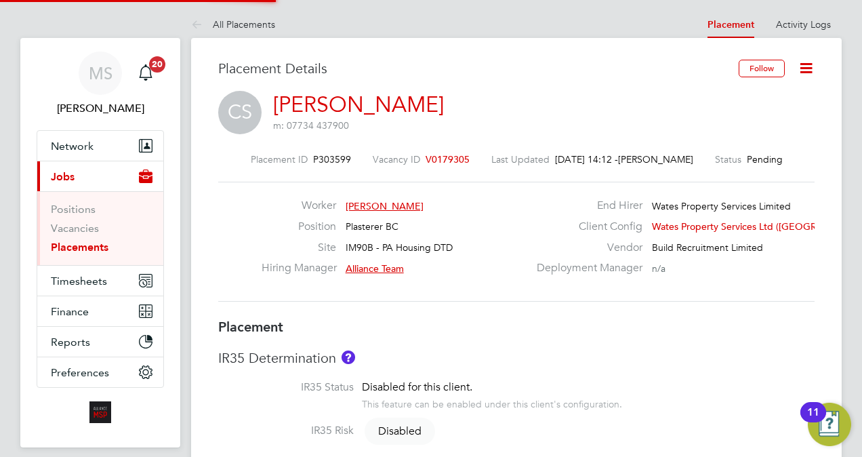
type input "17:00"
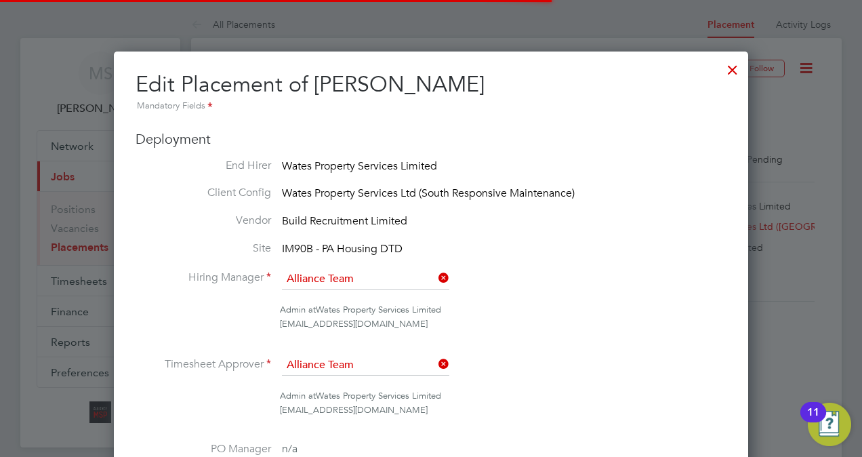
scroll to position [7, 7]
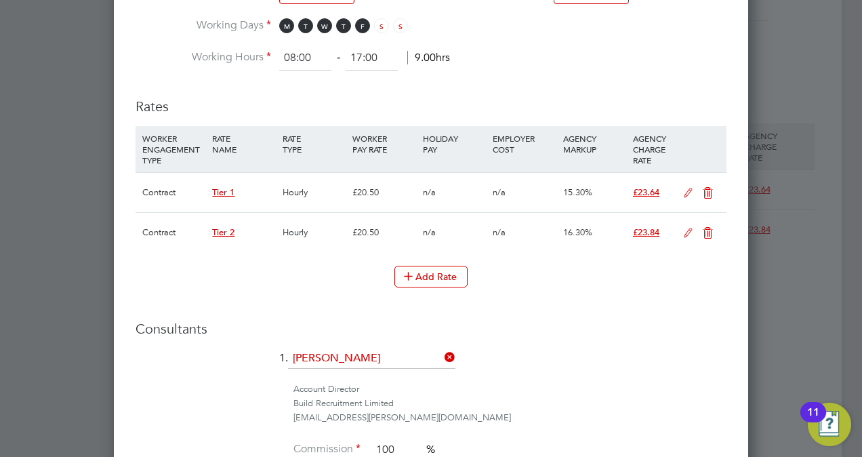
click at [688, 190] on icon at bounding box center [688, 193] width 17 height 11
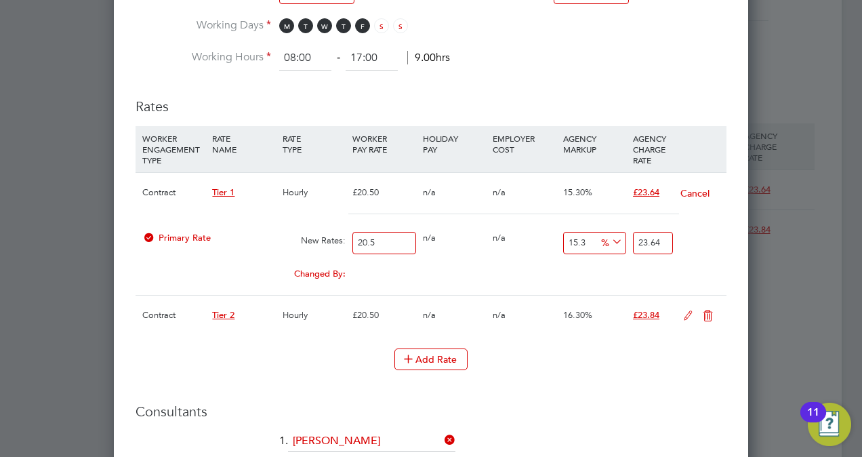
click at [709, 310] on icon at bounding box center [707, 315] width 17 height 11
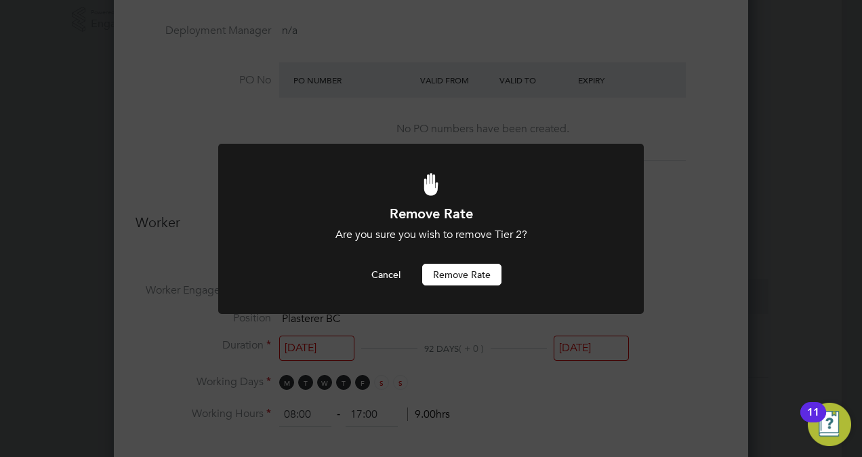
click at [495, 272] on button "Remove rate" at bounding box center [461, 275] width 79 height 22
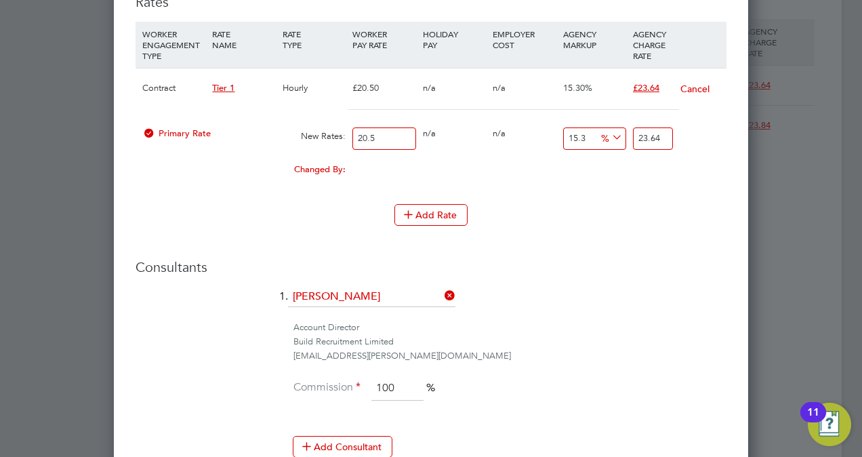
click at [583, 387] on li "Commission 100 %" at bounding box center [431, 395] width 591 height 38
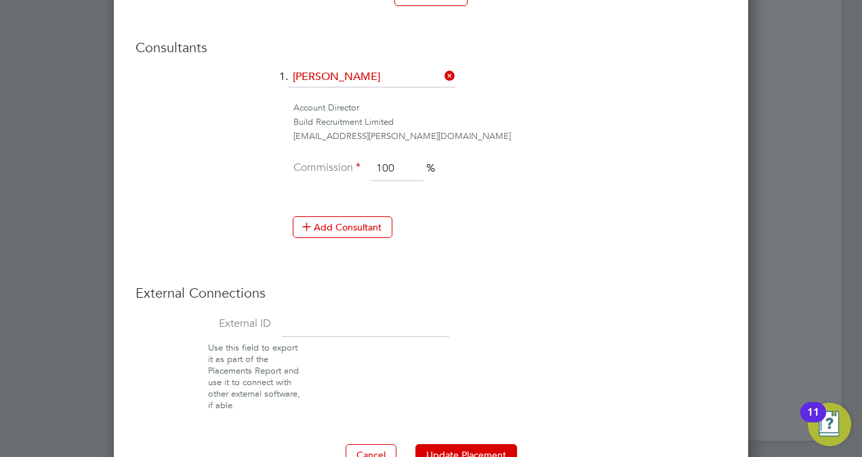
scroll to position [1166, 0]
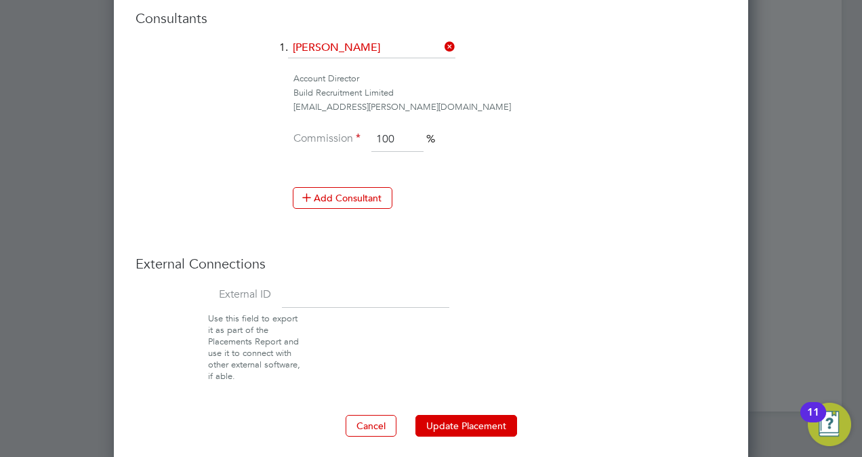
click at [361, 283] on input at bounding box center [365, 295] width 167 height 24
paste input "8239"
type input "8239"
click at [460, 419] on button "Update Placement" at bounding box center [466, 426] width 102 height 22
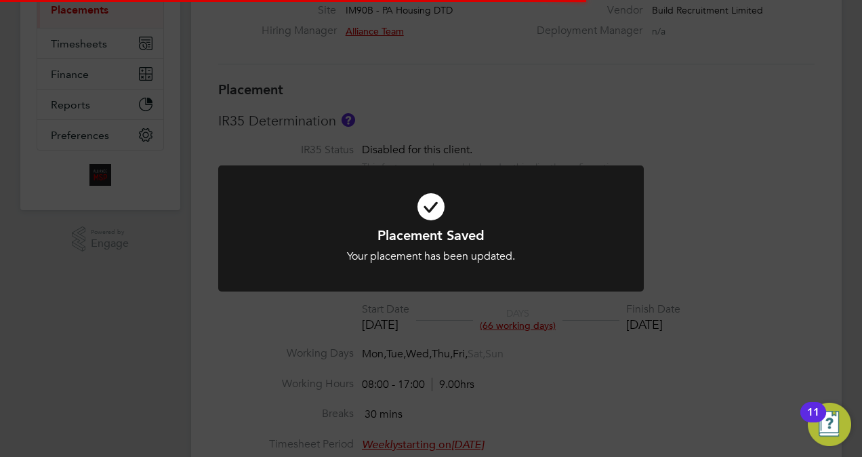
scroll to position [0, 0]
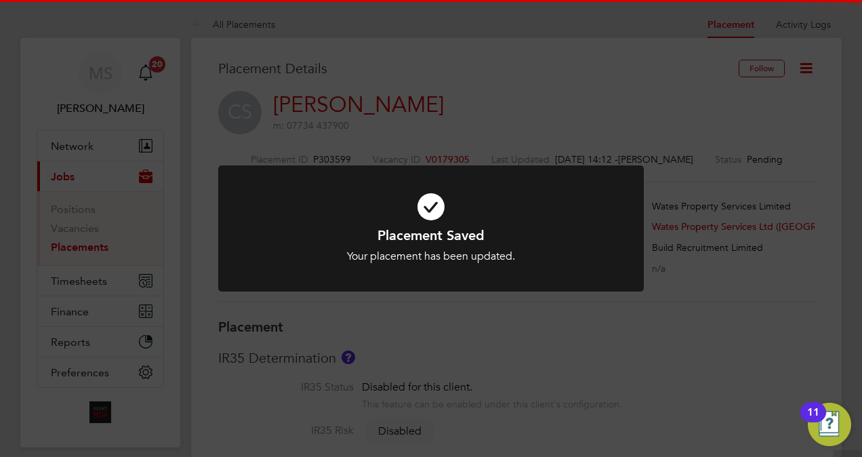
click at [794, 244] on div "Placement Saved Your placement has been updated. Cancel Okay" at bounding box center [431, 228] width 862 height 457
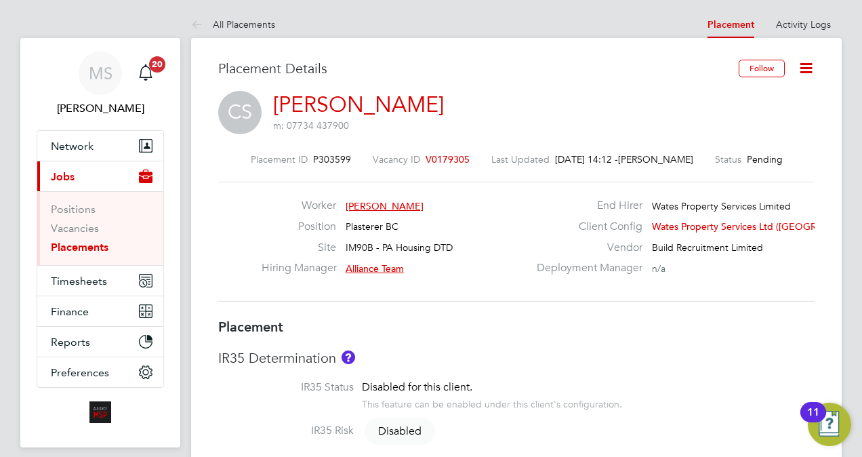
click at [805, 73] on icon at bounding box center [806, 68] width 17 height 17
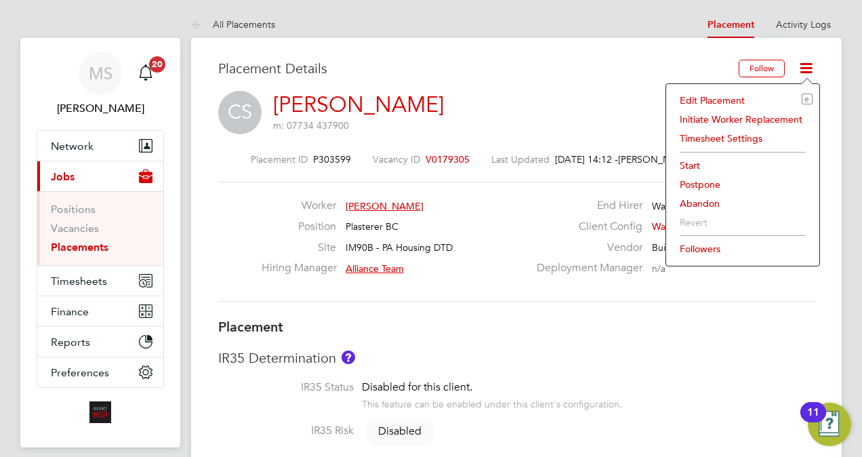
click at [686, 160] on li "Start" at bounding box center [743, 165] width 140 height 19
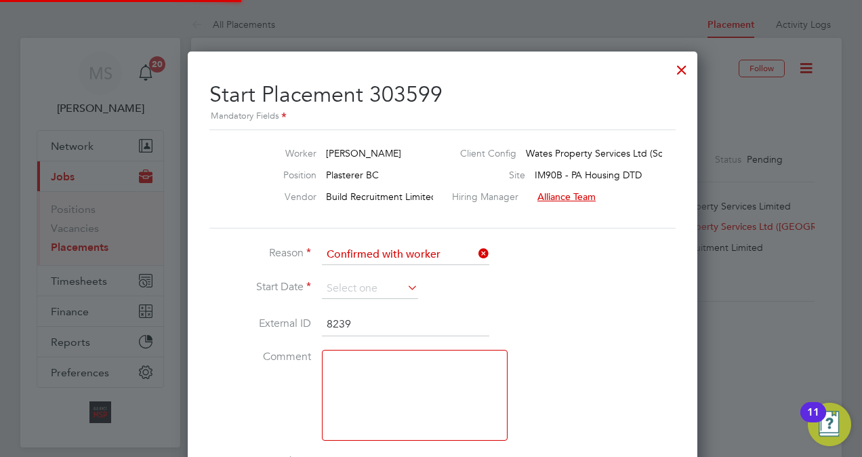
scroll to position [14, 167]
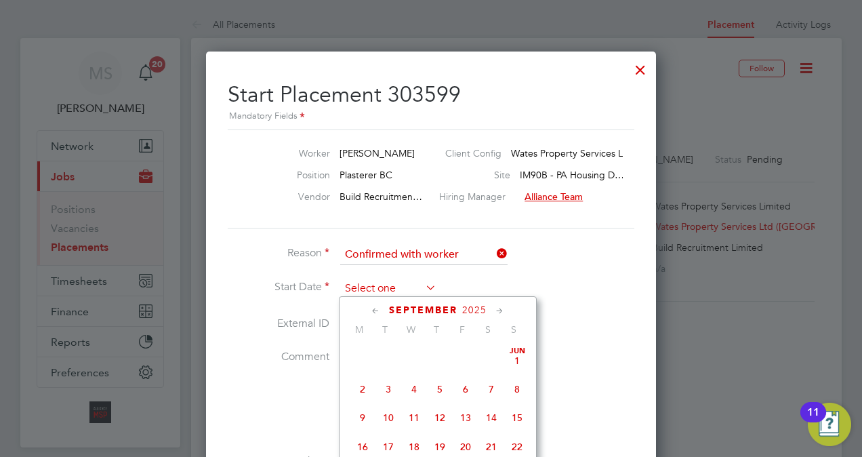
click at [389, 283] on input at bounding box center [388, 289] width 96 height 20
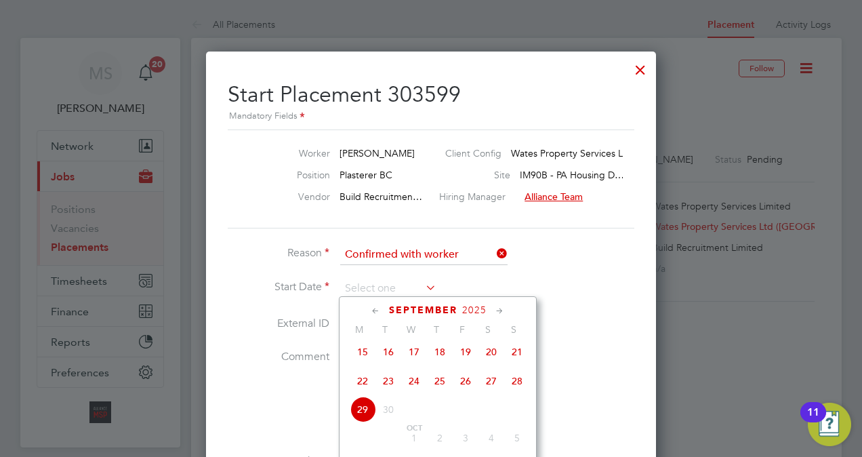
click at [359, 387] on span "22" at bounding box center [363, 381] width 26 height 26
type input "[DATE]"
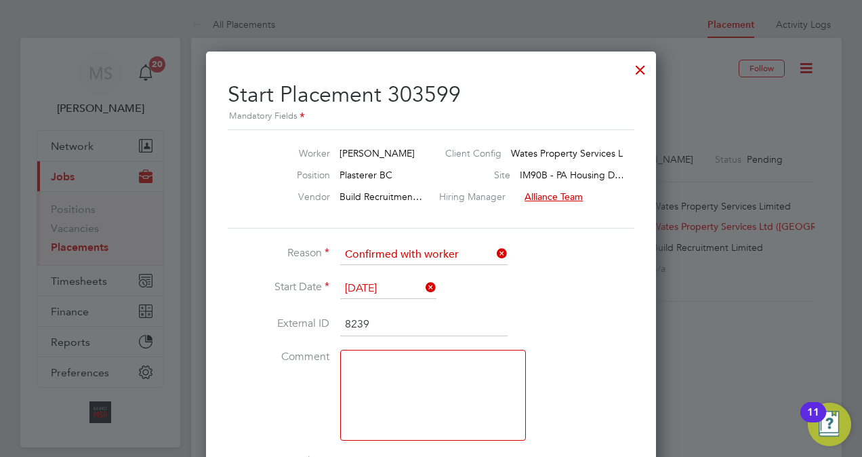
click at [568, 336] on li "External ID 8239" at bounding box center [431, 331] width 407 height 38
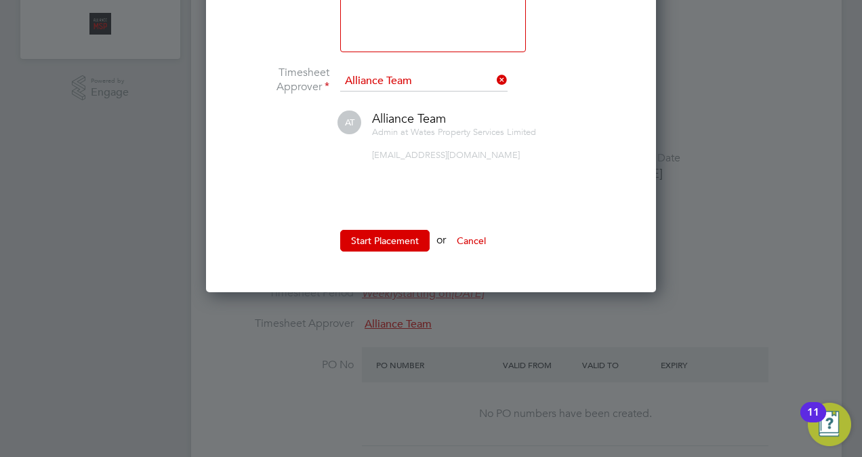
scroll to position [542, 0]
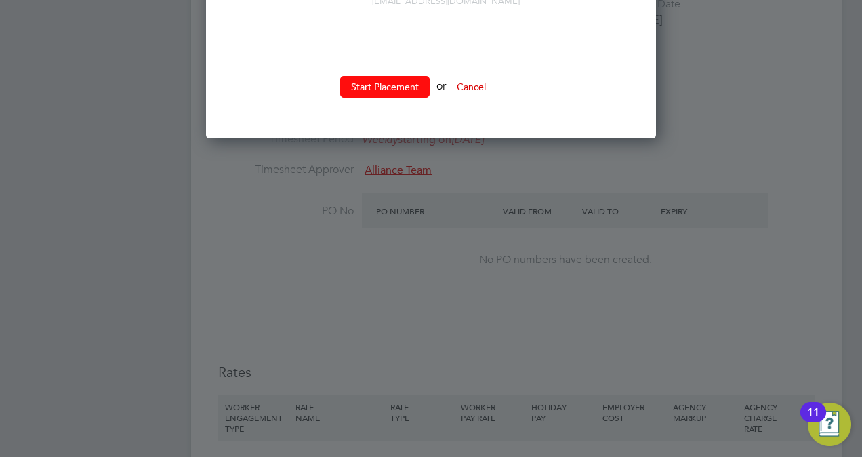
click at [401, 86] on button "Start Placement" at bounding box center [384, 87] width 89 height 22
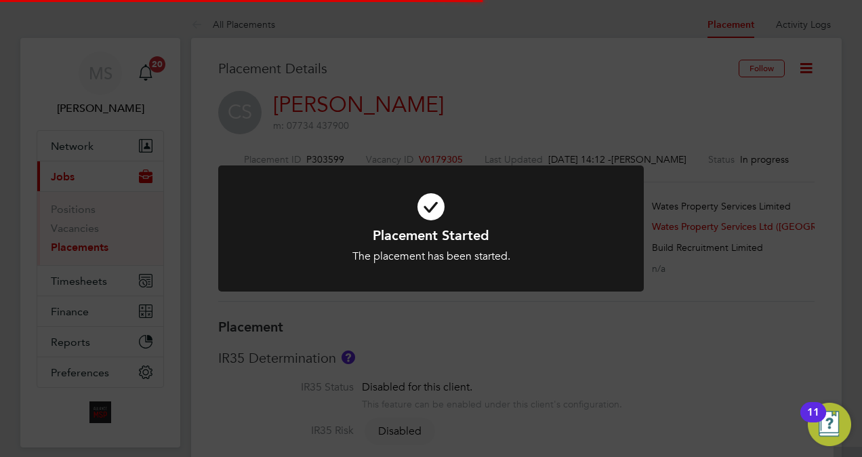
scroll to position [13, 79]
click at [706, 236] on div "Placement Started The placement has been started. Cancel Okay" at bounding box center [431, 228] width 862 height 457
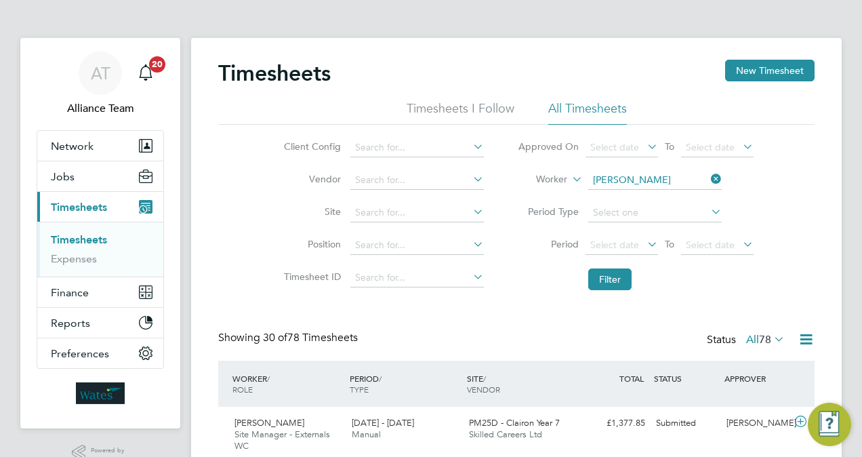
click at [88, 235] on link "Timesheets" at bounding box center [79, 239] width 56 height 13
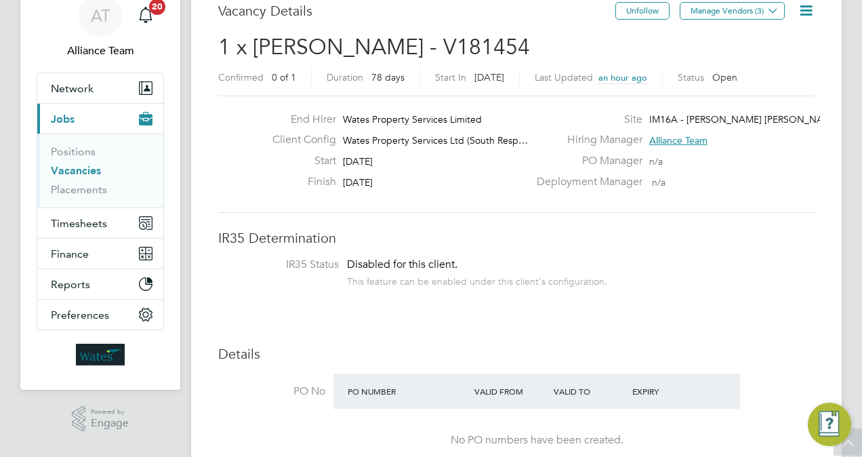
scroll to position [54, 0]
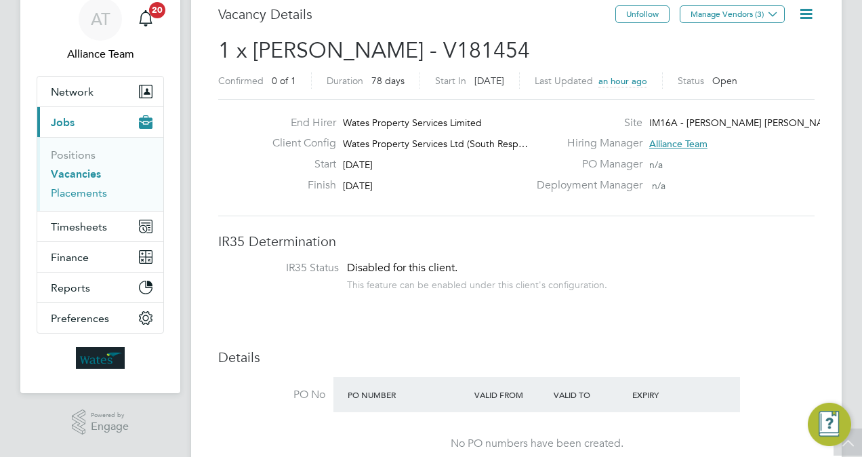
click at [91, 195] on link "Placements" at bounding box center [79, 192] width 56 height 13
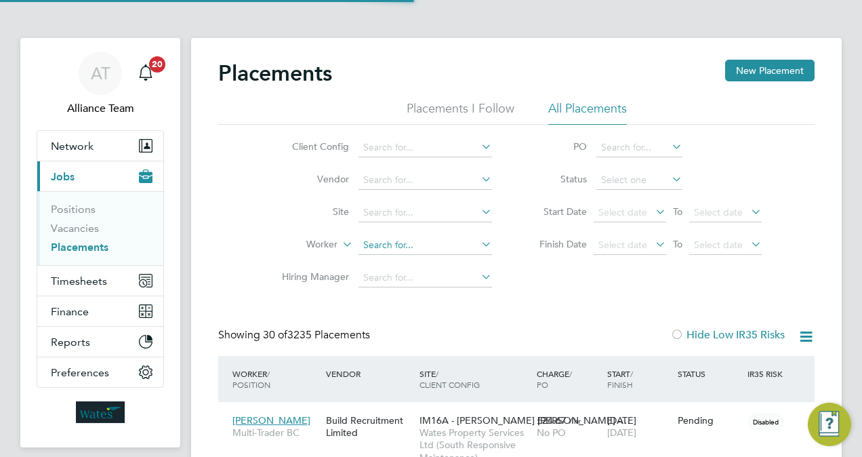
click at [424, 249] on input at bounding box center [426, 245] width 134 height 19
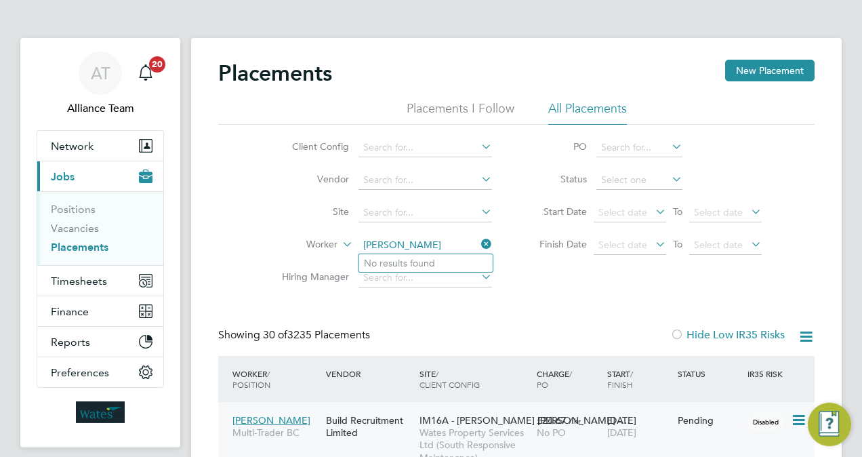
type input "[PERSON_NAME]"
click at [405, 245] on input at bounding box center [426, 245] width 134 height 19
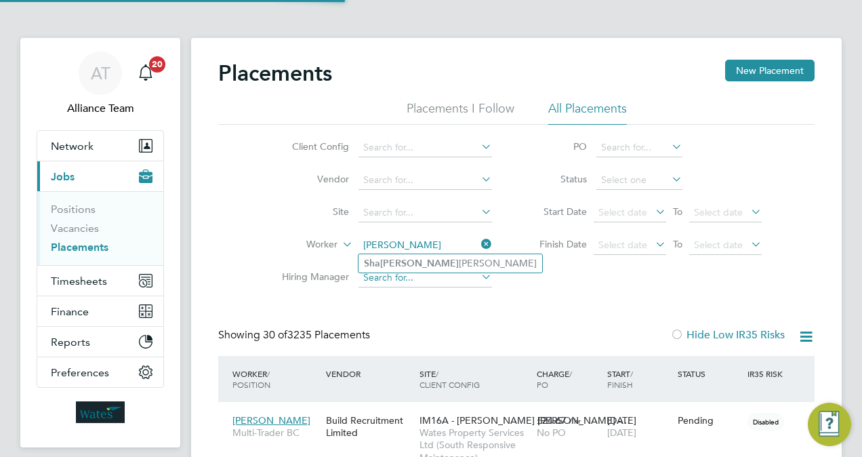
type input "sharon a"
click at [434, 279] on input at bounding box center [426, 277] width 134 height 19
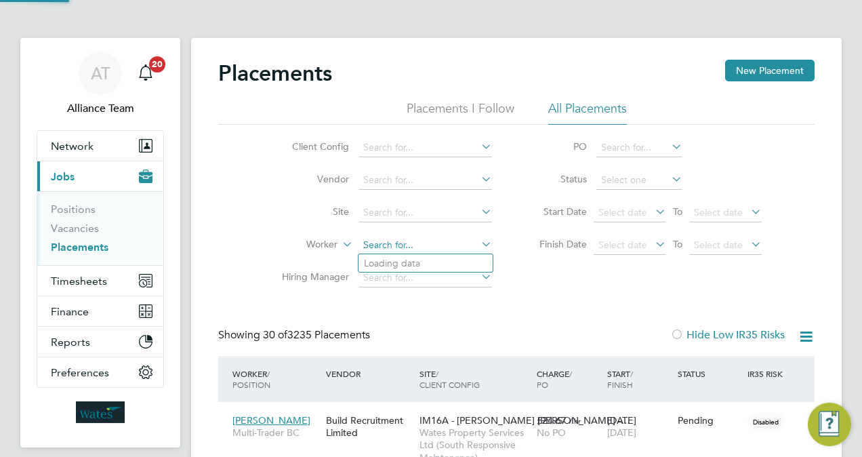
click at [426, 241] on input at bounding box center [426, 245] width 134 height 19
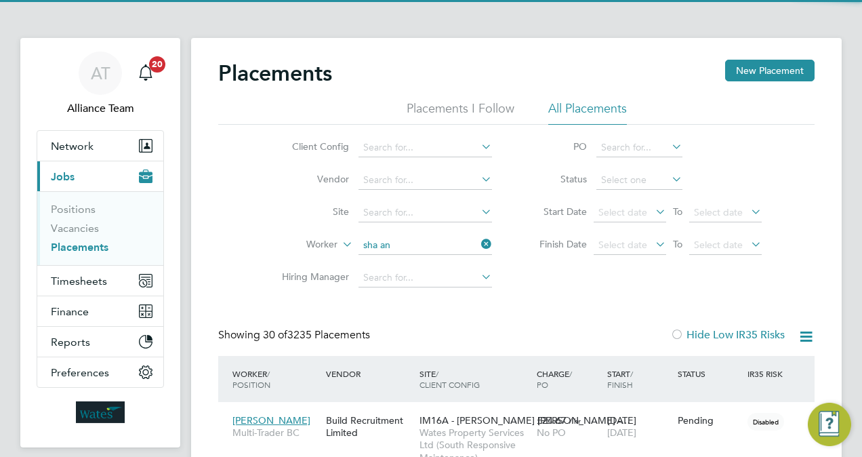
click at [420, 263] on li "Sha ron An derson" at bounding box center [432, 263] width 147 height 18
type input "[PERSON_NAME]"
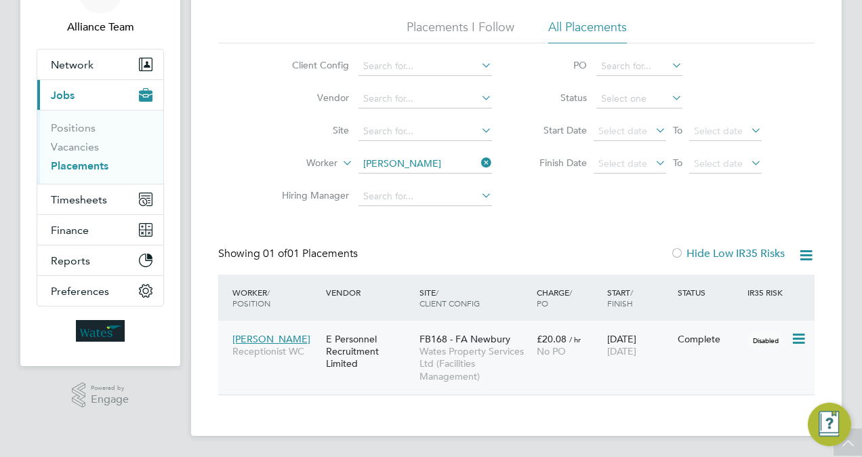
click at [572, 347] on div "No PO" at bounding box center [569, 351] width 64 height 12
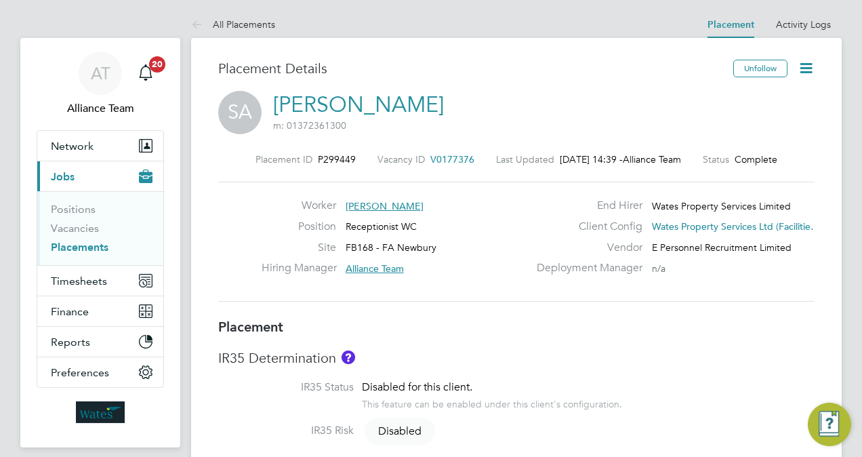
click at [811, 66] on icon at bounding box center [806, 68] width 17 height 17
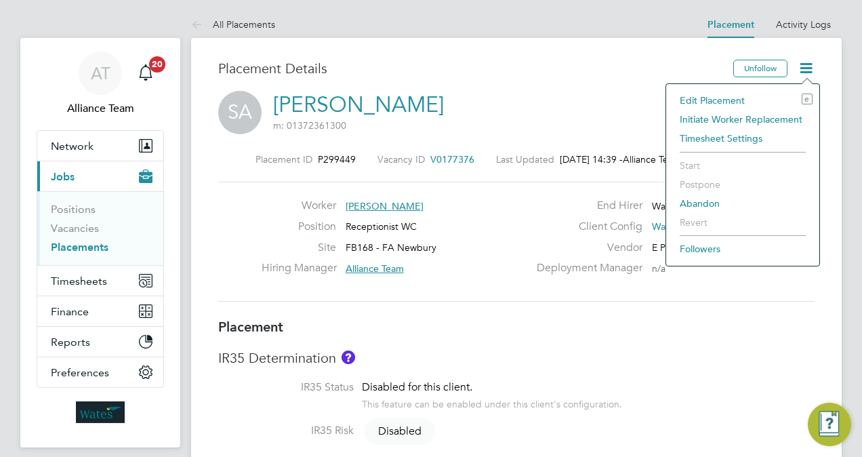
click at [707, 96] on li "Edit Placement e" at bounding box center [743, 100] width 140 height 19
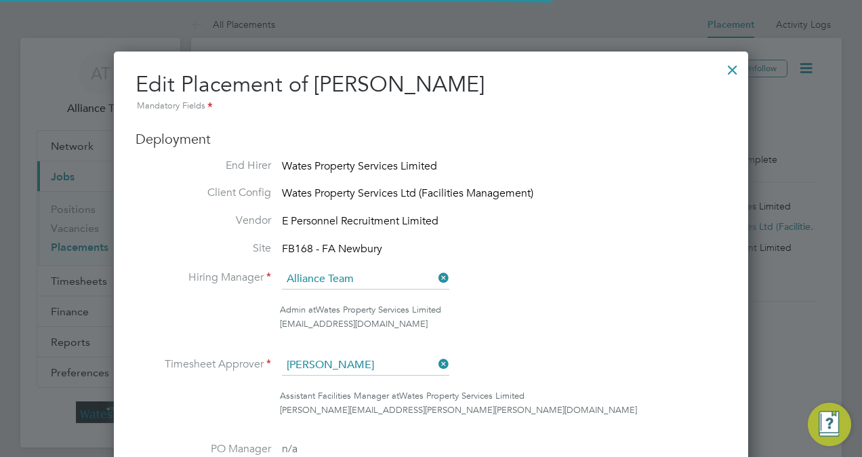
scroll to position [7, 7]
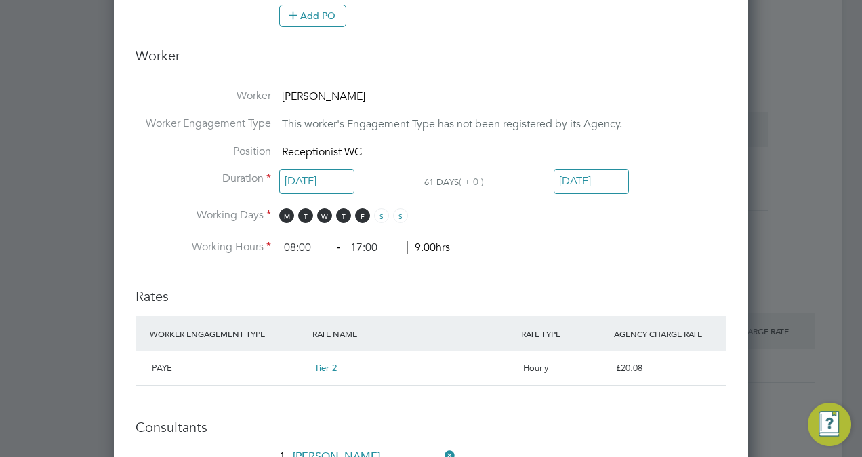
click at [588, 180] on input "19 Sep 2025" at bounding box center [591, 181] width 75 height 25
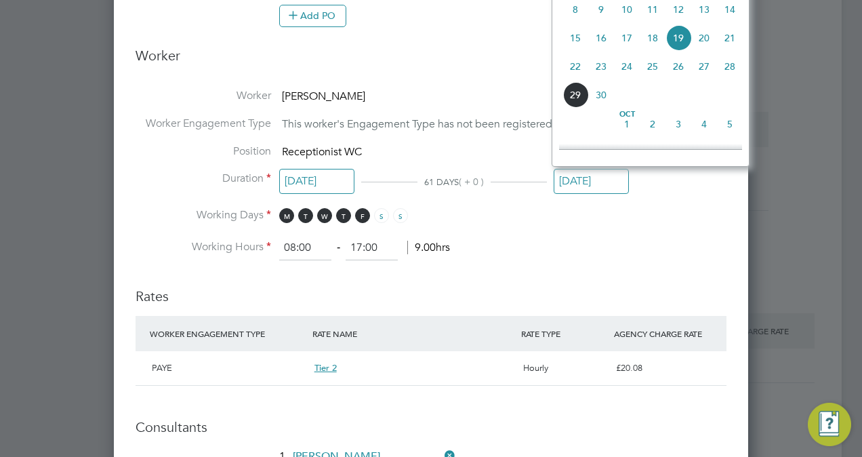
click at [587, 106] on span "29" at bounding box center [576, 95] width 26 height 26
type input "29 Sep 2025"
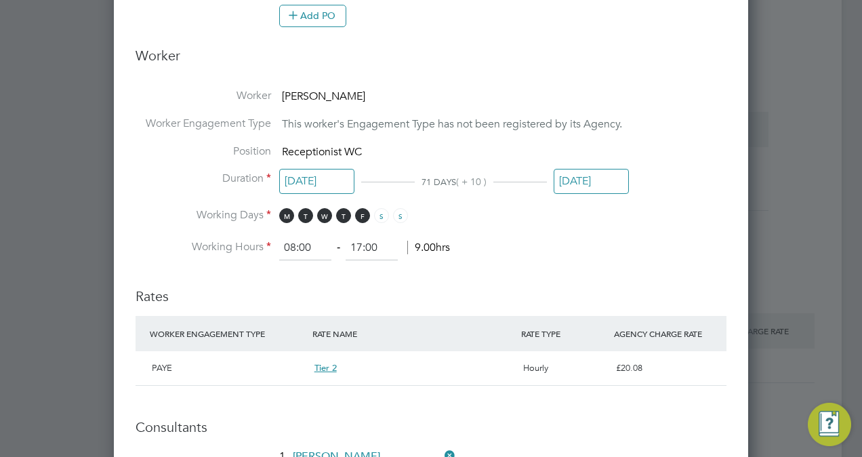
click at [569, 251] on li "Working Hours 08:00 ‐ 17:00 9.00hrs" at bounding box center [431, 248] width 591 height 24
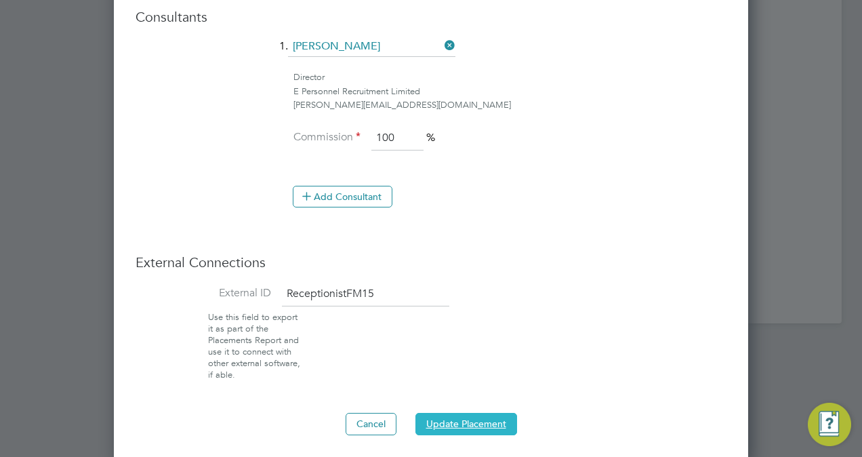
click at [461, 419] on button "Update Placement" at bounding box center [466, 424] width 102 height 22
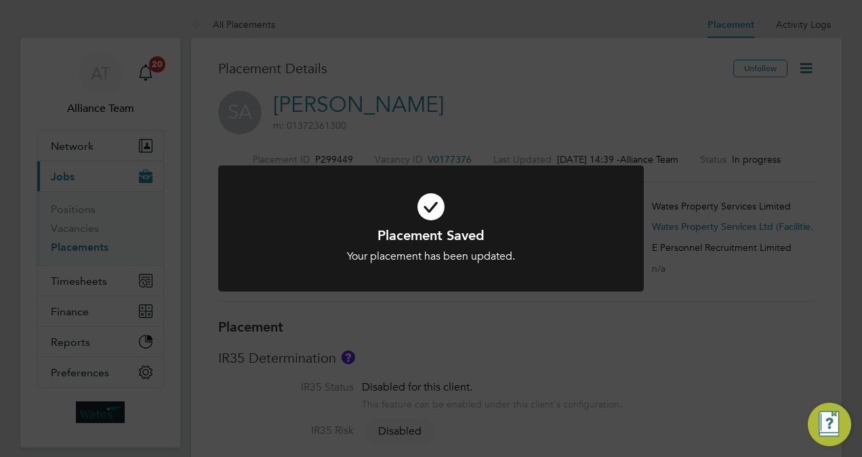
click at [580, 97] on div "Placement Saved Your placement has been updated. Cancel Okay" at bounding box center [431, 228] width 862 height 457
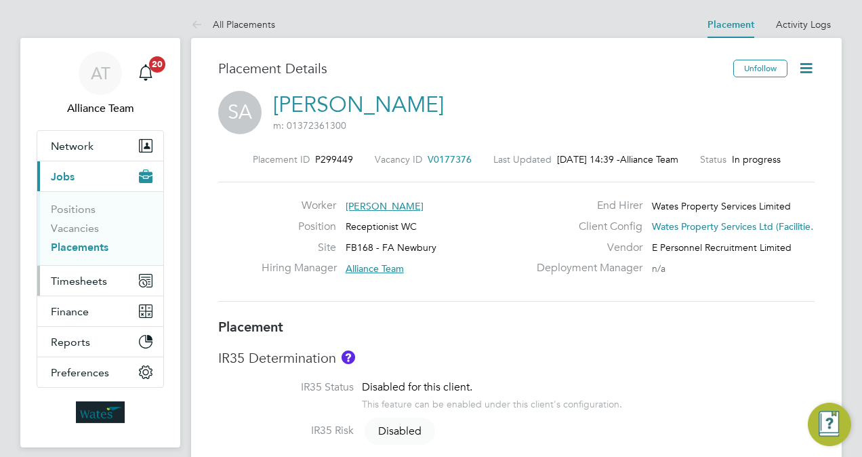
click at [91, 272] on button "Timesheets" at bounding box center [100, 281] width 126 height 30
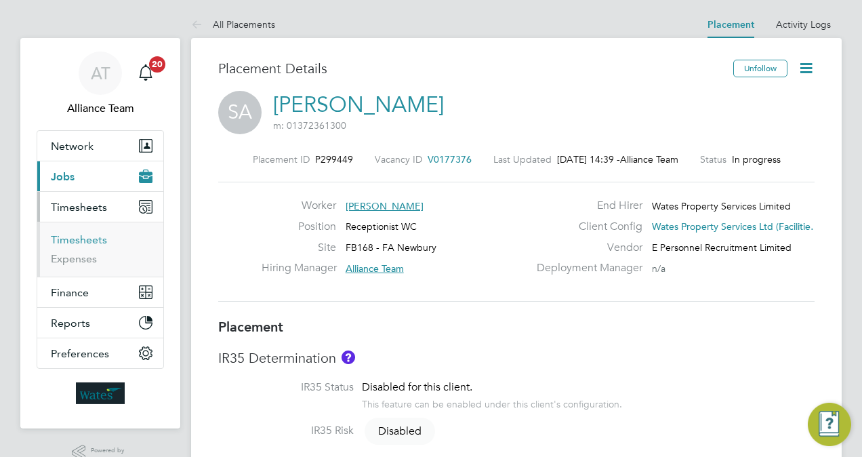
click at [84, 239] on link "Timesheets" at bounding box center [79, 239] width 56 height 13
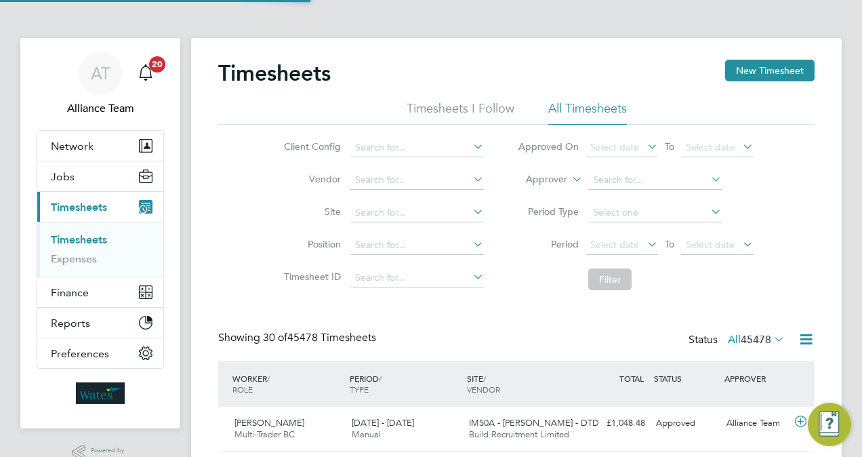
scroll to position [34, 117]
click at [542, 187] on li "Approver" at bounding box center [636, 180] width 270 height 33
click at [536, 190] on li "Approver" at bounding box center [636, 180] width 270 height 33
click at [535, 184] on label "Approver" at bounding box center [536, 180] width 61 height 14
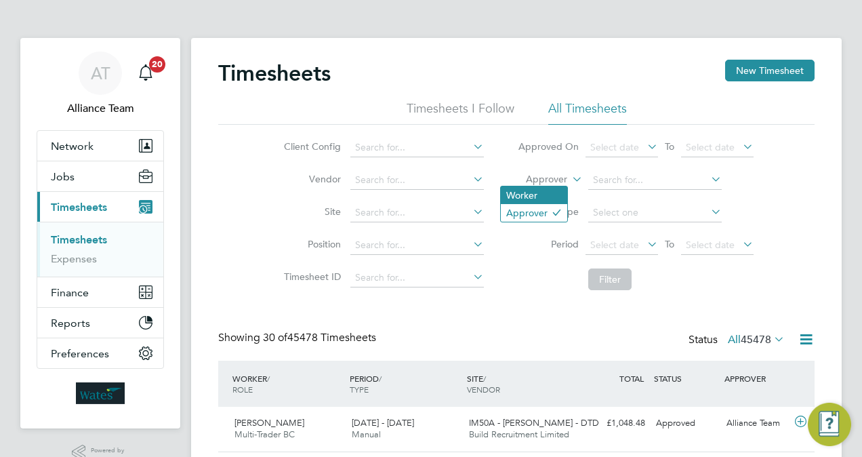
click at [533, 191] on li "Worker" at bounding box center [534, 195] width 66 height 18
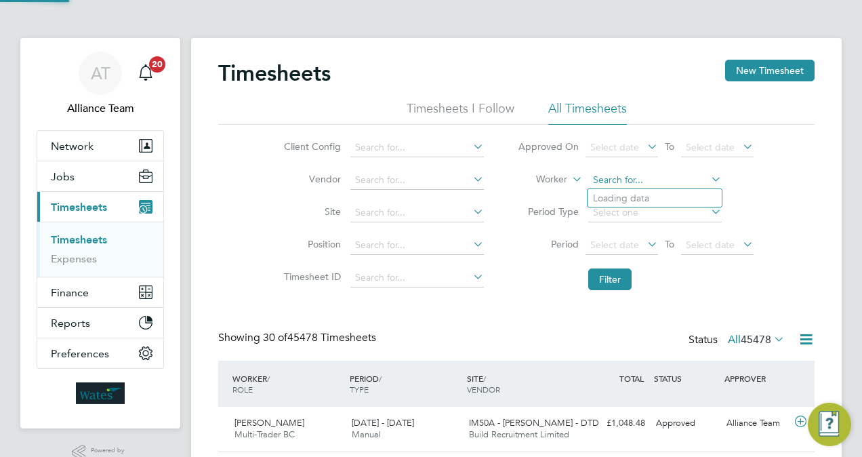
click at [603, 188] on input at bounding box center [655, 180] width 134 height 19
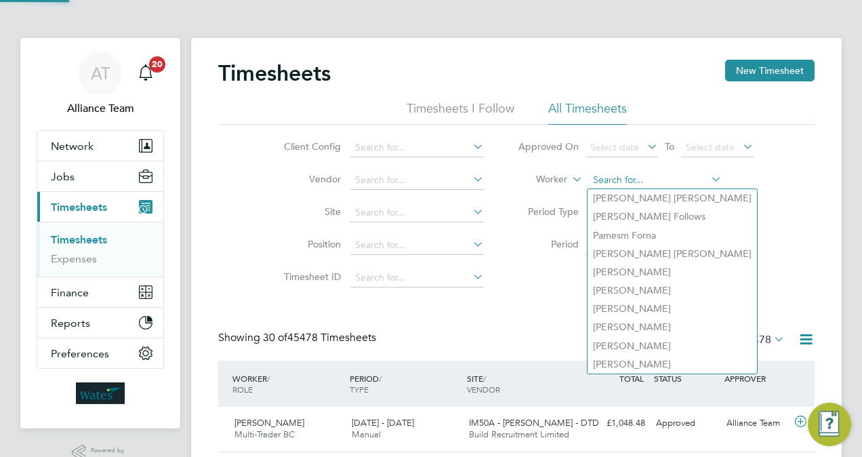
type input "i"
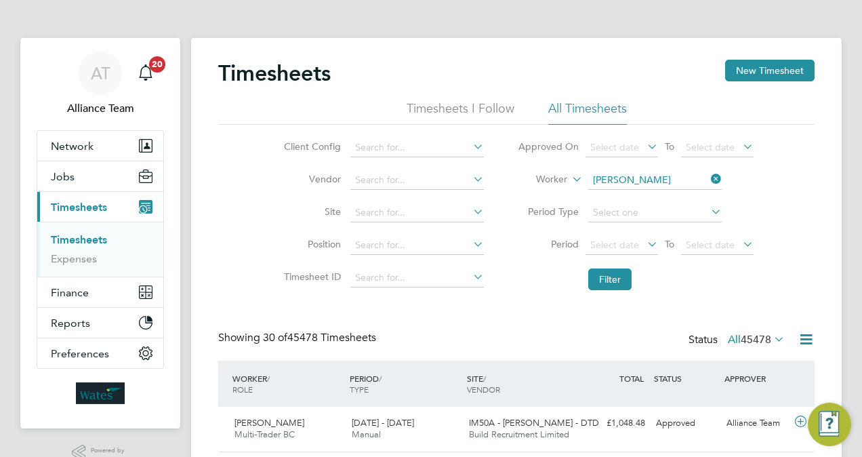
click at [674, 216] on b "Da" at bounding box center [680, 217] width 13 height 12
type input "Michael Dainty"
click at [606, 292] on li "Filter" at bounding box center [636, 279] width 270 height 35
click at [606, 283] on button "Filter" at bounding box center [609, 279] width 43 height 22
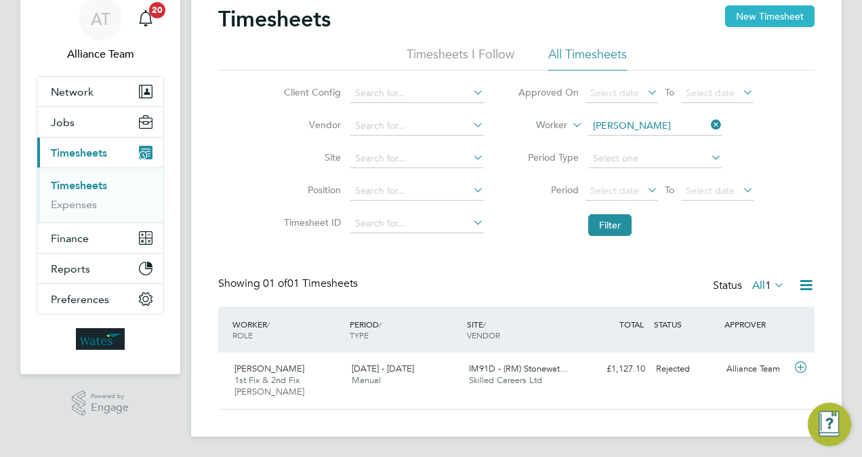
click at [754, 20] on button "New Timesheet" at bounding box center [769, 16] width 89 height 22
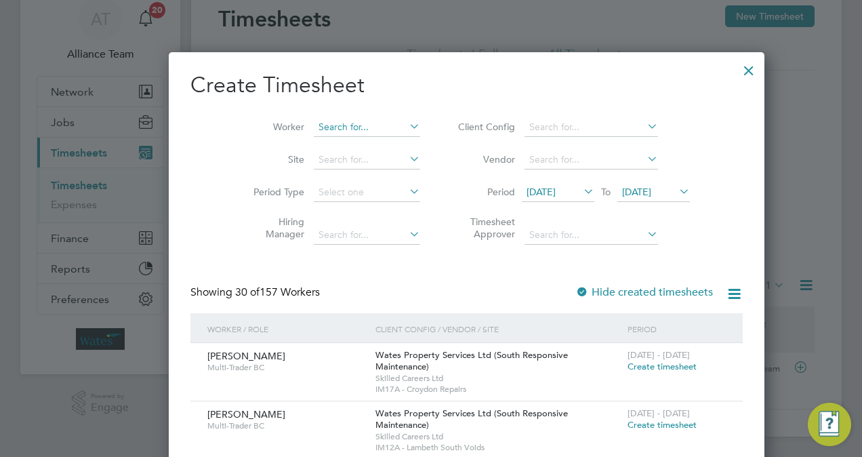
click at [314, 125] on input at bounding box center [367, 127] width 106 height 19
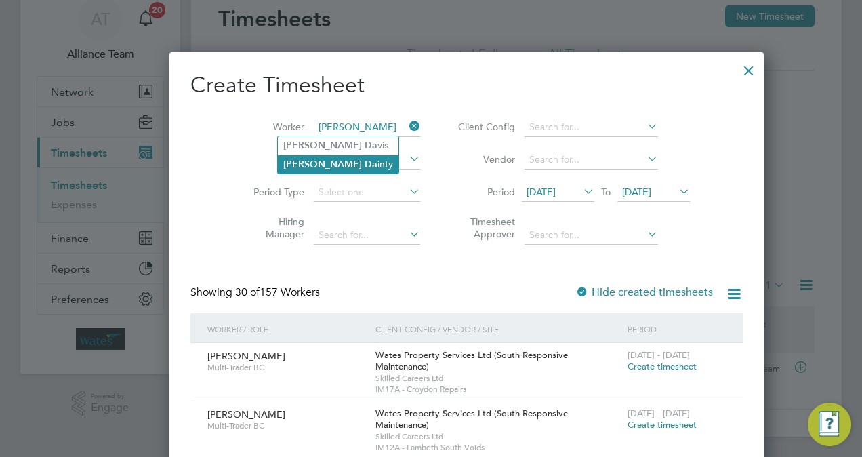
click at [365, 162] on b "Da" at bounding box center [371, 165] width 13 height 12
type input "Michael Dainty"
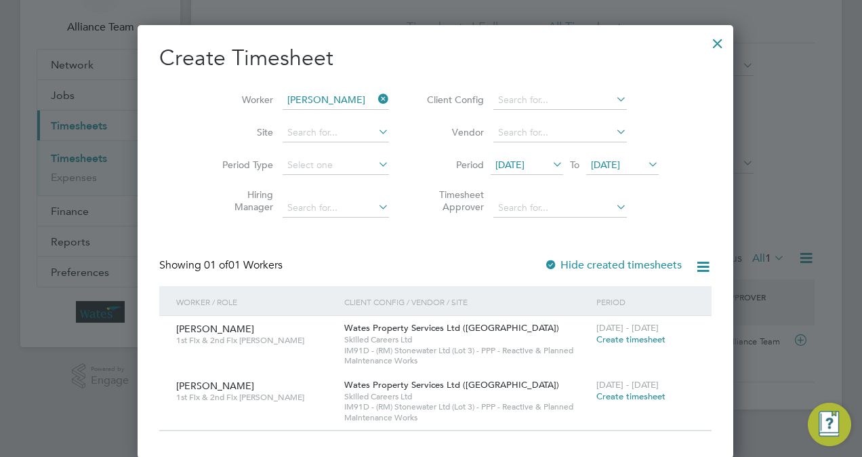
click at [611, 339] on span "Create timesheet" at bounding box center [630, 339] width 69 height 12
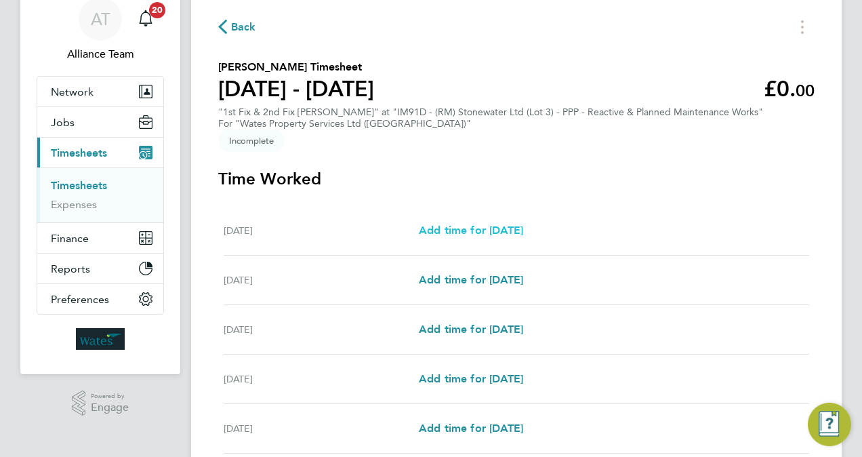
click at [477, 224] on span "Add time for Mon 15 Sep" at bounding box center [471, 230] width 104 height 13
select select "30"
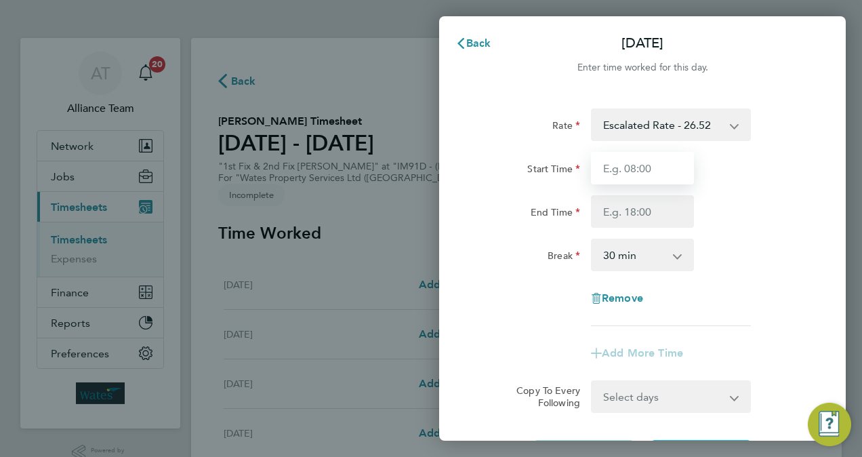
click at [640, 165] on input "Start Time" at bounding box center [642, 168] width 103 height 33
click at [651, 172] on input "Start Time" at bounding box center [642, 168] width 103 height 33
click at [716, 208] on div "End Time" at bounding box center [643, 211] width 342 height 33
click at [664, 174] on input "Start Time" at bounding box center [642, 168] width 103 height 33
click at [626, 169] on input "Start Time" at bounding box center [642, 168] width 103 height 33
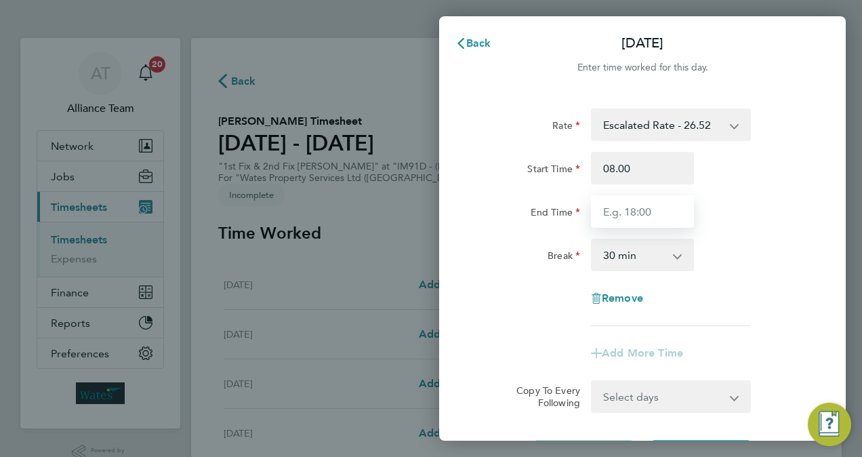
type input "08:00"
click at [650, 216] on input "End Time" at bounding box center [642, 211] width 103 height 33
type input "17:00"
click at [777, 245] on div "Break 0 min 15 min 30 min 45 min 60 min 75 min 90 min" at bounding box center [643, 255] width 342 height 33
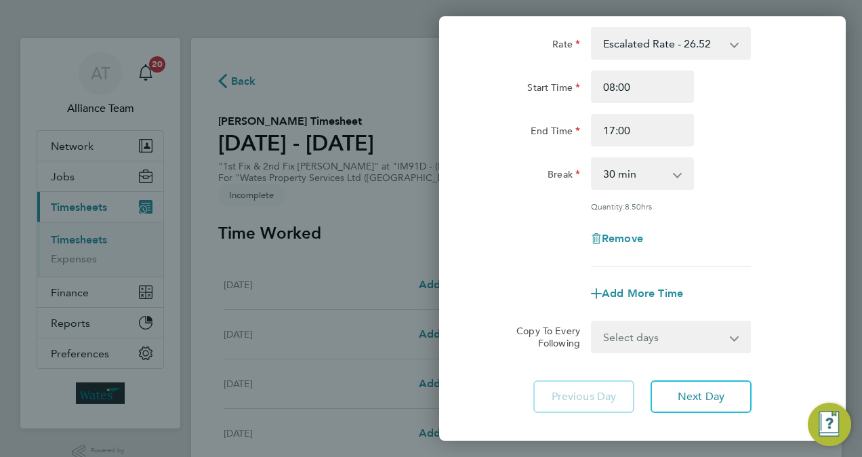
click at [717, 378] on div "Rate Escalated Rate - 26.52 Start Time 08:00 End Time 17:00 Break 0 min 15 min …" at bounding box center [642, 220] width 407 height 418
click at [717, 390] on span "Next Day" at bounding box center [701, 397] width 47 height 14
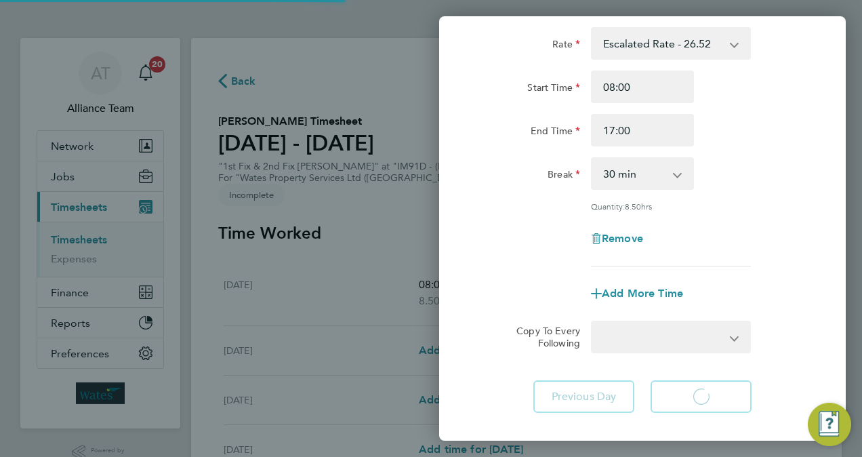
select select "30"
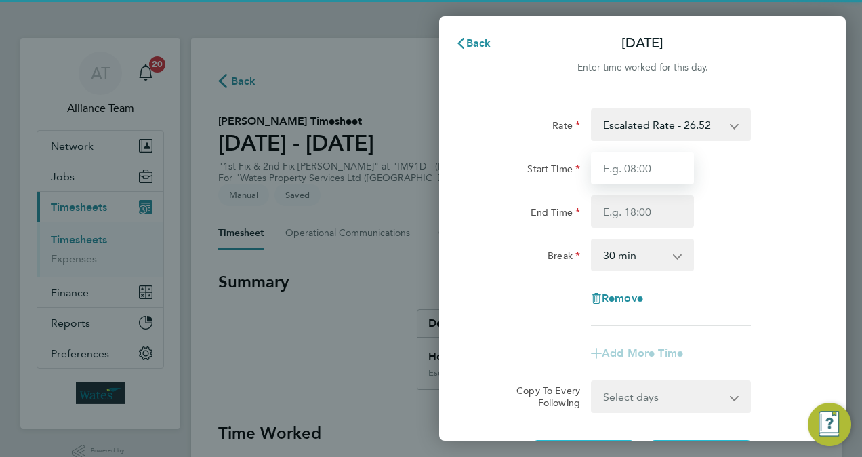
click at [640, 175] on input "Start Time" at bounding box center [642, 168] width 103 height 33
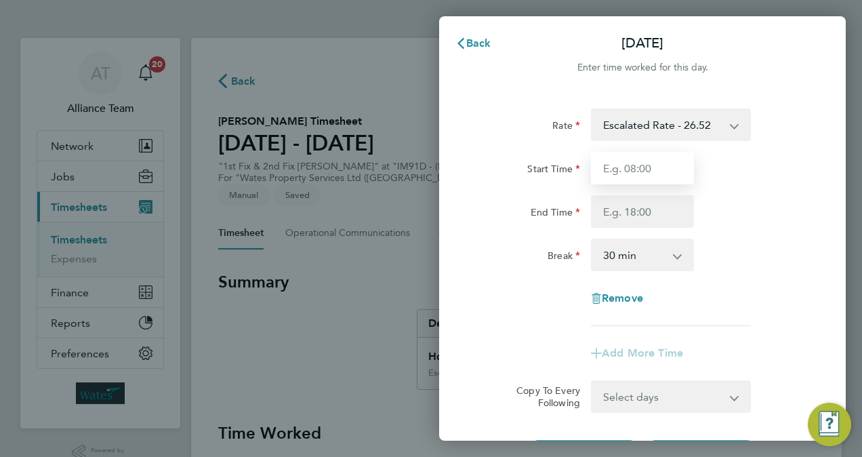
type input "08:00"
type input "17:00"
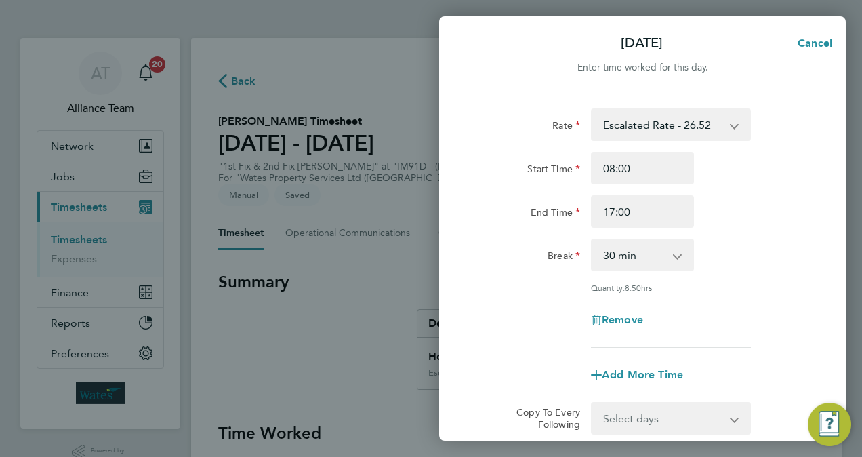
click at [753, 294] on div "Rate Escalated Rate - 26.52 Start Time 08:00 End Time 17:00 Break 0 min 15 min …" at bounding box center [642, 227] width 331 height 239
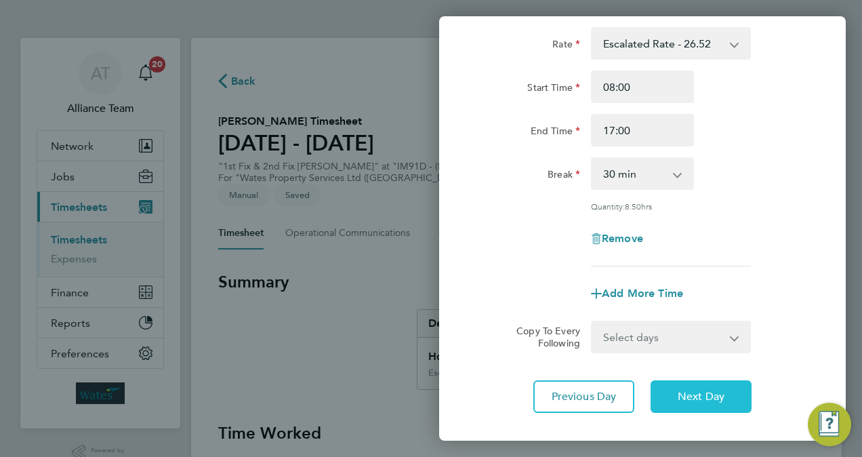
click at [733, 397] on button "Next Day" at bounding box center [701, 396] width 101 height 33
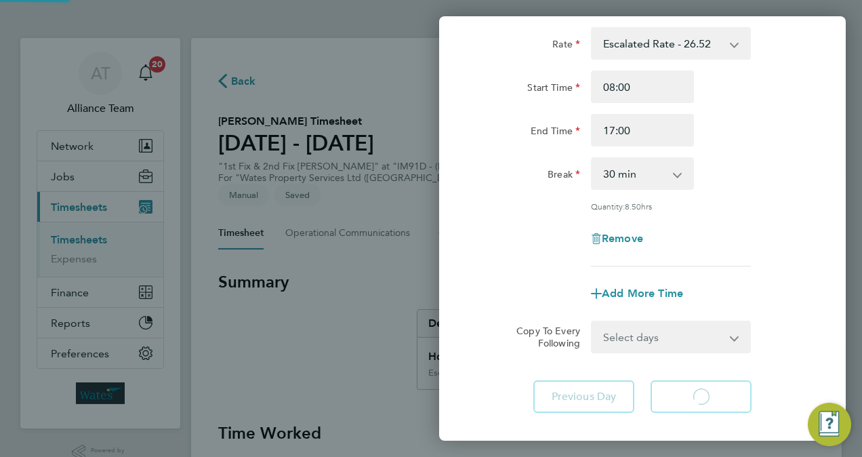
select select "30"
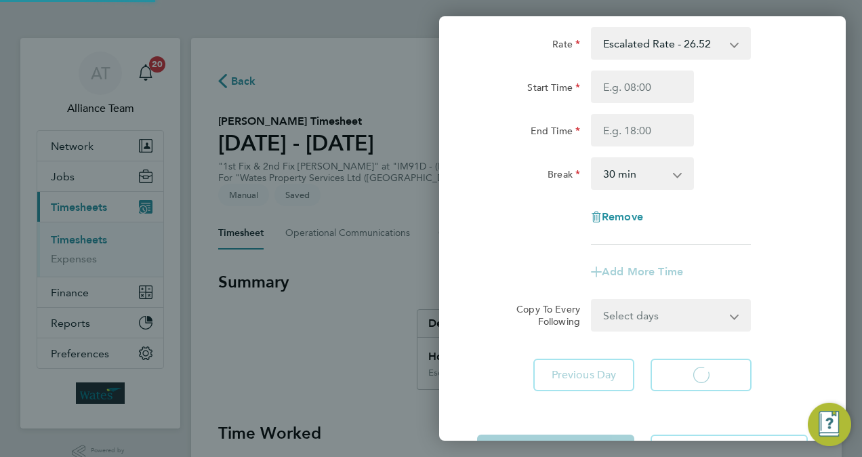
select select "30"
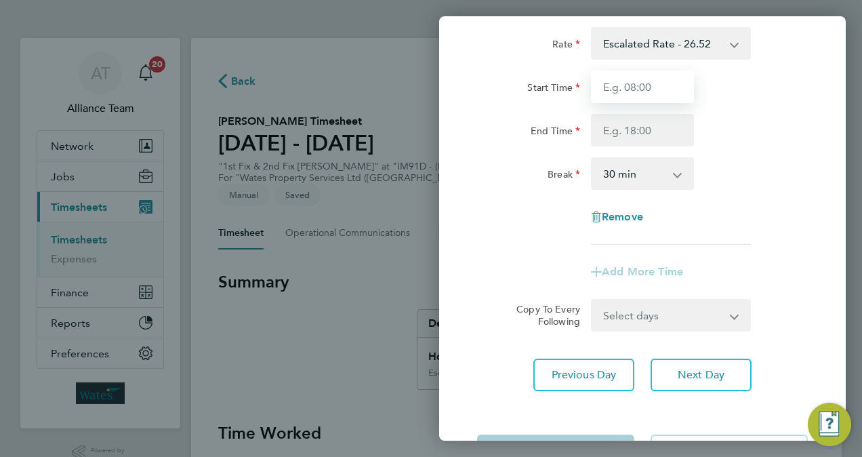
click at [630, 83] on input "Start Time" at bounding box center [642, 86] width 103 height 33
type input "08:00"
type input "17:00"
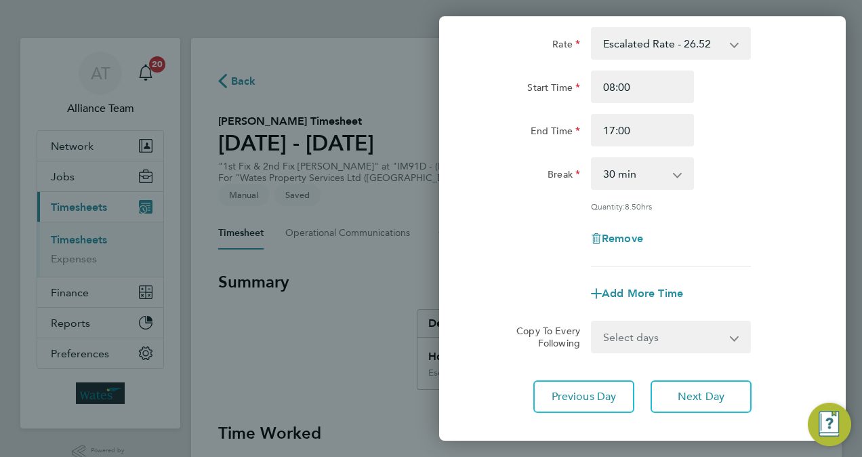
click at [737, 183] on div "Break 0 min 15 min 30 min 45 min 60 min 75 min 90 min" at bounding box center [643, 173] width 342 height 33
click at [716, 390] on span "Next Day" at bounding box center [701, 397] width 47 height 14
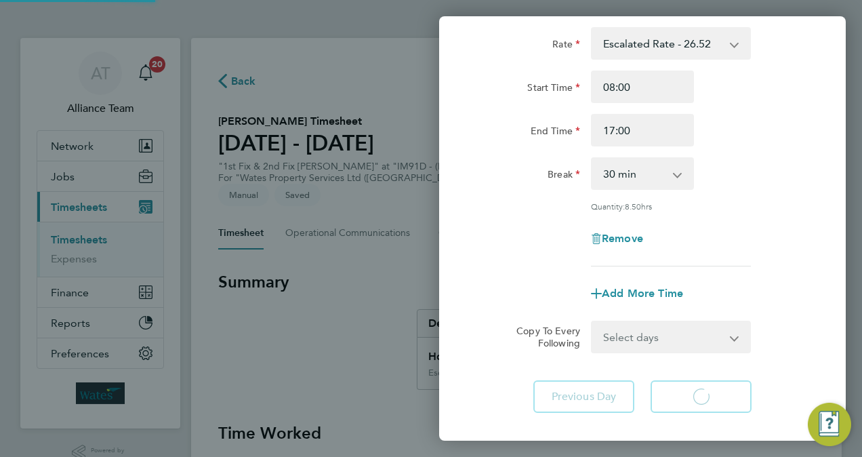
select select "30"
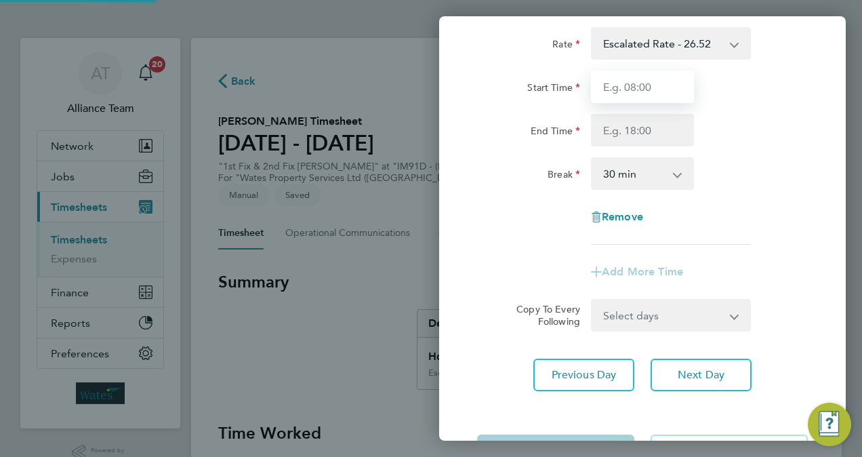
click at [649, 88] on input "Start Time" at bounding box center [642, 86] width 103 height 33
type input "08:00"
type input "17:00"
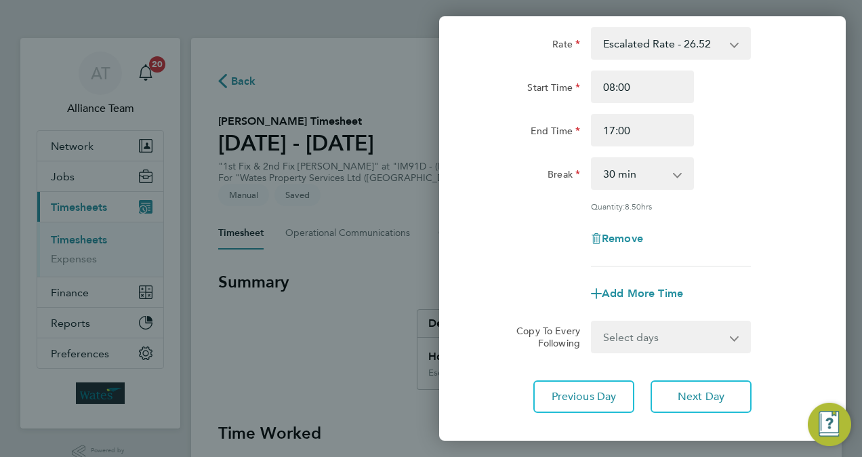
click at [717, 169] on div "Break 0 min 15 min 30 min 45 min 60 min 75 min 90 min" at bounding box center [643, 173] width 342 height 33
click at [697, 397] on span "Next Day" at bounding box center [701, 397] width 47 height 14
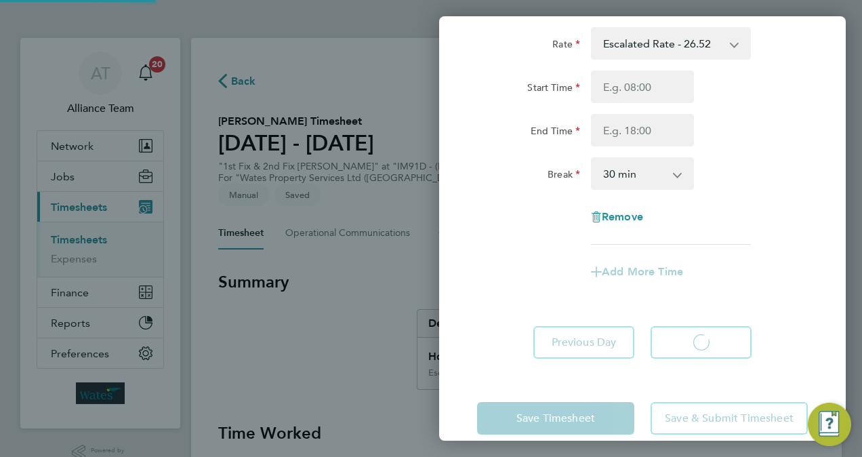
select select "30"
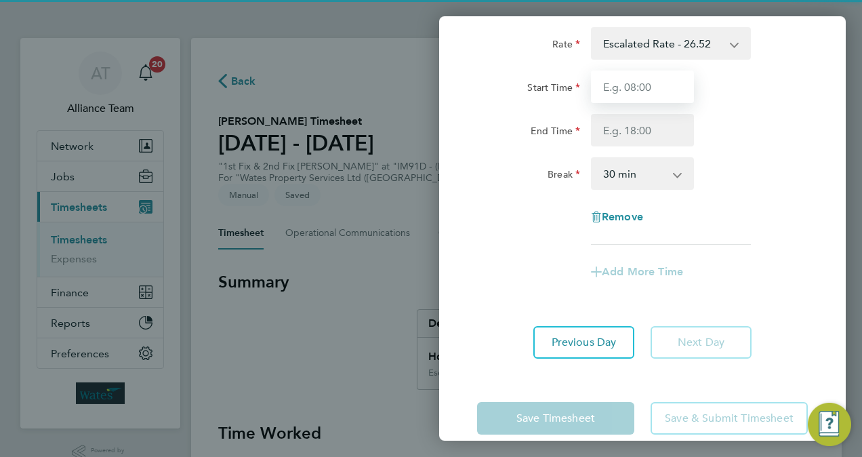
click at [645, 84] on input "Start Time" at bounding box center [642, 86] width 103 height 33
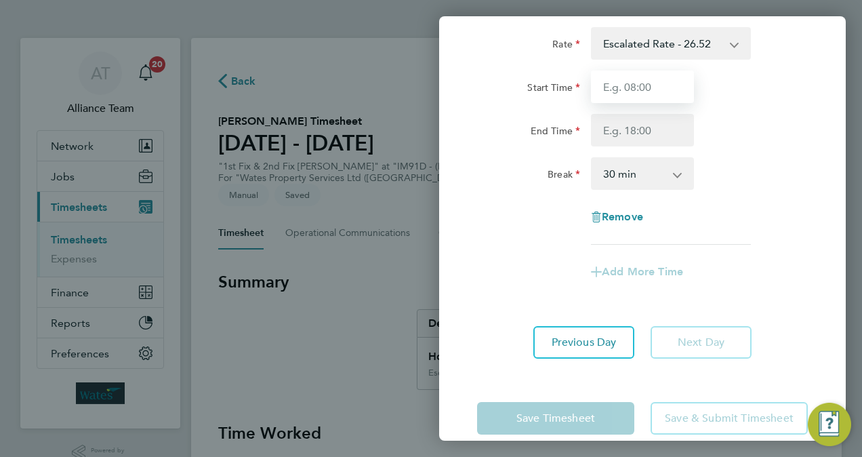
type input "08:00"
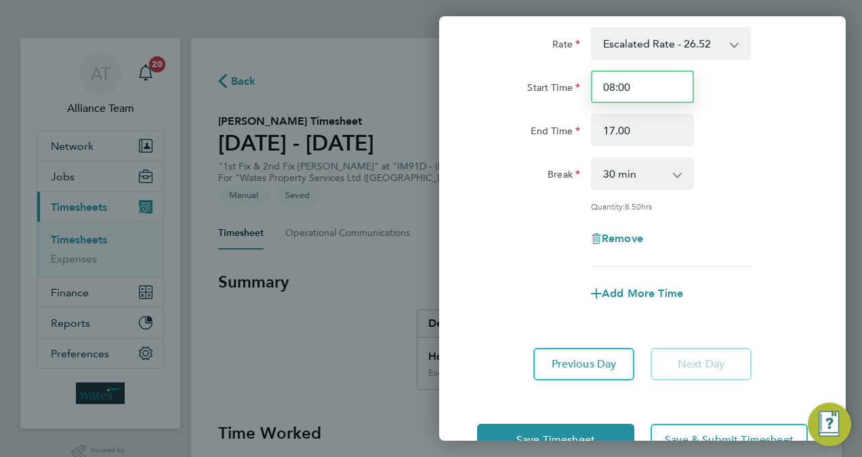
type input "17:00"
click at [756, 206] on div "Quantity: 8.50 hrs" at bounding box center [671, 206] width 171 height 11
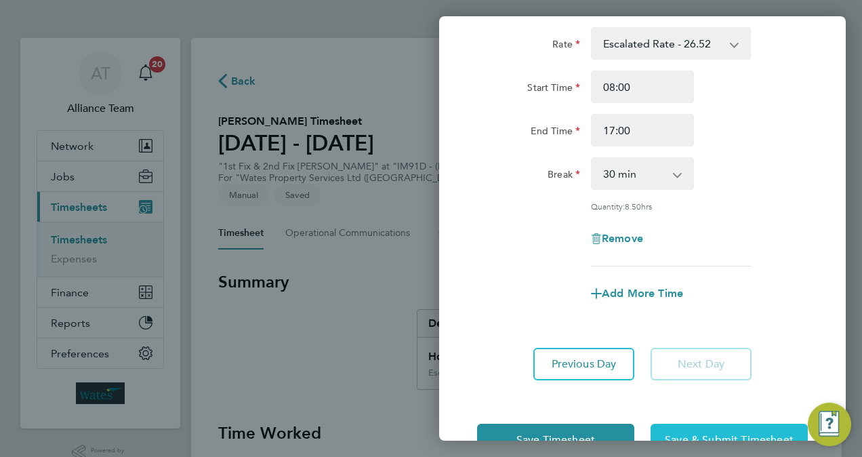
click at [689, 425] on button "Save & Submit Timesheet" at bounding box center [729, 440] width 157 height 33
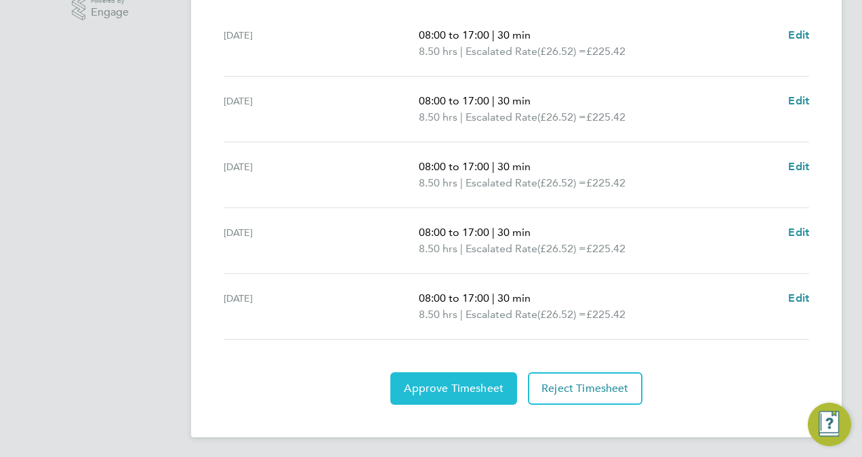
click at [462, 383] on span "Approve Timesheet" at bounding box center [454, 389] width 100 height 14
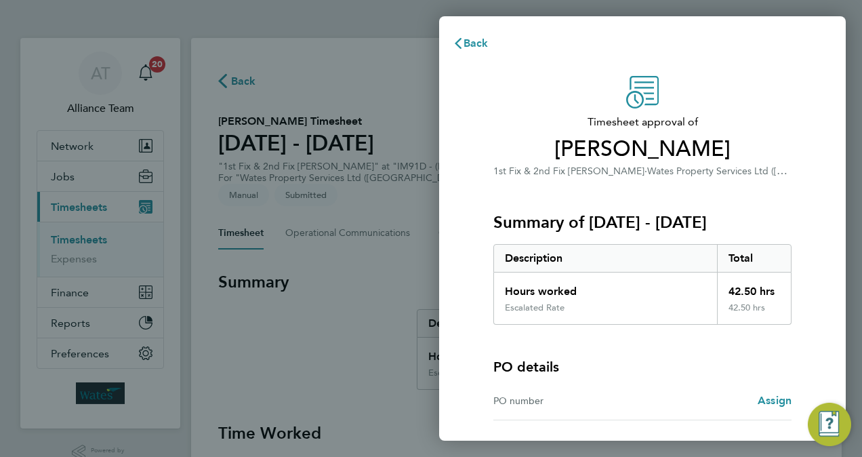
click at [453, 333] on div "Timesheet approval of Michael Dainty 1st Fix & 2nd Fix Carpenter BC · Wates Pro…" at bounding box center [642, 300] width 407 height 480
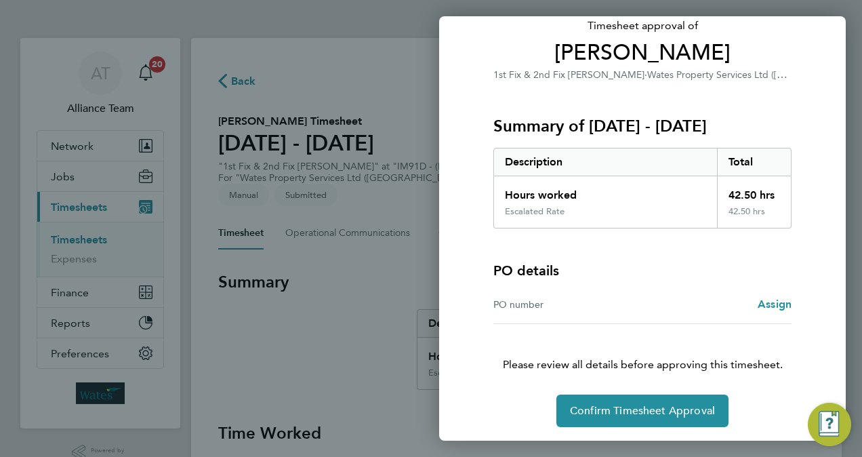
scroll to position [98, 0]
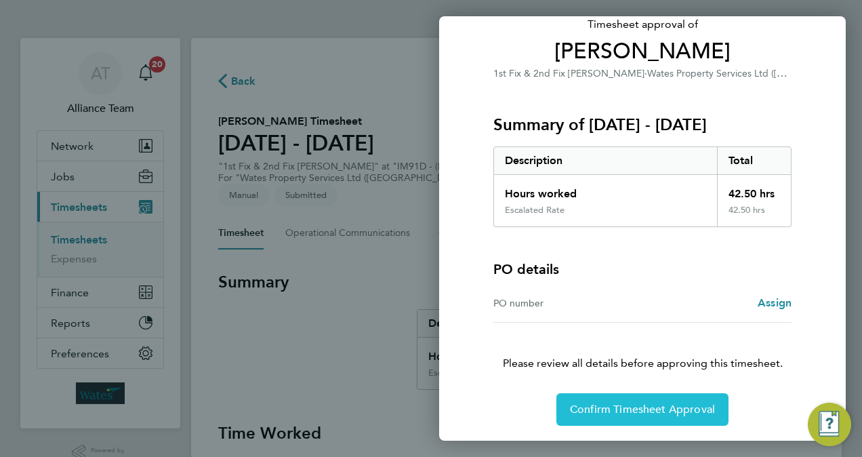
click at [632, 411] on span "Confirm Timesheet Approval" at bounding box center [642, 410] width 145 height 14
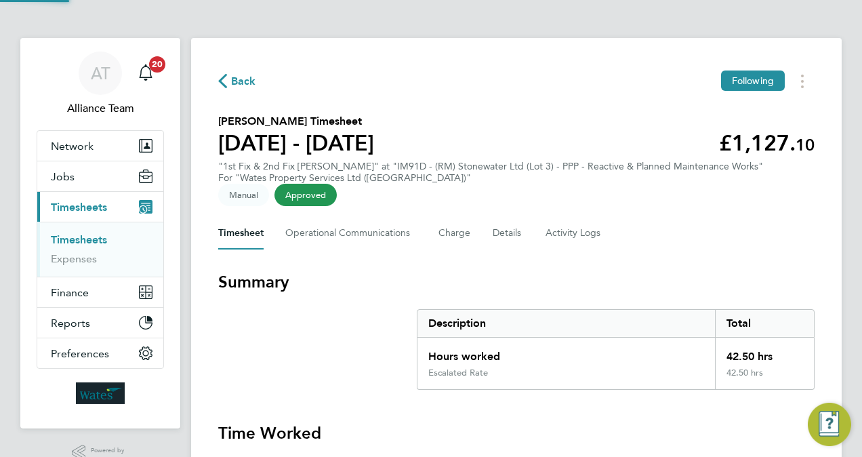
click at [428, 81] on div "Back Following" at bounding box center [516, 80] width 596 height 21
click at [76, 174] on button "Jobs" at bounding box center [100, 176] width 126 height 30
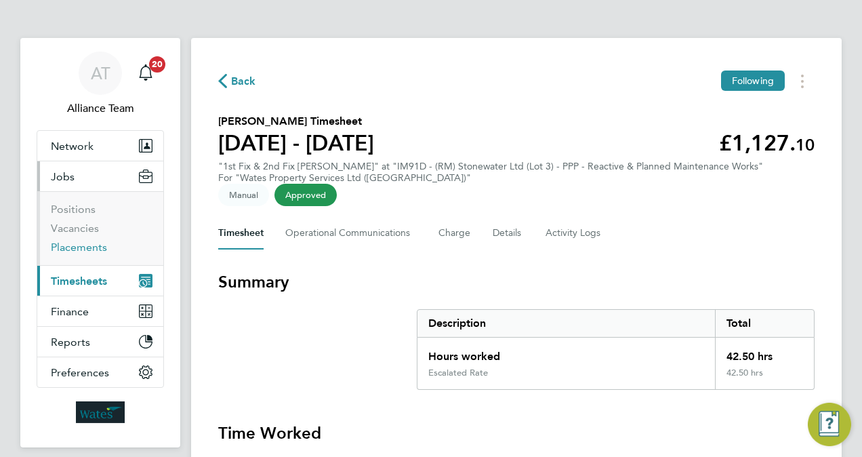
click at [83, 251] on link "Placements" at bounding box center [79, 247] width 56 height 13
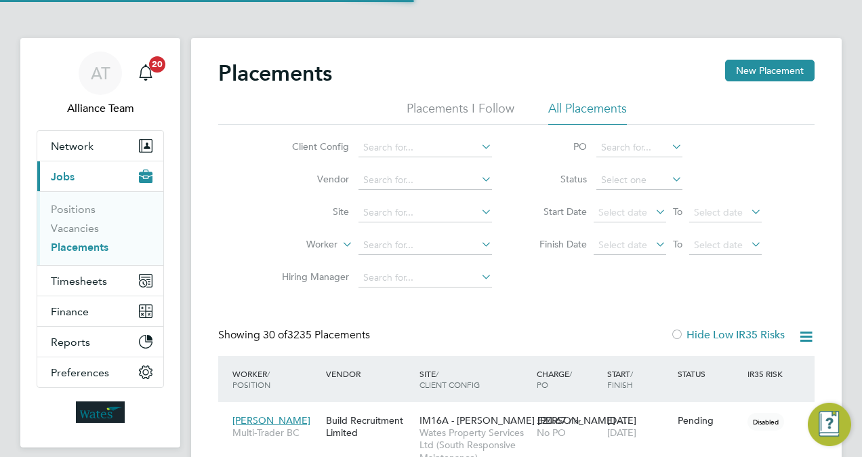
scroll to position [39, 94]
click at [418, 244] on input at bounding box center [426, 245] width 134 height 19
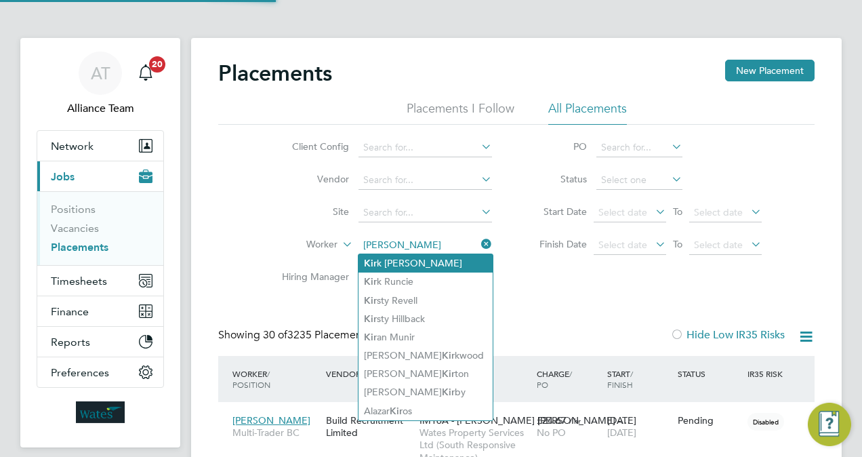
type input "Kirk Mccarthy"
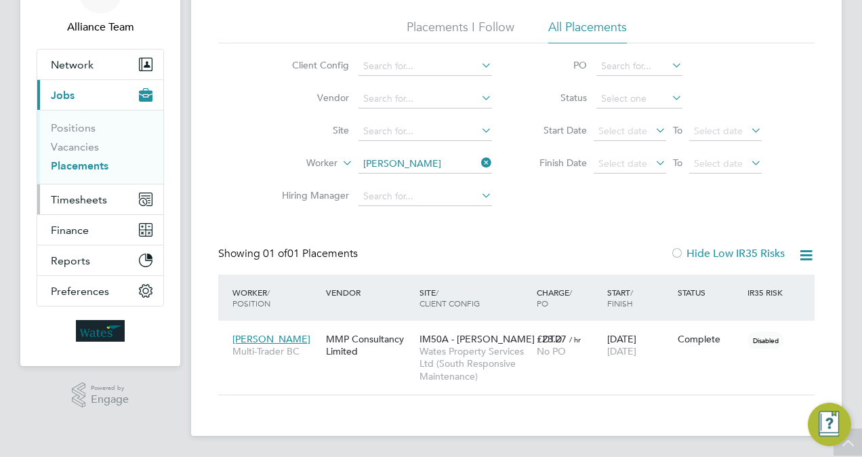
click at [70, 190] on button "Timesheets" at bounding box center [100, 199] width 126 height 30
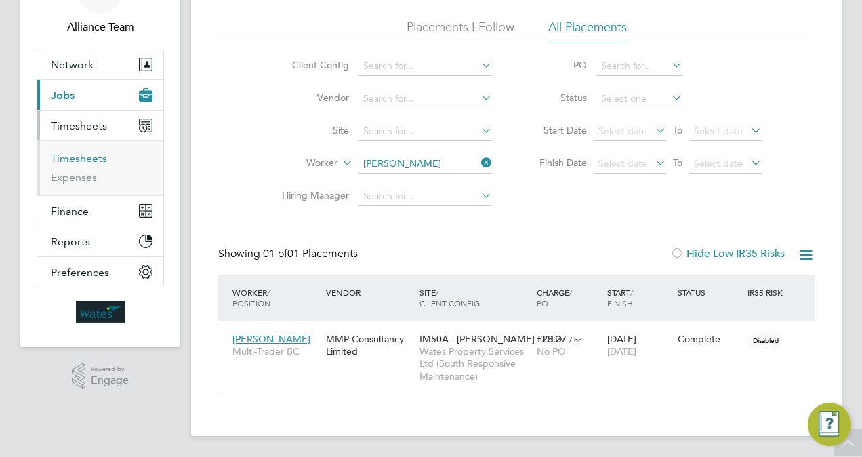
click at [94, 157] on link "Timesheets" at bounding box center [79, 158] width 56 height 13
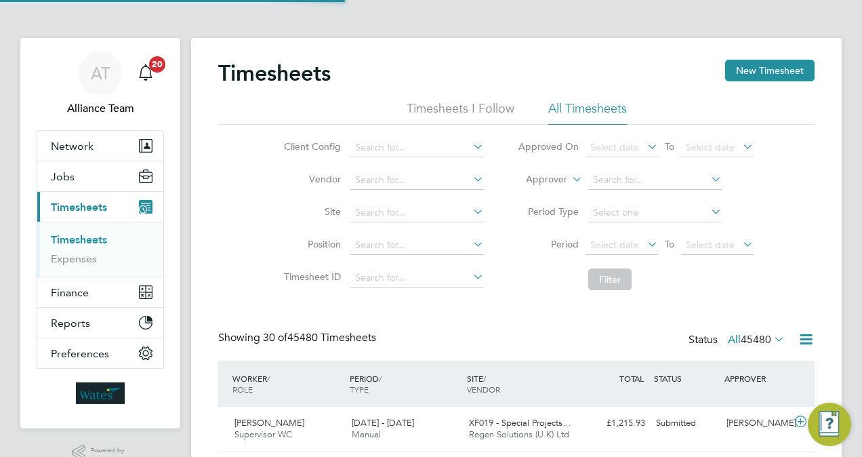
scroll to position [7, 7]
click at [539, 178] on label "Approver" at bounding box center [536, 180] width 61 height 14
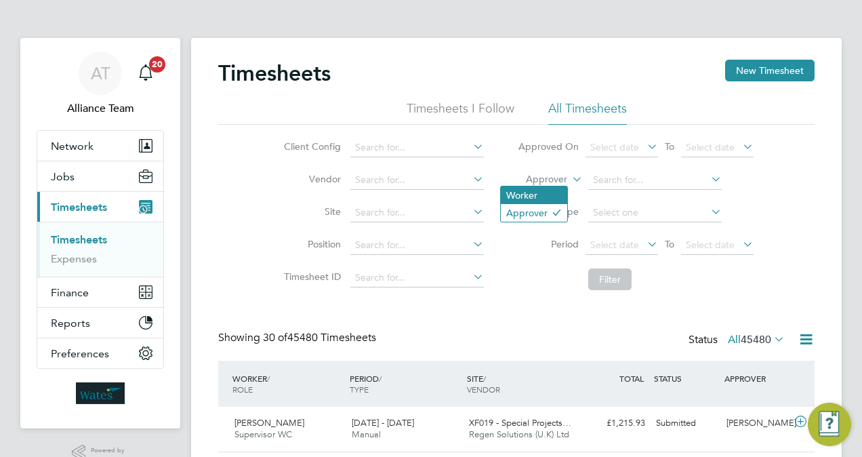
click at [537, 198] on li "Worker" at bounding box center [534, 195] width 66 height 18
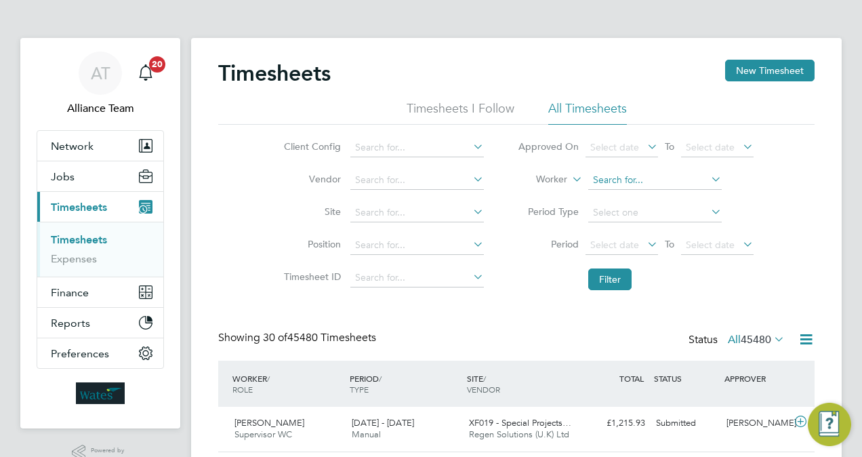
click at [638, 182] on input at bounding box center [655, 180] width 134 height 19
click at [648, 194] on b "Dain" at bounding box center [637, 198] width 21 height 12
type input "Michael Dainty"
click at [618, 279] on button "Filter" at bounding box center [609, 279] width 43 height 22
click at [475, 300] on div "Timesheets New Timesheet Timesheets I Follow All Timesheets Client Config Vendo…" at bounding box center [516, 290] width 596 height 461
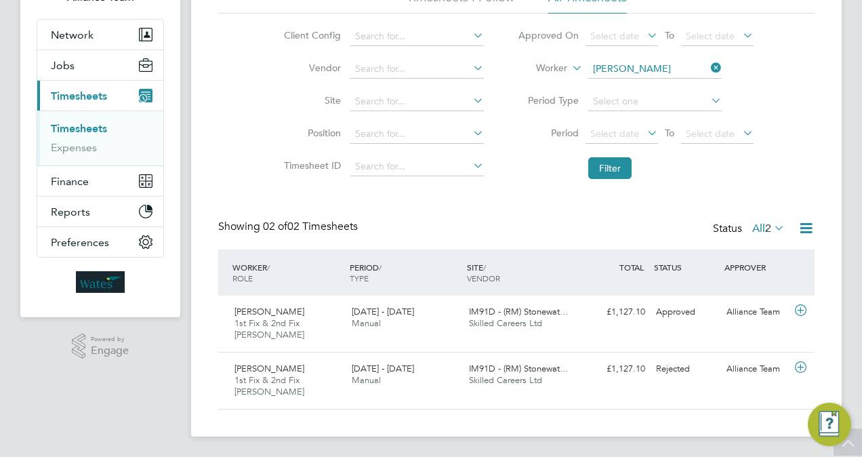
click at [77, 127] on link "Timesheets" at bounding box center [79, 128] width 56 height 13
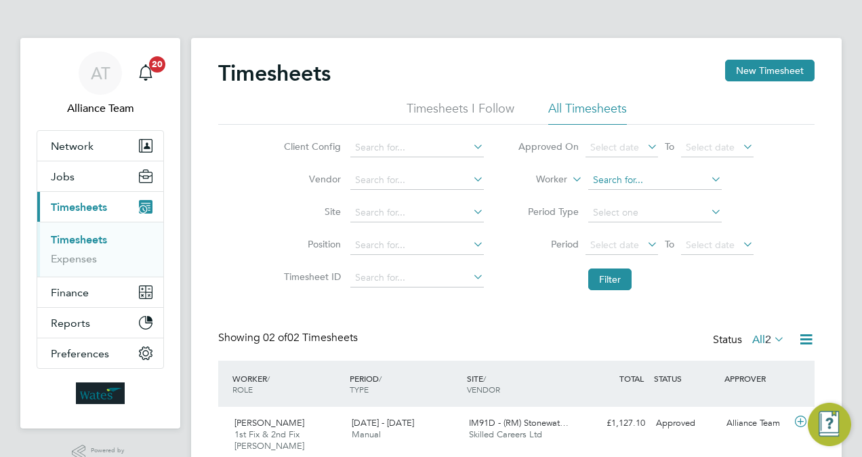
click at [655, 180] on input at bounding box center [655, 180] width 134 height 19
click at [650, 192] on li "Con or P owell" at bounding box center [655, 198] width 134 height 18
type input "[PERSON_NAME]"
click at [621, 276] on button "Filter" at bounding box center [609, 279] width 43 height 22
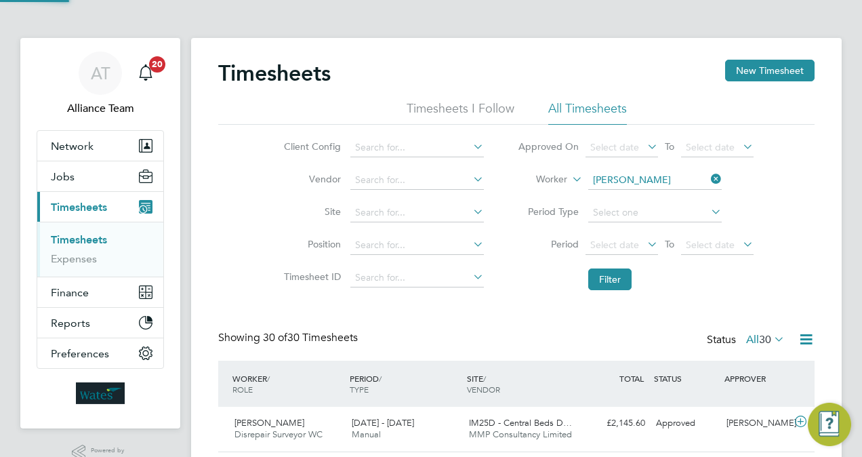
click at [515, 294] on li "Filter" at bounding box center [636, 279] width 270 height 35
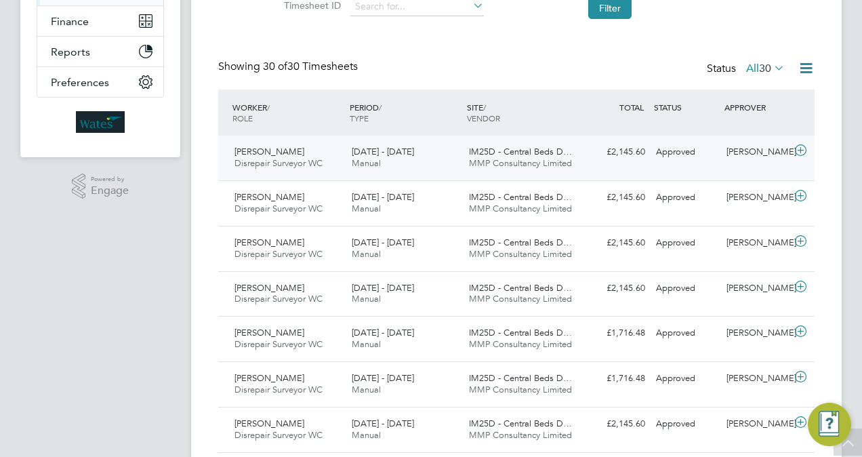
click at [524, 159] on span "MMP Consultancy Limited" at bounding box center [520, 163] width 103 height 12
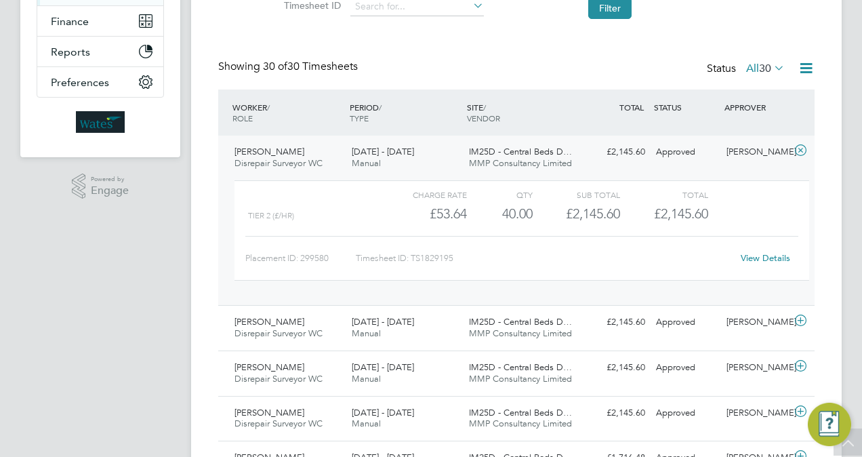
click at [775, 258] on link "View Details" at bounding box center [765, 258] width 49 height 12
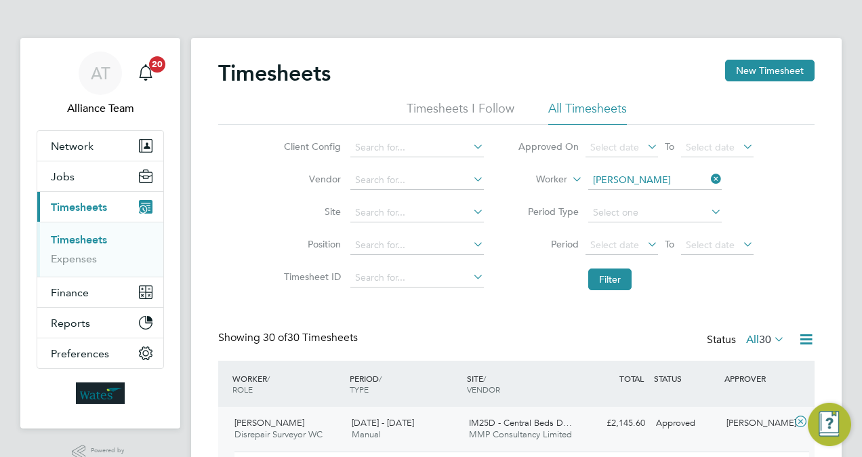
click at [106, 245] on link "Timesheets" at bounding box center [79, 239] width 56 height 13
click at [102, 239] on link "Timesheets" at bounding box center [79, 239] width 56 height 13
click at [667, 178] on input at bounding box center [655, 180] width 134 height 19
click at [666, 191] on li "Imogen Edwards" at bounding box center [655, 198] width 134 height 18
type input "Imogen Edwards"
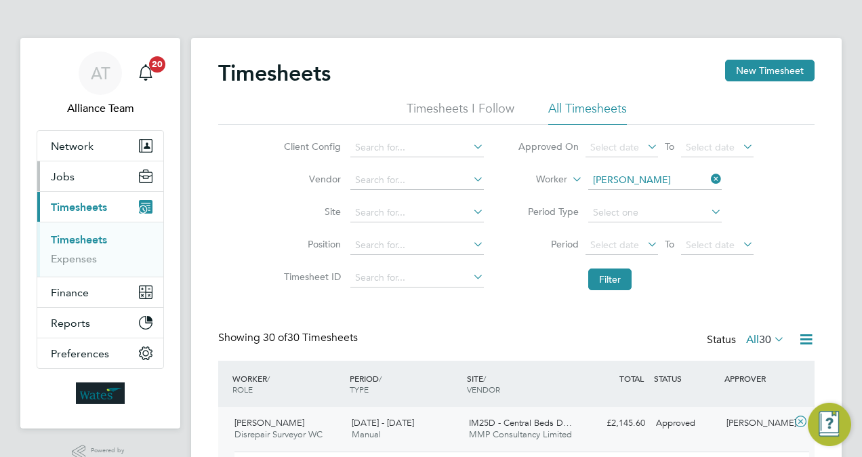
click at [104, 177] on button "Jobs" at bounding box center [100, 176] width 126 height 30
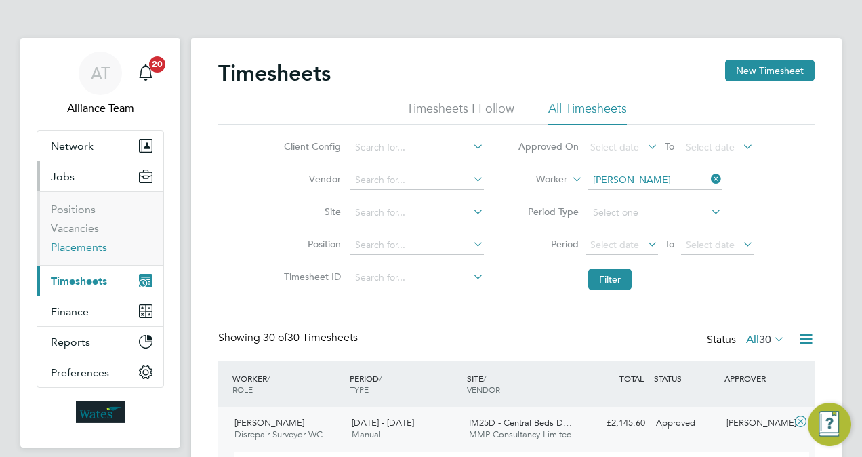
click at [91, 242] on link "Placements" at bounding box center [79, 247] width 56 height 13
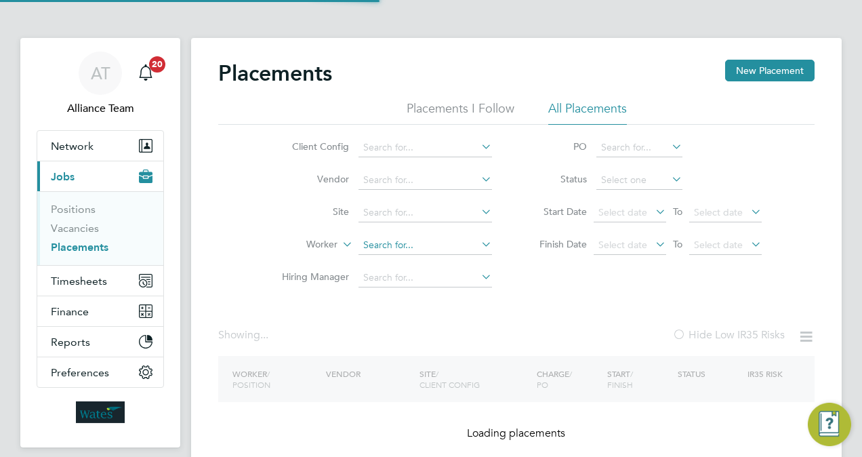
click at [439, 243] on input at bounding box center [426, 245] width 134 height 19
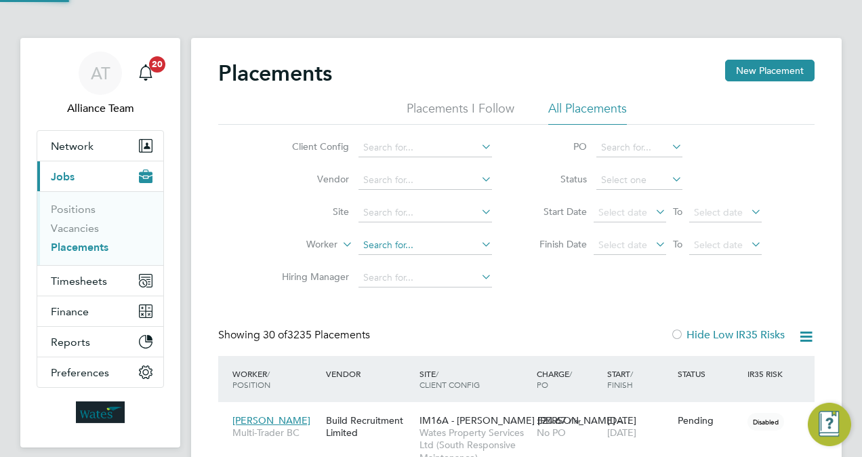
scroll to position [39, 94]
click at [438, 262] on li "Imogen Ed wards" at bounding box center [426, 263] width 134 height 18
type input "Imogen Edwards"
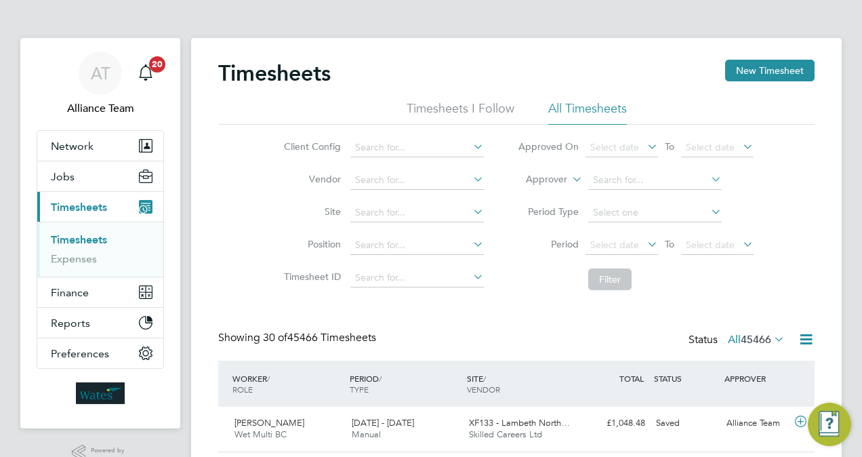
click at [544, 178] on label "Approver" at bounding box center [536, 180] width 61 height 14
click at [537, 188] on li "Worker" at bounding box center [534, 195] width 66 height 18
click at [614, 182] on input at bounding box center [655, 180] width 134 height 19
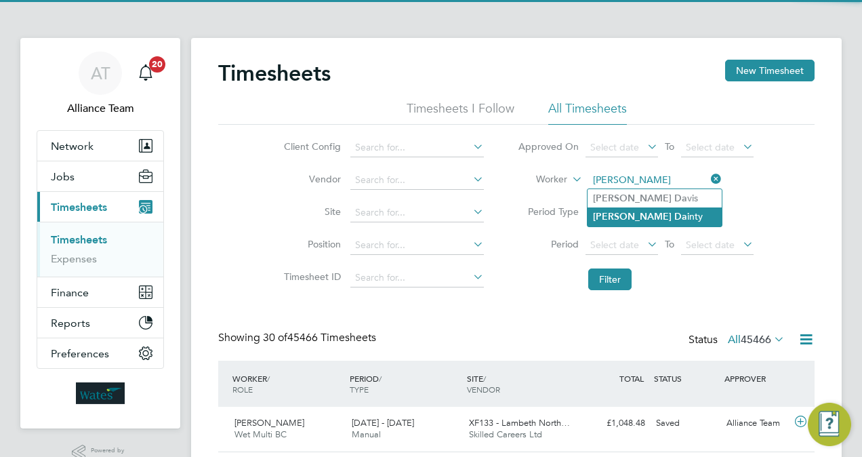
click at [665, 218] on li "Michael Da inty" at bounding box center [655, 216] width 134 height 18
type input "[PERSON_NAME]"
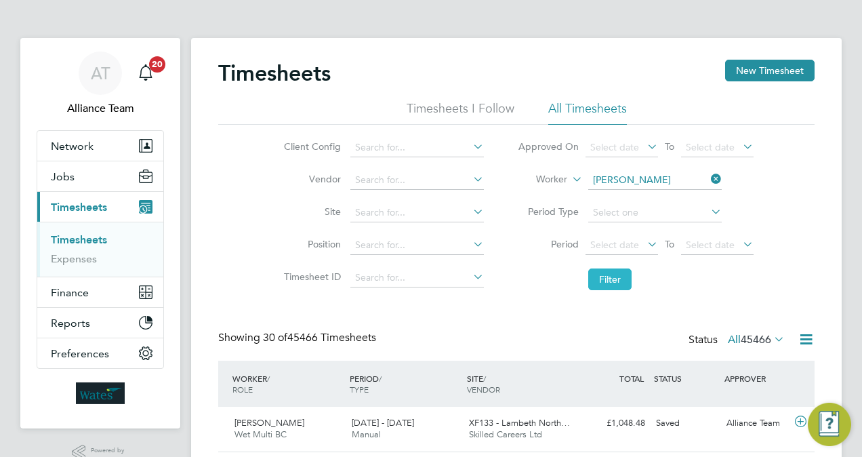
click at [615, 278] on button "Filter" at bounding box center [609, 279] width 43 height 22
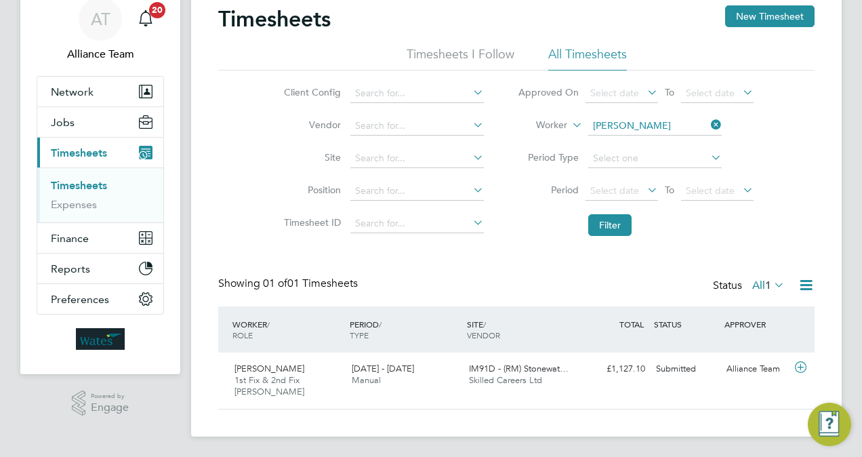
click at [504, 286] on div "Showing 01 of 01 Timesheets Status All 1" at bounding box center [516, 292] width 596 height 30
click at [529, 375] on span "Skilled Careers Ltd" at bounding box center [505, 380] width 73 height 12
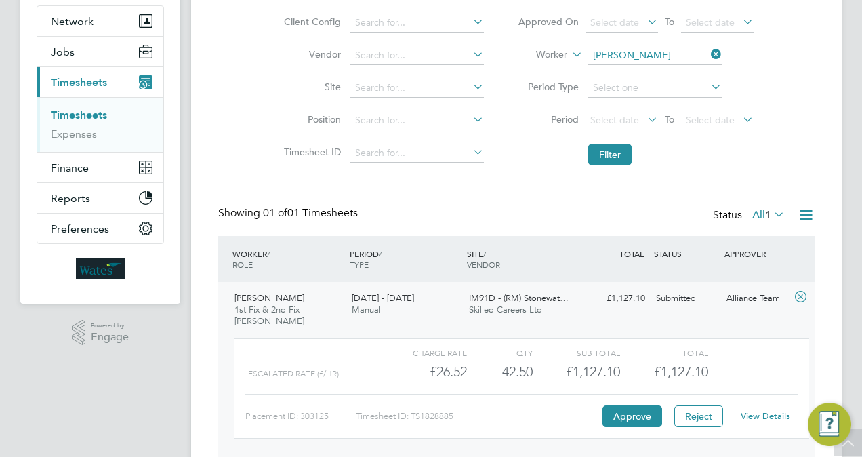
scroll to position [136, 0]
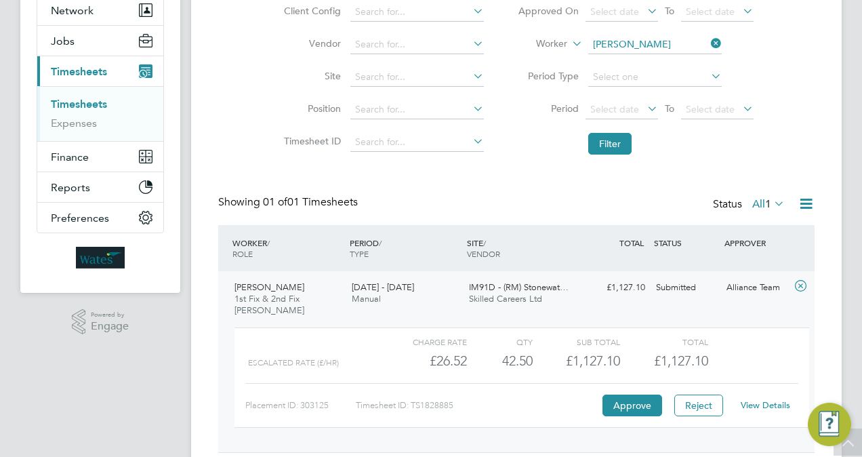
click at [774, 405] on link "View Details" at bounding box center [765, 405] width 49 height 12
click at [603, 279] on div "£1,127.10 Submitted" at bounding box center [615, 288] width 70 height 22
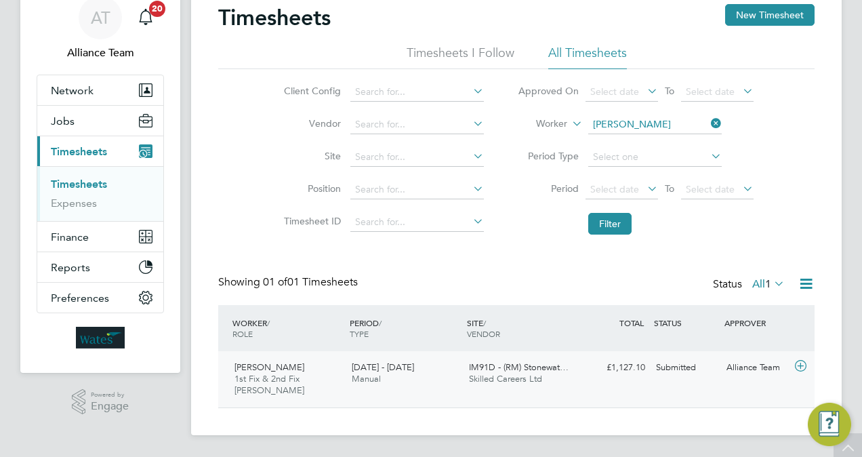
scroll to position [54, 0]
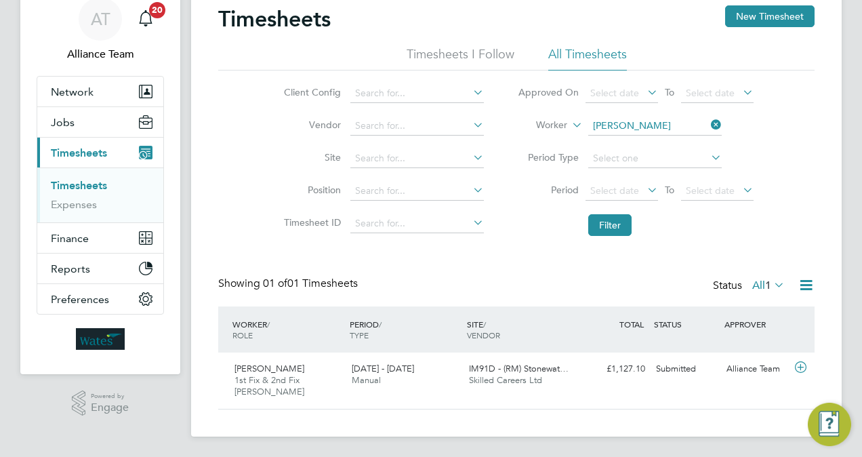
click at [534, 277] on div "Showing 01 of 01 Timesheets Status All 1" at bounding box center [516, 292] width 596 height 30
click at [554, 373] on span "IM91D - (RM) Stonewat…" at bounding box center [519, 369] width 100 height 12
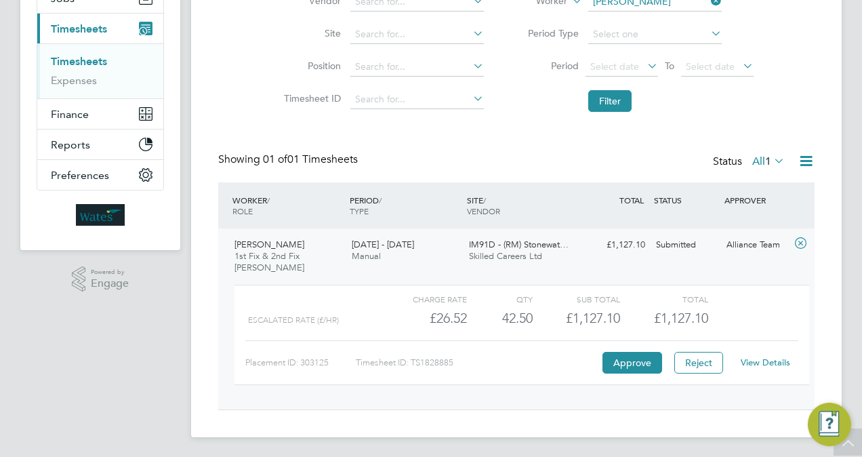
scroll to position [179, 0]
click at [699, 369] on button "Reject" at bounding box center [698, 362] width 49 height 22
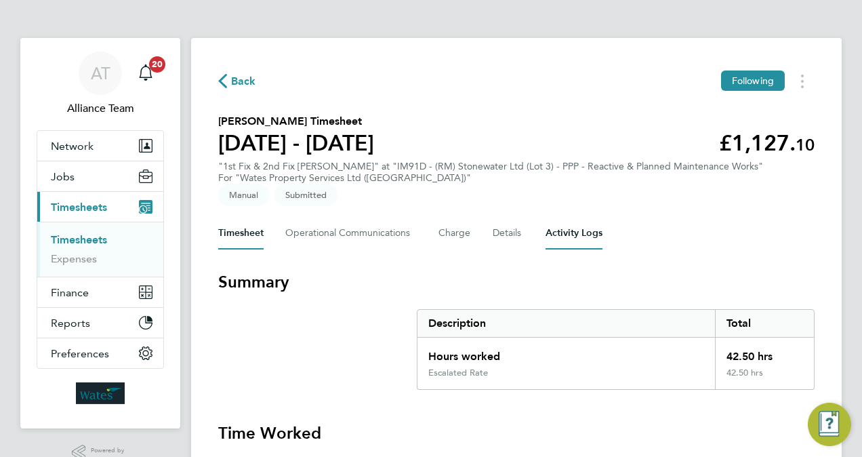
click at [568, 225] on Logs-tab "Activity Logs" at bounding box center [574, 233] width 57 height 33
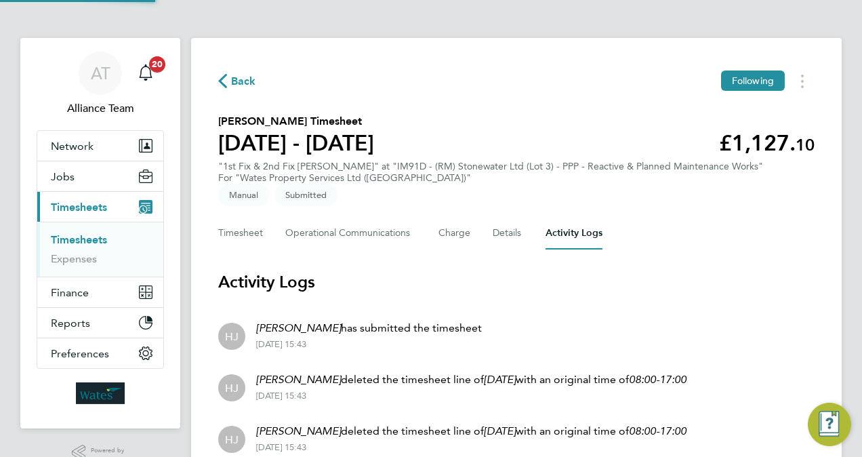
click at [656, 226] on div "Timesheet Operational Communications Charge Details Activity Logs" at bounding box center [516, 233] width 596 height 33
click at [236, 235] on button "Timesheet" at bounding box center [240, 233] width 45 height 33
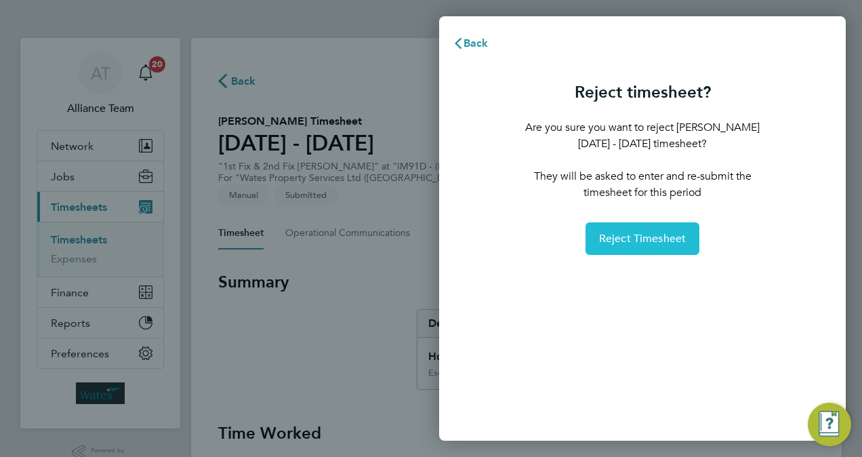
click at [665, 227] on button "Reject Timesheet" at bounding box center [643, 238] width 115 height 33
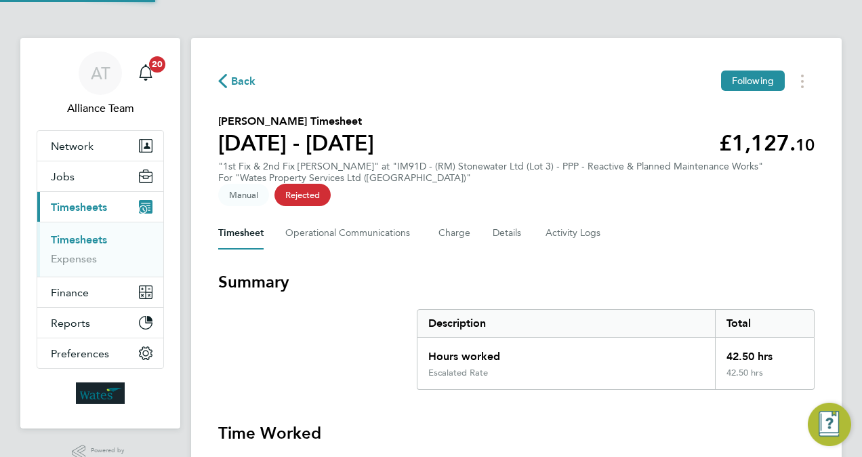
click at [449, 114] on section "[PERSON_NAME] Timesheet [DATE] - [DATE] £1,127. 10 "1st Fix & 2nd Fix [PERSON_N…" at bounding box center [516, 156] width 596 height 87
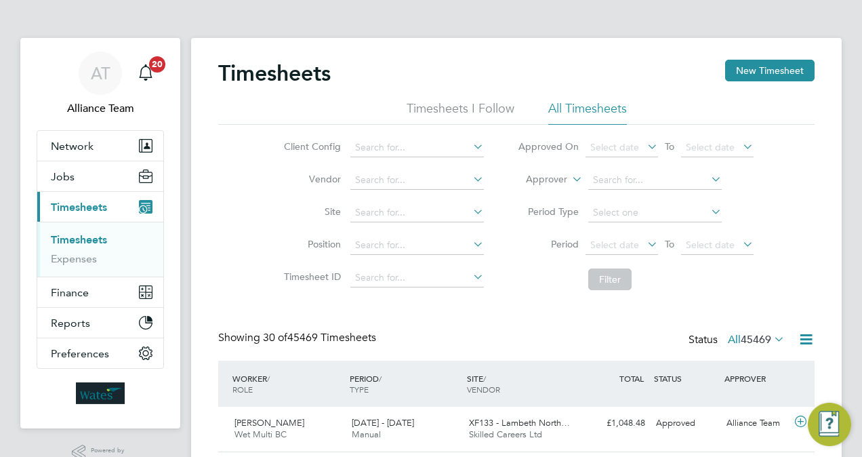
click at [248, 168] on div "Client Config Vendor Site Position Timesheet ID Approved On Select date To Sele…" at bounding box center [516, 211] width 596 height 172
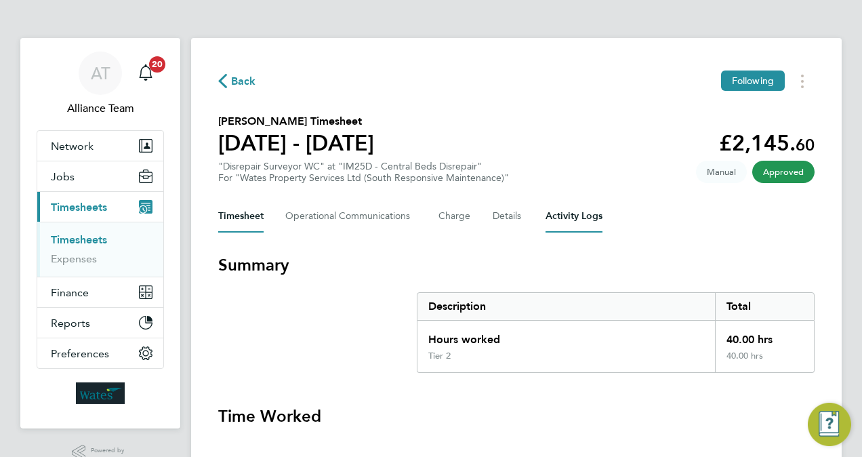
click at [567, 221] on Logs-tab "Activity Logs" at bounding box center [574, 216] width 57 height 33
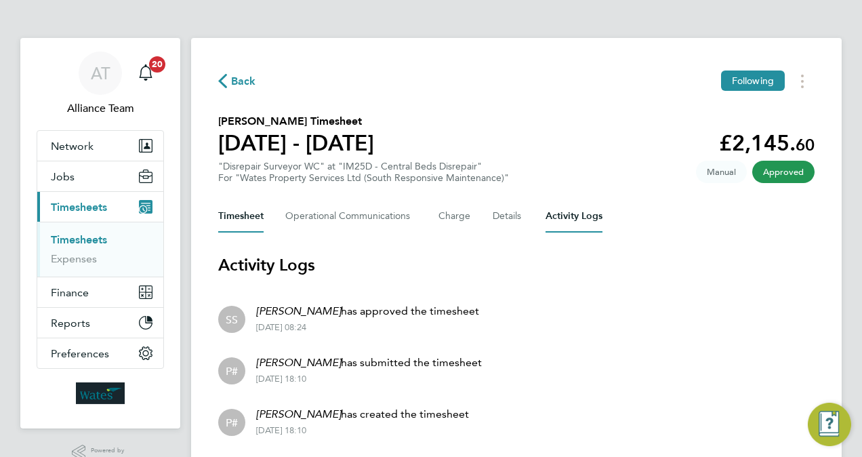
click at [247, 213] on button "Timesheet" at bounding box center [240, 216] width 45 height 33
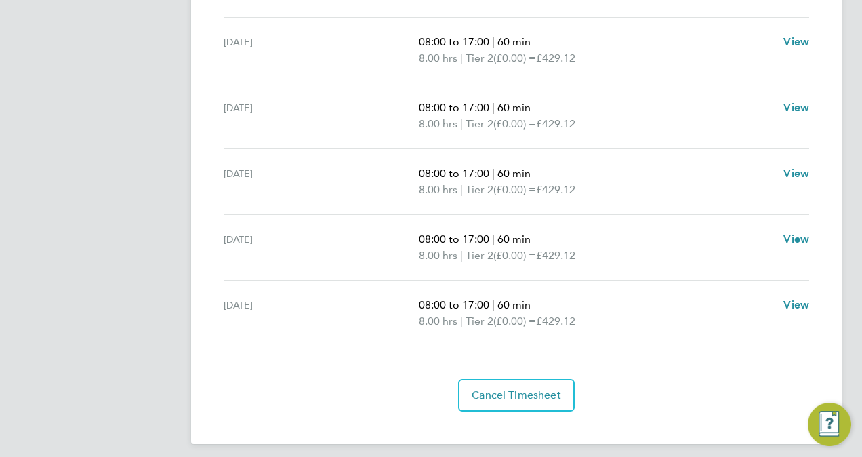
scroll to position [531, 0]
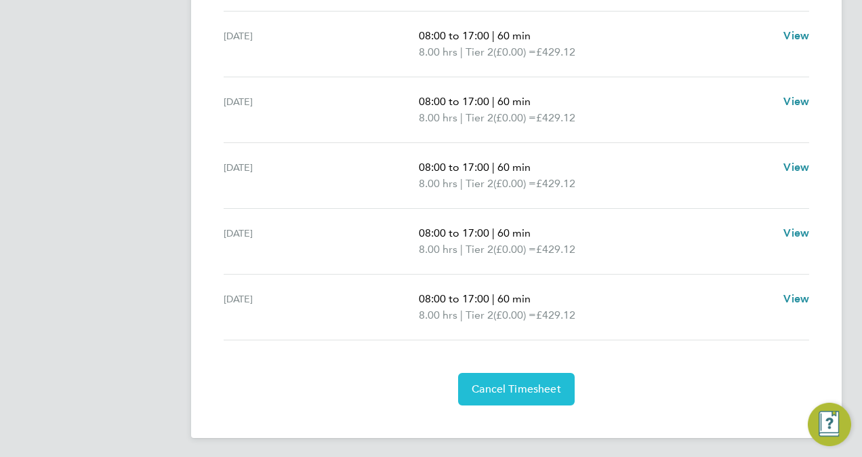
click at [504, 393] on button "Cancel Timesheet" at bounding box center [516, 389] width 117 height 33
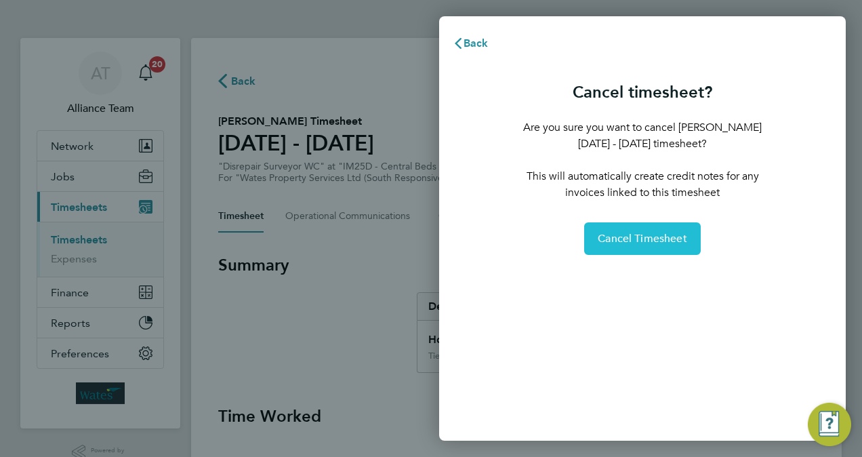
click at [661, 243] on span "Cancel Timesheet" at bounding box center [642, 239] width 89 height 14
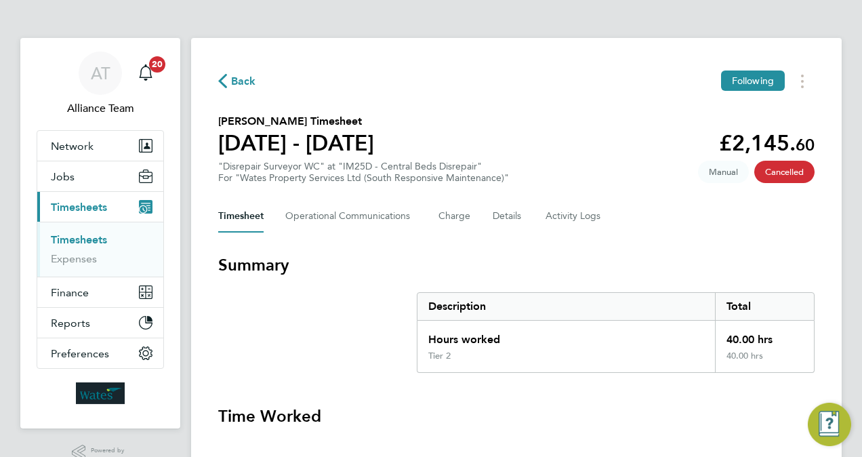
click at [581, 136] on section "[PERSON_NAME] Timesheet [DATE] - [DATE] £2,145. 60 "Disrepair Surveyor WC" at "…" at bounding box center [516, 148] width 596 height 70
